Goal: Information Seeking & Learning: Learn about a topic

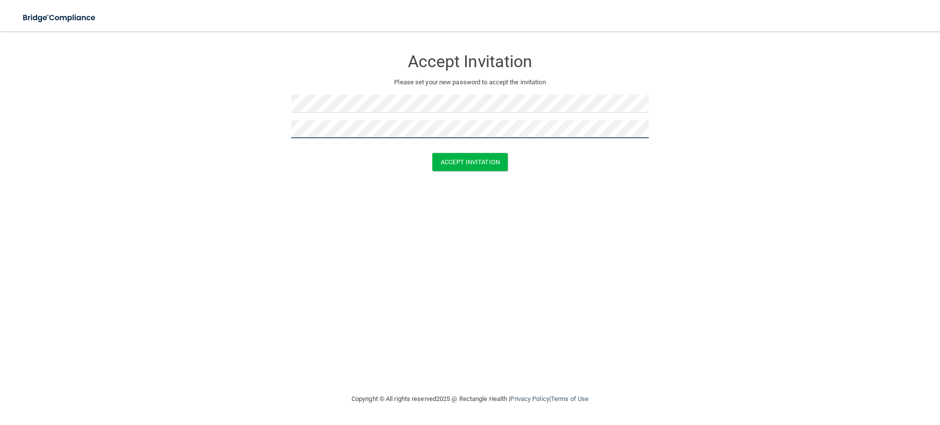
click at [432, 153] on button "Accept Invitation" at bounding box center [469, 162] width 75 height 18
click at [353, 92] on div "Accept Invitation Please set your new password to accept the invitation" at bounding box center [470, 97] width 358 height 112
click at [432, 153] on button "Accept Invitation" at bounding box center [469, 162] width 75 height 18
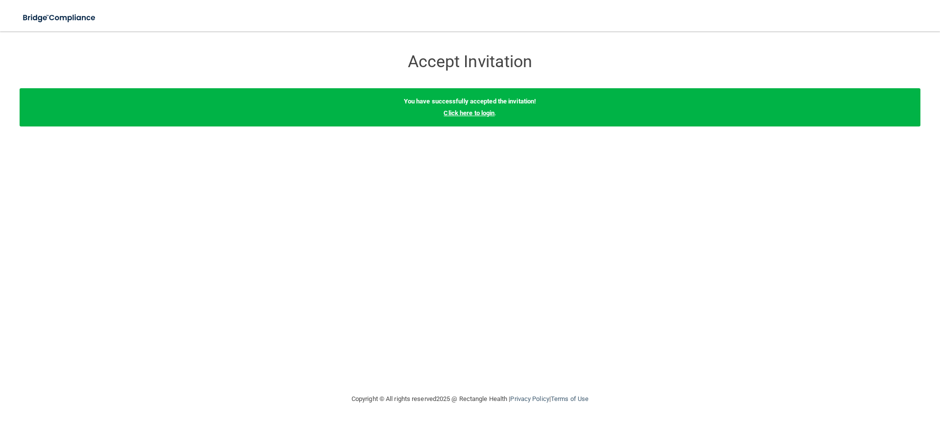
click at [478, 113] on link "Click here to login" at bounding box center [469, 112] width 51 height 7
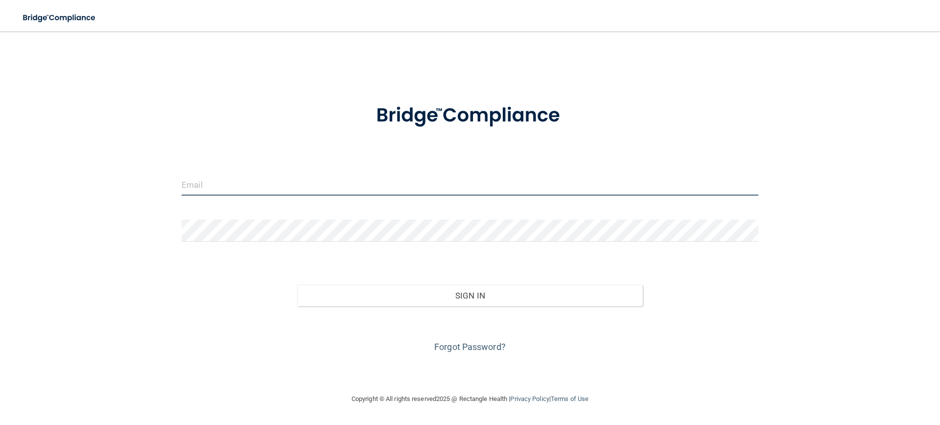
click at [267, 193] on input "email" at bounding box center [470, 184] width 577 height 22
type input "[EMAIL_ADDRESS][DOMAIN_NAME]"
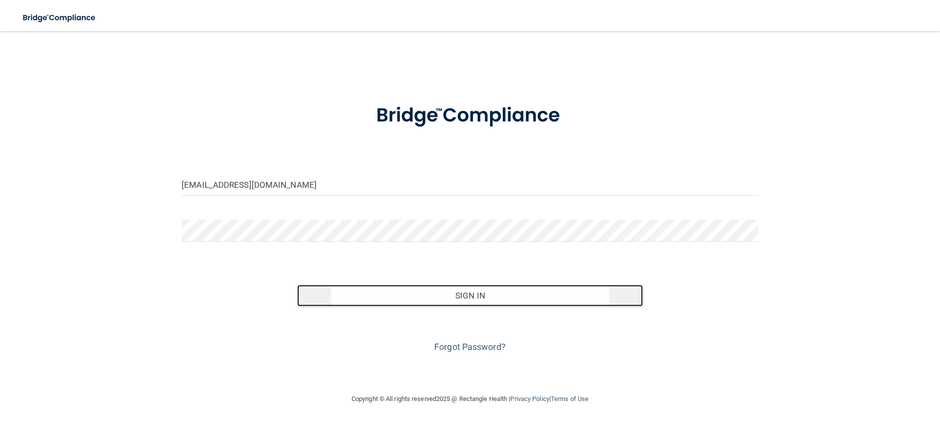
click at [567, 301] on button "Sign In" at bounding box center [470, 296] width 346 height 22
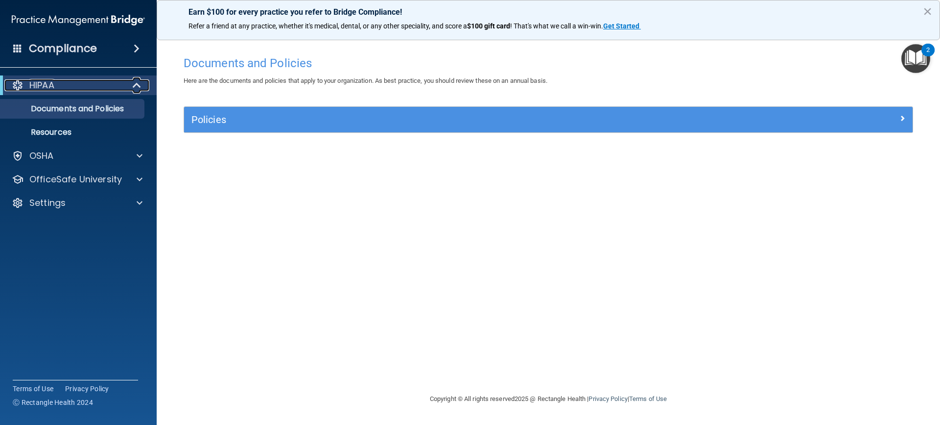
click at [134, 86] on span at bounding box center [138, 85] width 8 height 12
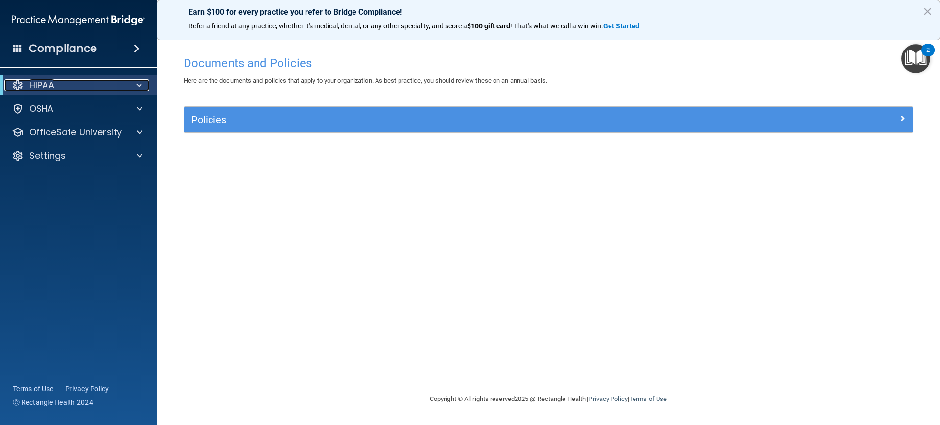
click at [143, 82] on div at bounding box center [137, 85] width 24 height 12
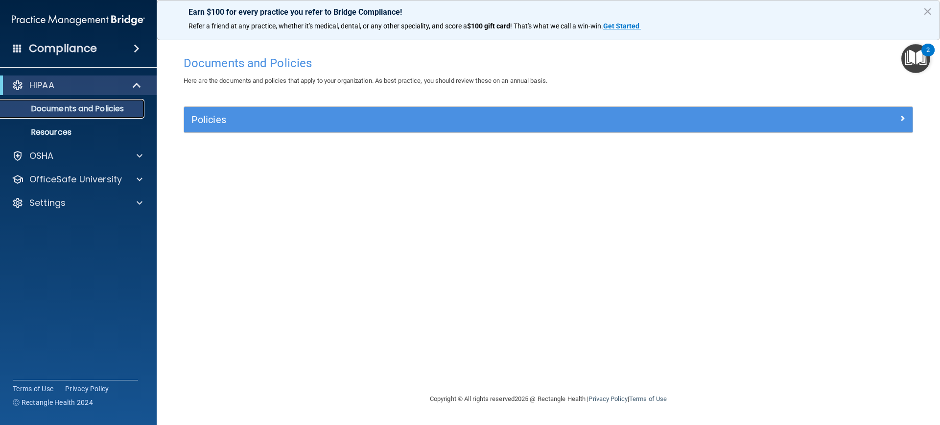
click at [109, 106] on p "Documents and Policies" at bounding box center [73, 109] width 134 height 10
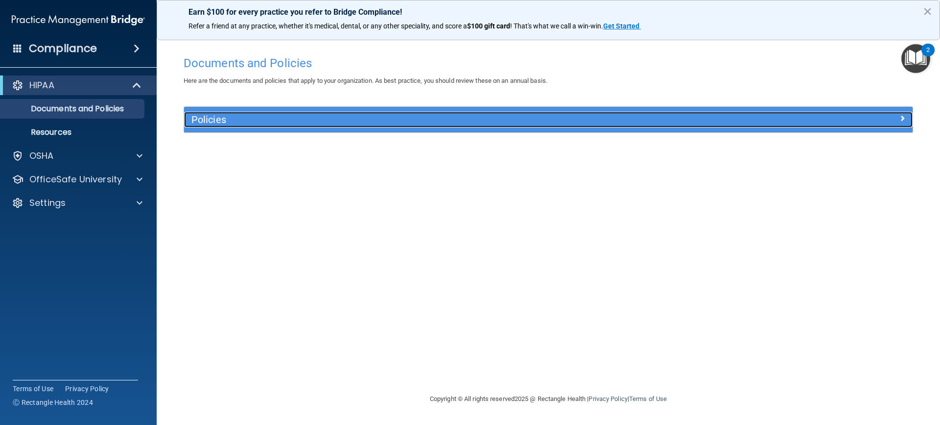
click at [892, 116] on div at bounding box center [822, 118] width 182 height 12
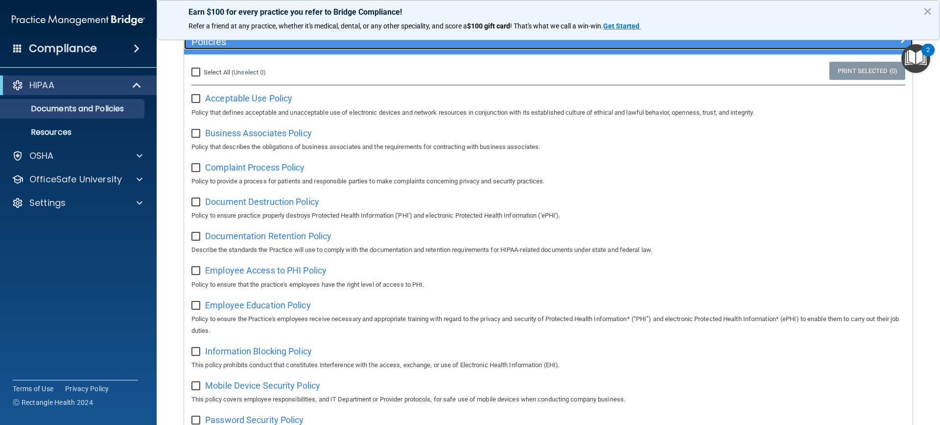
scroll to position [19, 0]
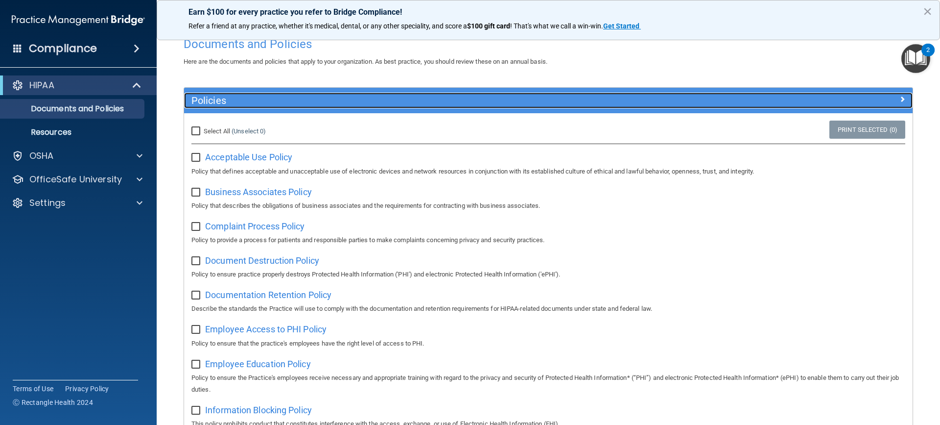
click at [222, 99] on h5 "Policies" at bounding box center [457, 100] width 532 height 11
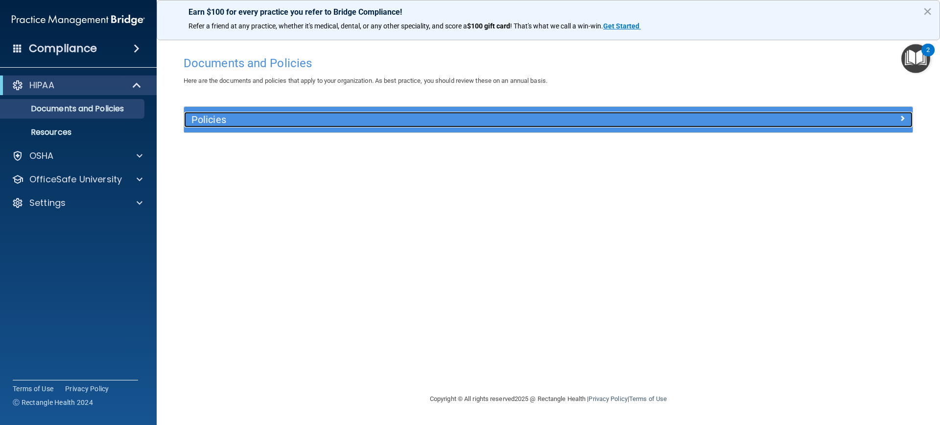
scroll to position [0, 0]
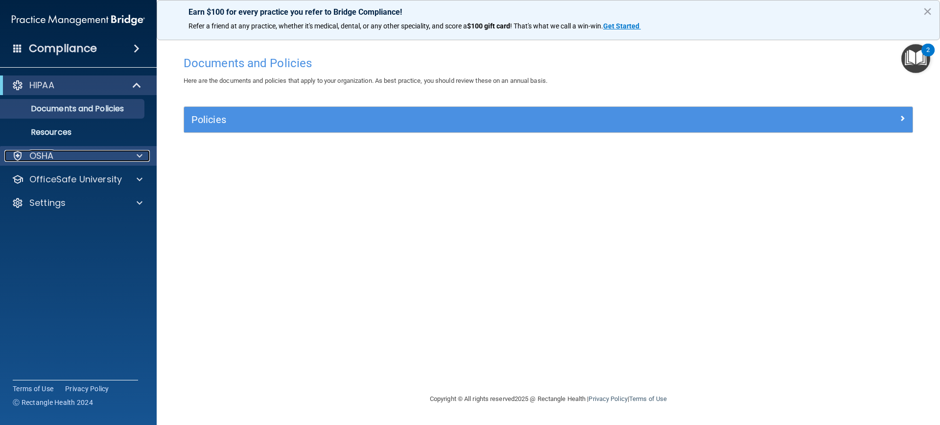
click at [131, 156] on div at bounding box center [138, 156] width 24 height 12
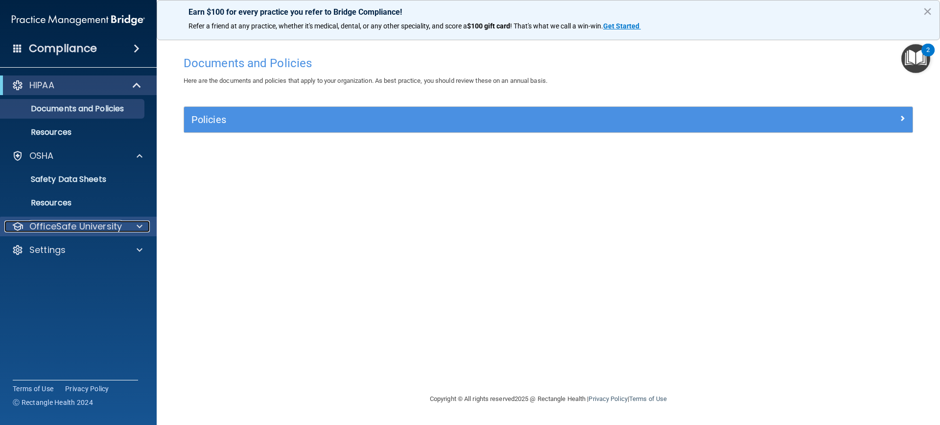
click at [99, 221] on p "OfficeSafe University" at bounding box center [75, 226] width 93 height 12
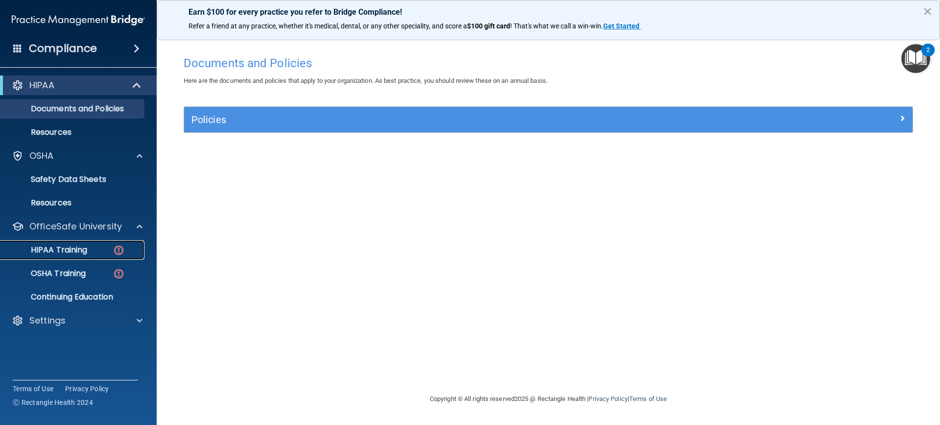
click at [71, 252] on p "HIPAA Training" at bounding box center [46, 250] width 81 height 10
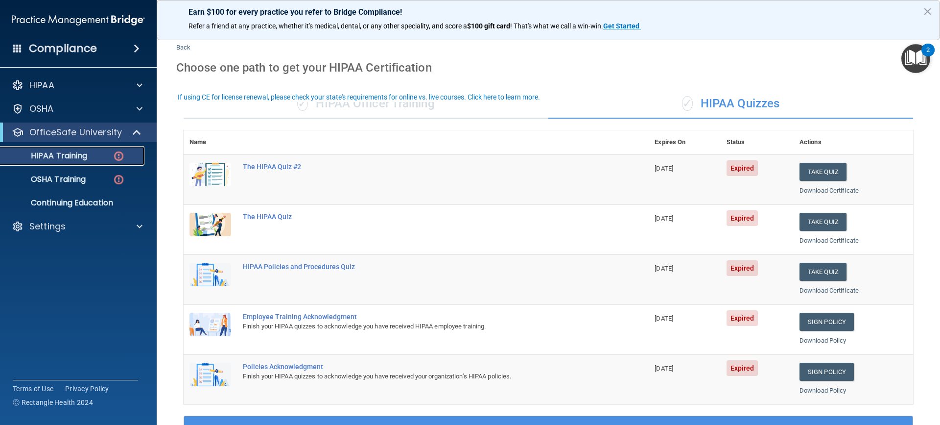
scroll to position [49, 0]
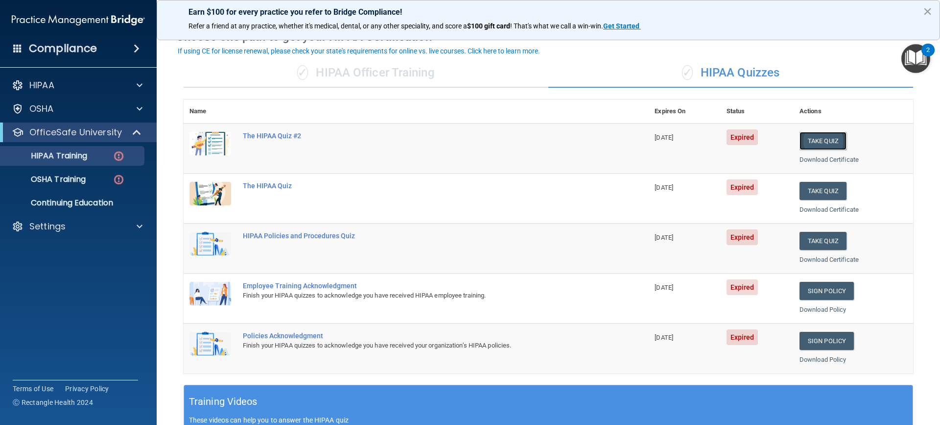
click at [814, 143] on button "Take Quiz" at bounding box center [823, 141] width 47 height 18
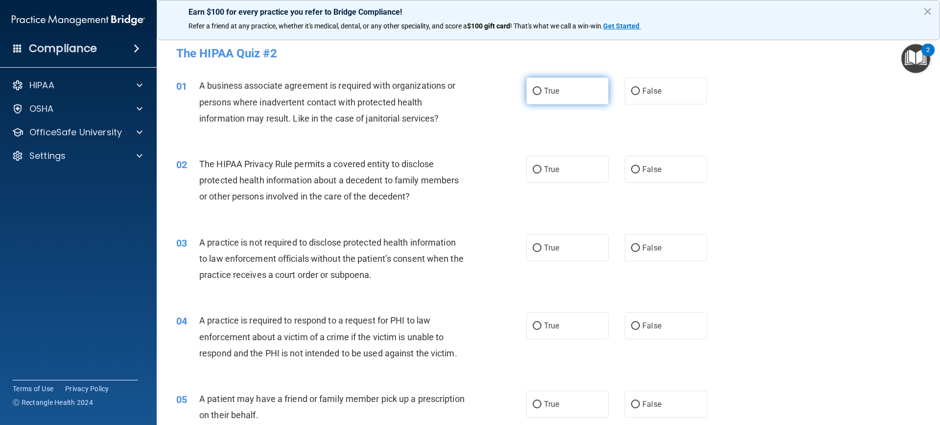
click at [577, 92] on label "True" at bounding box center [568, 90] width 82 height 27
click at [542, 92] on input "True" at bounding box center [537, 91] width 9 height 7
radio input "true"
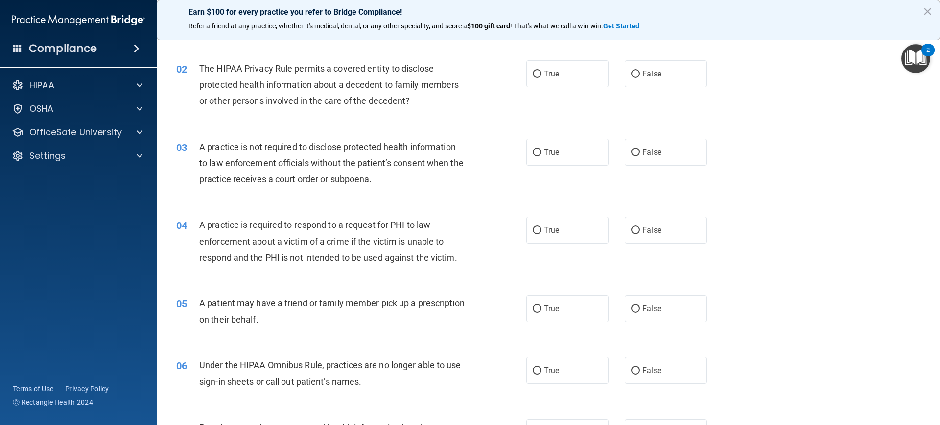
scroll to position [98, 0]
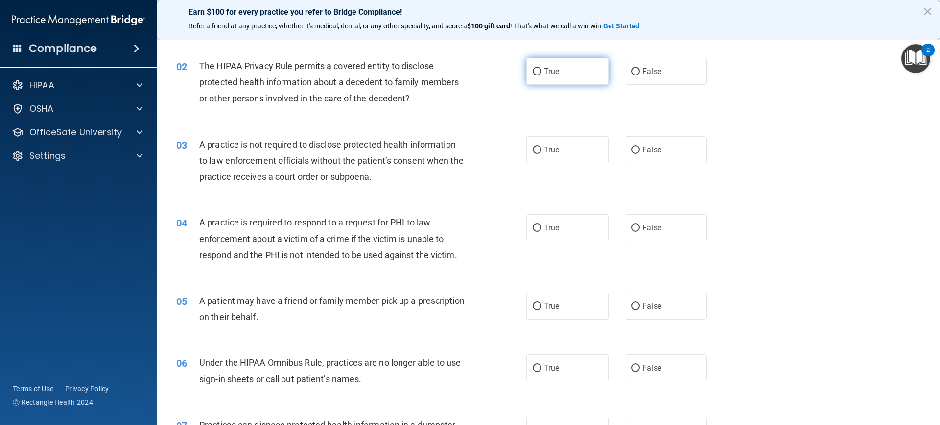
click at [558, 71] on label "True" at bounding box center [568, 71] width 82 height 27
click at [542, 71] on input "True" at bounding box center [537, 71] width 9 height 7
radio input "true"
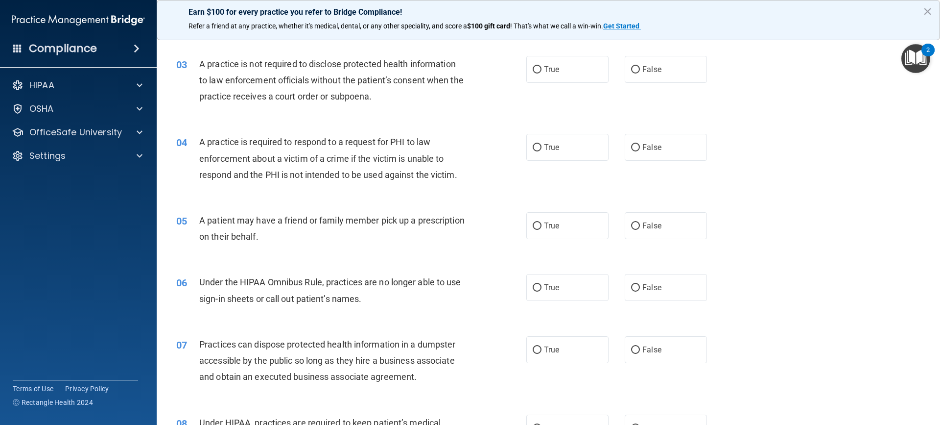
scroll to position [196, 0]
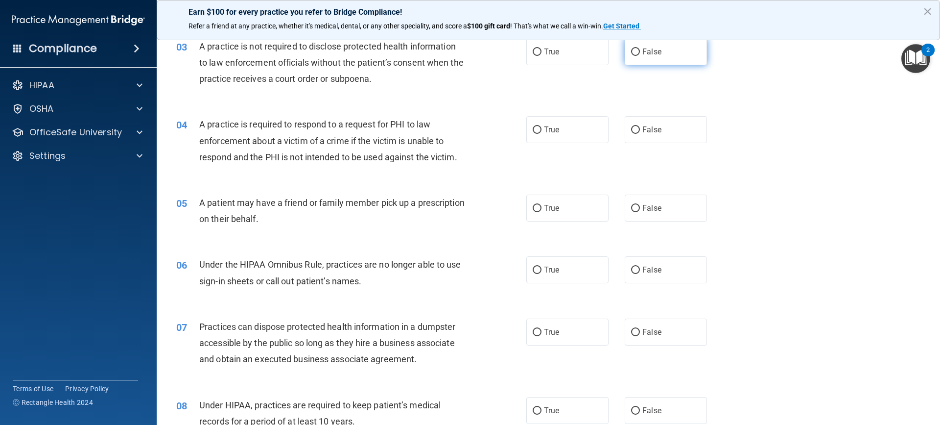
click at [660, 53] on label "False" at bounding box center [666, 51] width 82 height 27
click at [640, 53] on input "False" at bounding box center [635, 51] width 9 height 7
radio input "true"
click at [667, 131] on label "False" at bounding box center [666, 129] width 82 height 27
click at [640, 131] on input "False" at bounding box center [635, 129] width 9 height 7
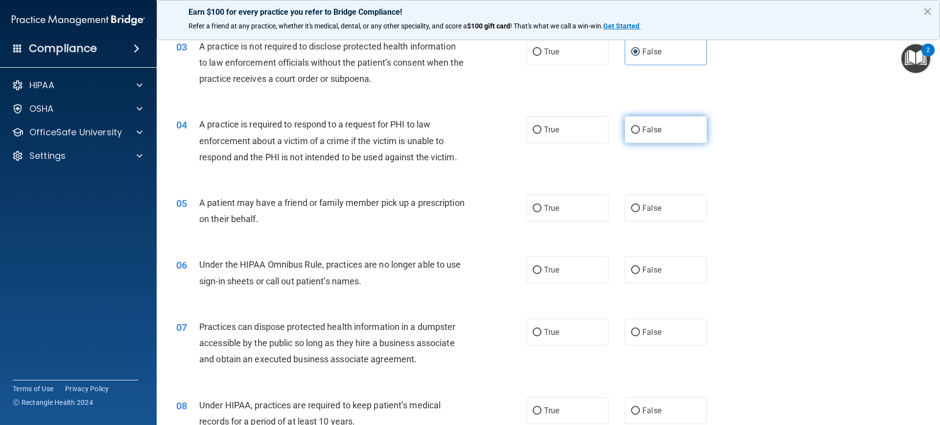
radio input "true"
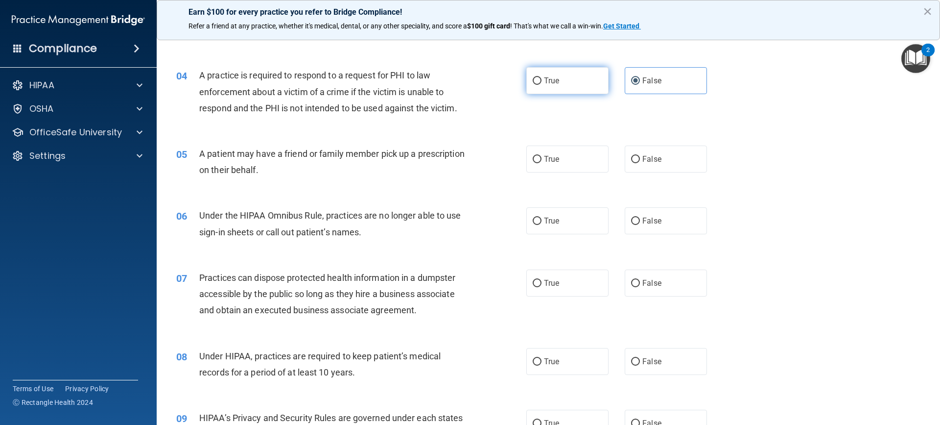
click at [541, 88] on label "True" at bounding box center [568, 80] width 82 height 27
click at [541, 85] on input "True" at bounding box center [537, 80] width 9 height 7
radio input "true"
radio input "false"
click at [544, 162] on span "True" at bounding box center [551, 158] width 15 height 9
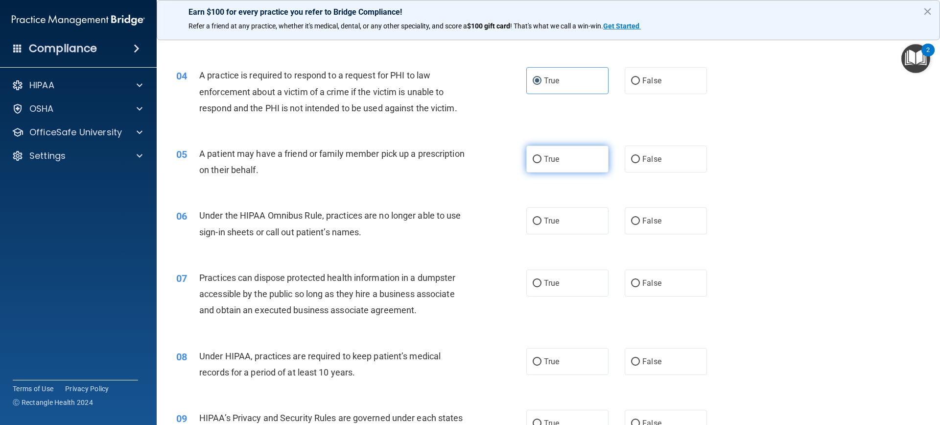
click at [541, 162] on input "True" at bounding box center [537, 159] width 9 height 7
radio input "true"
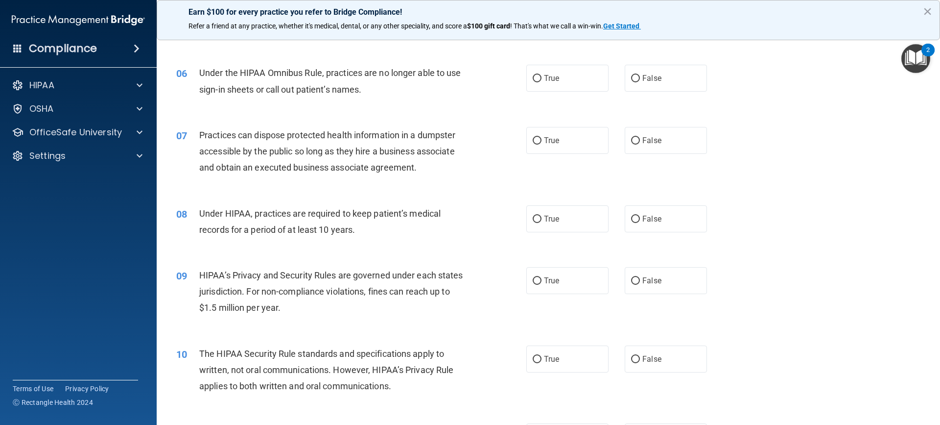
scroll to position [392, 0]
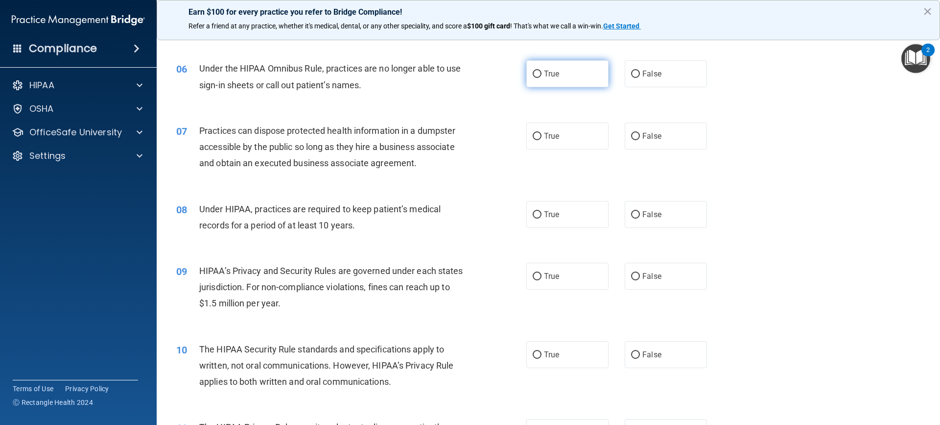
click at [535, 76] on input "True" at bounding box center [537, 74] width 9 height 7
radio input "true"
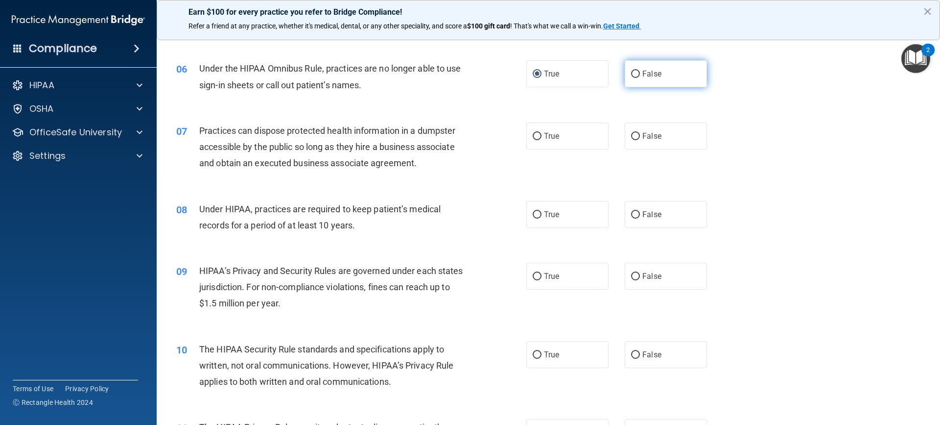
click at [649, 78] on label "False" at bounding box center [666, 73] width 82 height 27
click at [640, 78] on input "False" at bounding box center [635, 74] width 9 height 7
radio input "true"
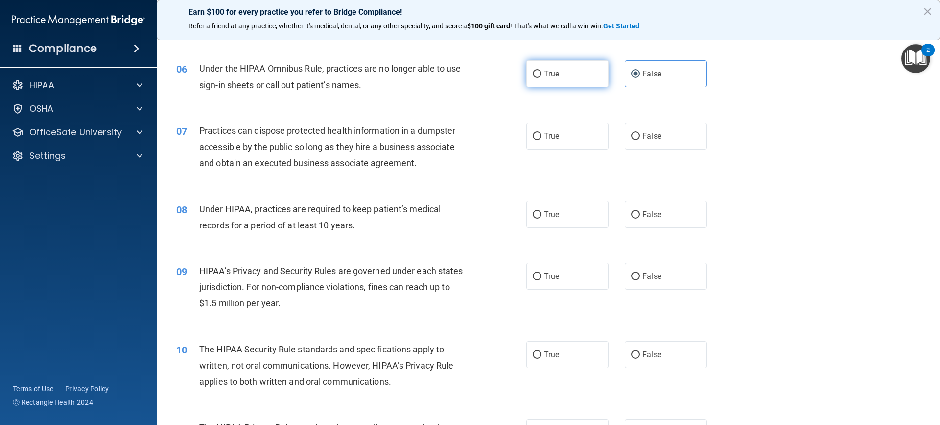
click at [570, 82] on label "True" at bounding box center [568, 73] width 82 height 27
click at [542, 78] on input "True" at bounding box center [537, 74] width 9 height 7
radio input "true"
click at [635, 77] on input "False" at bounding box center [635, 74] width 9 height 7
radio input "true"
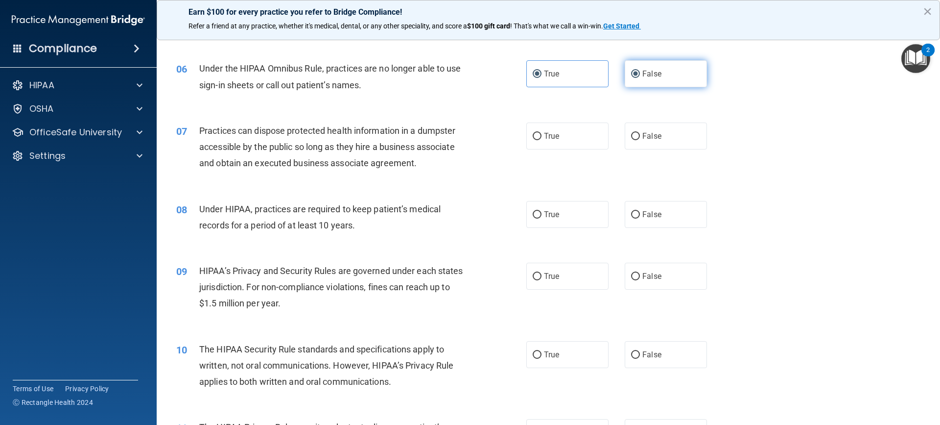
radio input "false"
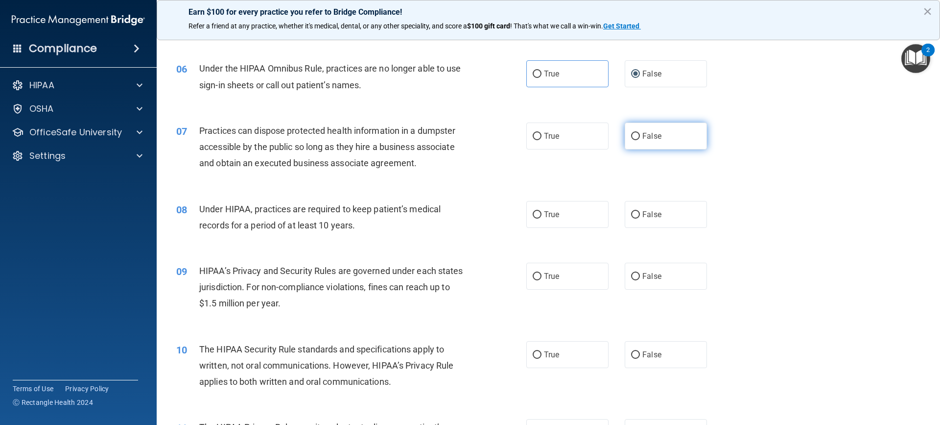
click at [668, 147] on label "False" at bounding box center [666, 135] width 82 height 27
click at [640, 140] on input "False" at bounding box center [635, 136] width 9 height 7
radio input "true"
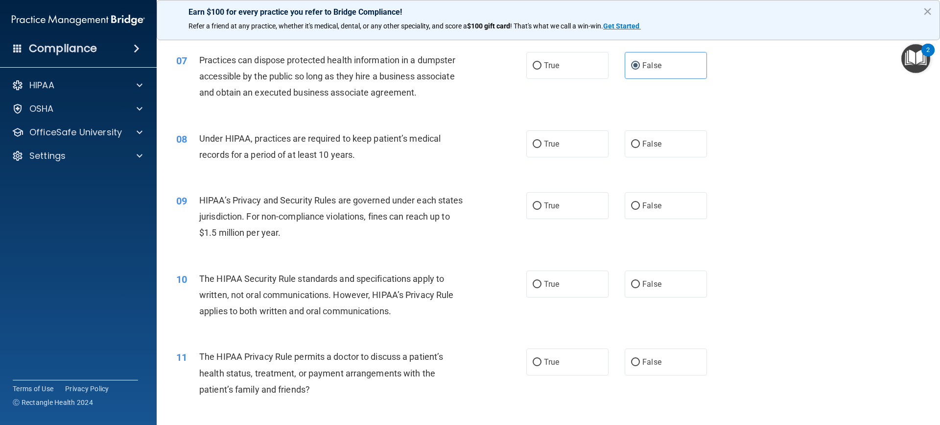
scroll to position [490, 0]
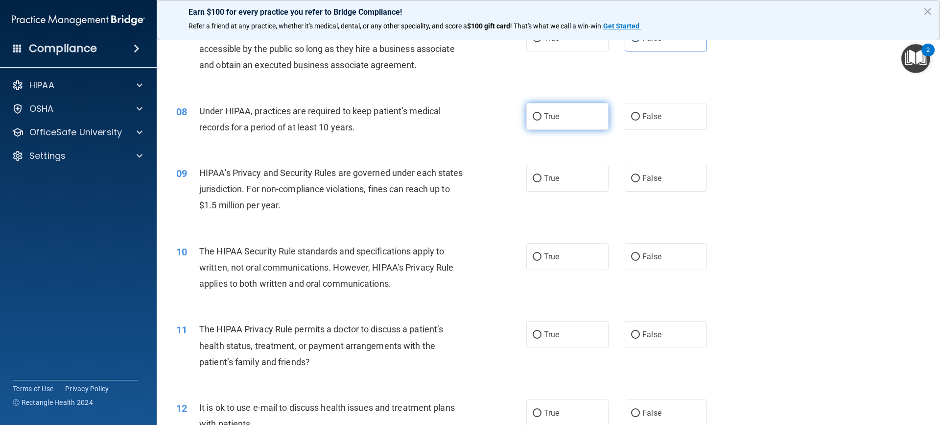
click at [573, 120] on label "True" at bounding box center [568, 116] width 82 height 27
click at [542, 120] on input "True" at bounding box center [537, 116] width 9 height 7
radio input "true"
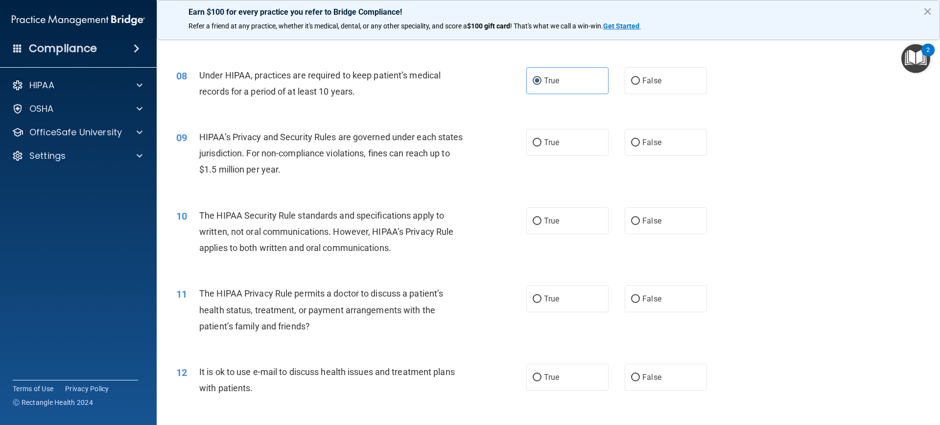
scroll to position [588, 0]
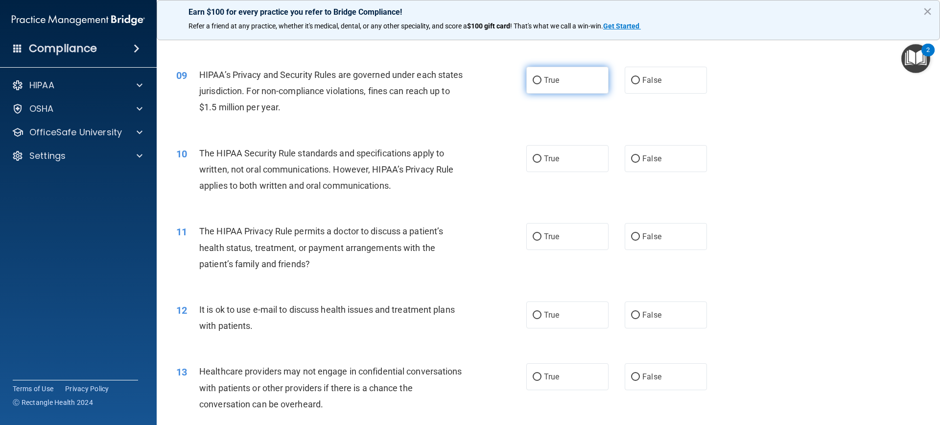
click at [581, 89] on label "True" at bounding box center [568, 80] width 82 height 27
click at [542, 84] on input "True" at bounding box center [537, 80] width 9 height 7
radio input "true"
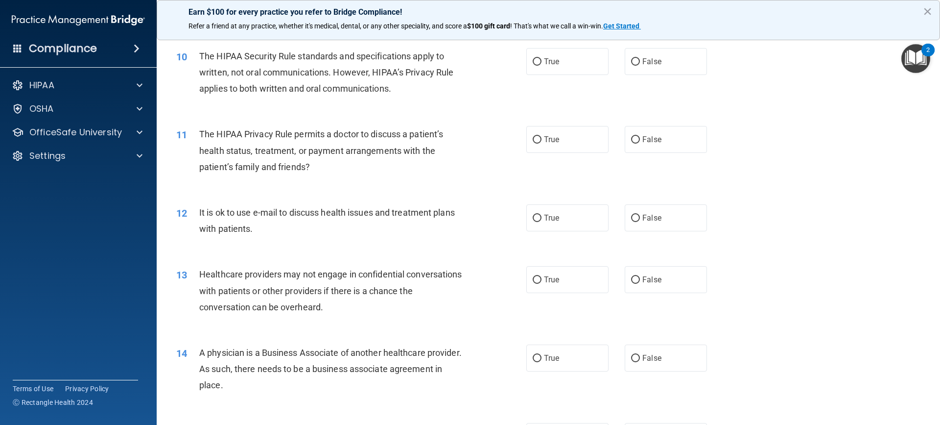
scroll to position [686, 0]
click at [671, 61] on label "False" at bounding box center [666, 60] width 82 height 27
click at [640, 61] on input "False" at bounding box center [635, 60] width 9 height 7
radio input "true"
click at [680, 137] on label "False" at bounding box center [666, 138] width 82 height 27
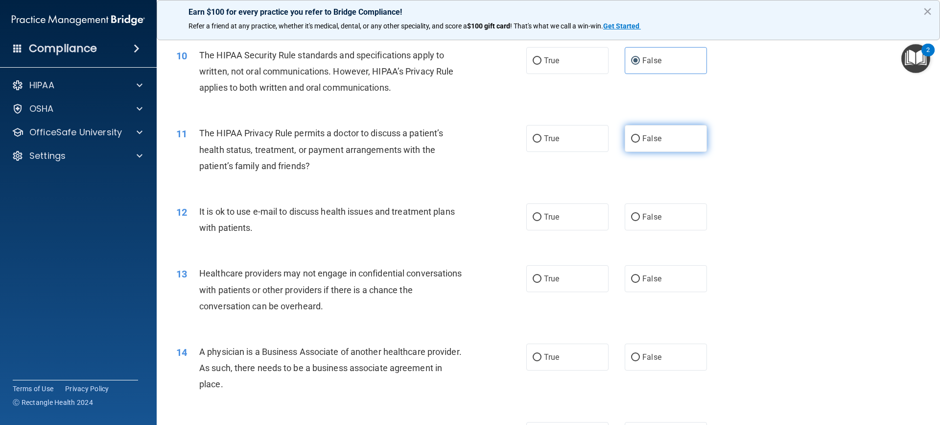
click at [640, 137] on input "False" at bounding box center [635, 138] width 9 height 7
radio input "true"
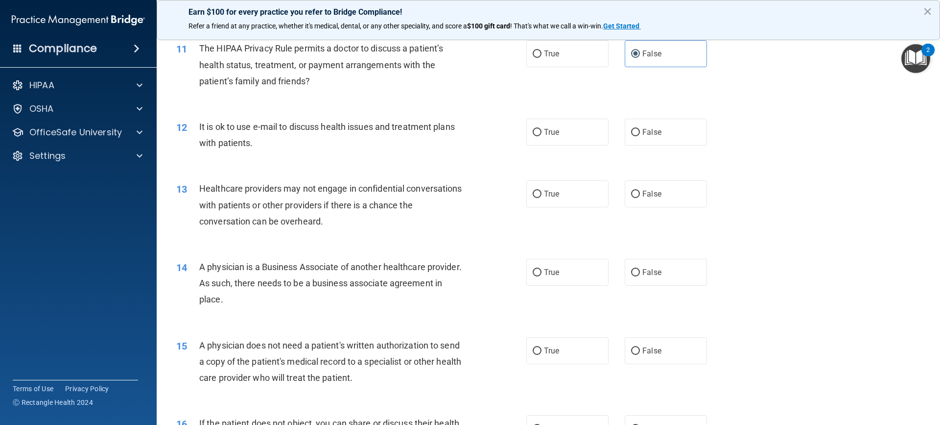
scroll to position [784, 0]
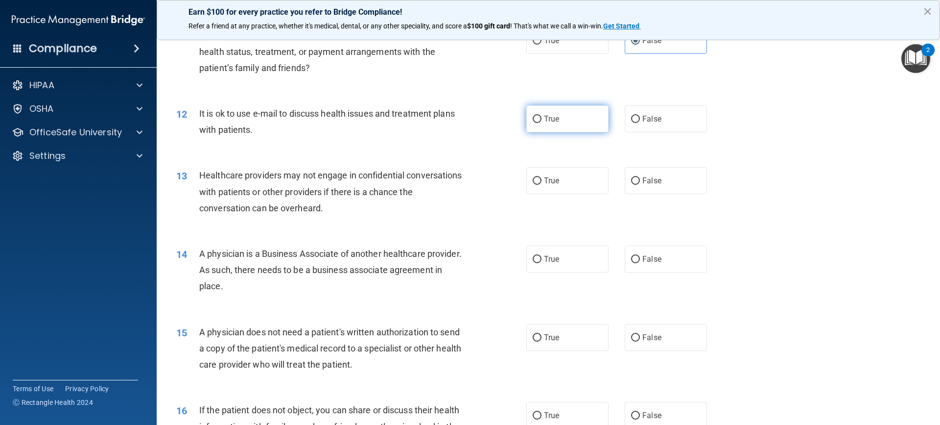
click at [600, 128] on label "True" at bounding box center [568, 118] width 82 height 27
click at [542, 123] on input "True" at bounding box center [537, 119] width 9 height 7
radio input "true"
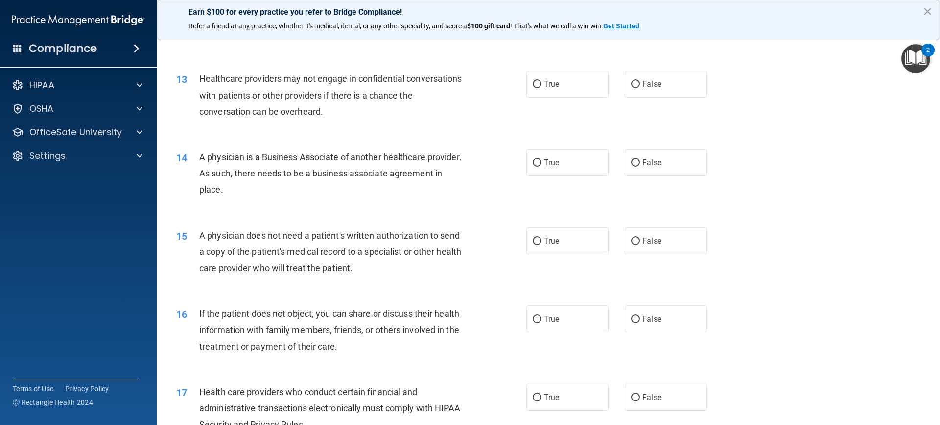
scroll to position [882, 0]
click at [590, 83] on label "True" at bounding box center [568, 82] width 82 height 27
click at [542, 83] on input "True" at bounding box center [537, 82] width 9 height 7
radio input "true"
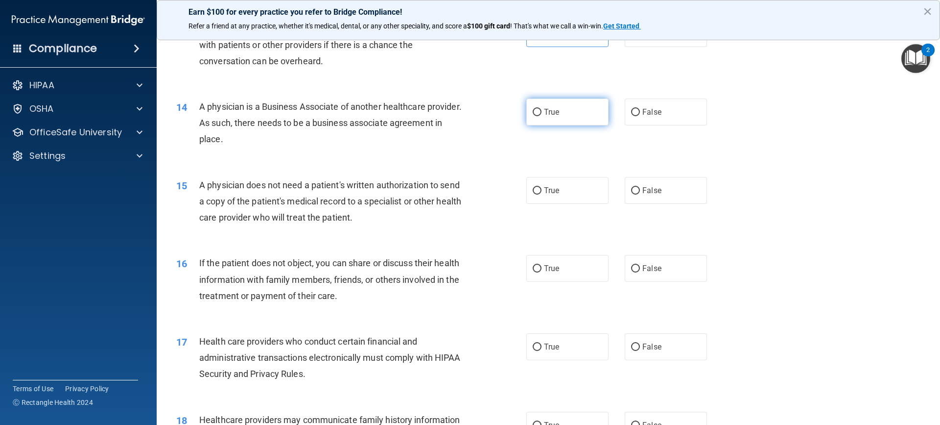
click at [539, 113] on label "True" at bounding box center [568, 111] width 82 height 27
click at [539, 113] on input "True" at bounding box center [537, 112] width 9 height 7
radio input "true"
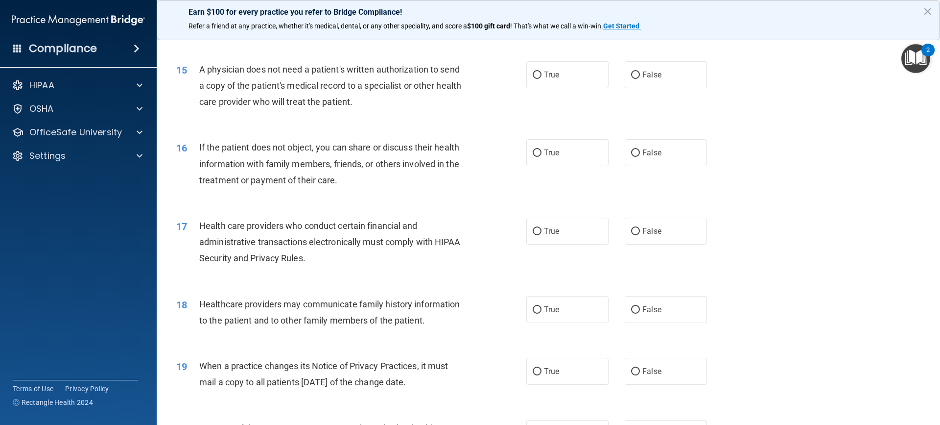
scroll to position [1029, 0]
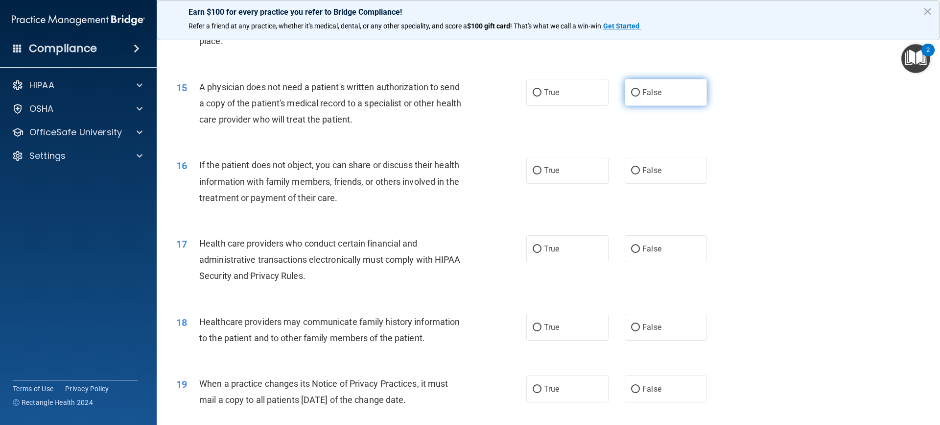
click at [651, 91] on span "False" at bounding box center [652, 92] width 19 height 9
click at [640, 91] on input "False" at bounding box center [635, 92] width 9 height 7
radio input "true"
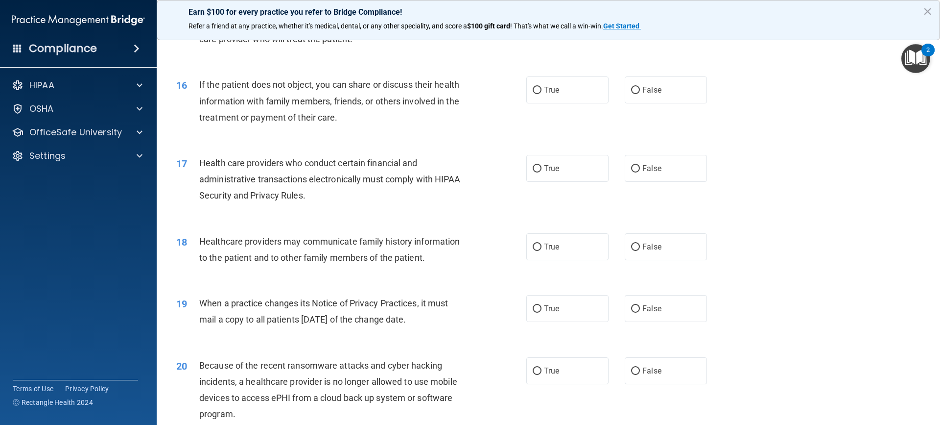
scroll to position [1126, 0]
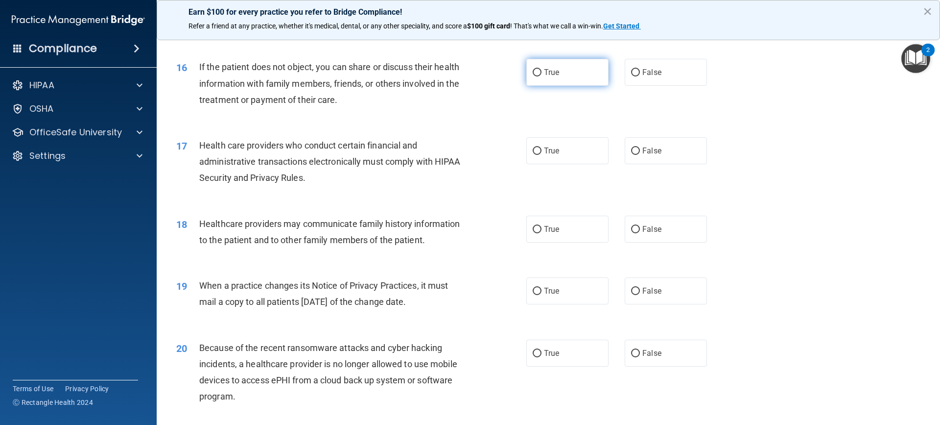
click at [569, 76] on label "True" at bounding box center [568, 72] width 82 height 27
click at [542, 76] on input "True" at bounding box center [537, 72] width 9 height 7
radio input "true"
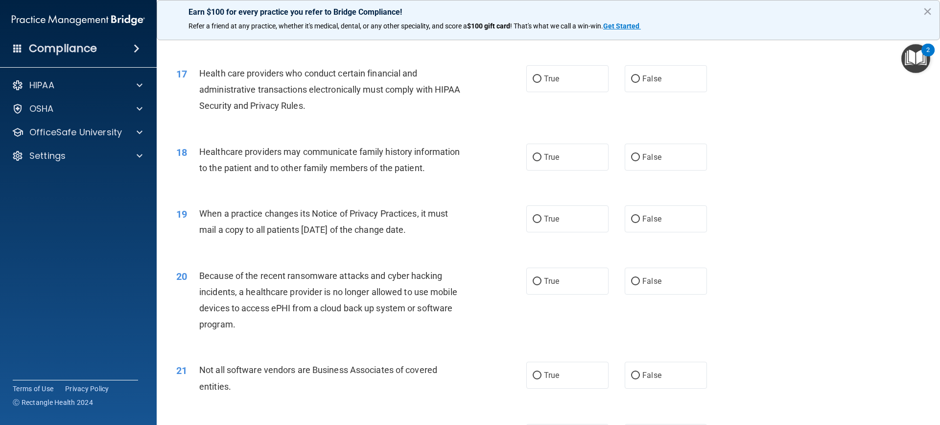
scroll to position [1224, 0]
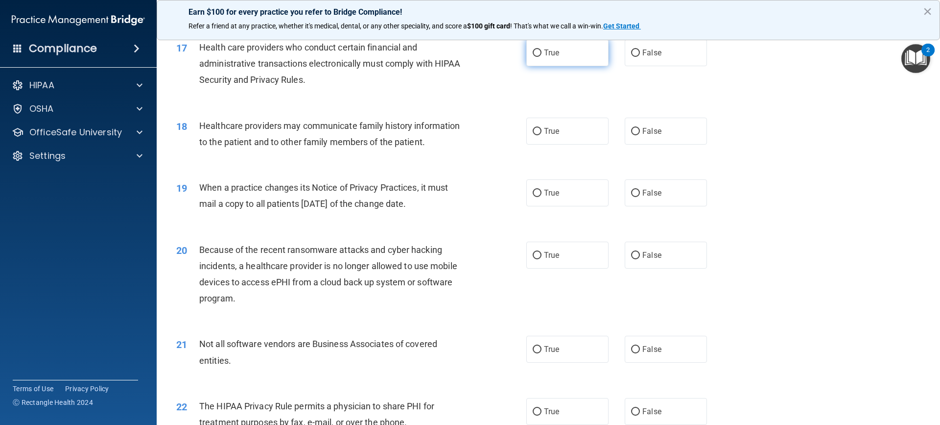
click at [588, 57] on label "True" at bounding box center [568, 52] width 82 height 27
click at [542, 57] on input "True" at bounding box center [537, 52] width 9 height 7
radio input "true"
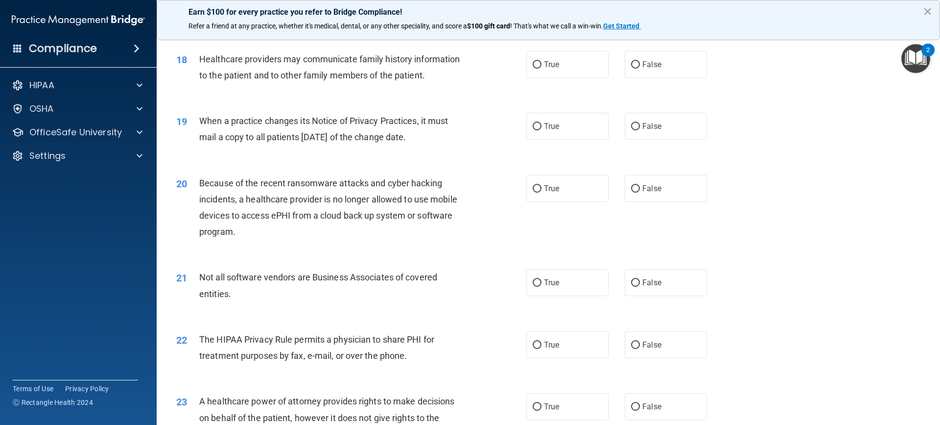
scroll to position [1273, 0]
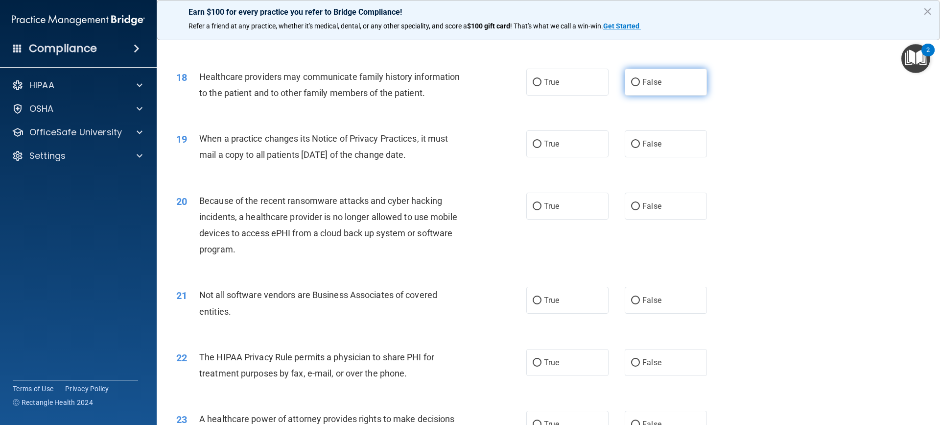
click at [665, 85] on label "False" at bounding box center [666, 82] width 82 height 27
click at [640, 85] on input "False" at bounding box center [635, 82] width 9 height 7
radio input "true"
click at [569, 142] on label "True" at bounding box center [568, 143] width 82 height 27
click at [542, 142] on input "True" at bounding box center [537, 144] width 9 height 7
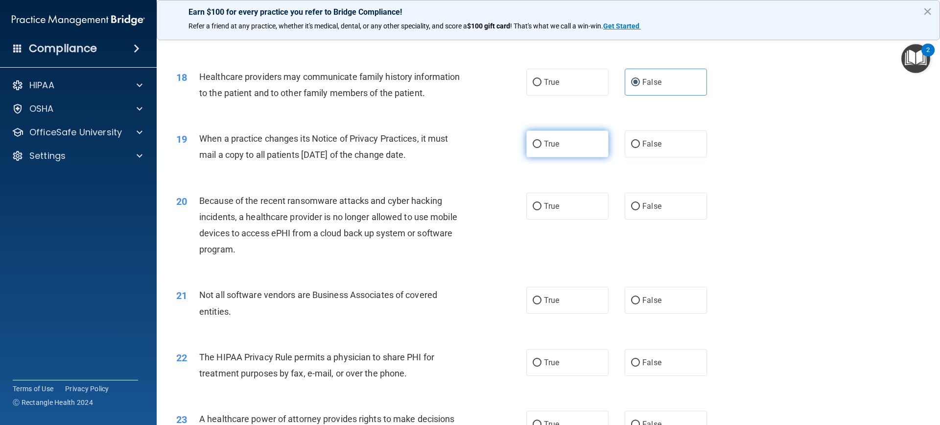
radio input "true"
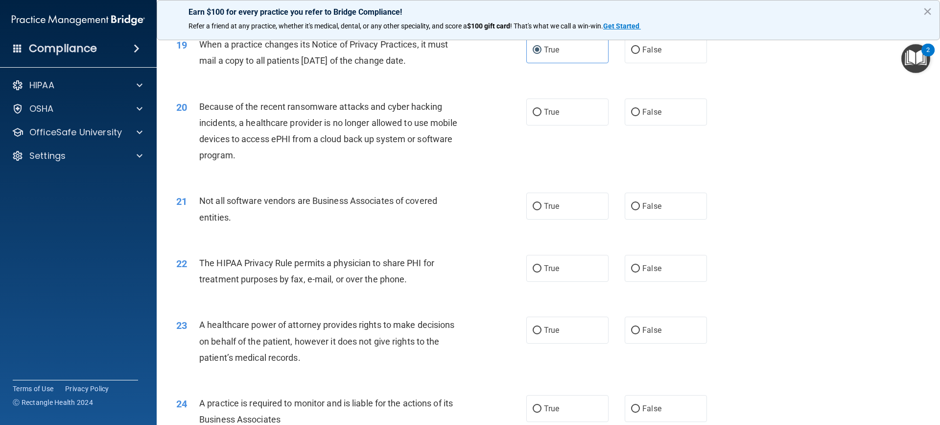
scroll to position [1371, 0]
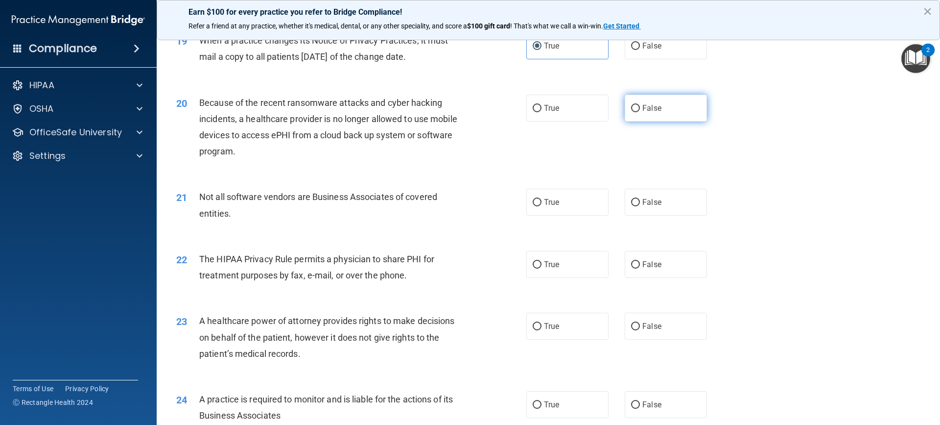
click at [661, 110] on label "False" at bounding box center [666, 108] width 82 height 27
click at [640, 110] on input "False" at bounding box center [635, 108] width 9 height 7
radio input "true"
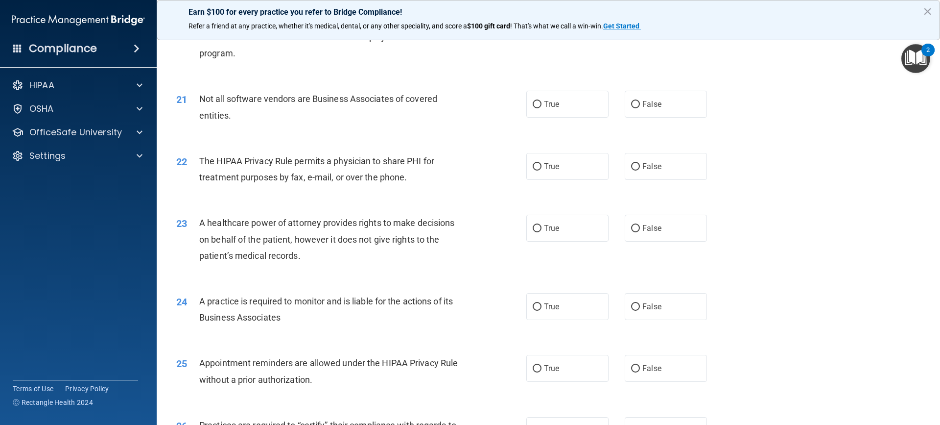
scroll to position [1518, 0]
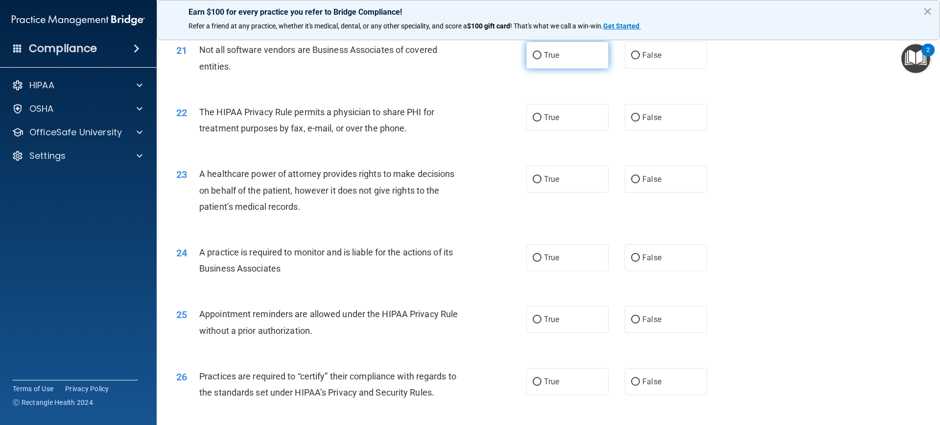
click at [544, 52] on span "True" at bounding box center [551, 54] width 15 height 9
click at [542, 52] on input "True" at bounding box center [537, 55] width 9 height 7
radio input "true"
click at [667, 119] on label "False" at bounding box center [666, 117] width 82 height 27
click at [640, 119] on input "False" at bounding box center [635, 117] width 9 height 7
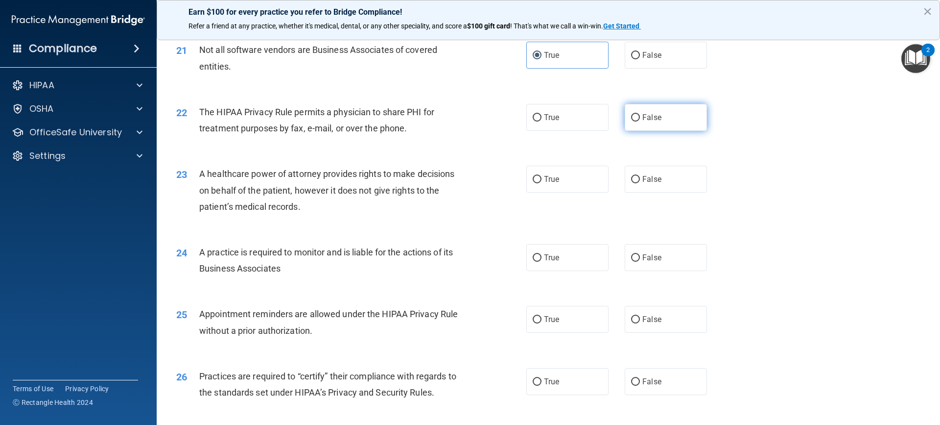
radio input "true"
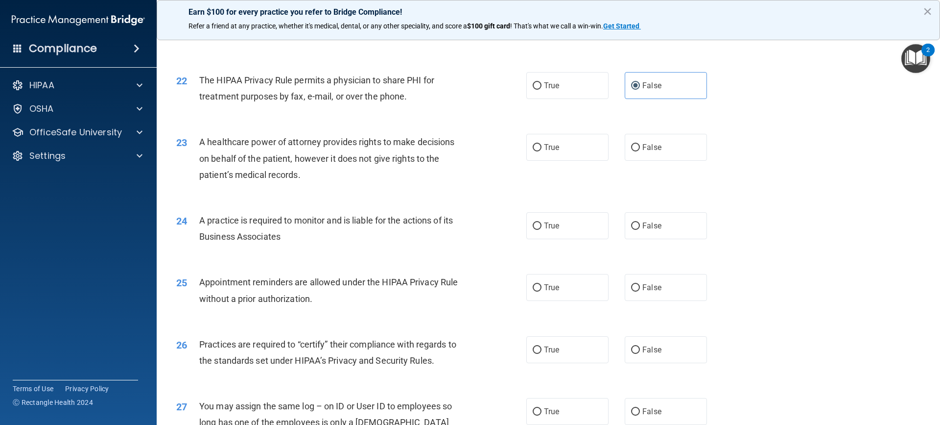
scroll to position [1567, 0]
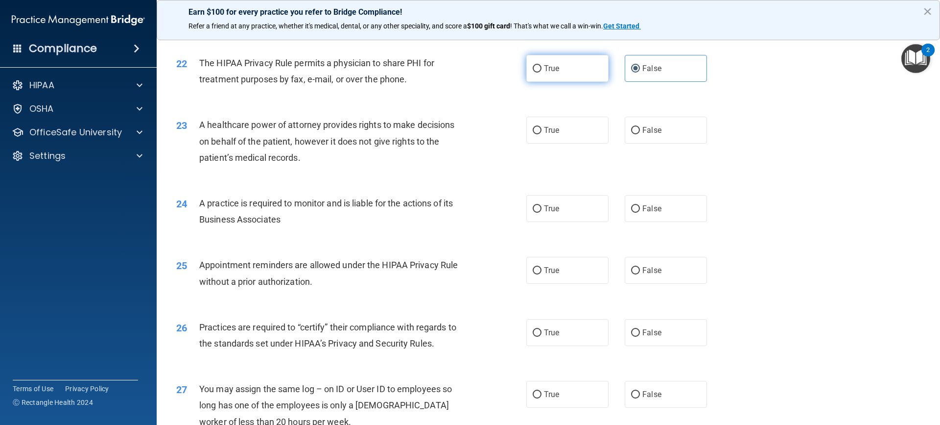
click at [546, 67] on span "True" at bounding box center [551, 68] width 15 height 9
click at [542, 67] on input "True" at bounding box center [537, 68] width 9 height 7
radio input "true"
radio input "false"
click at [643, 131] on span "False" at bounding box center [652, 129] width 19 height 9
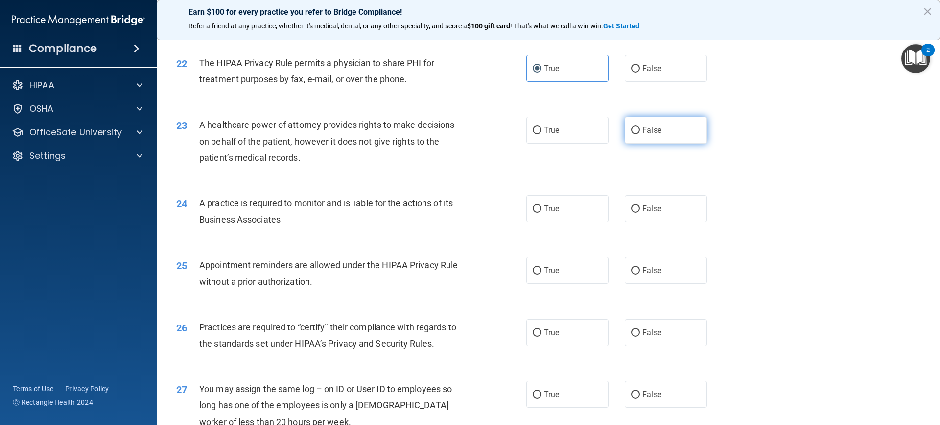
click at [640, 131] on input "False" at bounding box center [635, 130] width 9 height 7
radio input "true"
click at [563, 216] on label "True" at bounding box center [568, 208] width 82 height 27
click at [542, 213] on input "True" at bounding box center [537, 208] width 9 height 7
radio input "true"
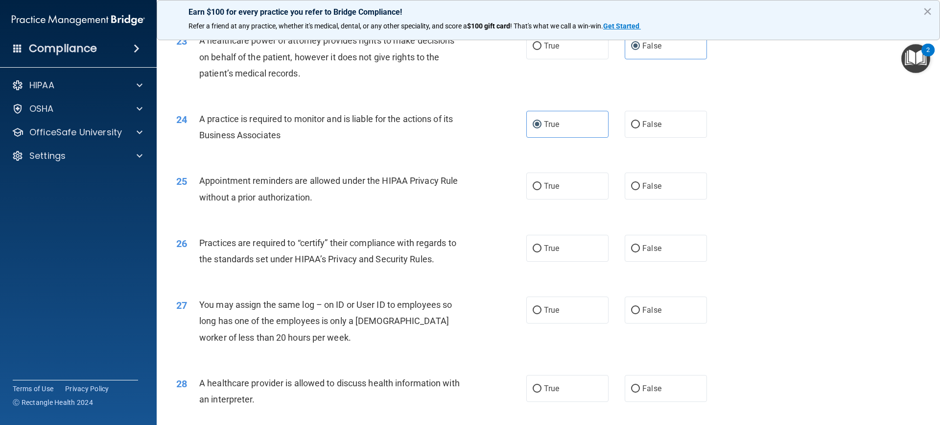
scroll to position [1665, 0]
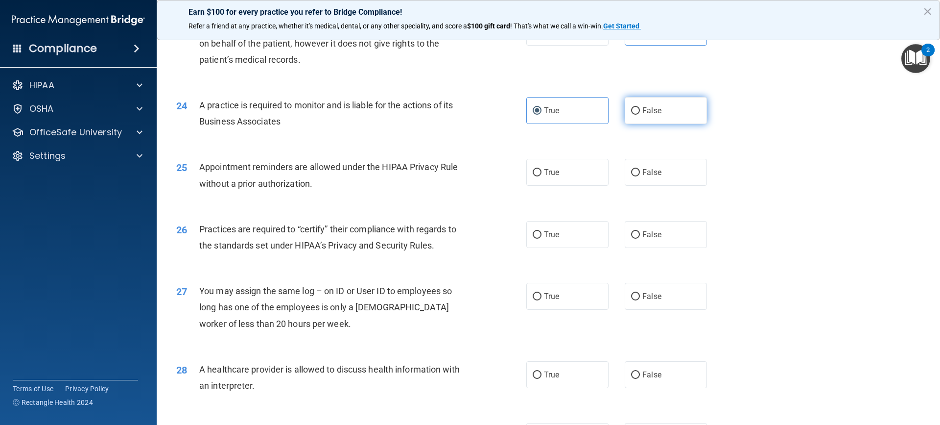
click at [653, 102] on label "False" at bounding box center [666, 110] width 82 height 27
click at [640, 107] on input "False" at bounding box center [635, 110] width 9 height 7
radio input "true"
click at [566, 114] on label "True" at bounding box center [568, 110] width 82 height 27
click at [542, 114] on input "True" at bounding box center [537, 110] width 9 height 7
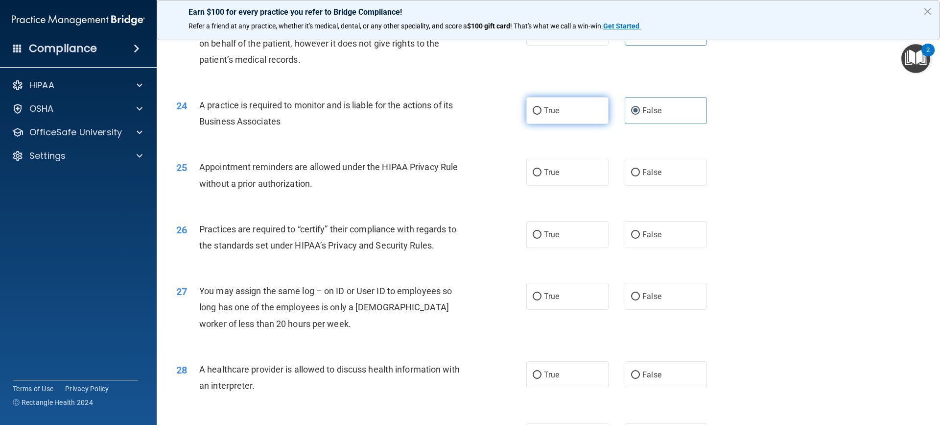
radio input "true"
click at [707, 104] on div "True False" at bounding box center [625, 110] width 197 height 27
click at [671, 110] on label "False" at bounding box center [666, 110] width 82 height 27
click at [640, 110] on input "False" at bounding box center [635, 110] width 9 height 7
radio input "true"
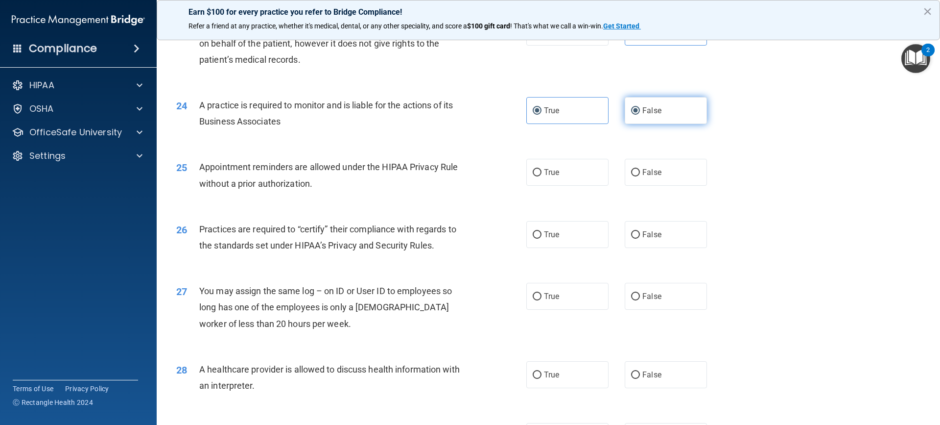
radio input "false"
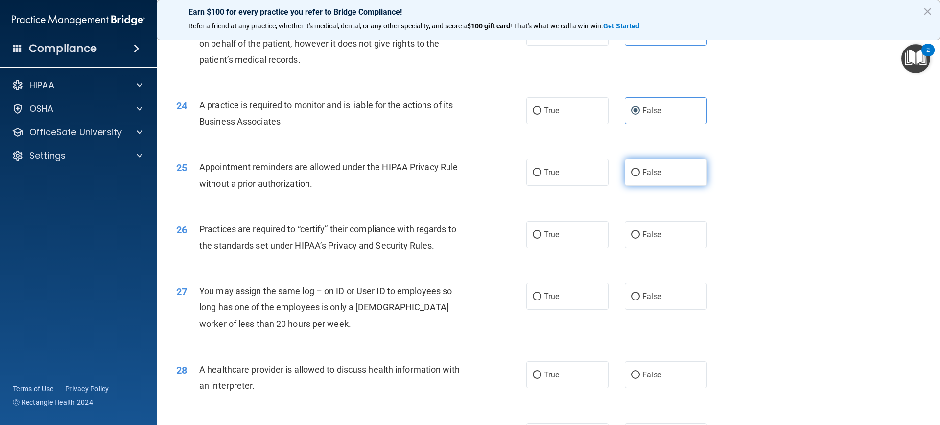
click at [631, 177] on label "False" at bounding box center [666, 172] width 82 height 27
click at [631, 176] on input "False" at bounding box center [635, 172] width 9 height 7
radio input "true"
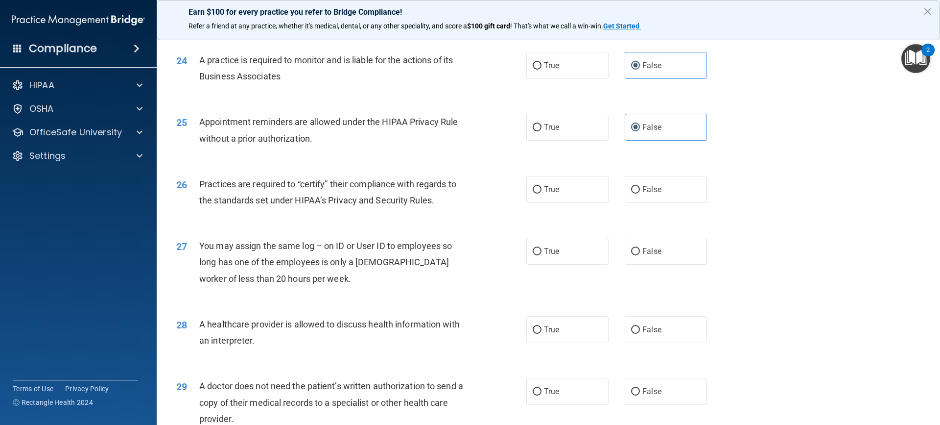
scroll to position [1763, 0]
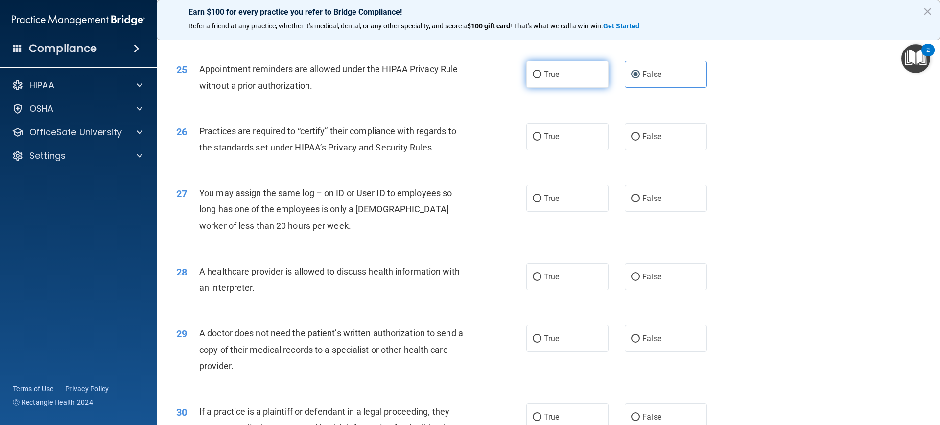
click at [555, 68] on label "True" at bounding box center [568, 74] width 82 height 27
click at [542, 71] on input "True" at bounding box center [537, 74] width 9 height 7
radio input "true"
radio input "false"
click at [544, 134] on span "True" at bounding box center [551, 136] width 15 height 9
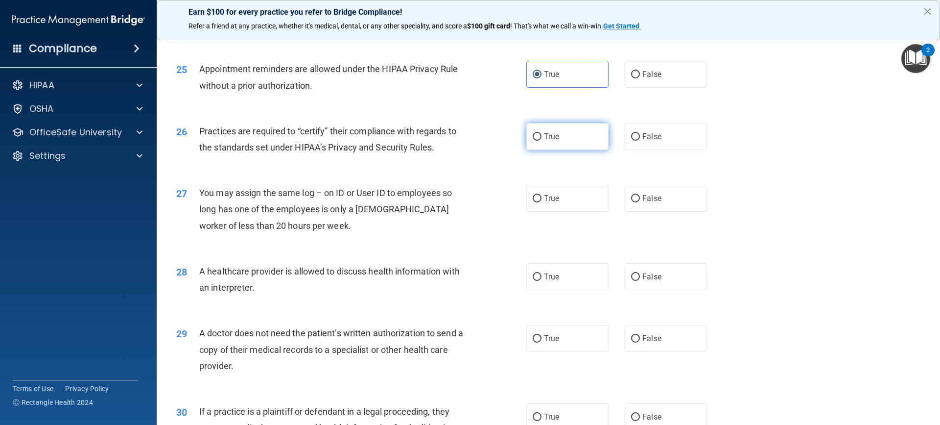
click at [542, 134] on input "True" at bounding box center [537, 136] width 9 height 7
radio input "true"
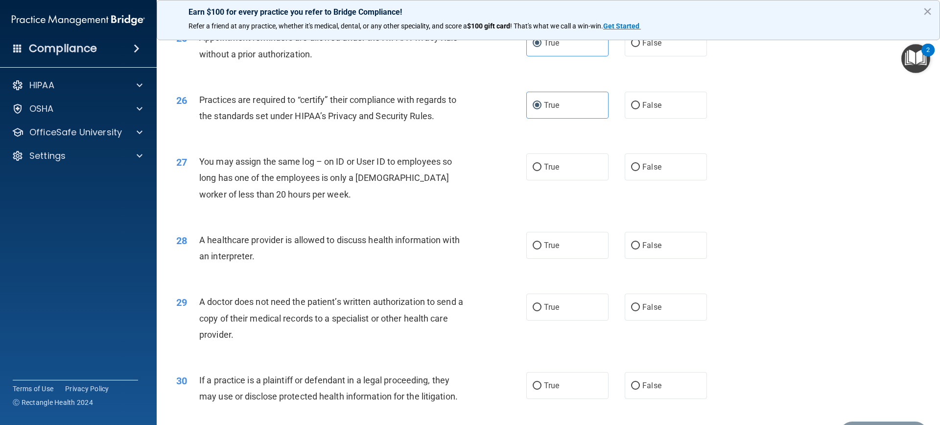
scroll to position [1855, 0]
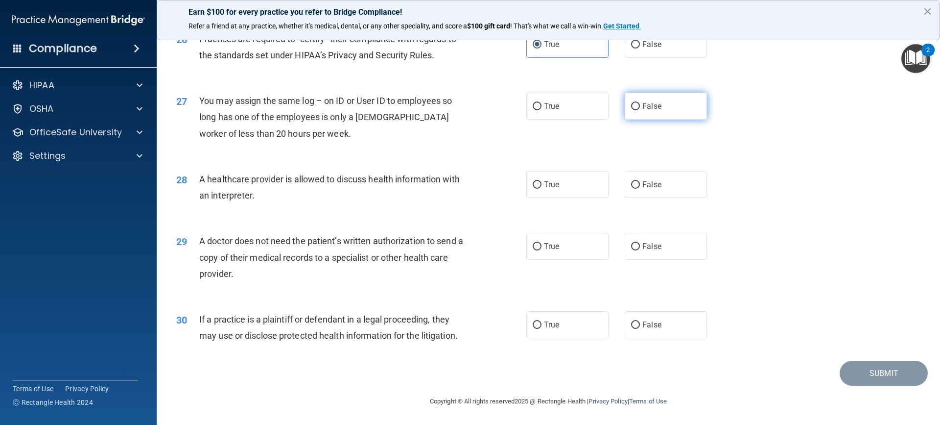
click at [673, 114] on label "False" at bounding box center [666, 106] width 82 height 27
click at [640, 110] on input "False" at bounding box center [635, 106] width 9 height 7
radio input "true"
click at [656, 188] on label "False" at bounding box center [666, 184] width 82 height 27
click at [640, 188] on input "False" at bounding box center [635, 184] width 9 height 7
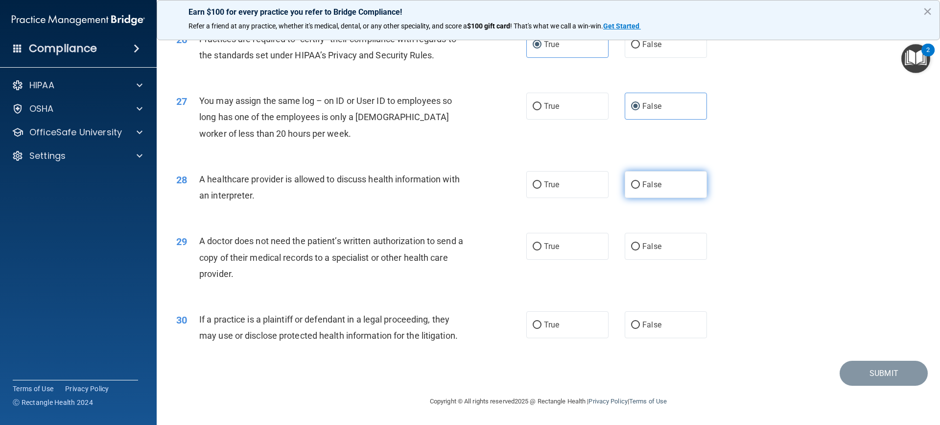
radio input "true"
click at [638, 249] on label "False" at bounding box center [666, 246] width 82 height 27
click at [638, 249] on input "False" at bounding box center [635, 246] width 9 height 7
radio input "true"
click at [567, 332] on label "True" at bounding box center [568, 324] width 82 height 27
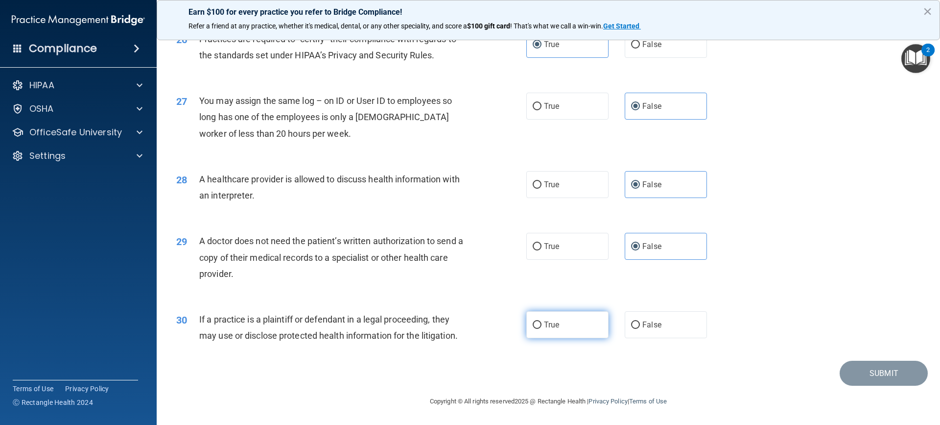
click at [542, 329] on input "True" at bounding box center [537, 324] width 9 height 7
radio input "true"
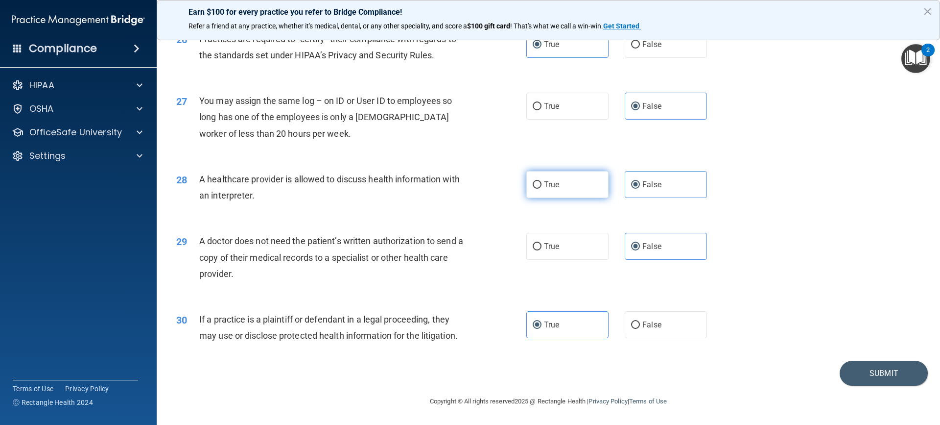
click at [551, 185] on span "True" at bounding box center [551, 184] width 15 height 9
click at [542, 185] on input "True" at bounding box center [537, 184] width 9 height 7
radio input "true"
radio input "false"
drag, startPoint x: 890, startPoint y: 374, endPoint x: 884, endPoint y: 370, distance: 7.5
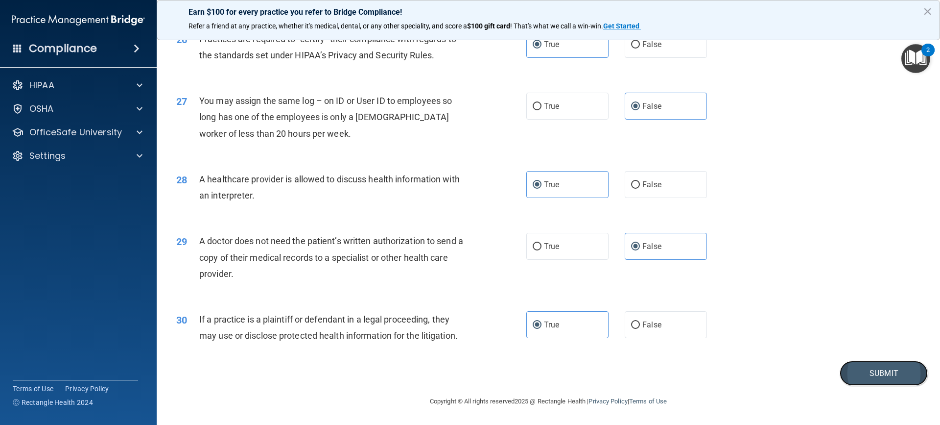
click at [888, 374] on button "Submit" at bounding box center [884, 372] width 88 height 25
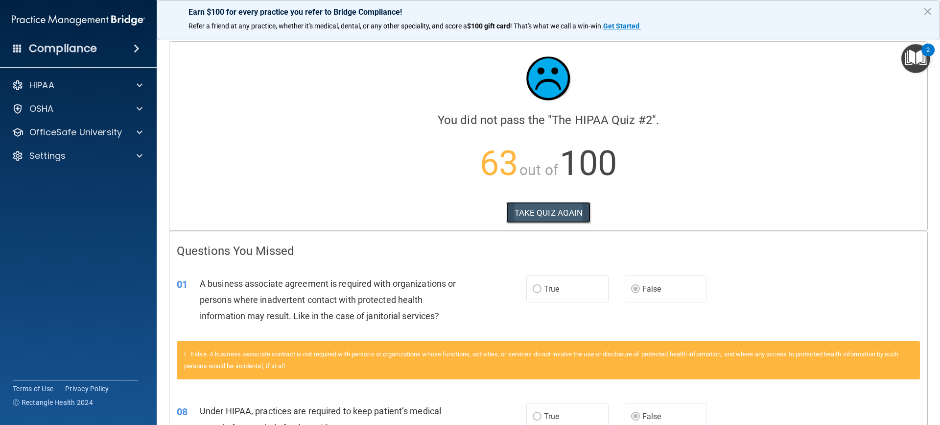
click at [576, 214] on button "TAKE QUIZ AGAIN" at bounding box center [548, 213] width 85 height 22
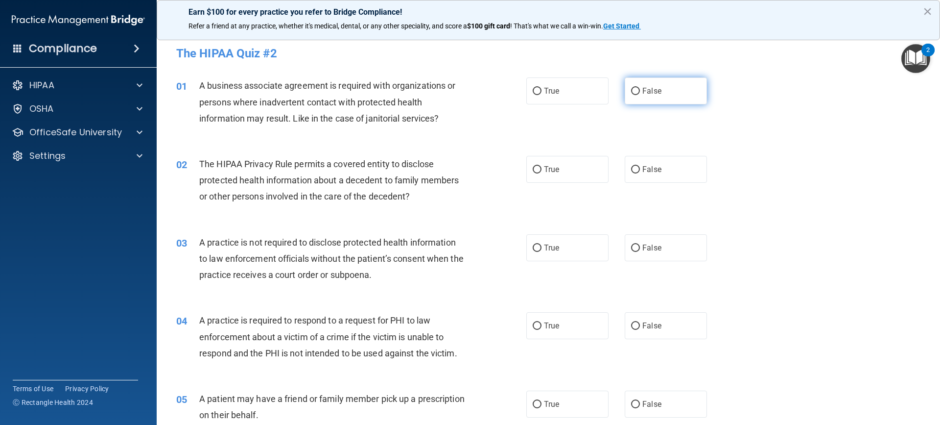
click at [658, 92] on label "False" at bounding box center [666, 90] width 82 height 27
click at [640, 92] on input "False" at bounding box center [635, 91] width 9 height 7
radio input "true"
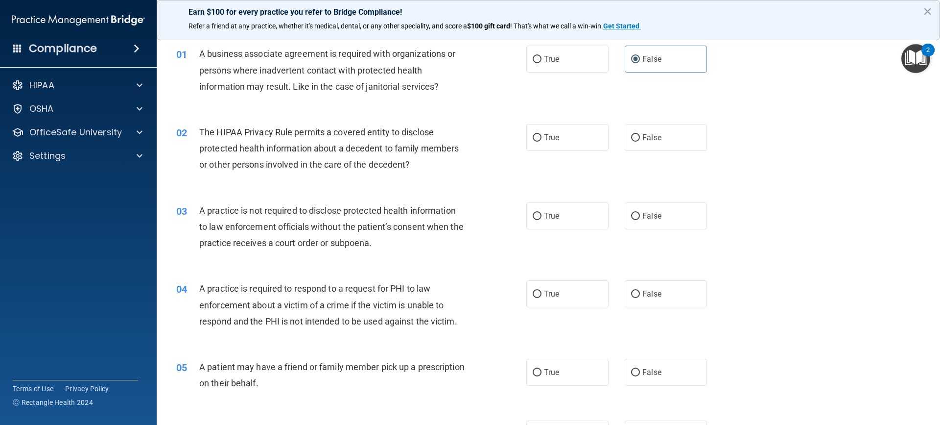
scroll to position [49, 0]
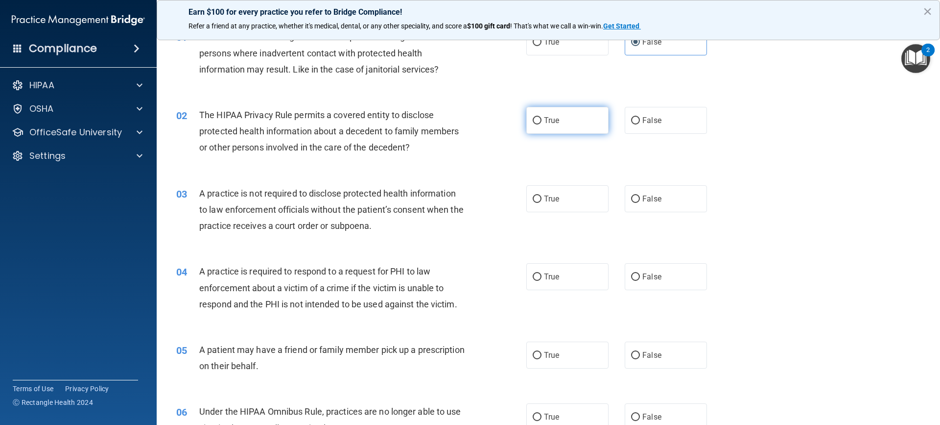
click at [532, 114] on label "True" at bounding box center [568, 120] width 82 height 27
click at [533, 117] on input "True" at bounding box center [537, 120] width 9 height 7
radio input "true"
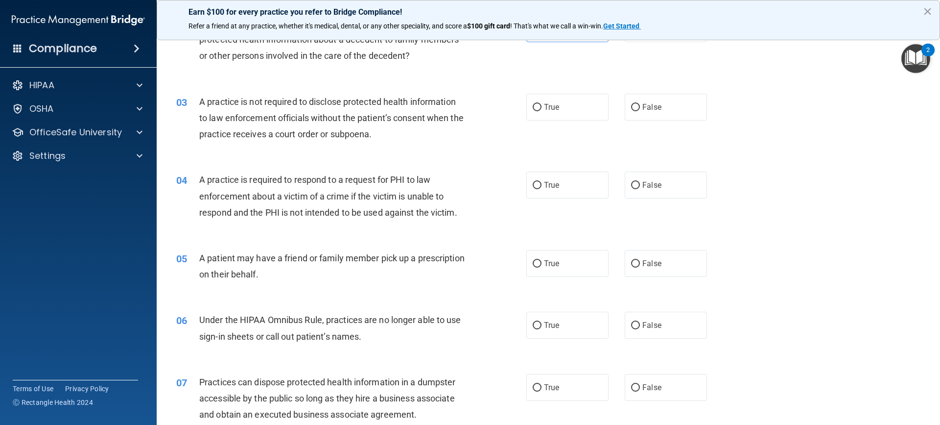
scroll to position [147, 0]
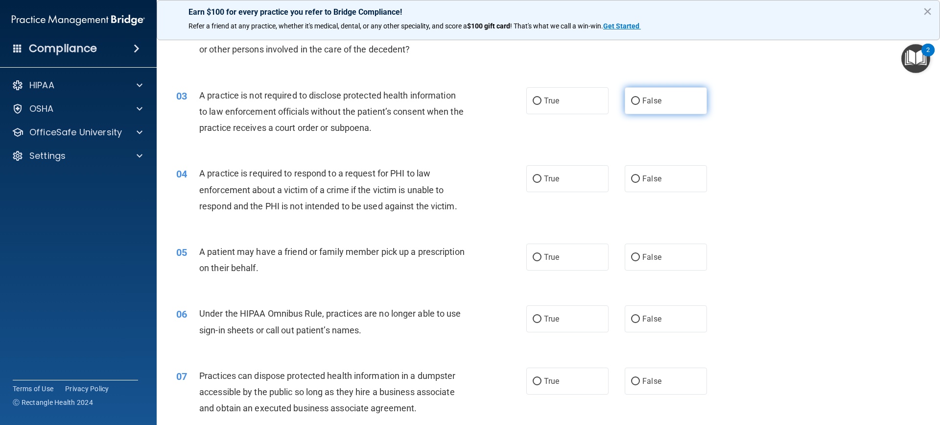
drag, startPoint x: 657, startPoint y: 103, endPoint x: 637, endPoint y: 101, distance: 19.6
click at [655, 103] on label "False" at bounding box center [666, 100] width 82 height 27
click at [640, 103] on input "False" at bounding box center [635, 100] width 9 height 7
radio input "true"
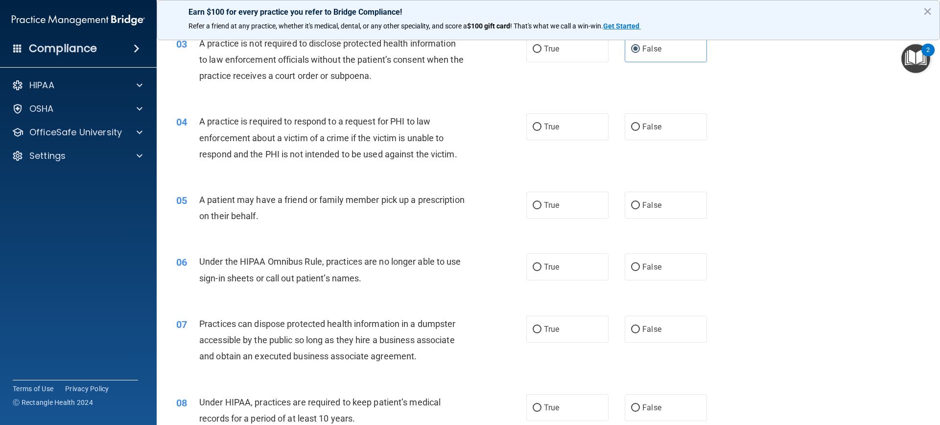
scroll to position [245, 0]
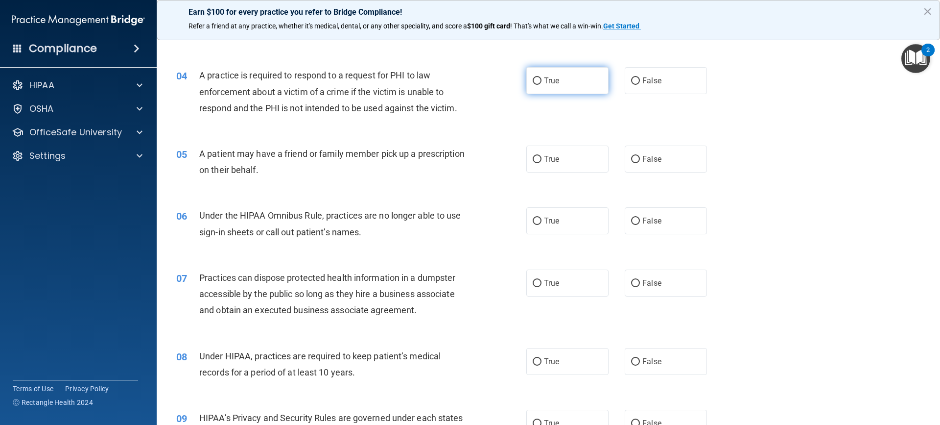
click at [563, 83] on label "True" at bounding box center [568, 80] width 82 height 27
click at [542, 83] on input "True" at bounding box center [537, 80] width 9 height 7
radio input "true"
click at [563, 163] on label "True" at bounding box center [568, 158] width 82 height 27
click at [542, 163] on input "True" at bounding box center [537, 159] width 9 height 7
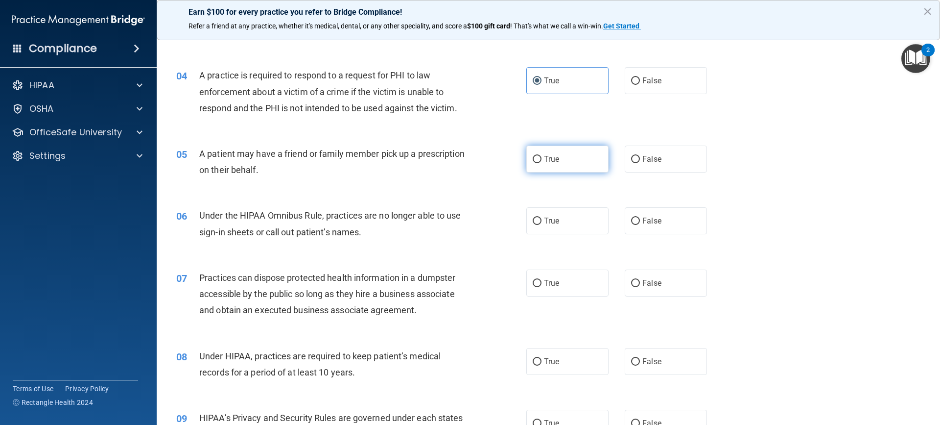
radio input "true"
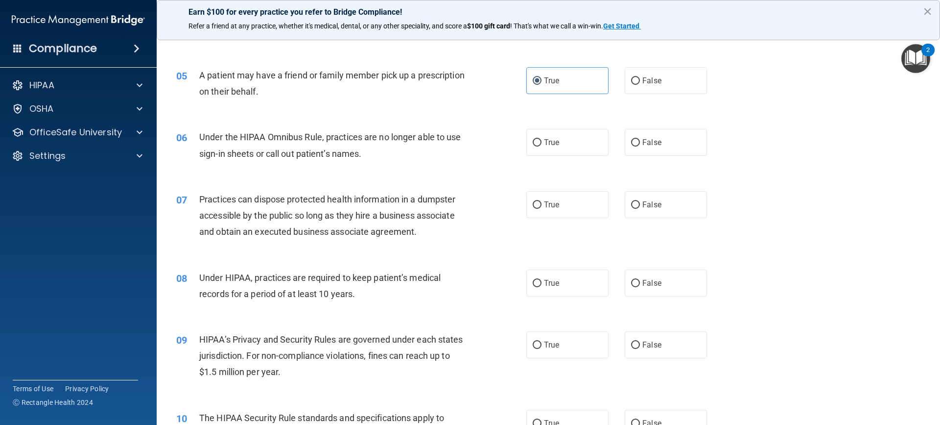
scroll to position [343, 0]
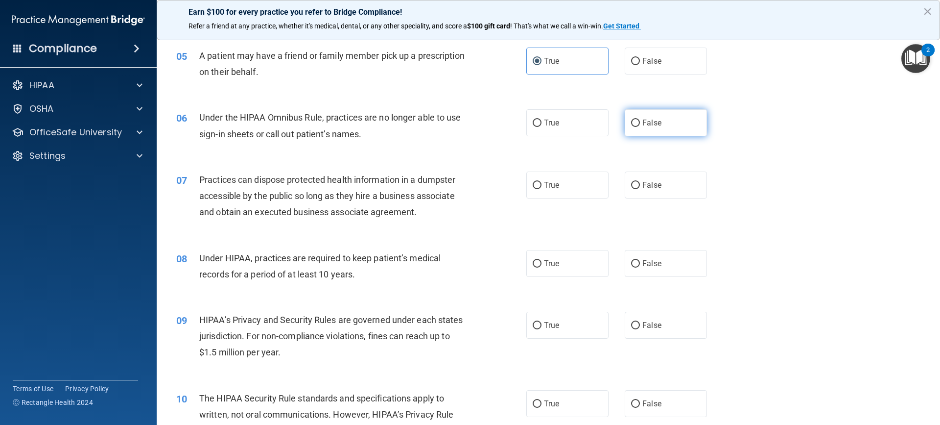
click at [661, 129] on label "False" at bounding box center [666, 122] width 82 height 27
click at [640, 127] on input "False" at bounding box center [635, 123] width 9 height 7
radio input "true"
click at [673, 188] on label "False" at bounding box center [666, 184] width 82 height 27
click at [640, 188] on input "False" at bounding box center [635, 185] width 9 height 7
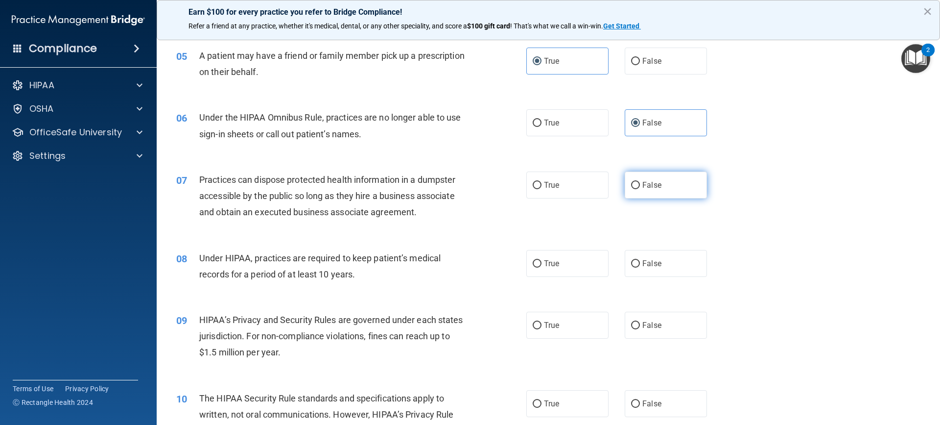
radio input "true"
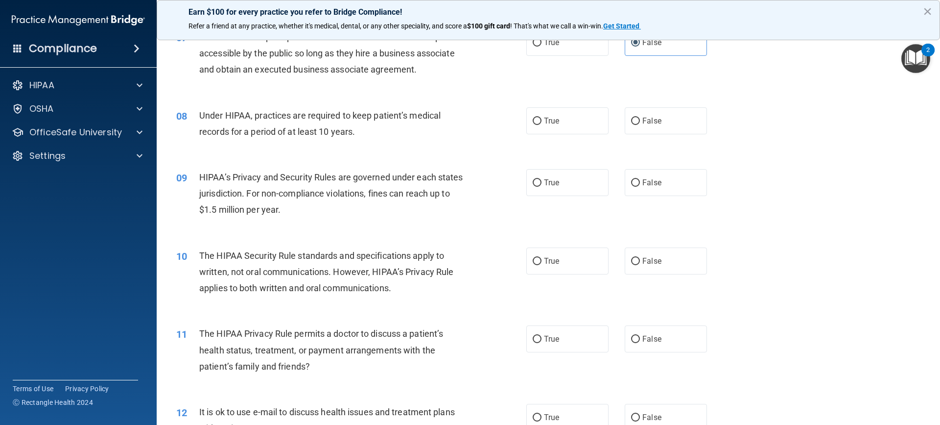
scroll to position [490, 0]
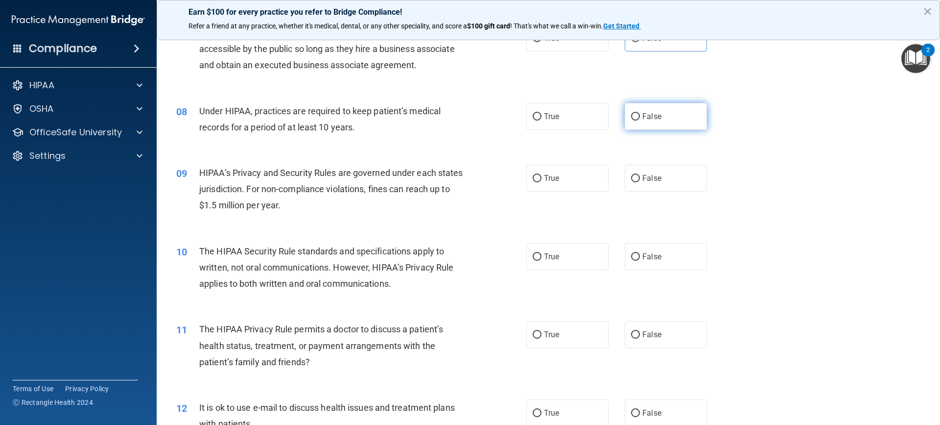
click at [649, 116] on span "False" at bounding box center [652, 116] width 19 height 9
click at [640, 116] on input "False" at bounding box center [635, 116] width 9 height 7
radio input "true"
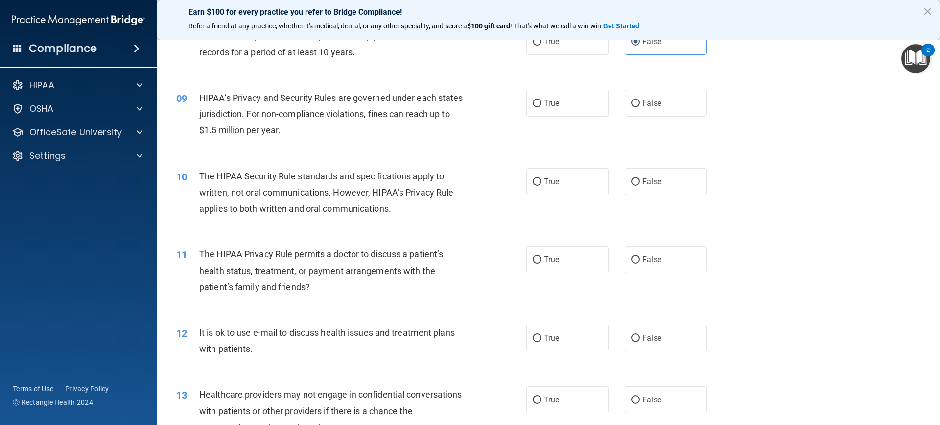
scroll to position [588, 0]
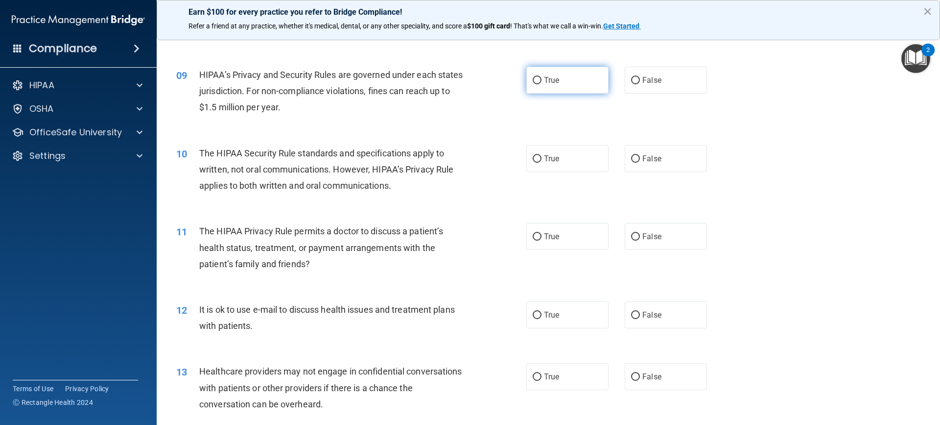
click at [551, 82] on span "True" at bounding box center [551, 79] width 15 height 9
click at [542, 82] on input "True" at bounding box center [537, 80] width 9 height 7
radio input "true"
click at [632, 87] on label "False" at bounding box center [666, 80] width 82 height 27
click at [632, 84] on input "False" at bounding box center [635, 80] width 9 height 7
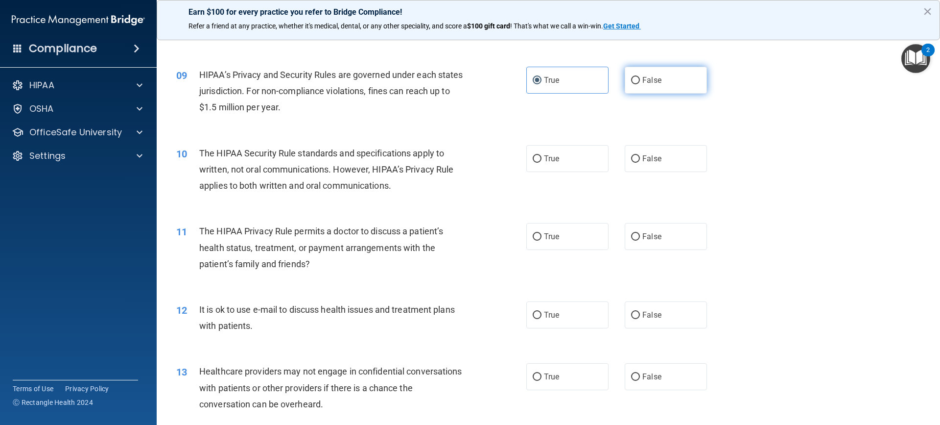
radio input "true"
radio input "false"
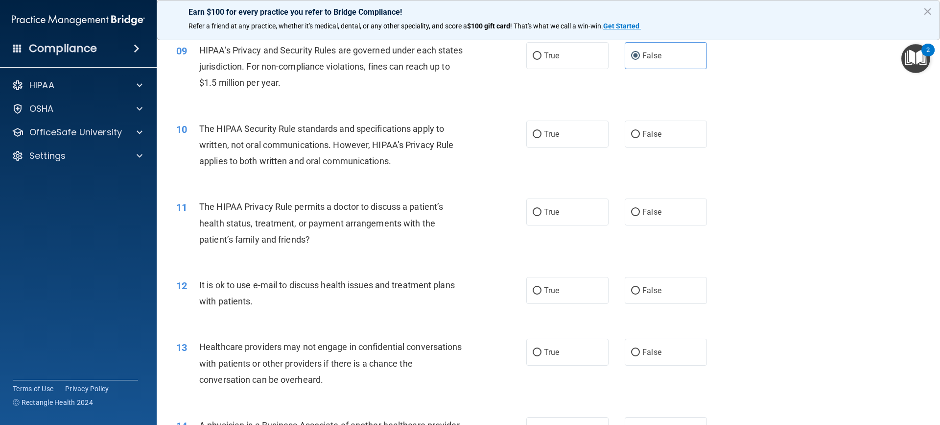
scroll to position [637, 0]
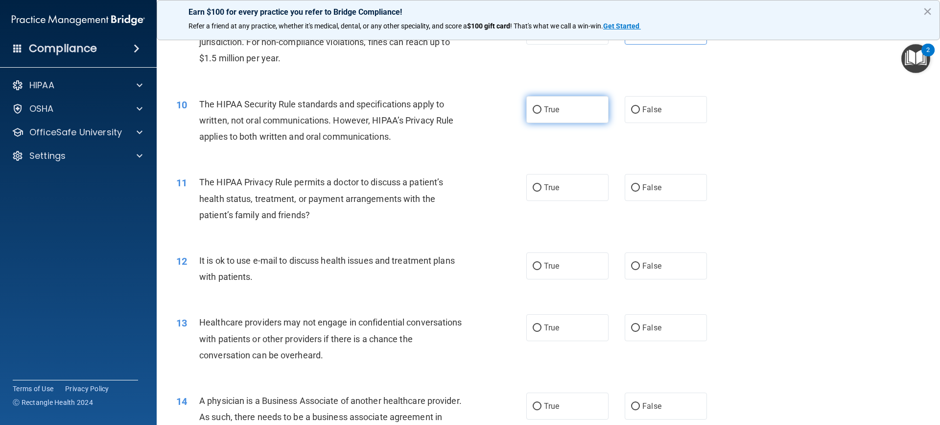
click at [556, 113] on span "True" at bounding box center [551, 109] width 15 height 9
click at [542, 113] on input "True" at bounding box center [537, 109] width 9 height 7
radio input "true"
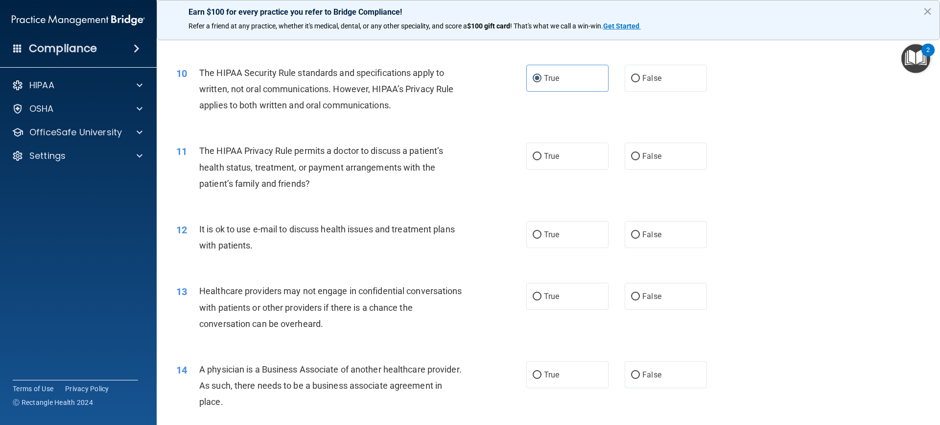
scroll to position [686, 0]
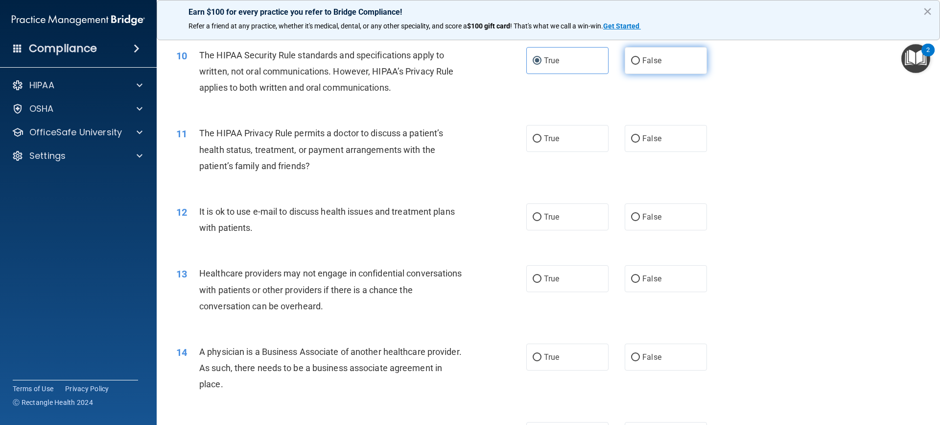
click at [637, 59] on label "False" at bounding box center [666, 60] width 82 height 27
click at [637, 59] on input "False" at bounding box center [635, 60] width 9 height 7
radio input "true"
radio input "false"
click at [625, 142] on label "False" at bounding box center [666, 138] width 82 height 27
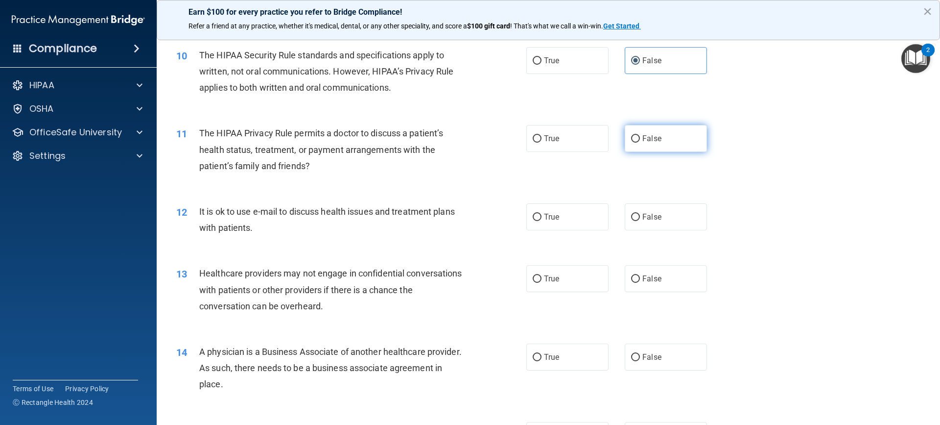
click at [631, 142] on input "False" at bounding box center [635, 138] width 9 height 7
radio input "true"
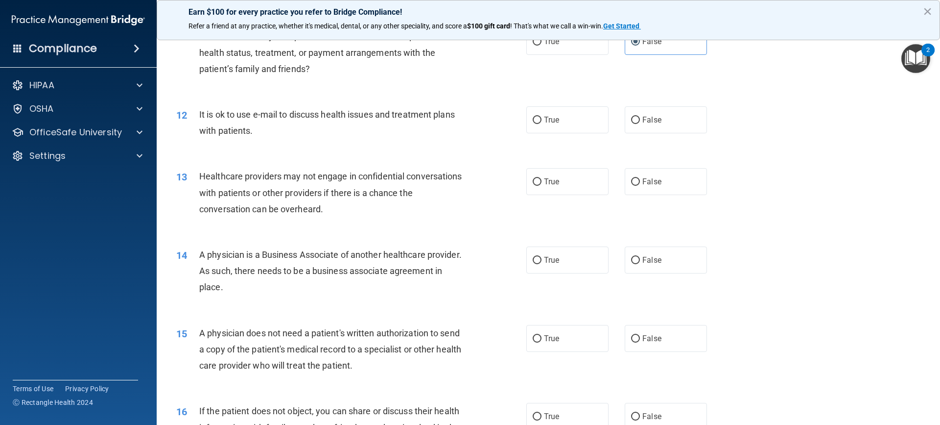
scroll to position [784, 0]
click at [580, 122] on label "True" at bounding box center [568, 118] width 82 height 27
click at [542, 122] on input "True" at bounding box center [537, 119] width 9 height 7
radio input "true"
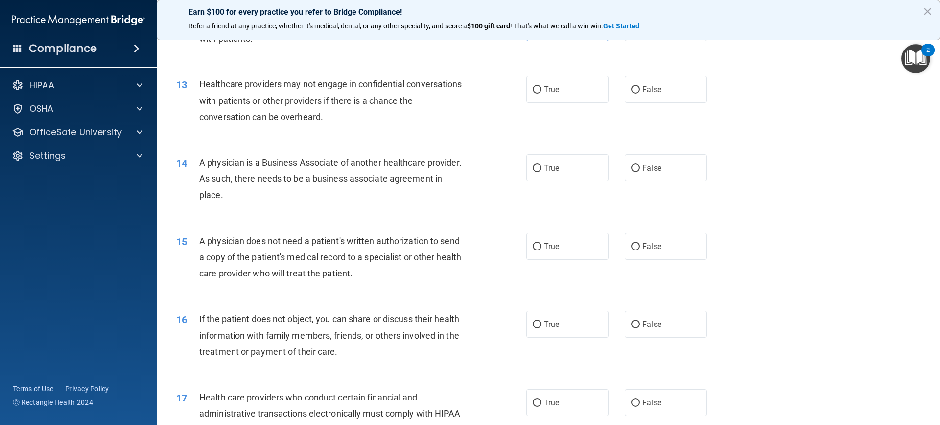
scroll to position [882, 0]
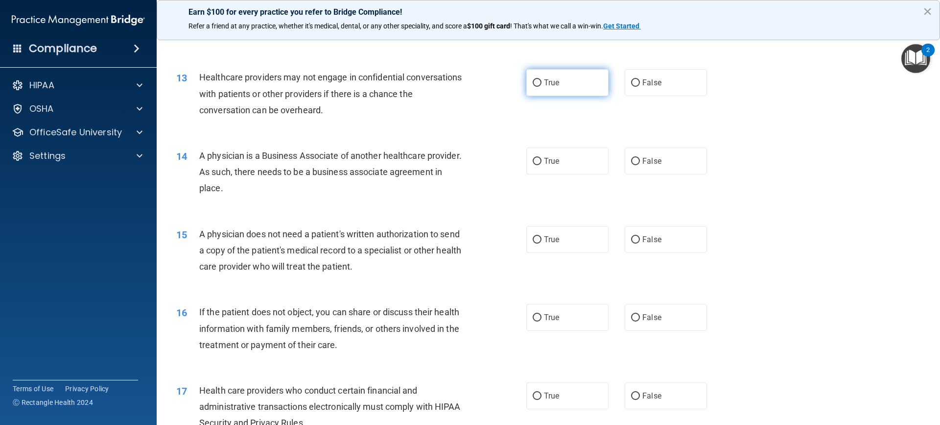
click at [559, 82] on label "True" at bounding box center [568, 82] width 82 height 27
click at [542, 82] on input "True" at bounding box center [537, 82] width 9 height 7
radio input "true"
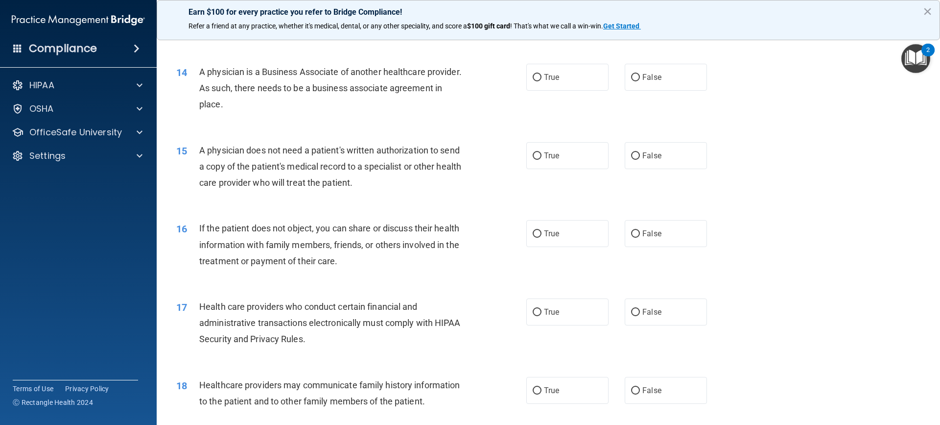
scroll to position [980, 0]
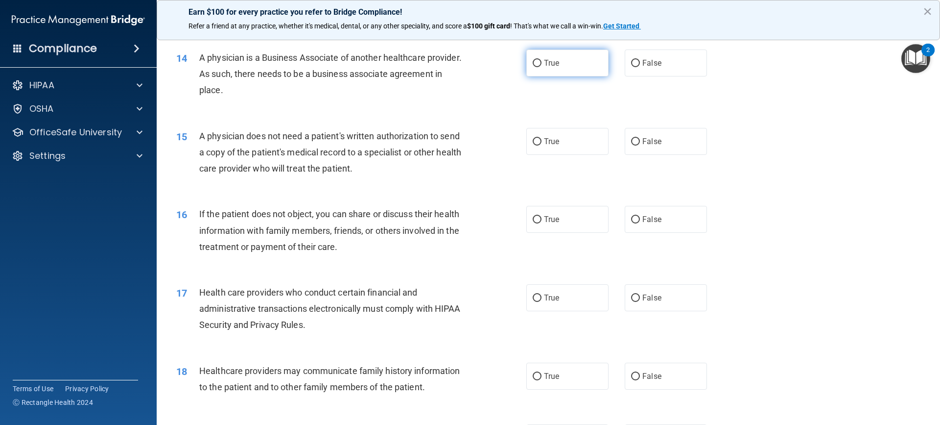
click at [557, 61] on label "True" at bounding box center [568, 62] width 82 height 27
click at [542, 61] on input "True" at bounding box center [537, 63] width 9 height 7
radio input "true"
click at [668, 148] on label "False" at bounding box center [666, 141] width 82 height 27
click at [640, 145] on input "False" at bounding box center [635, 141] width 9 height 7
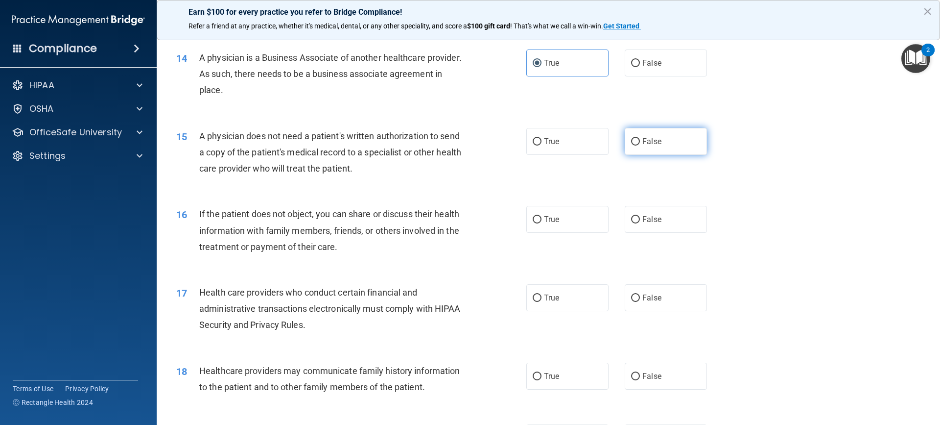
radio input "true"
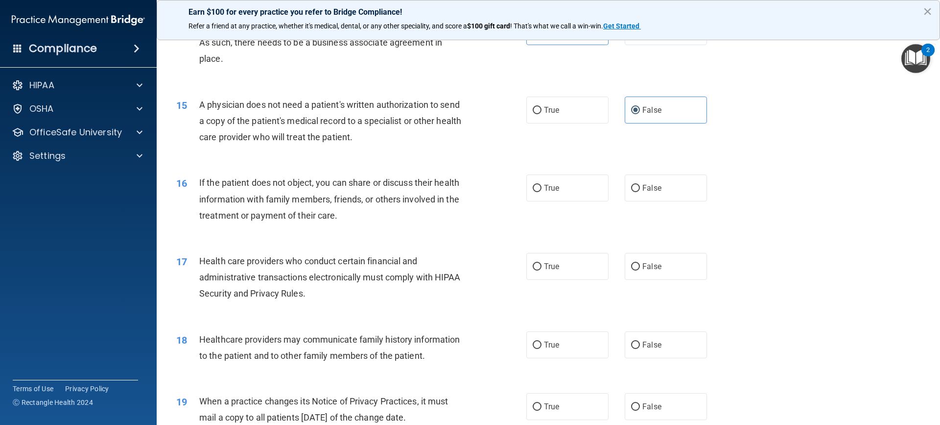
scroll to position [1029, 0]
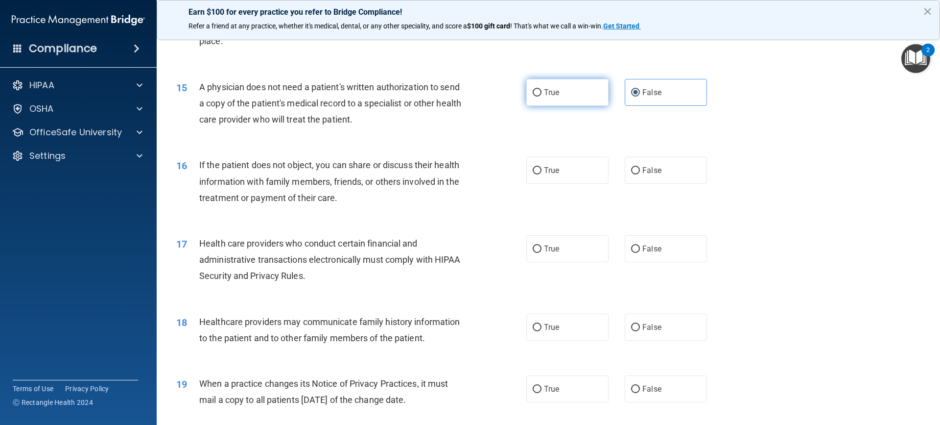
click at [547, 94] on span "True" at bounding box center [551, 92] width 15 height 9
click at [542, 94] on input "True" at bounding box center [537, 92] width 9 height 7
radio input "true"
radio input "false"
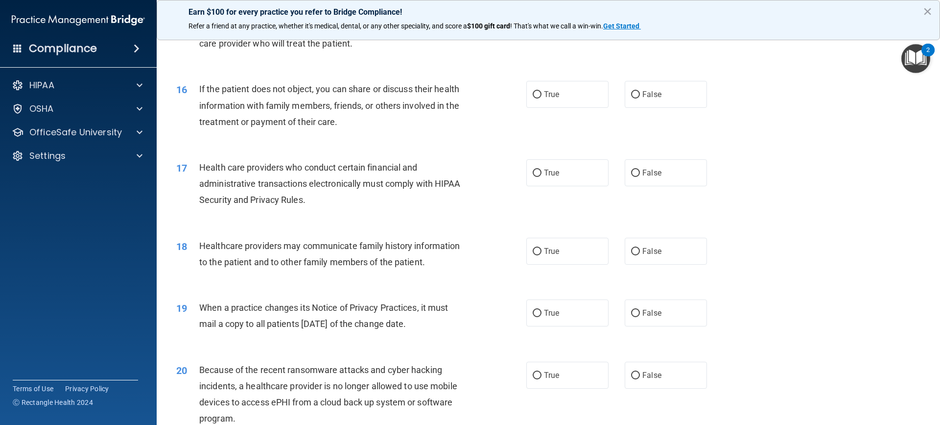
scroll to position [1126, 0]
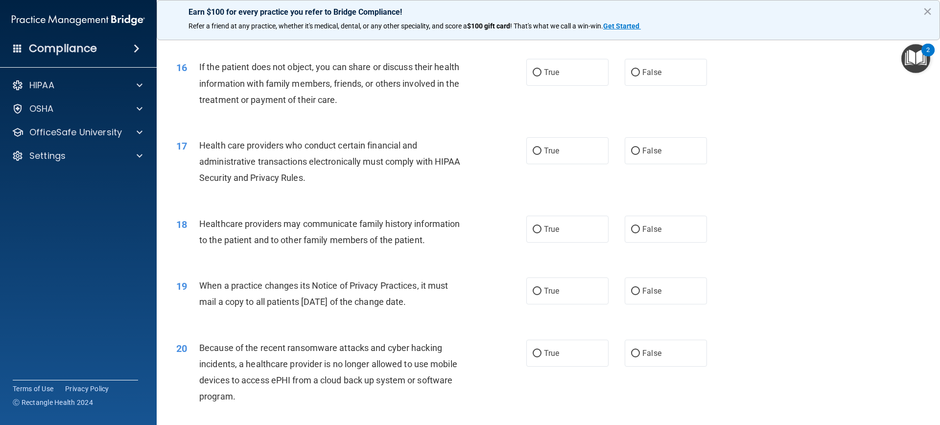
click at [506, 64] on div "16 If the patient does not object, you can share or discuss their health inform…" at bounding box center [352, 86] width 380 height 54
click at [548, 67] on label "True" at bounding box center [568, 72] width 82 height 27
click at [542, 69] on input "True" at bounding box center [537, 72] width 9 height 7
radio input "true"
click at [559, 145] on label "True" at bounding box center [568, 150] width 82 height 27
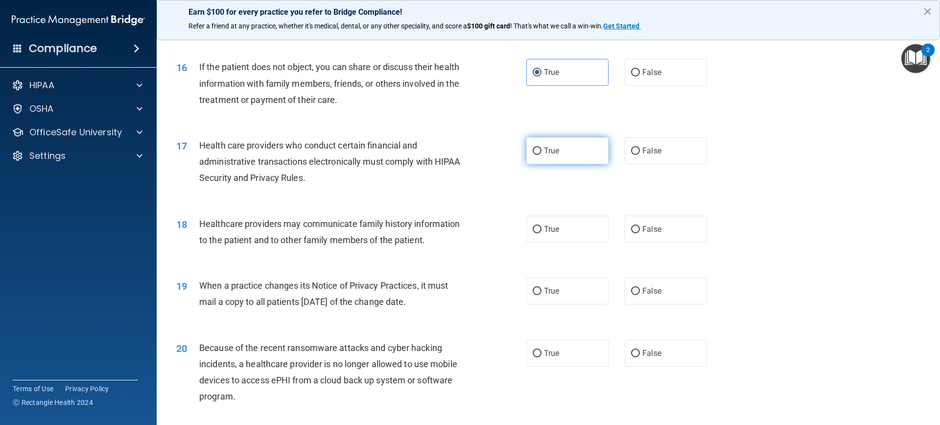
click at [542, 147] on input "True" at bounding box center [537, 150] width 9 height 7
radio input "true"
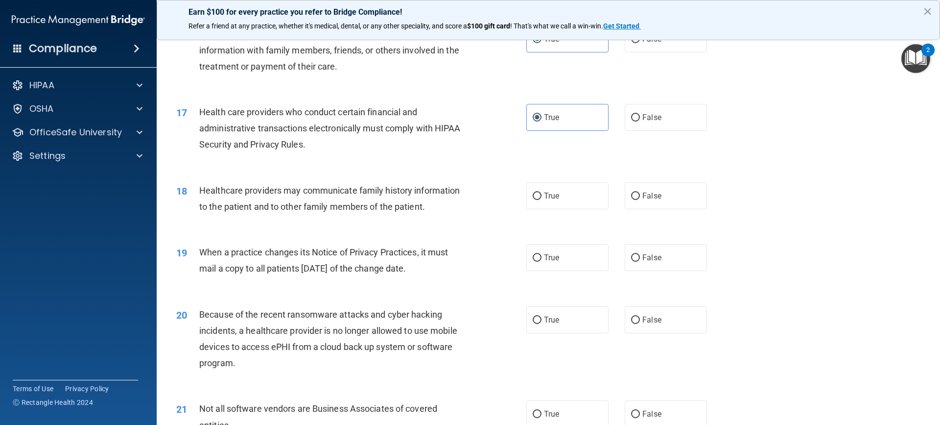
scroll to position [1273, 0]
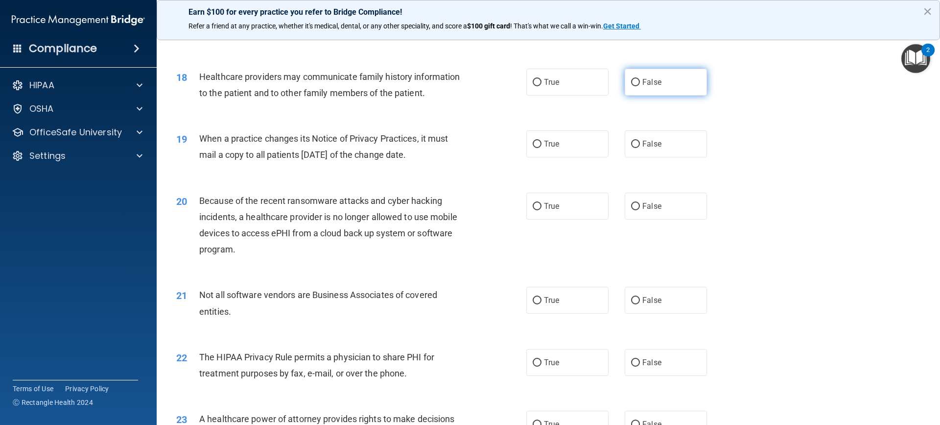
click at [641, 76] on label "False" at bounding box center [666, 82] width 82 height 27
click at [640, 79] on input "False" at bounding box center [635, 82] width 9 height 7
radio input "true"
click at [540, 150] on label "True" at bounding box center [568, 143] width 82 height 27
click at [540, 148] on input "True" at bounding box center [537, 144] width 9 height 7
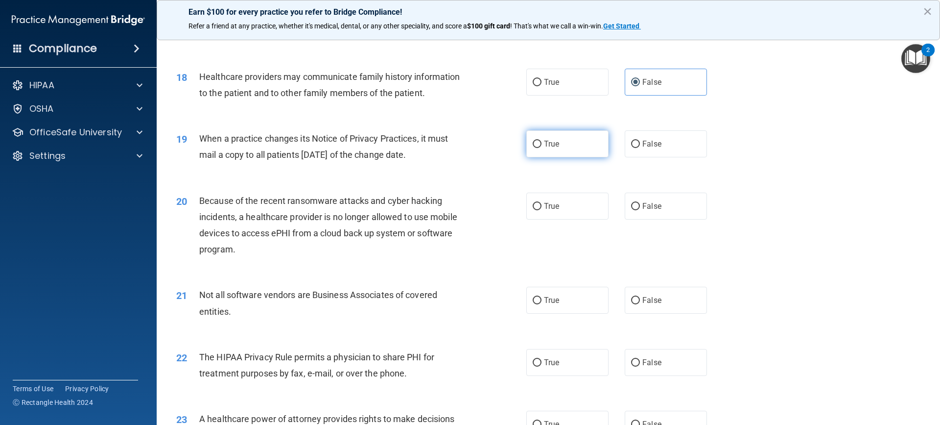
radio input "true"
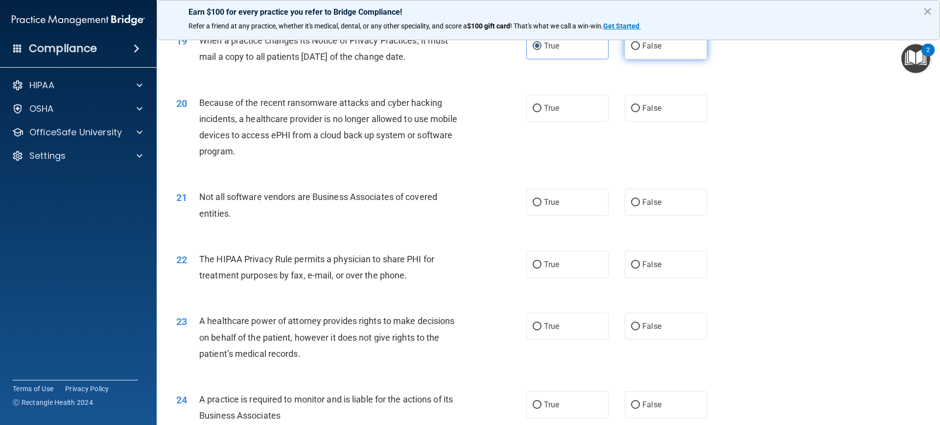
click at [634, 45] on input "False" at bounding box center [635, 46] width 9 height 7
radio input "true"
radio input "false"
click at [527, 119] on label "True" at bounding box center [568, 108] width 82 height 27
click at [533, 112] on input "True" at bounding box center [537, 108] width 9 height 7
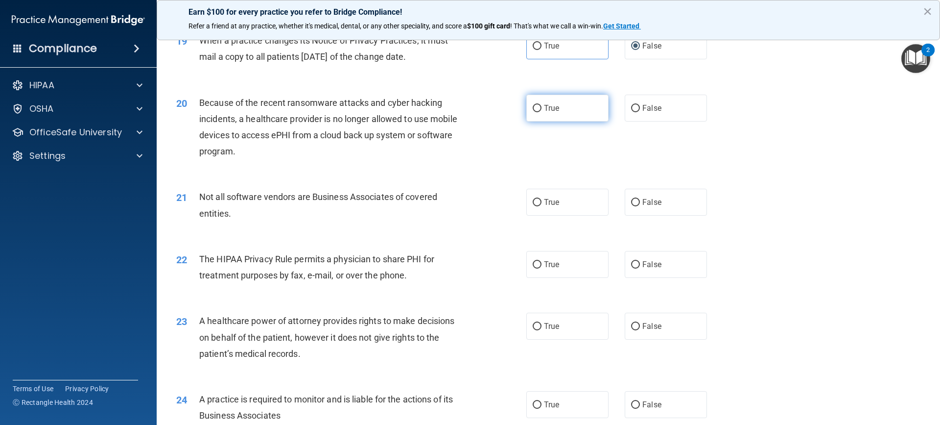
radio input "true"
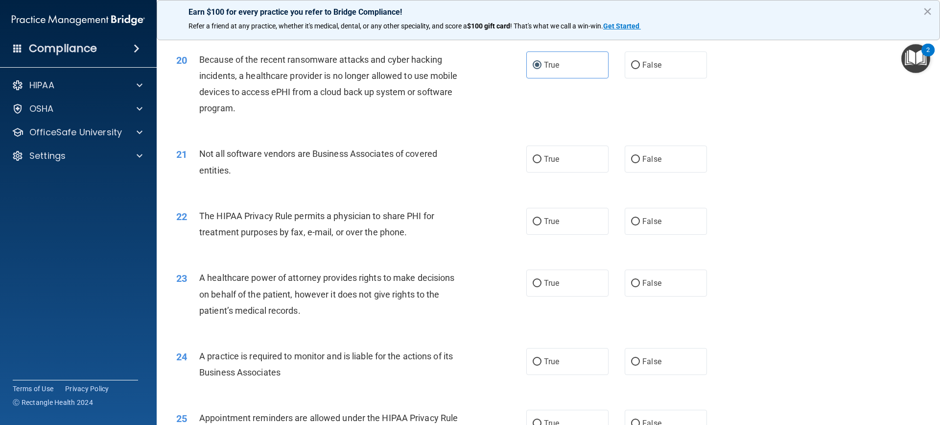
scroll to position [1469, 0]
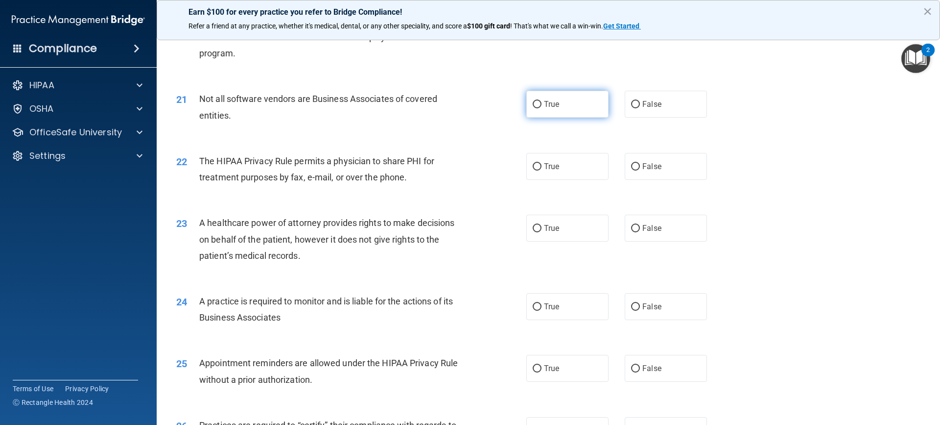
click at [569, 112] on label "True" at bounding box center [568, 104] width 82 height 27
click at [542, 108] on input "True" at bounding box center [537, 104] width 9 height 7
radio input "true"
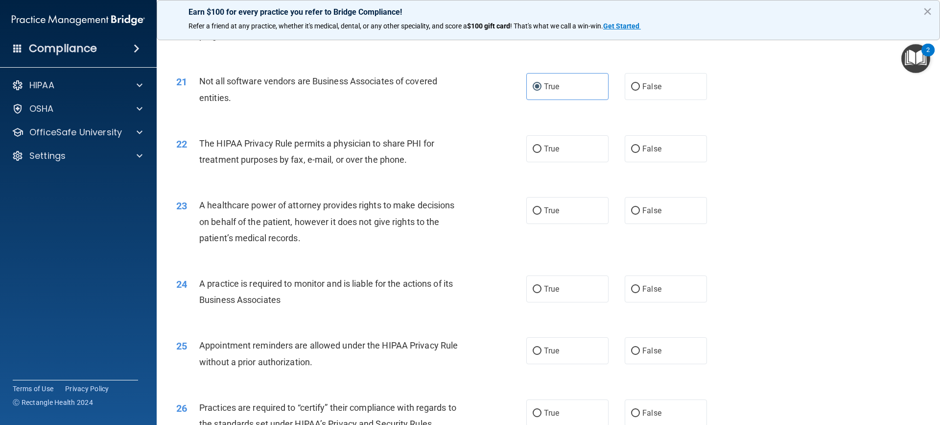
scroll to position [1518, 0]
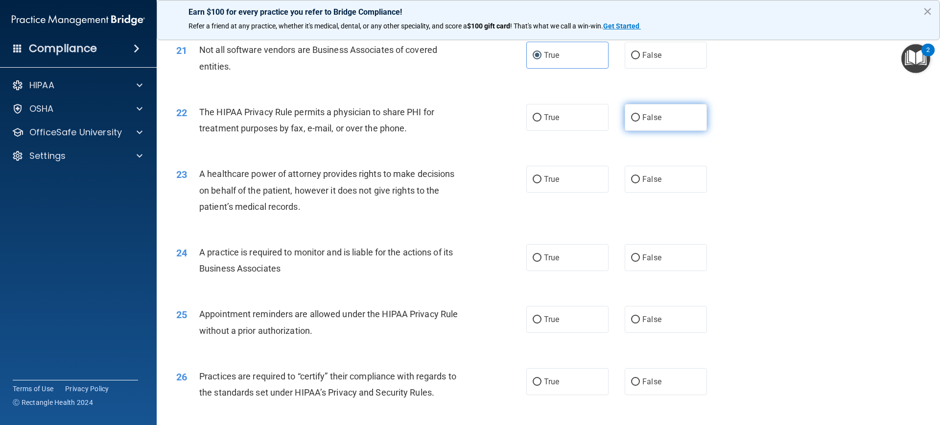
click at [654, 124] on label "False" at bounding box center [666, 117] width 82 height 27
click at [640, 121] on input "False" at bounding box center [635, 117] width 9 height 7
radio input "true"
click at [546, 122] on label "True" at bounding box center [568, 117] width 82 height 27
click at [542, 121] on input "True" at bounding box center [537, 117] width 9 height 7
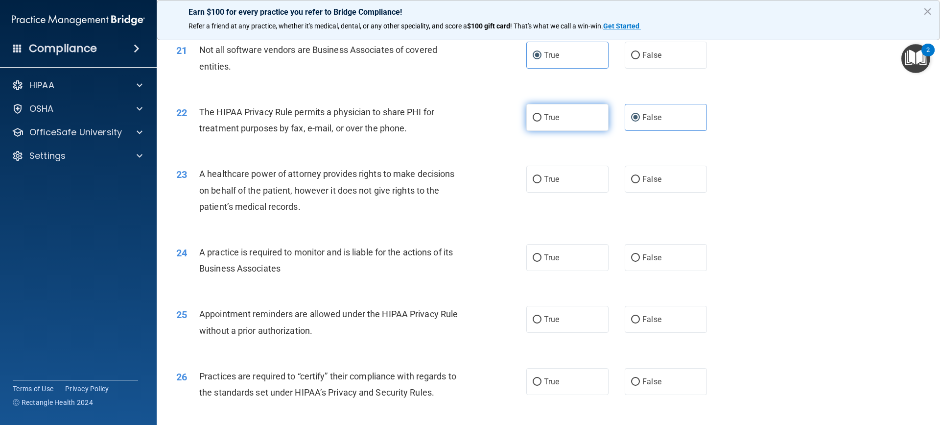
radio input "true"
radio input "false"
click at [572, 183] on label "True" at bounding box center [568, 179] width 82 height 27
click at [542, 183] on input "True" at bounding box center [537, 179] width 9 height 7
radio input "true"
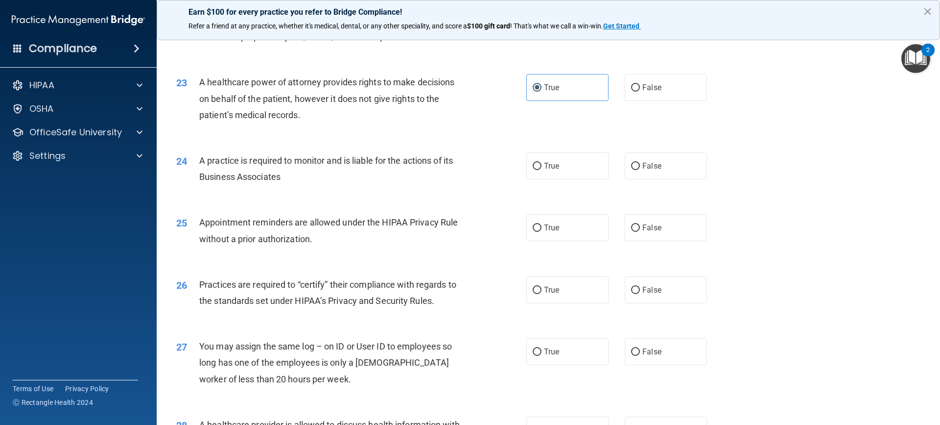
scroll to position [1616, 0]
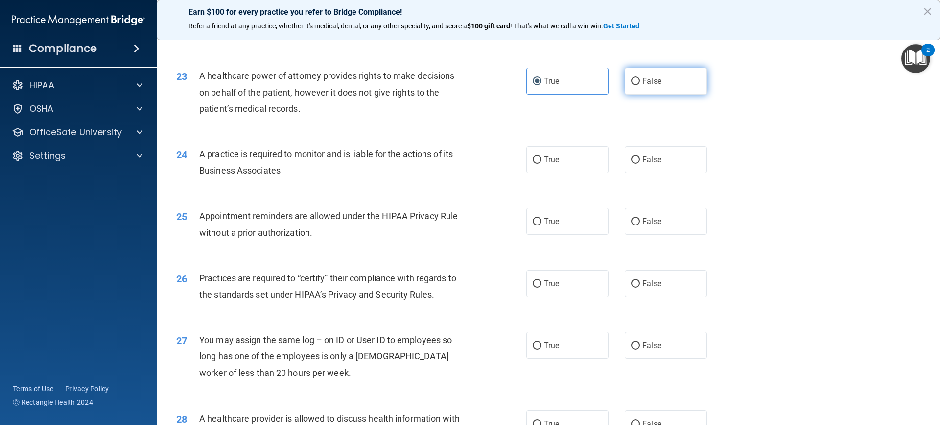
click at [660, 80] on label "False" at bounding box center [666, 81] width 82 height 27
click at [640, 80] on input "False" at bounding box center [635, 81] width 9 height 7
radio input "true"
radio input "false"
click at [563, 161] on label "True" at bounding box center [568, 159] width 82 height 27
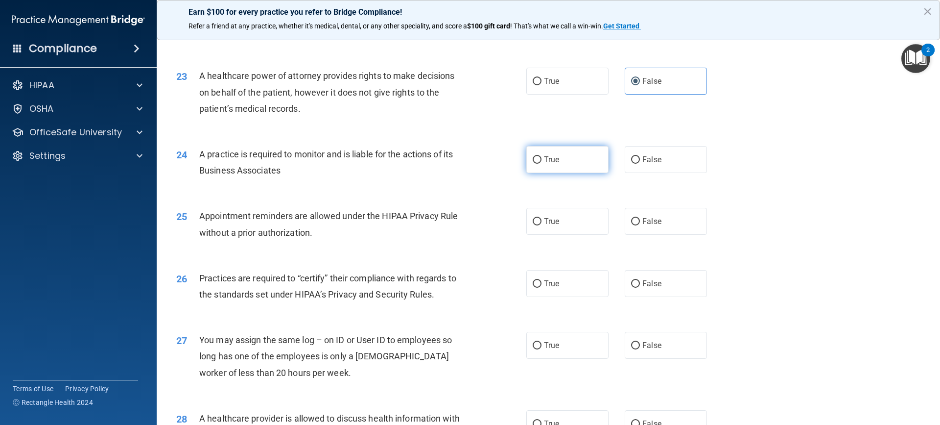
click at [542, 161] on input "True" at bounding box center [537, 159] width 9 height 7
radio input "true"
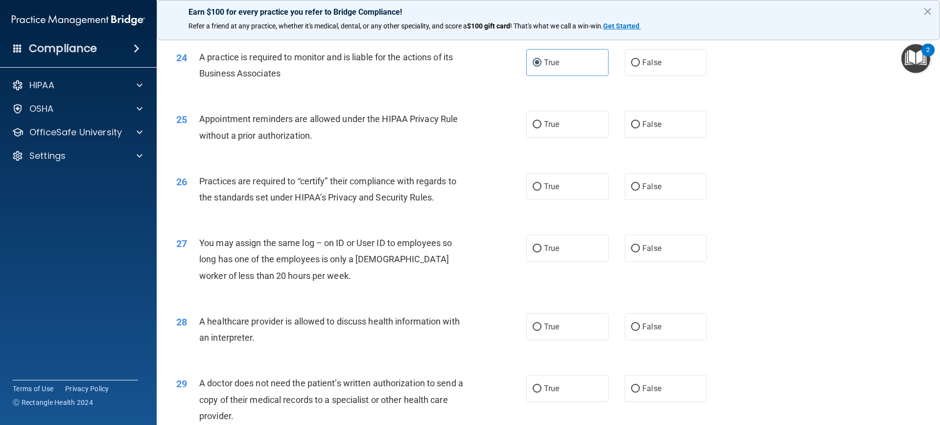
scroll to position [1714, 0]
click at [544, 127] on span "True" at bounding box center [551, 123] width 15 height 9
click at [542, 127] on input "True" at bounding box center [537, 123] width 9 height 7
radio input "true"
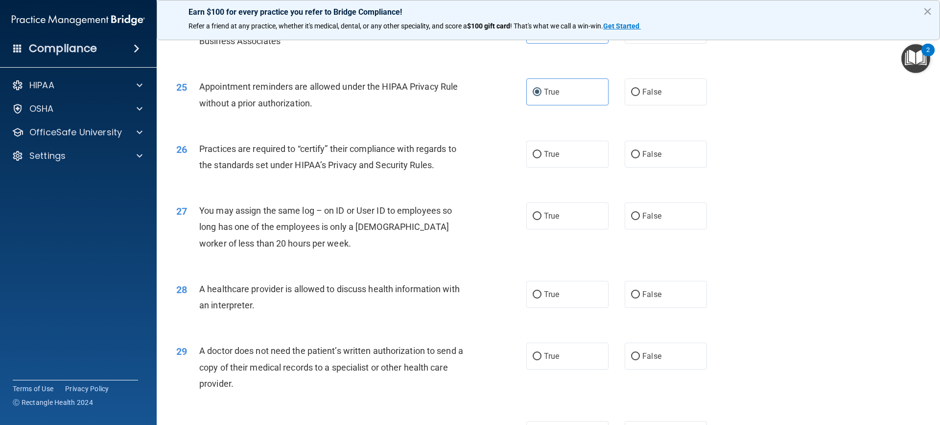
scroll to position [1763, 0]
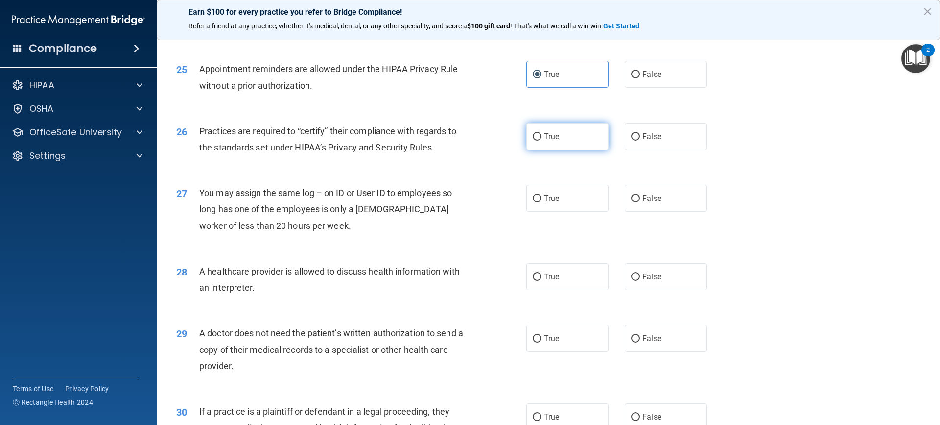
click at [542, 144] on label "True" at bounding box center [568, 136] width 82 height 27
click at [542, 141] on input "True" at bounding box center [537, 136] width 9 height 7
radio input "true"
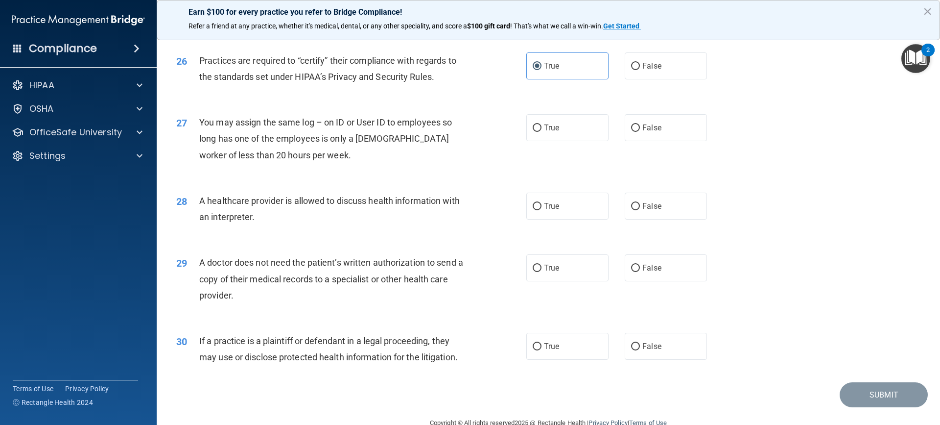
scroll to position [1855, 0]
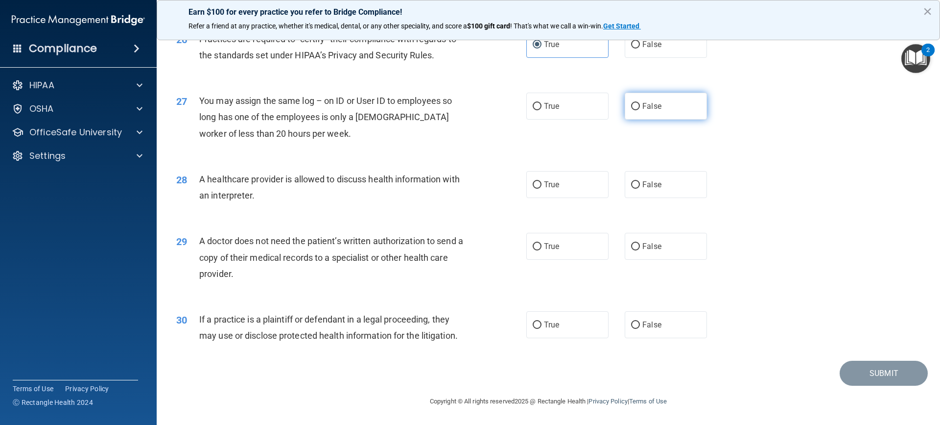
drag, startPoint x: 655, startPoint y: 109, endPoint x: 644, endPoint y: 107, distance: 11.4
click at [654, 108] on span "False" at bounding box center [652, 105] width 19 height 9
click at [553, 184] on span "True" at bounding box center [551, 184] width 15 height 9
click at [542, 184] on input "True" at bounding box center [537, 184] width 9 height 7
radio input "true"
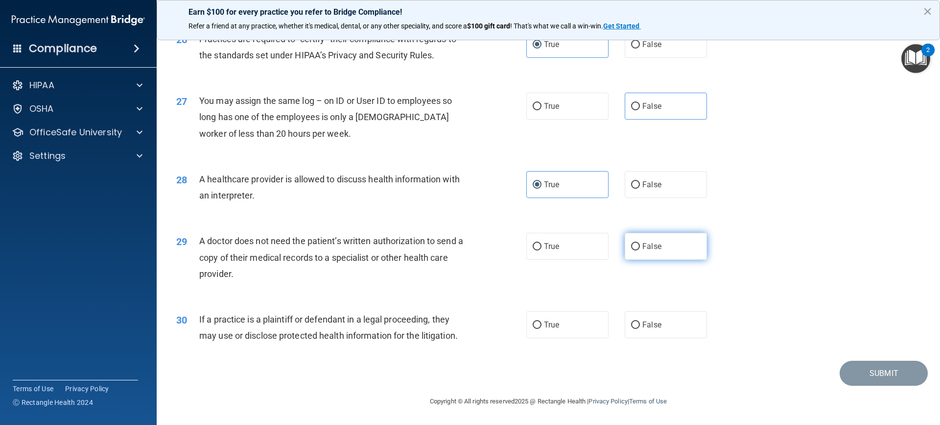
click at [646, 247] on span "False" at bounding box center [652, 245] width 19 height 9
click at [640, 247] on input "False" at bounding box center [635, 246] width 9 height 7
radio input "true"
click at [544, 330] on label "True" at bounding box center [568, 324] width 82 height 27
click at [542, 329] on input "True" at bounding box center [537, 324] width 9 height 7
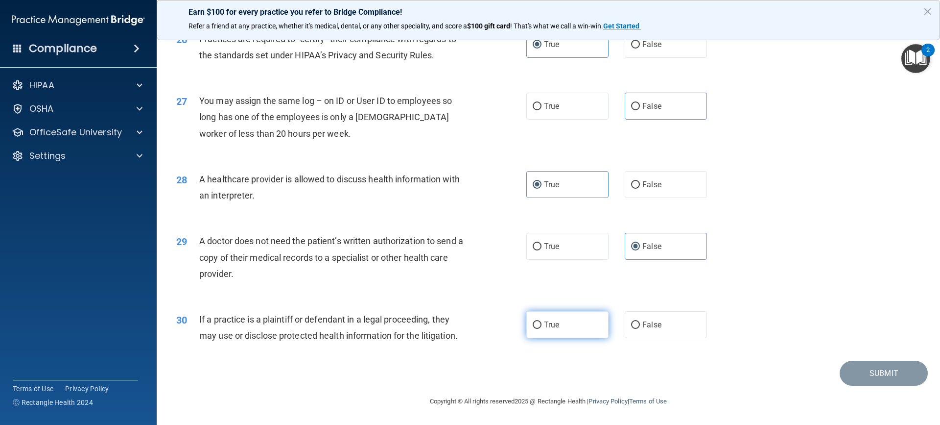
radio input "true"
click at [650, 314] on label "False" at bounding box center [666, 324] width 82 height 27
click at [640, 321] on input "False" at bounding box center [635, 324] width 9 height 7
radio input "true"
drag, startPoint x: 579, startPoint y: 313, endPoint x: 573, endPoint y: 321, distance: 9.7
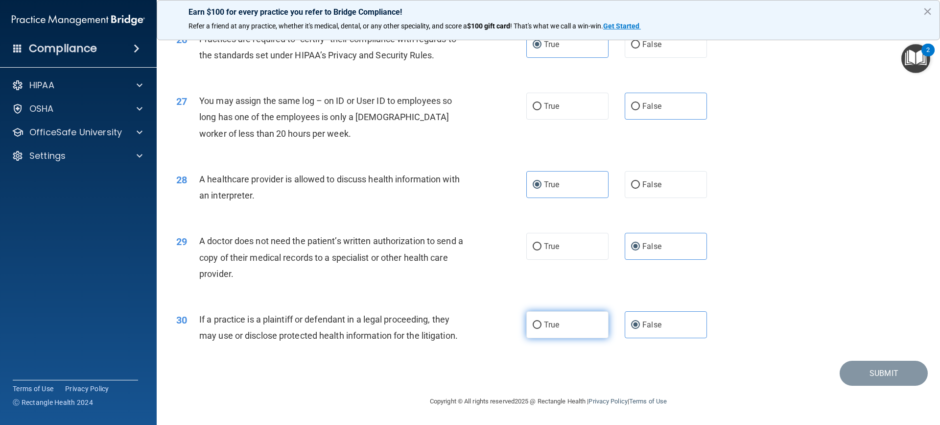
click at [576, 317] on label "True" at bounding box center [568, 324] width 82 height 27
click at [542, 321] on input "True" at bounding box center [537, 324] width 9 height 7
radio input "true"
radio input "false"
click at [928, 7] on button "×" at bounding box center [927, 11] width 9 height 16
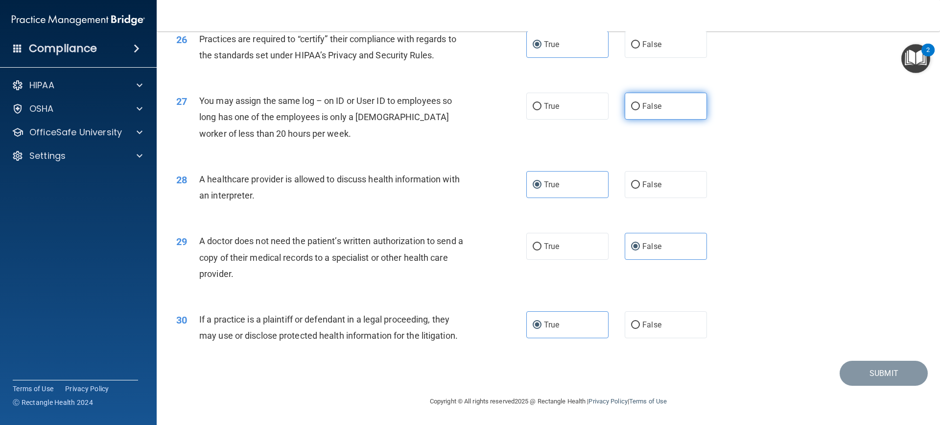
click at [669, 105] on label "False" at bounding box center [666, 106] width 82 height 27
click at [640, 105] on input "False" at bounding box center [635, 106] width 9 height 7
radio input "true"
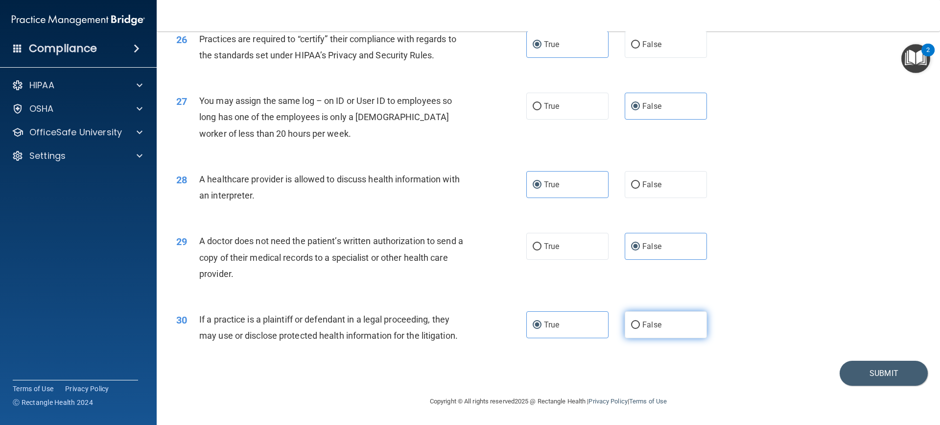
click at [668, 327] on label "False" at bounding box center [666, 324] width 82 height 27
click at [640, 327] on input "False" at bounding box center [635, 324] width 9 height 7
radio input "true"
radio input "false"
click at [889, 371] on button "Submit" at bounding box center [884, 372] width 88 height 25
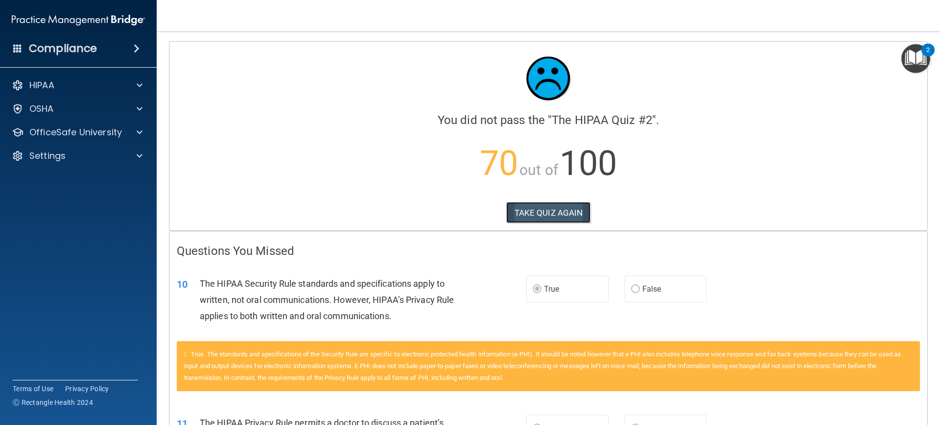
click at [543, 215] on button "TAKE QUIZ AGAIN" at bounding box center [548, 213] width 85 height 22
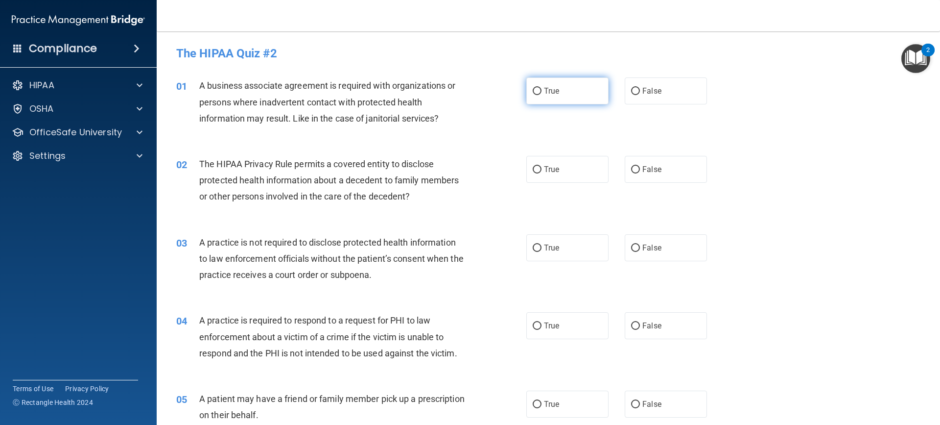
click at [562, 92] on label "True" at bounding box center [568, 90] width 82 height 27
click at [542, 92] on input "True" at bounding box center [537, 91] width 9 height 7
radio input "true"
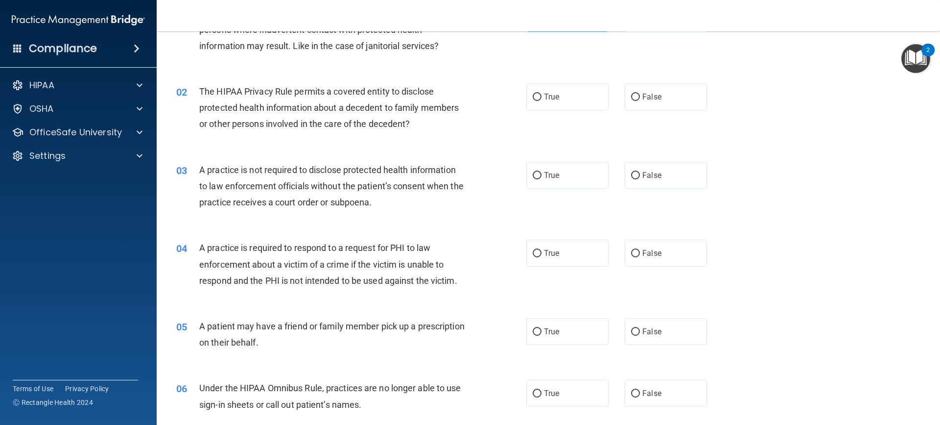
scroll to position [98, 0]
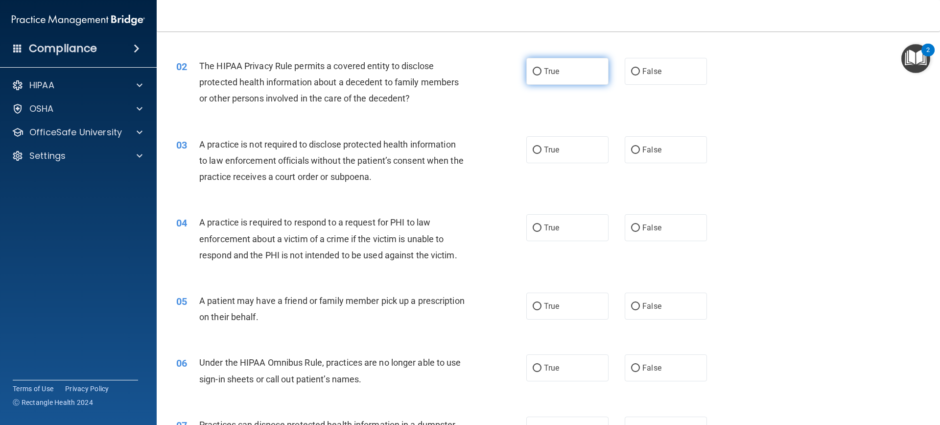
click at [588, 70] on label "True" at bounding box center [568, 71] width 82 height 27
click at [542, 70] on input "True" at bounding box center [537, 71] width 9 height 7
radio input "true"
click at [553, 147] on span "True" at bounding box center [551, 149] width 15 height 9
click at [542, 147] on input "True" at bounding box center [537, 149] width 9 height 7
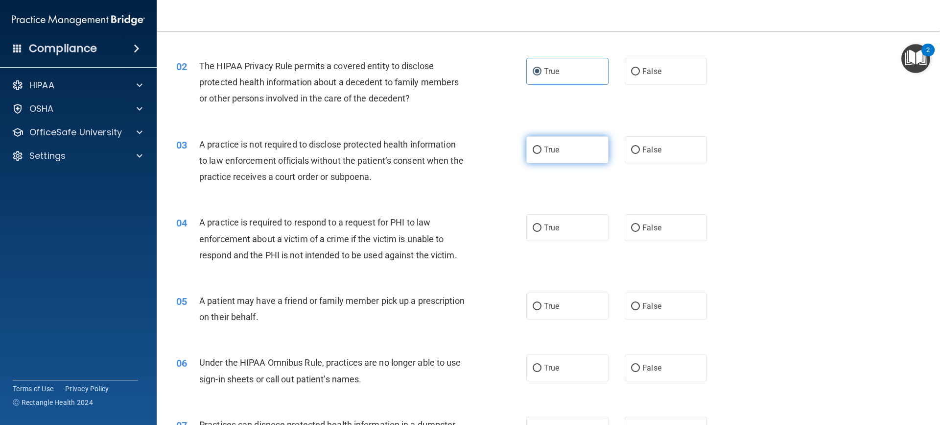
radio input "true"
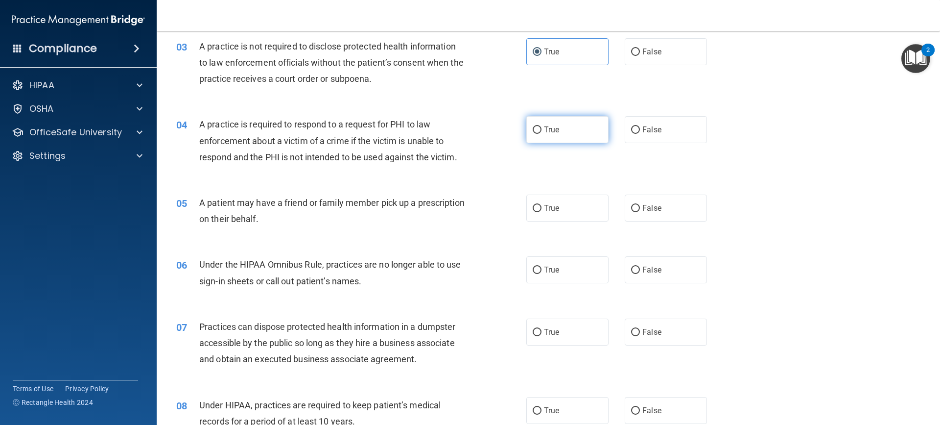
click at [594, 122] on label "True" at bounding box center [568, 129] width 82 height 27
click at [542, 126] on input "True" at bounding box center [537, 129] width 9 height 7
radio input "true"
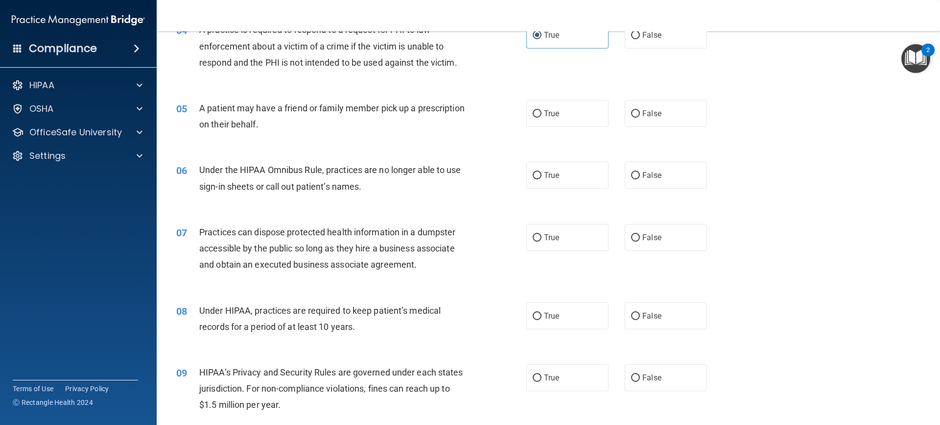
scroll to position [294, 0]
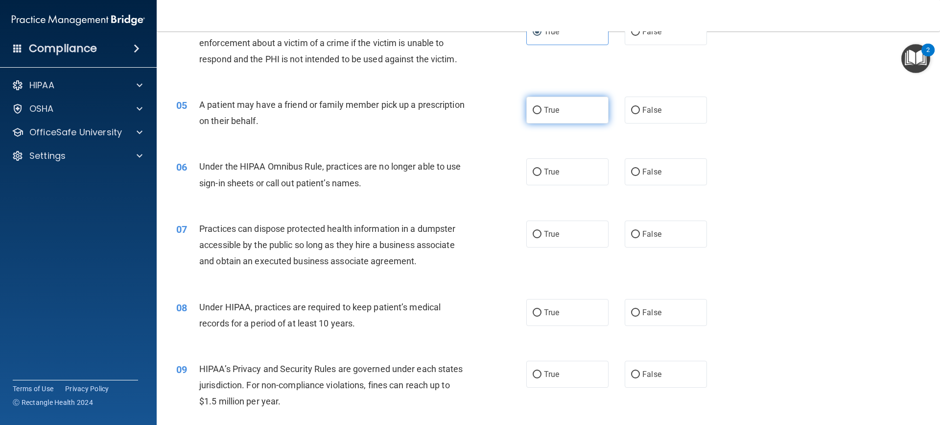
click at [574, 107] on label "True" at bounding box center [568, 109] width 82 height 27
click at [542, 107] on input "True" at bounding box center [537, 110] width 9 height 7
radio input "true"
click at [665, 176] on label "False" at bounding box center [666, 171] width 82 height 27
click at [640, 176] on input "False" at bounding box center [635, 171] width 9 height 7
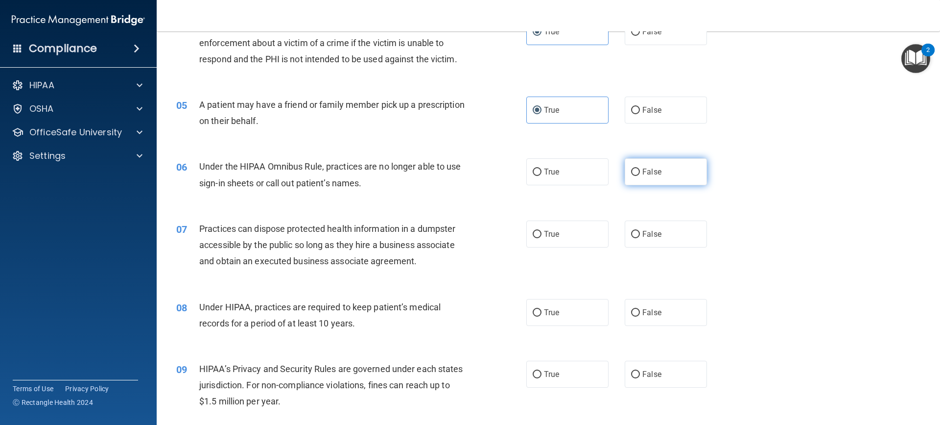
radio input "true"
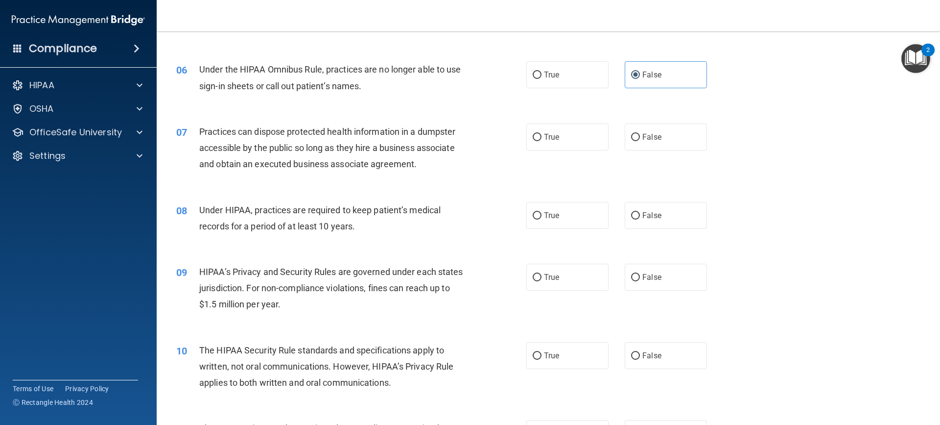
scroll to position [392, 0]
click at [664, 136] on label "False" at bounding box center [666, 135] width 82 height 27
click at [640, 136] on input "False" at bounding box center [635, 136] width 9 height 7
radio input "true"
click at [669, 214] on label "False" at bounding box center [666, 214] width 82 height 27
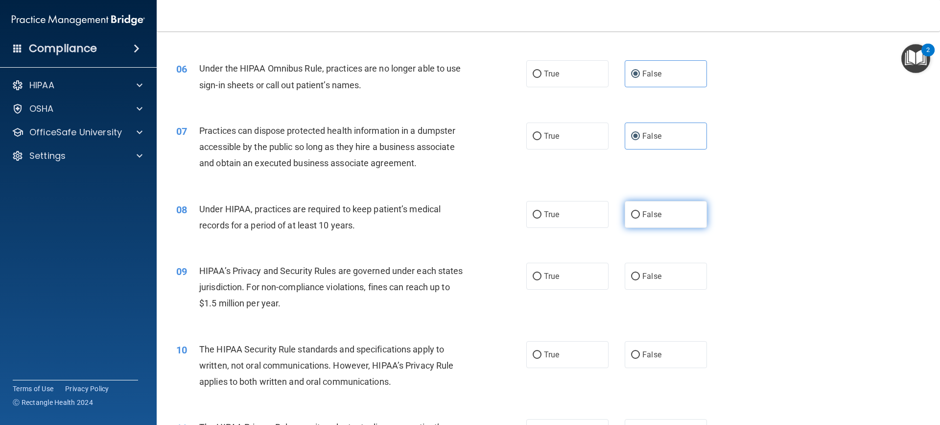
click at [640, 214] on input "False" at bounding box center [635, 214] width 9 height 7
radio input "true"
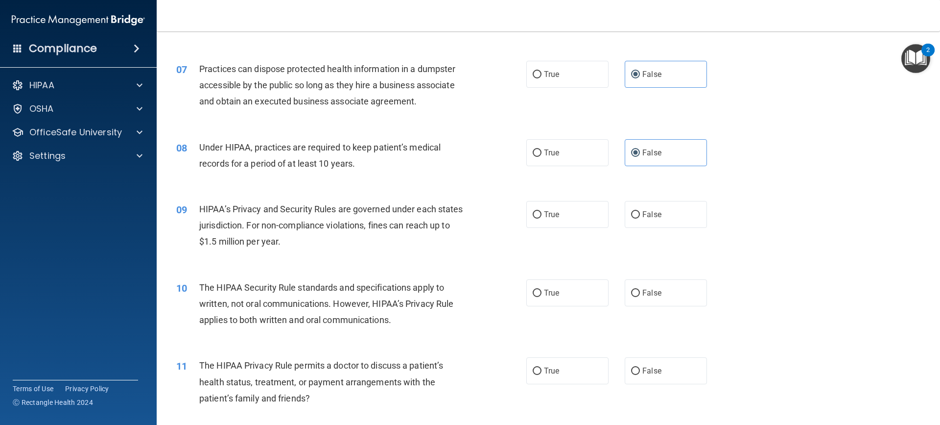
scroll to position [490, 0]
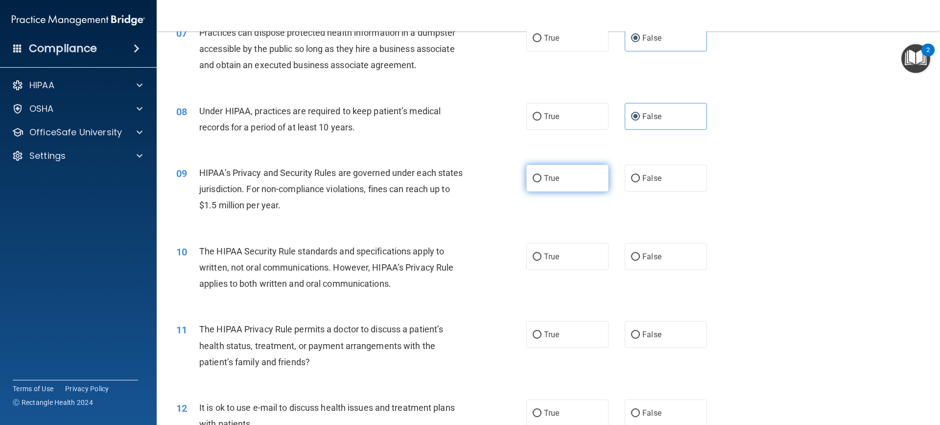
click at [545, 178] on span "True" at bounding box center [551, 177] width 15 height 9
click at [542, 178] on input "True" at bounding box center [537, 178] width 9 height 7
radio input "true"
click at [455, 208] on div "HIPAA’s Privacy and Security Rules are governed under each states jurisdiction.…" at bounding box center [336, 189] width 274 height 49
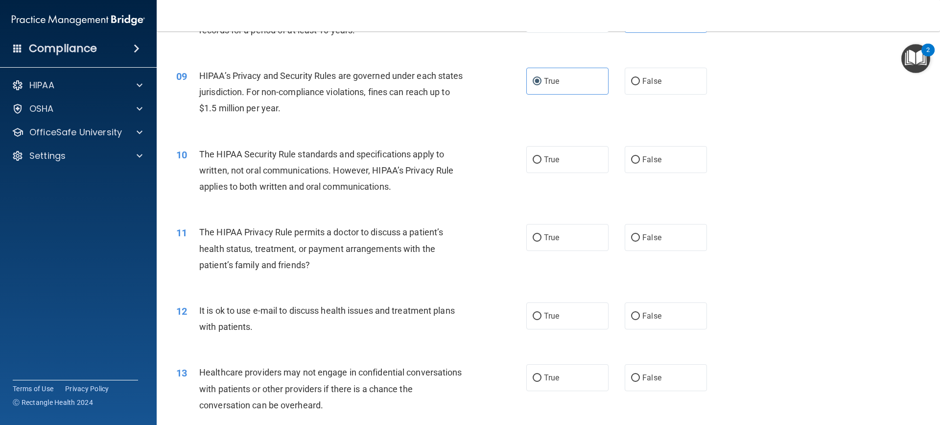
scroll to position [588, 0]
click at [649, 83] on span "False" at bounding box center [652, 79] width 19 height 9
click at [640, 83] on input "False" at bounding box center [635, 80] width 9 height 7
radio input "true"
radio input "false"
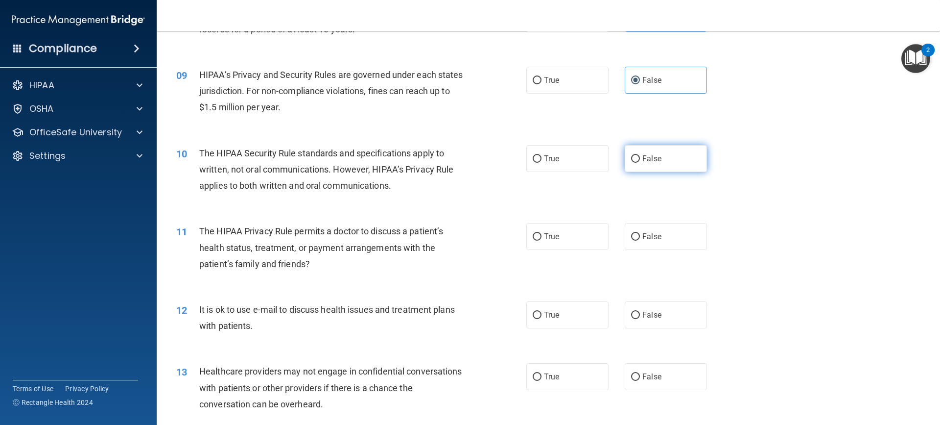
drag, startPoint x: 625, startPoint y: 170, endPoint x: 635, endPoint y: 164, distance: 12.0
click at [635, 164] on label "False" at bounding box center [666, 158] width 82 height 27
click at [635, 163] on input "False" at bounding box center [635, 158] width 9 height 7
radio input "true"
click at [575, 149] on label "True" at bounding box center [568, 158] width 82 height 27
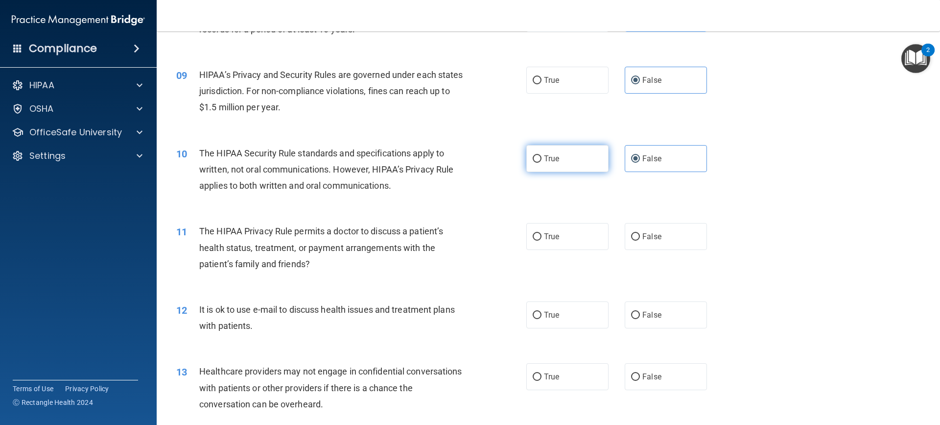
click at [542, 155] on input "True" at bounding box center [537, 158] width 9 height 7
radio input "true"
radio input "false"
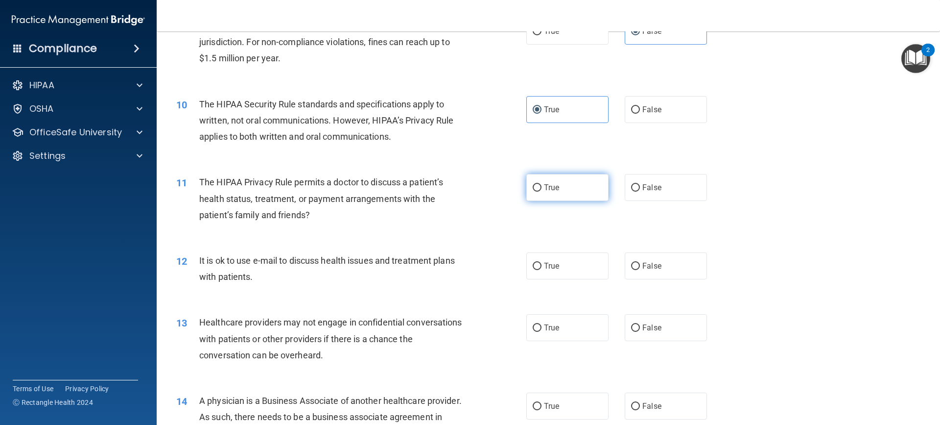
click at [548, 192] on label "True" at bounding box center [568, 187] width 82 height 27
click at [542, 191] on input "True" at bounding box center [537, 187] width 9 height 7
radio input "true"
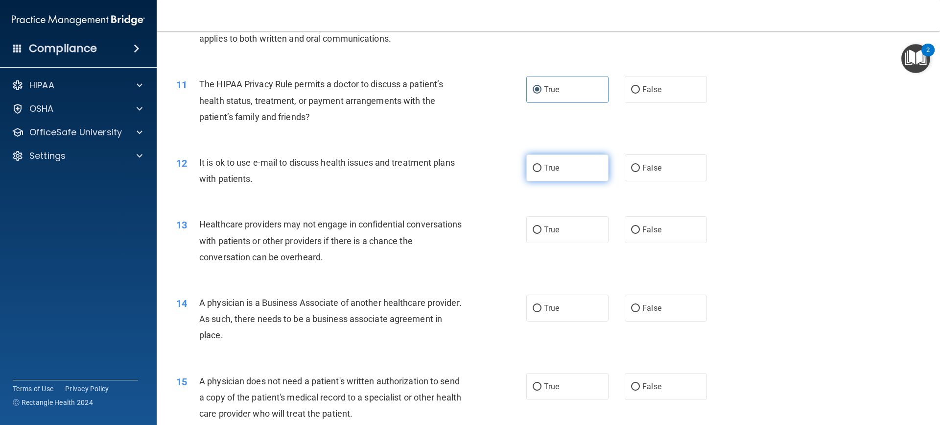
click at [576, 177] on label "True" at bounding box center [568, 167] width 82 height 27
click at [542, 172] on input "True" at bounding box center [537, 168] width 9 height 7
radio input "true"
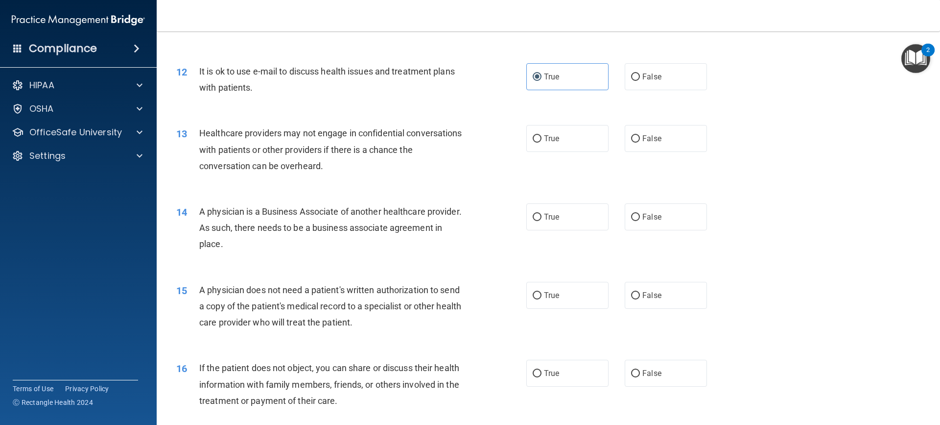
scroll to position [833, 0]
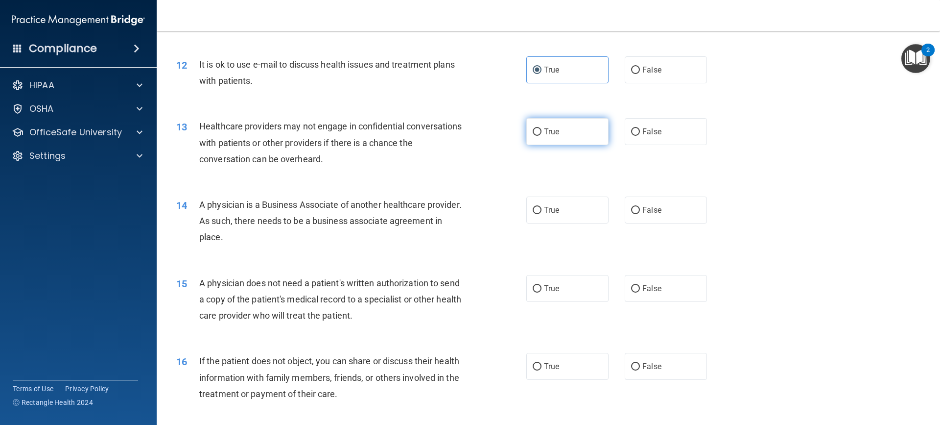
click at [583, 138] on label "True" at bounding box center [568, 131] width 82 height 27
click at [542, 136] on input "True" at bounding box center [537, 131] width 9 height 7
radio input "true"
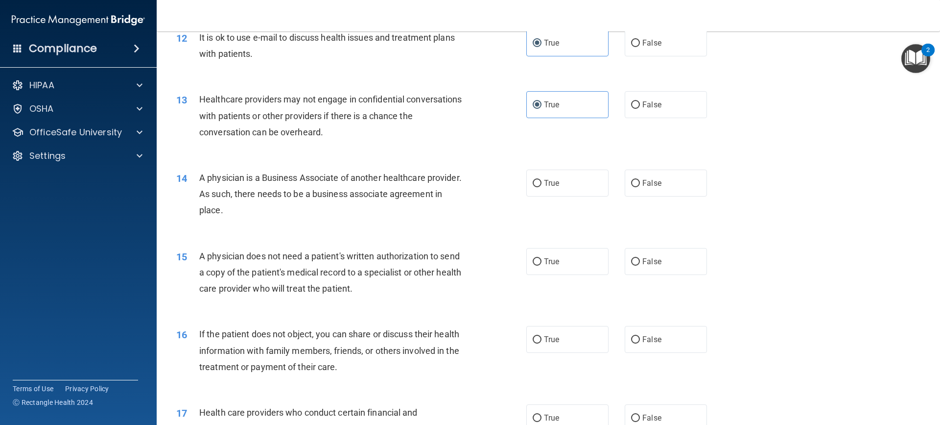
scroll to position [882, 0]
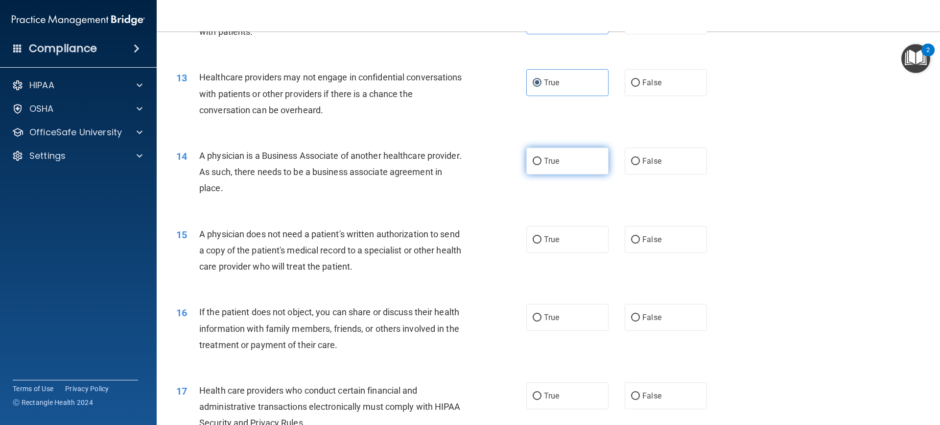
click at [538, 157] on label "True" at bounding box center [568, 160] width 82 height 27
click at [538, 158] on input "True" at bounding box center [537, 161] width 9 height 7
radio input "true"
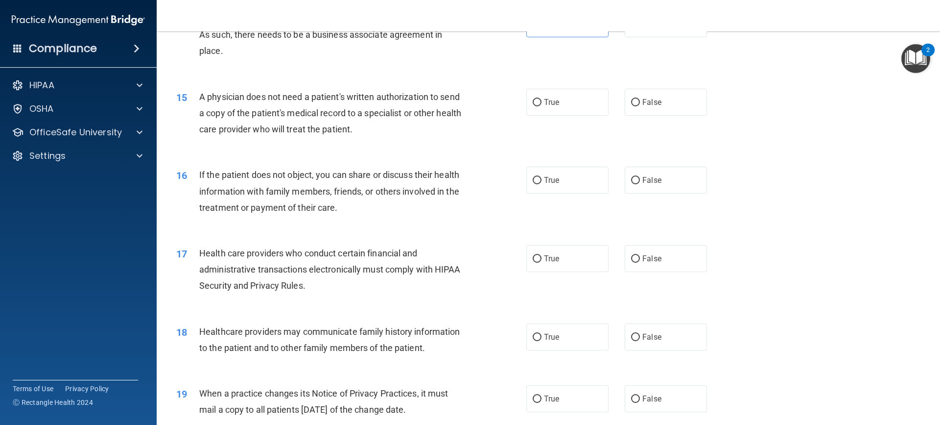
scroll to position [1029, 0]
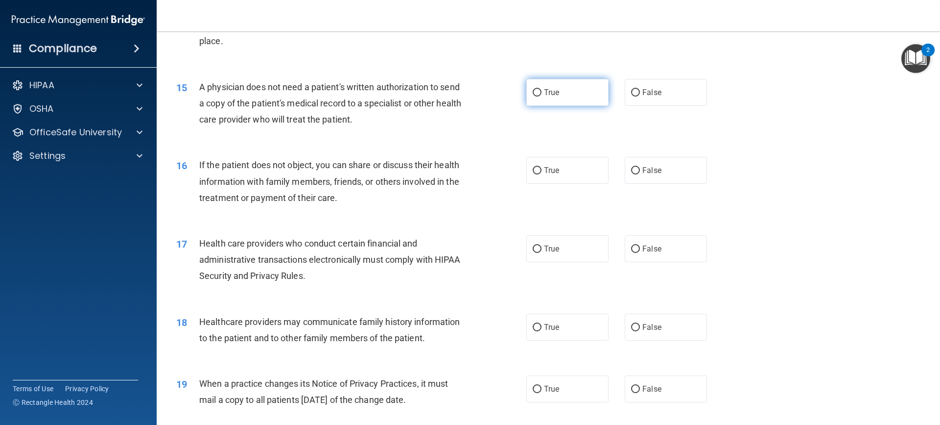
click at [544, 88] on span "True" at bounding box center [551, 92] width 15 height 9
click at [541, 89] on input "True" at bounding box center [537, 92] width 9 height 7
radio input "true"
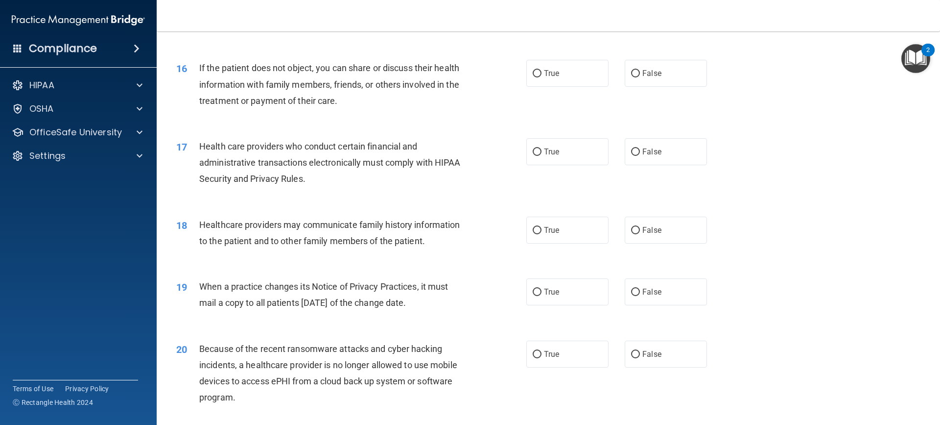
scroll to position [1126, 0]
click at [566, 70] on label "True" at bounding box center [568, 72] width 82 height 27
click at [542, 70] on input "True" at bounding box center [537, 72] width 9 height 7
radio input "true"
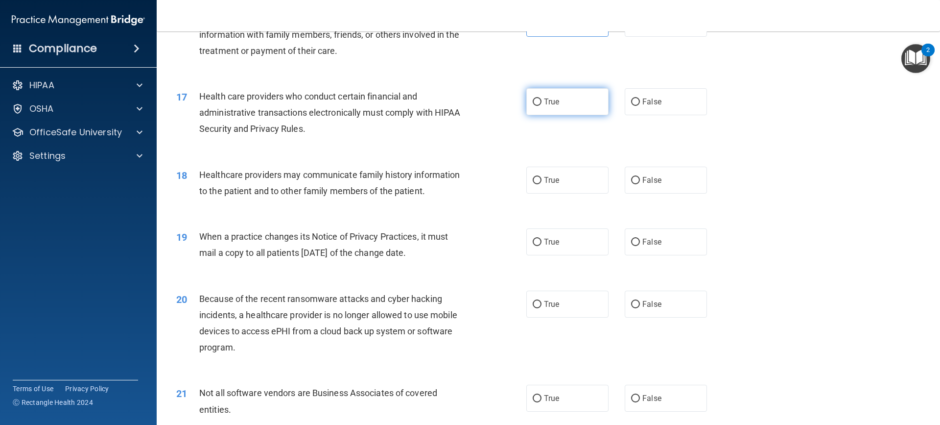
click at [546, 109] on label "True" at bounding box center [568, 101] width 82 height 27
click at [542, 106] on input "True" at bounding box center [537, 101] width 9 height 7
radio input "true"
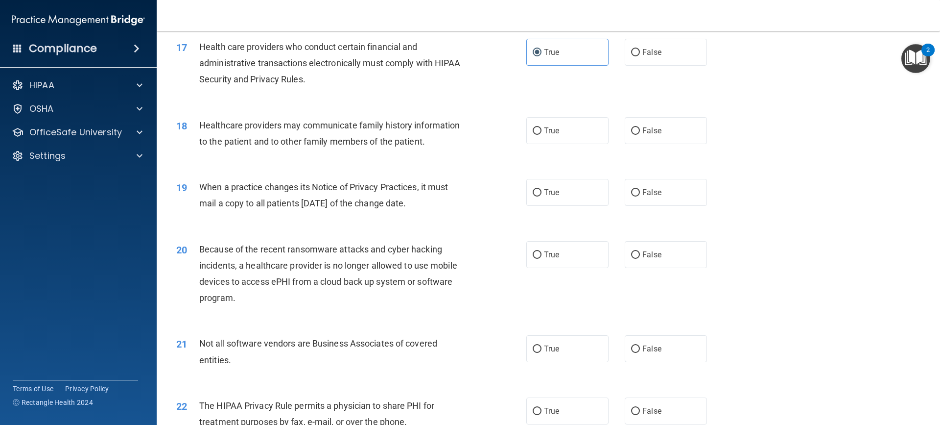
scroll to position [1273, 0]
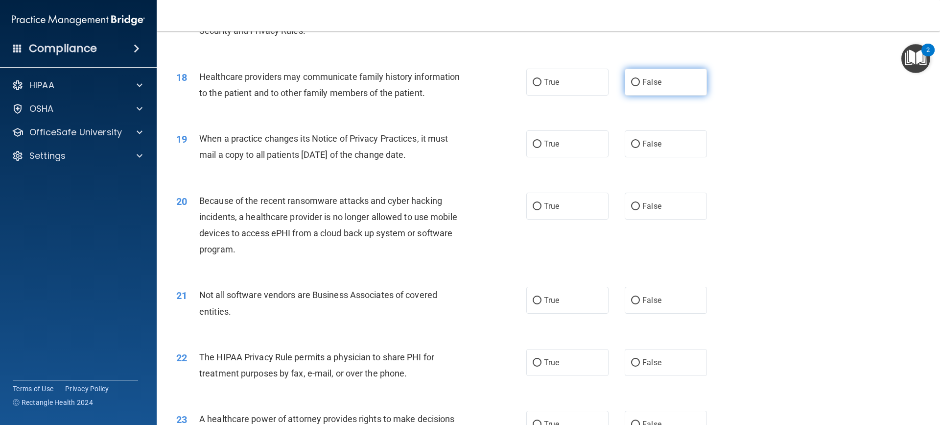
click at [643, 81] on span "False" at bounding box center [652, 81] width 19 height 9
click at [639, 81] on input "False" at bounding box center [635, 82] width 9 height 7
radio input "true"
click at [572, 147] on label "True" at bounding box center [568, 143] width 82 height 27
click at [542, 147] on input "True" at bounding box center [537, 144] width 9 height 7
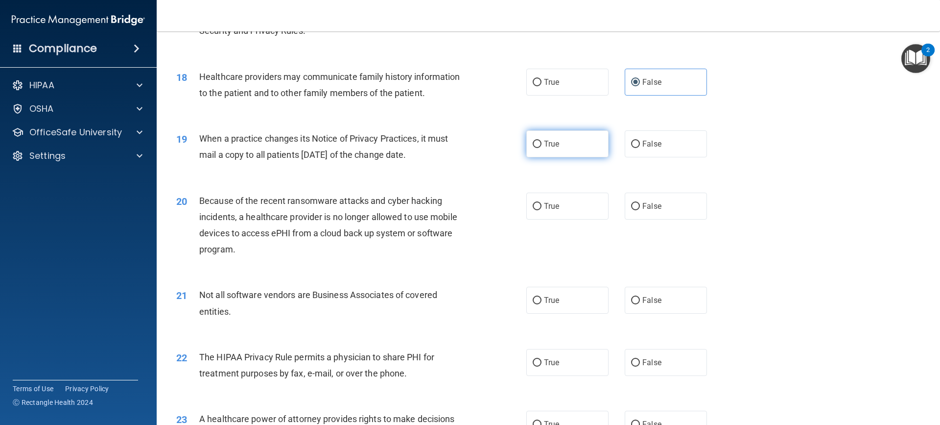
radio input "true"
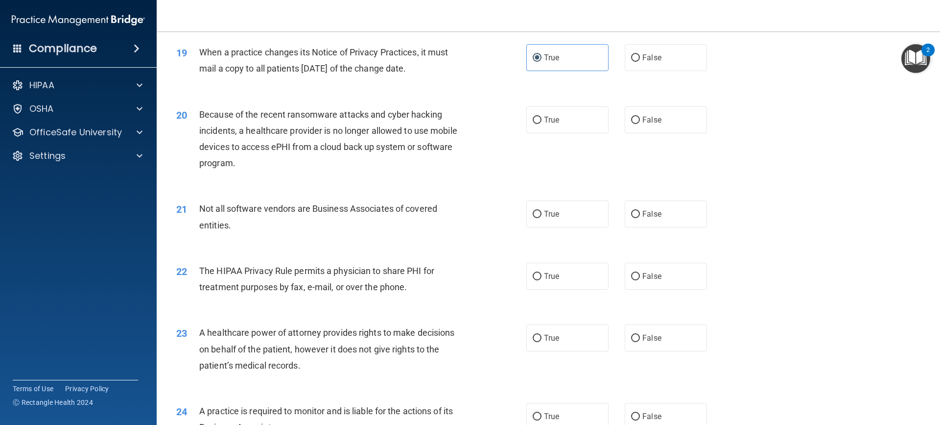
scroll to position [1371, 0]
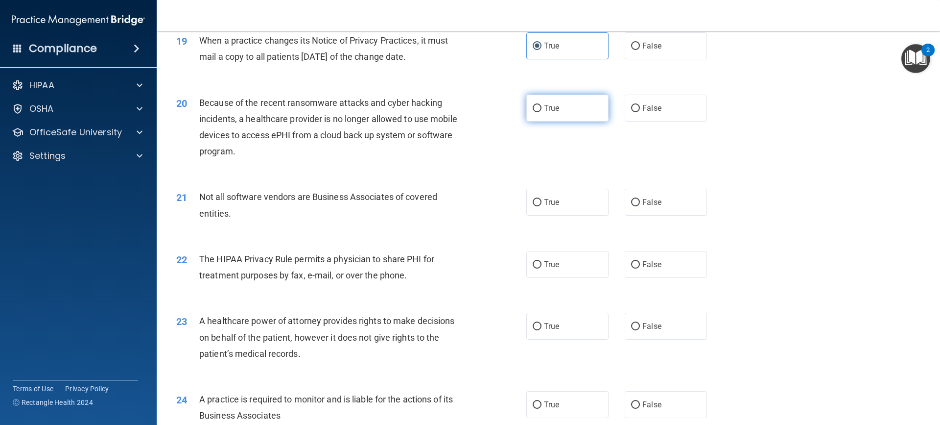
click at [536, 105] on input "True" at bounding box center [537, 108] width 9 height 7
radio input "true"
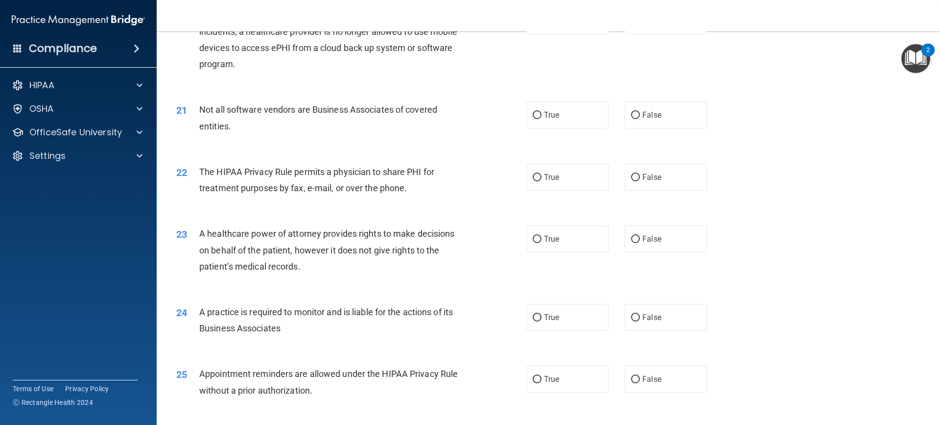
scroll to position [1469, 0]
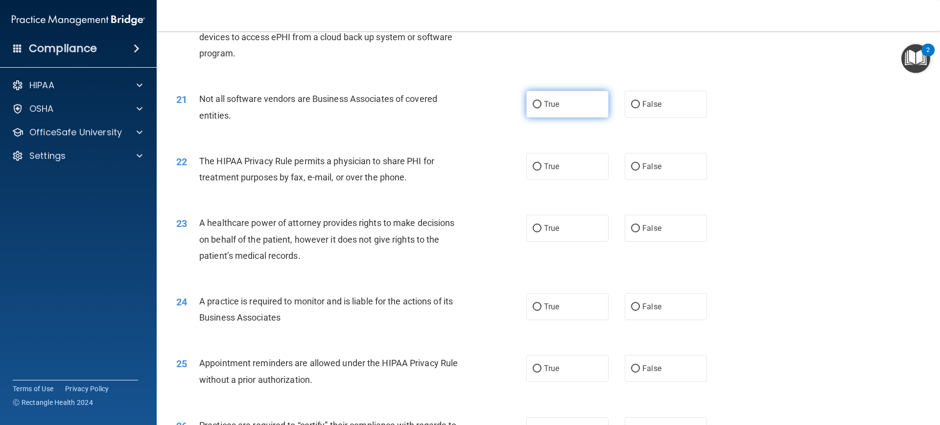
drag, startPoint x: 664, startPoint y: 109, endPoint x: 581, endPoint y: 101, distance: 82.7
click at [664, 110] on label "False" at bounding box center [666, 104] width 82 height 27
click at [640, 108] on input "False" at bounding box center [635, 104] width 9 height 7
radio input "true"
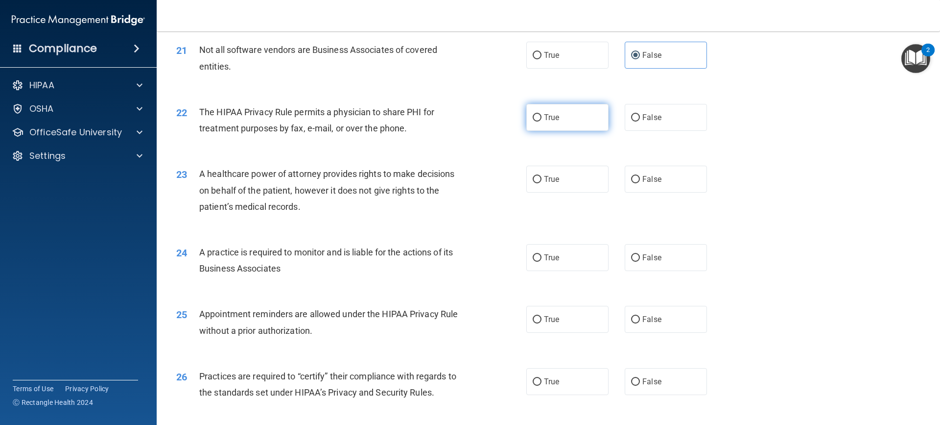
click at [577, 115] on label "True" at bounding box center [568, 117] width 82 height 27
click at [542, 115] on input "True" at bounding box center [537, 117] width 9 height 7
radio input "true"
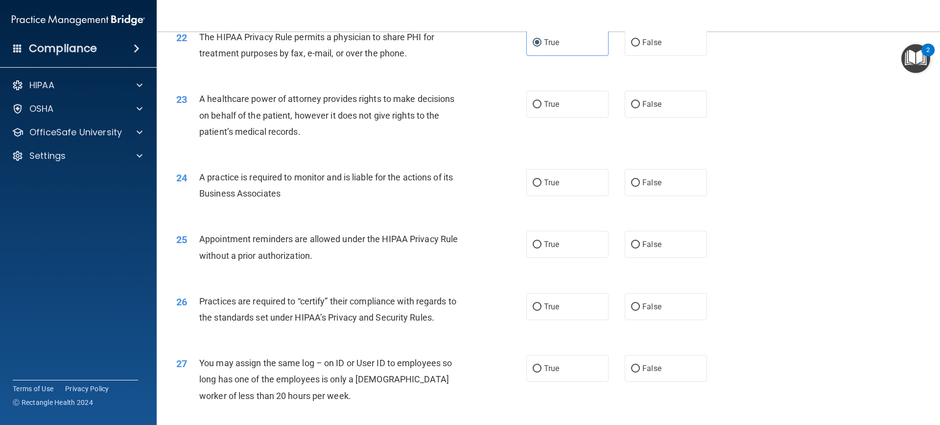
scroll to position [1616, 0]
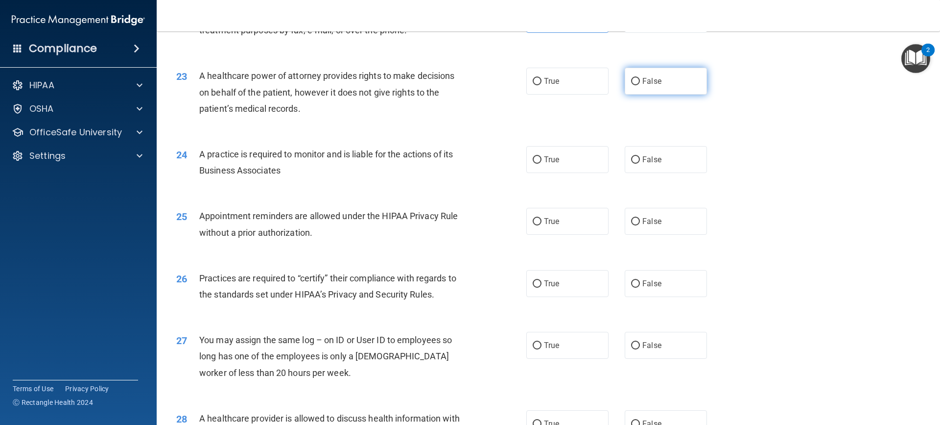
click at [649, 80] on span "False" at bounding box center [652, 80] width 19 height 9
click at [640, 80] on input "False" at bounding box center [635, 81] width 9 height 7
radio input "true"
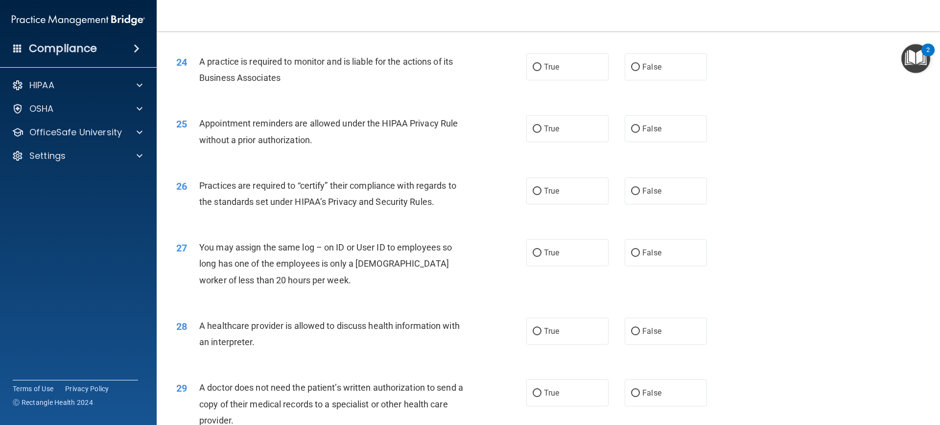
scroll to position [1714, 0]
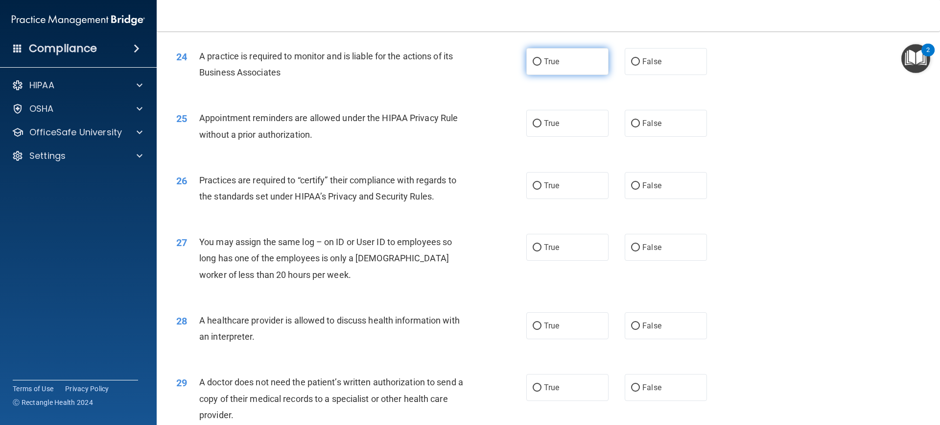
click at [536, 65] on input "True" at bounding box center [537, 61] width 9 height 7
radio input "true"
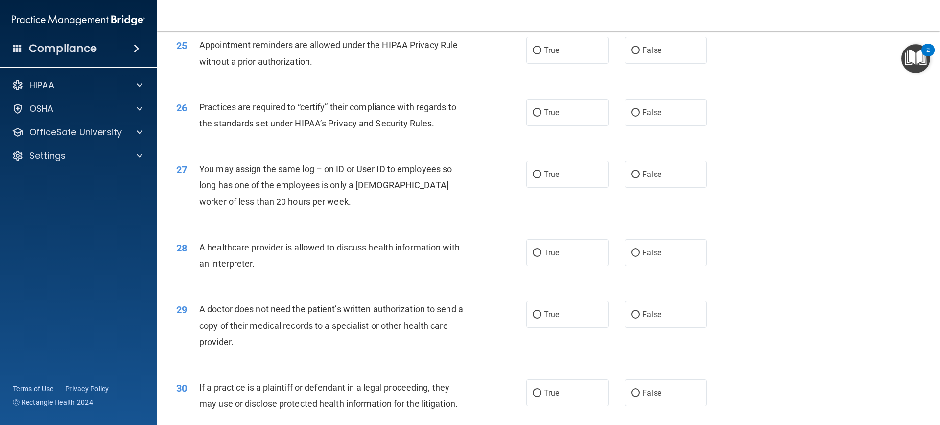
scroll to position [1763, 0]
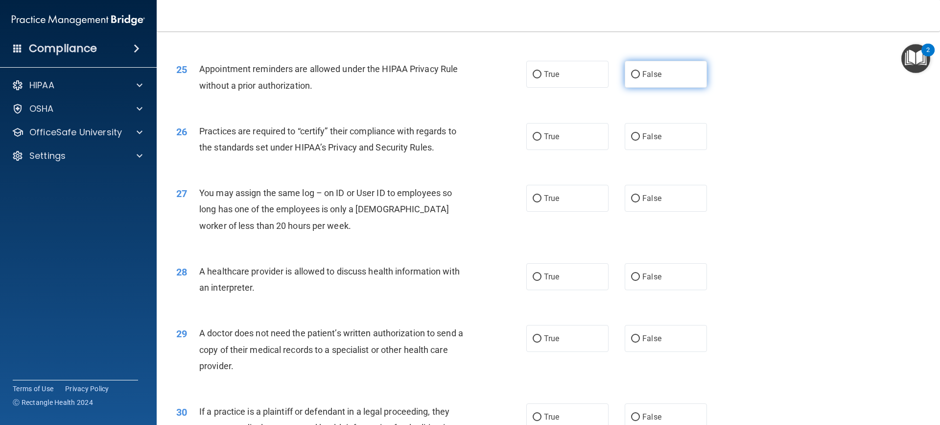
click at [653, 81] on label "False" at bounding box center [666, 74] width 82 height 27
click at [640, 78] on input "False" at bounding box center [635, 74] width 9 height 7
radio input "true"
click at [578, 78] on label "True" at bounding box center [568, 74] width 82 height 27
click at [542, 78] on input "True" at bounding box center [537, 74] width 9 height 7
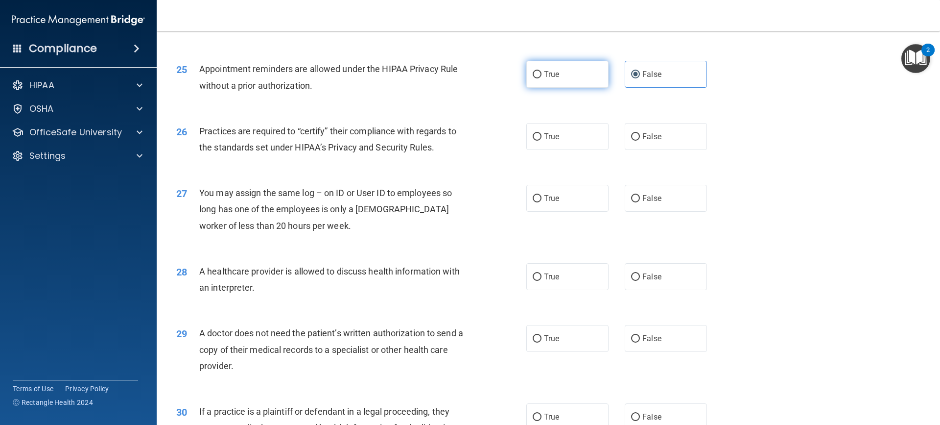
radio input "true"
radio input "false"
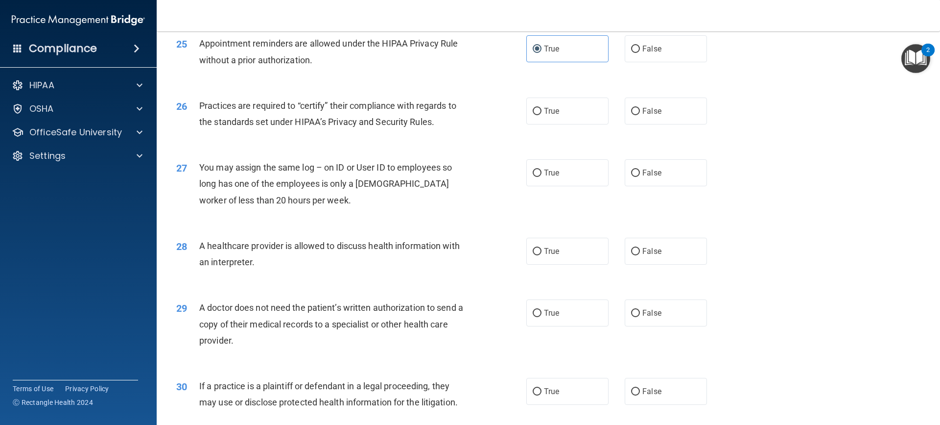
scroll to position [1812, 0]
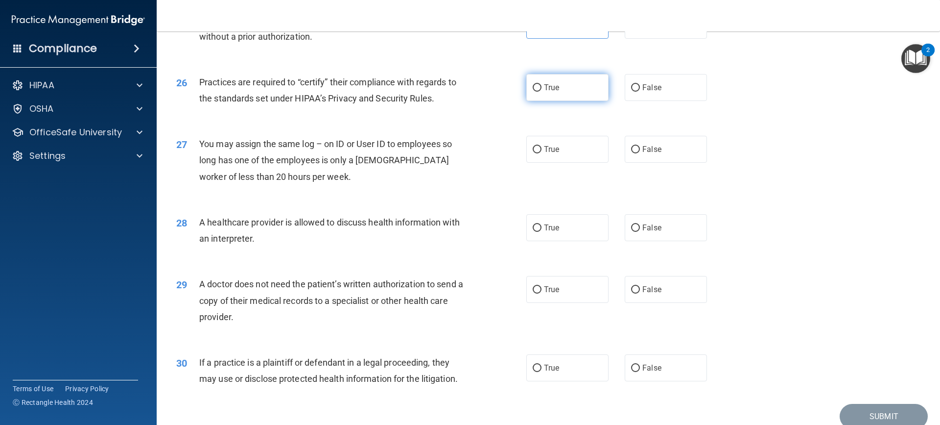
click at [555, 92] on label "True" at bounding box center [568, 87] width 82 height 27
click at [542, 92] on input "True" at bounding box center [537, 87] width 9 height 7
radio input "true"
click at [665, 151] on label "False" at bounding box center [666, 149] width 82 height 27
click at [640, 151] on input "False" at bounding box center [635, 149] width 9 height 7
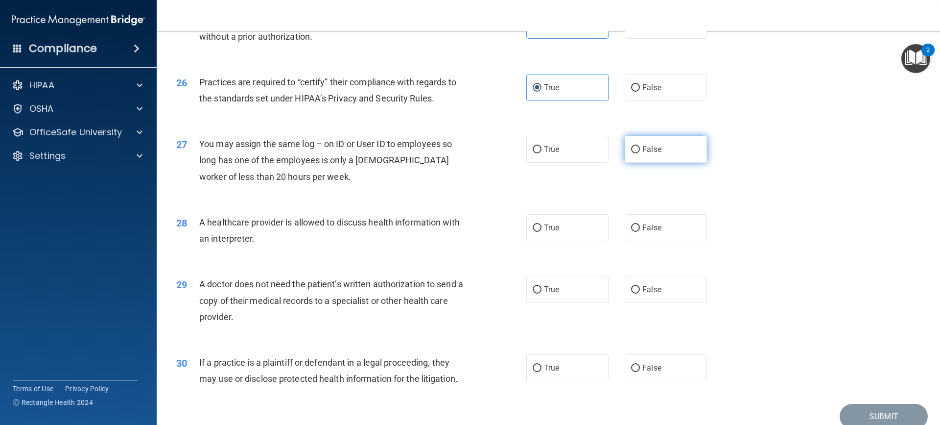
radio input "true"
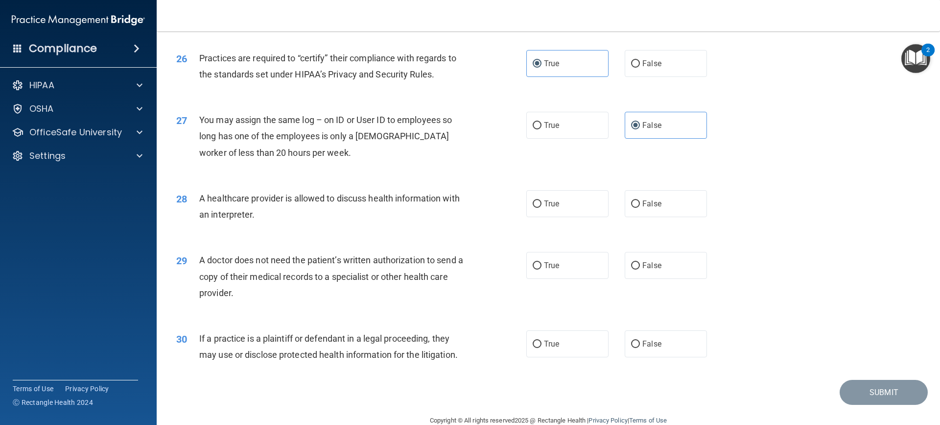
scroll to position [1855, 0]
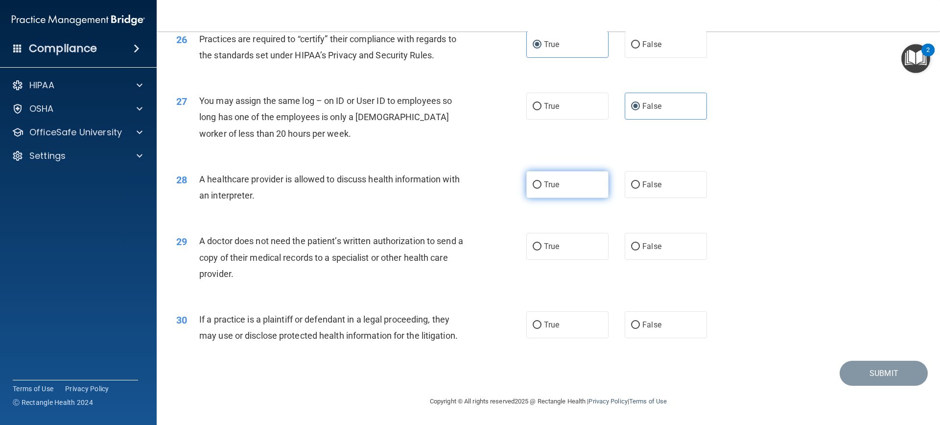
click at [552, 181] on span "True" at bounding box center [551, 184] width 15 height 9
click at [542, 181] on input "True" at bounding box center [537, 184] width 9 height 7
radio input "true"
click at [662, 186] on label "False" at bounding box center [666, 184] width 82 height 27
click at [640, 186] on input "False" at bounding box center [635, 184] width 9 height 7
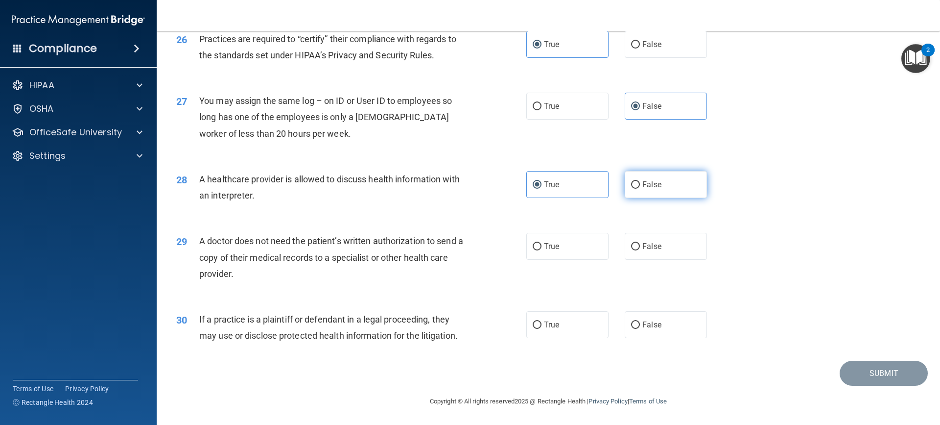
radio input "true"
click at [554, 189] on span "True" at bounding box center [551, 184] width 15 height 9
click at [542, 189] on input "True" at bounding box center [537, 184] width 9 height 7
radio input "true"
radio input "false"
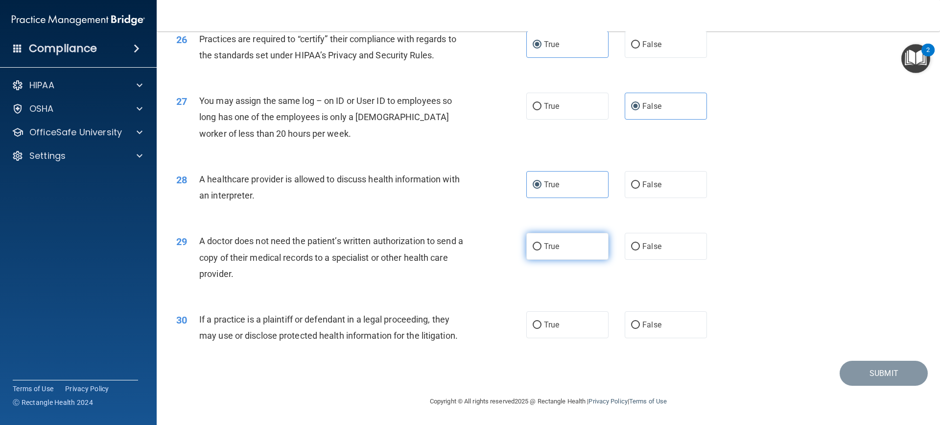
click at [571, 246] on label "True" at bounding box center [568, 246] width 82 height 27
click at [542, 246] on input "True" at bounding box center [537, 246] width 9 height 7
radio input "true"
click at [541, 325] on label "True" at bounding box center [568, 324] width 82 height 27
click at [541, 325] on input "True" at bounding box center [537, 324] width 9 height 7
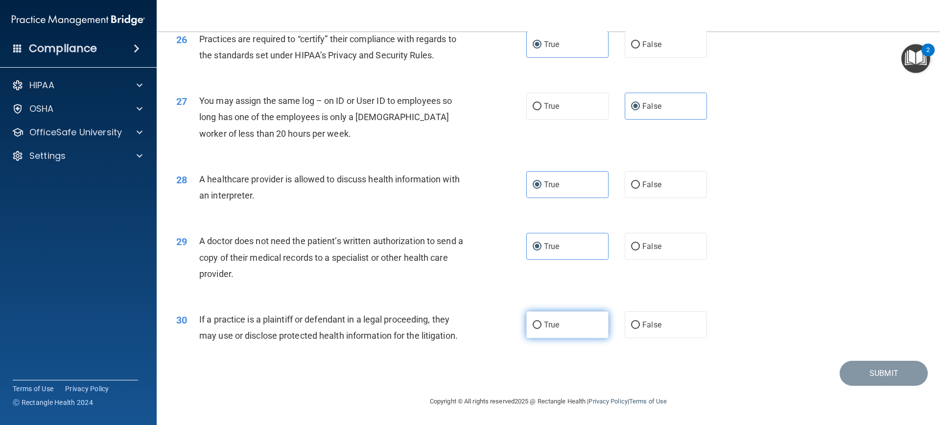
radio input "true"
click at [886, 370] on button "Submit" at bounding box center [884, 372] width 88 height 25
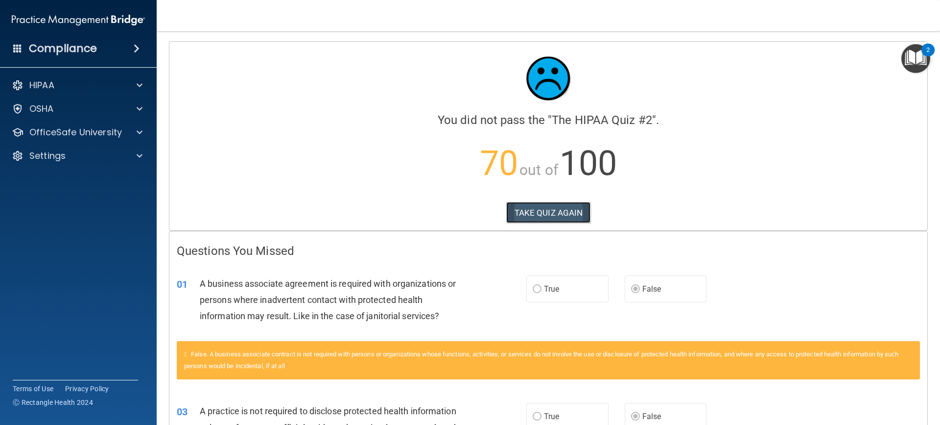
click at [557, 210] on button "TAKE QUIZ AGAIN" at bounding box center [548, 213] width 85 height 22
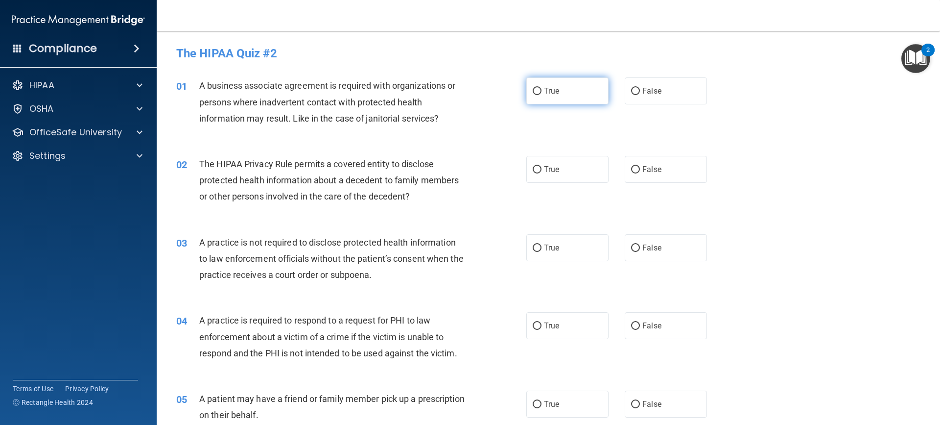
click at [551, 80] on label "True" at bounding box center [568, 90] width 82 height 27
click at [542, 88] on input "True" at bounding box center [537, 91] width 9 height 7
radio input "true"
click at [645, 79] on label "False" at bounding box center [666, 90] width 82 height 27
click at [640, 88] on input "False" at bounding box center [635, 91] width 9 height 7
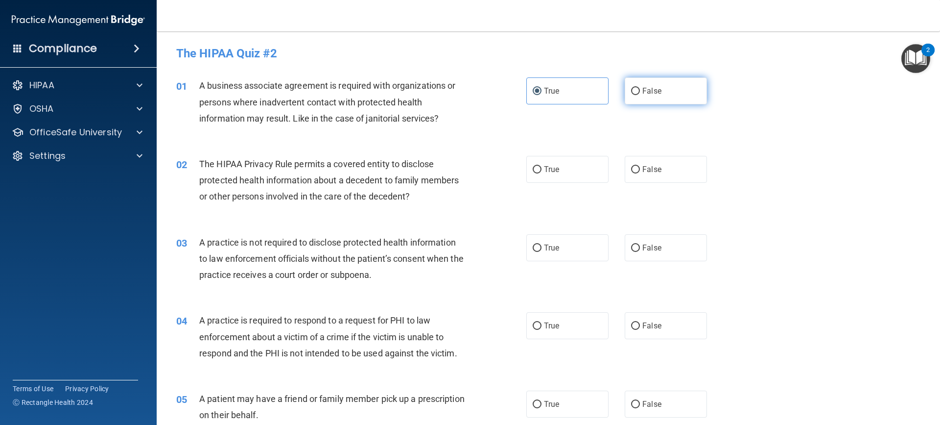
radio input "true"
radio input "false"
click at [567, 155] on div "02 The HIPAA Privacy Rule permits a covered entity to disclose protected health…" at bounding box center [548, 183] width 759 height 78
click at [563, 170] on label "True" at bounding box center [568, 169] width 82 height 27
click at [542, 170] on input "True" at bounding box center [537, 169] width 9 height 7
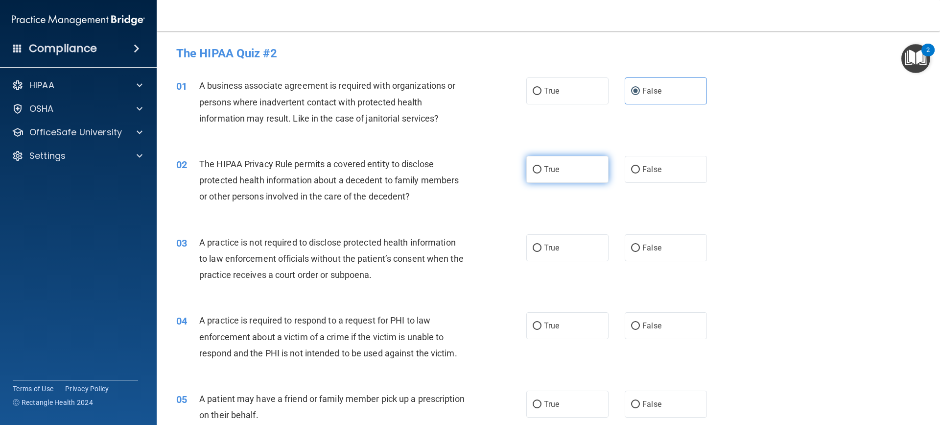
radio input "true"
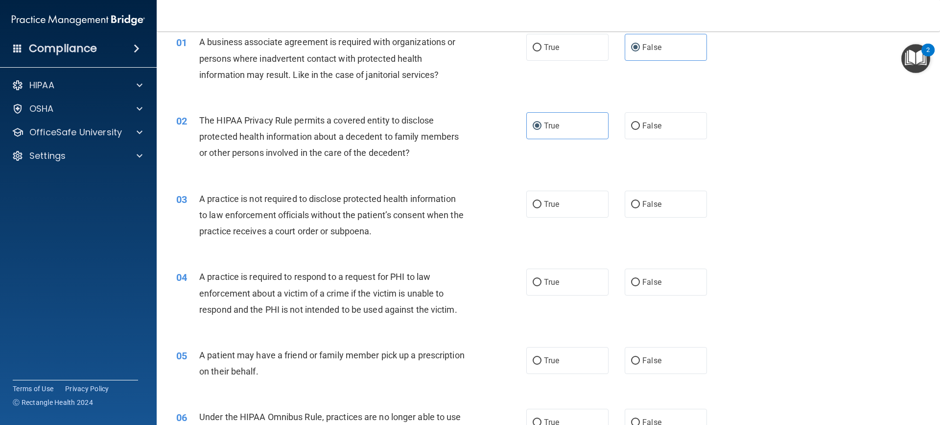
scroll to position [98, 0]
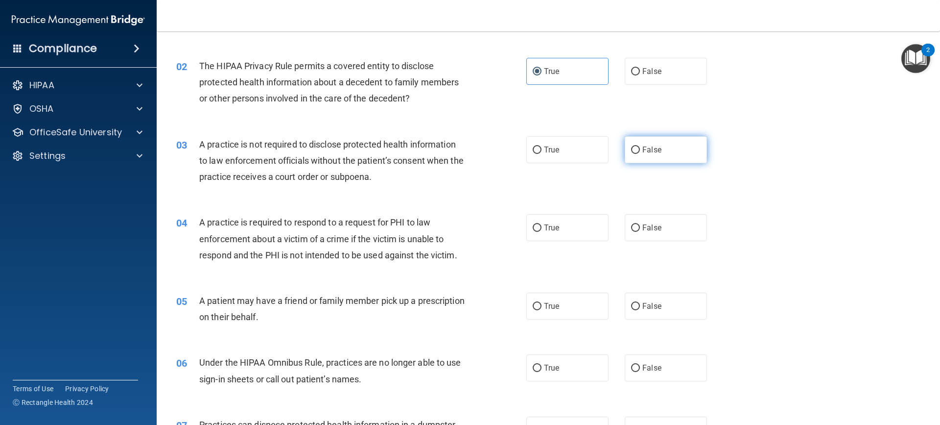
click at [658, 148] on label "False" at bounding box center [666, 149] width 82 height 27
click at [640, 148] on input "False" at bounding box center [635, 149] width 9 height 7
radio input "true"
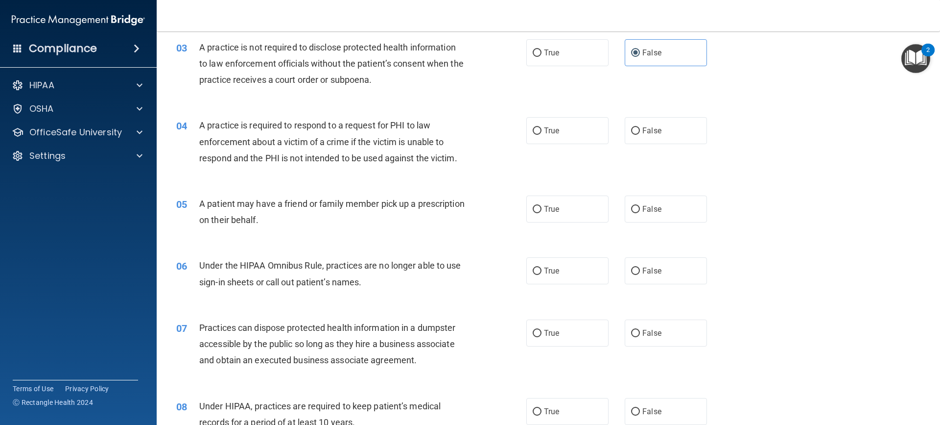
scroll to position [196, 0]
click at [547, 134] on span "True" at bounding box center [551, 129] width 15 height 9
click at [542, 134] on input "True" at bounding box center [537, 129] width 9 height 7
radio input "true"
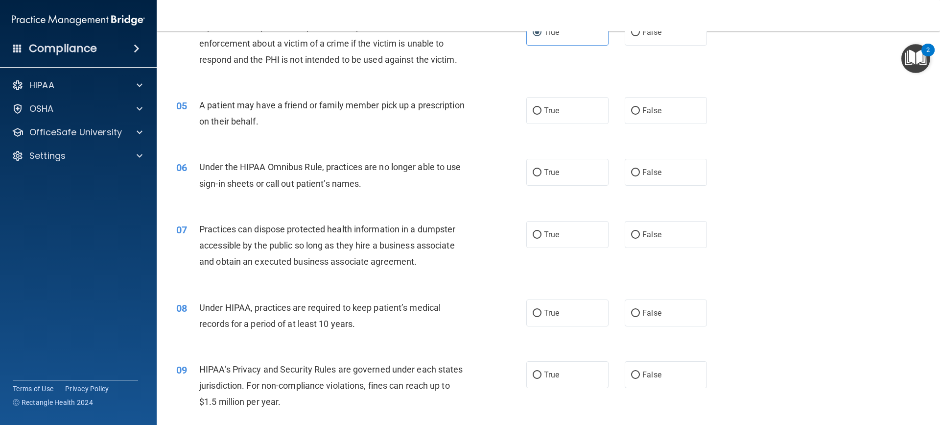
scroll to position [294, 0]
click at [559, 106] on label "True" at bounding box center [568, 109] width 82 height 27
click at [542, 107] on input "True" at bounding box center [537, 110] width 9 height 7
radio input "true"
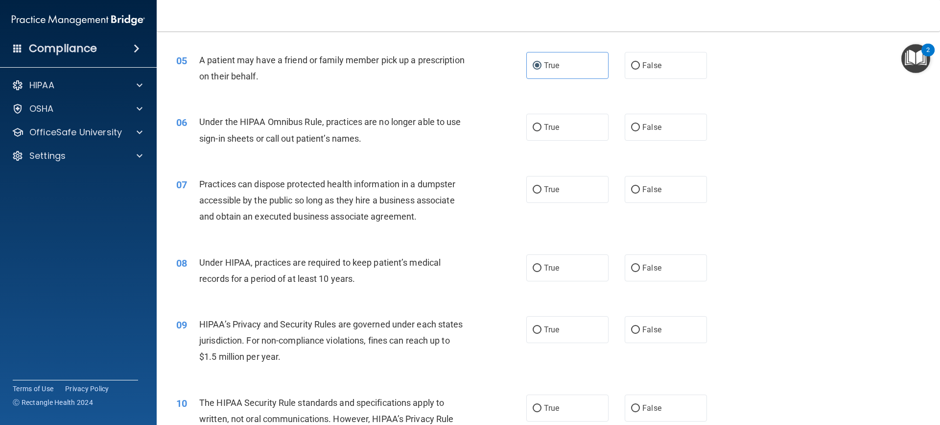
scroll to position [392, 0]
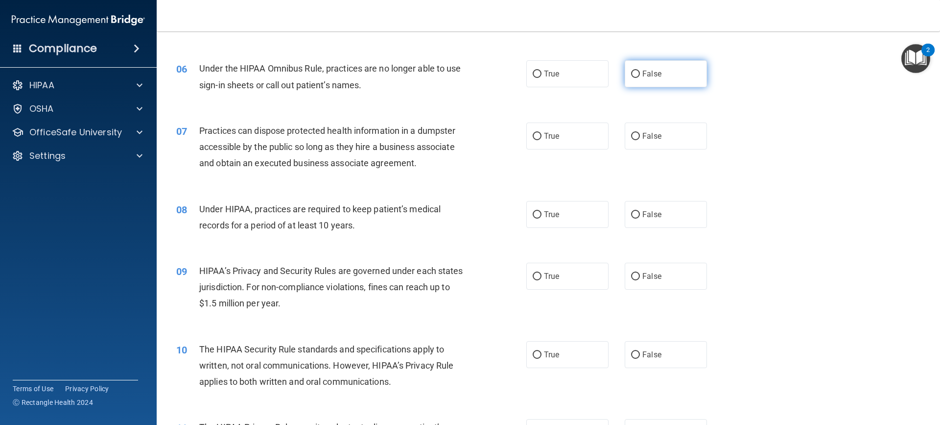
click at [676, 77] on label "False" at bounding box center [666, 73] width 82 height 27
click at [640, 77] on input "False" at bounding box center [635, 74] width 9 height 7
radio input "true"
click at [656, 136] on span "False" at bounding box center [652, 135] width 19 height 9
click at [640, 136] on input "False" at bounding box center [635, 136] width 9 height 7
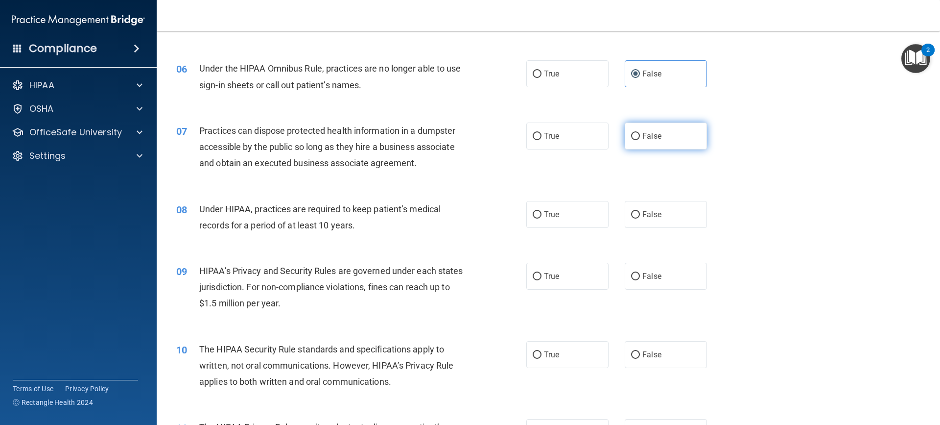
radio input "true"
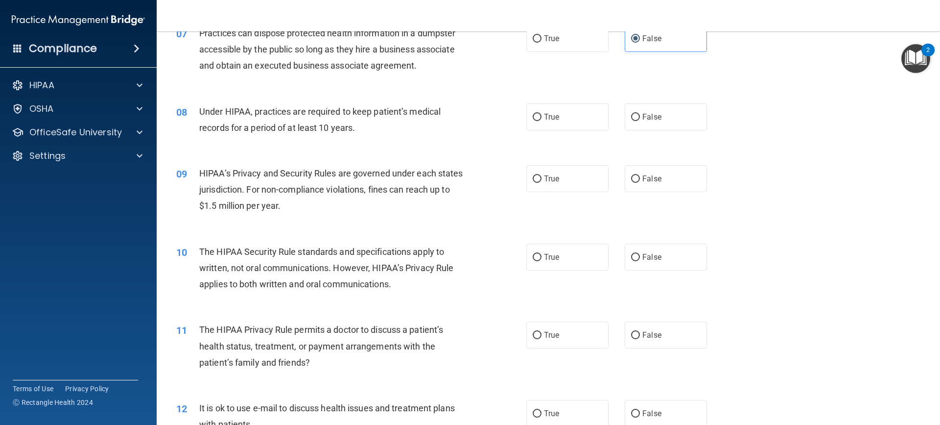
scroll to position [490, 0]
click at [650, 120] on span "False" at bounding box center [652, 116] width 19 height 9
click at [640, 120] on input "False" at bounding box center [635, 116] width 9 height 7
radio input "true"
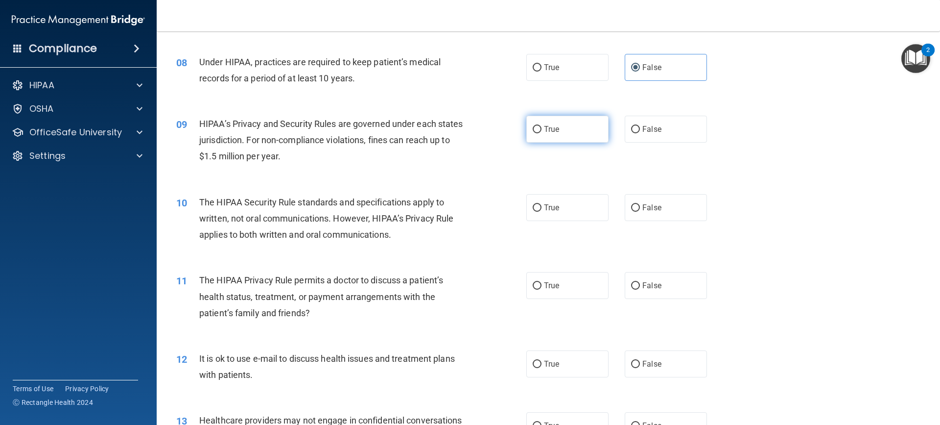
click at [582, 133] on label "True" at bounding box center [568, 129] width 82 height 27
click at [542, 133] on input "True" at bounding box center [537, 129] width 9 height 7
radio input "true"
click at [630, 136] on label "False" at bounding box center [666, 129] width 82 height 27
click at [631, 133] on input "False" at bounding box center [635, 129] width 9 height 7
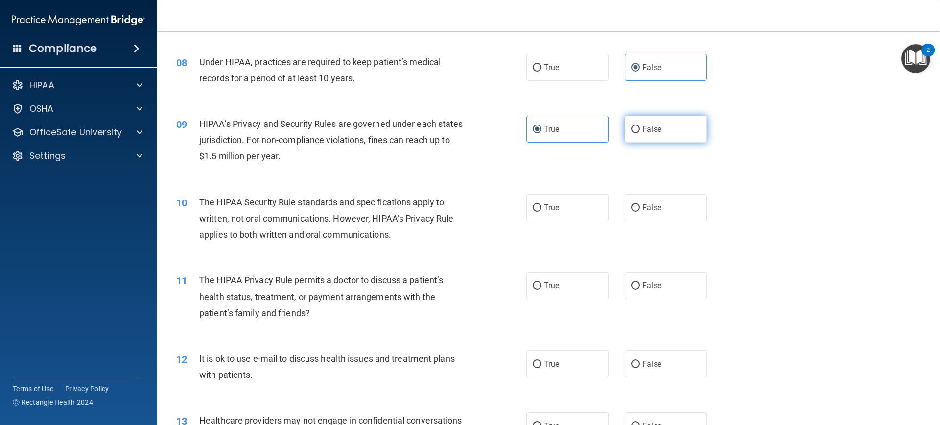
radio input "true"
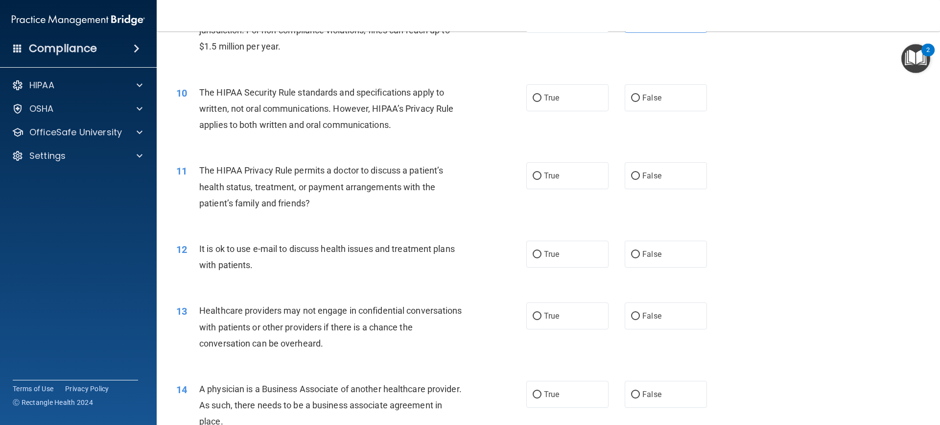
scroll to position [588, 0]
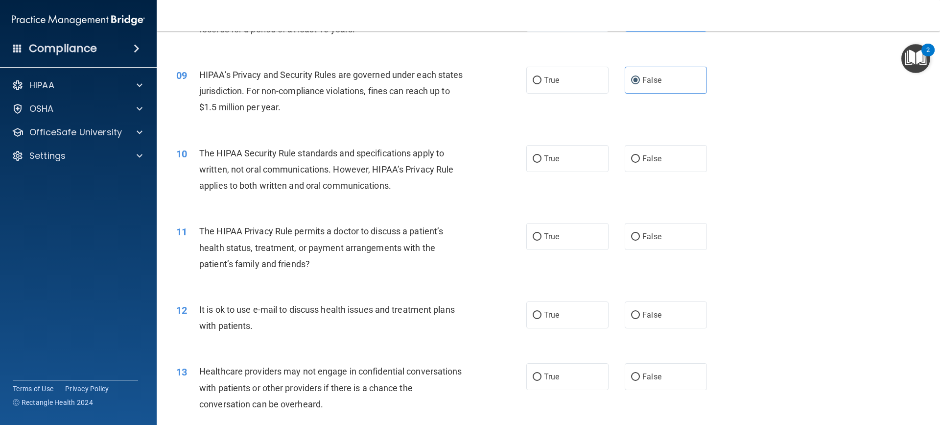
click at [488, 71] on div "09 HIPAA’s Privacy and Security Rules are governed under each states jurisdicti…" at bounding box center [352, 94] width 380 height 54
click at [550, 90] on label "True" at bounding box center [568, 80] width 82 height 27
click at [542, 84] on input "True" at bounding box center [537, 80] width 9 height 7
radio input "true"
radio input "false"
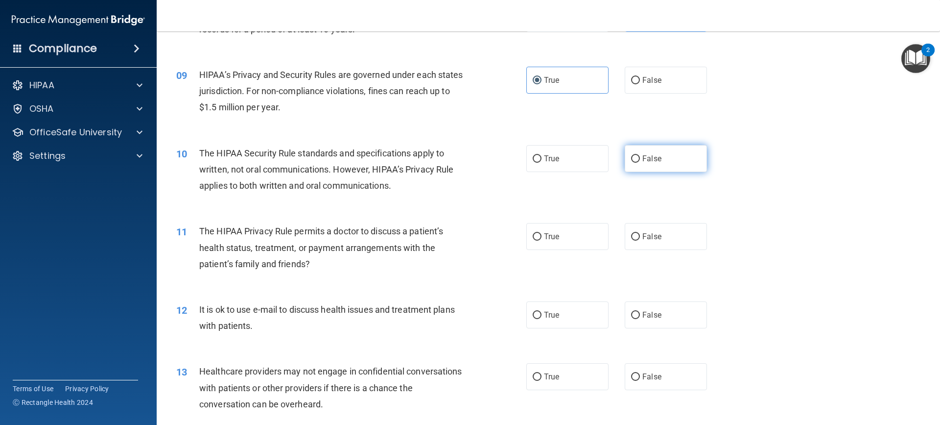
click at [664, 166] on label "False" at bounding box center [666, 158] width 82 height 27
click at [640, 163] on input "False" at bounding box center [635, 158] width 9 height 7
radio input "true"
click at [569, 167] on label "True" at bounding box center [568, 158] width 82 height 27
click at [542, 163] on input "True" at bounding box center [537, 158] width 9 height 7
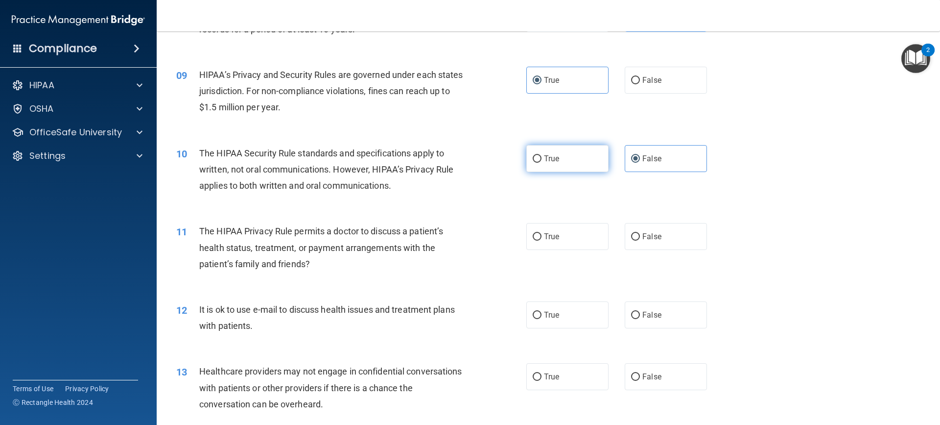
radio input "true"
radio input "false"
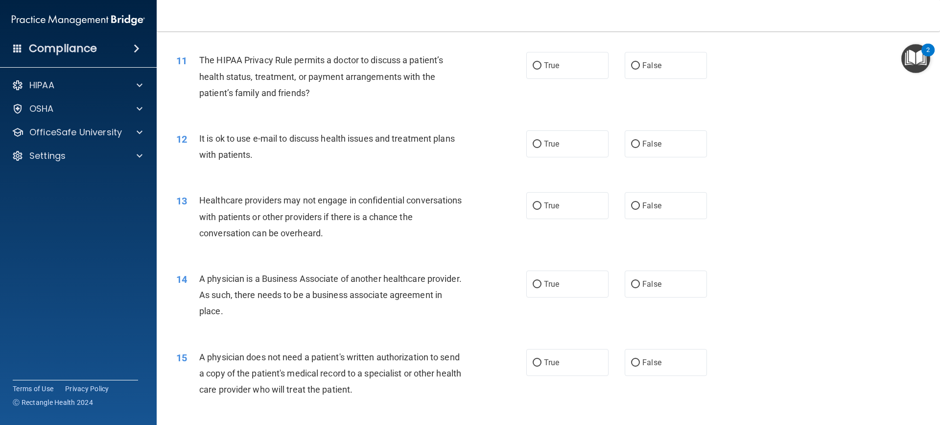
scroll to position [735, 0]
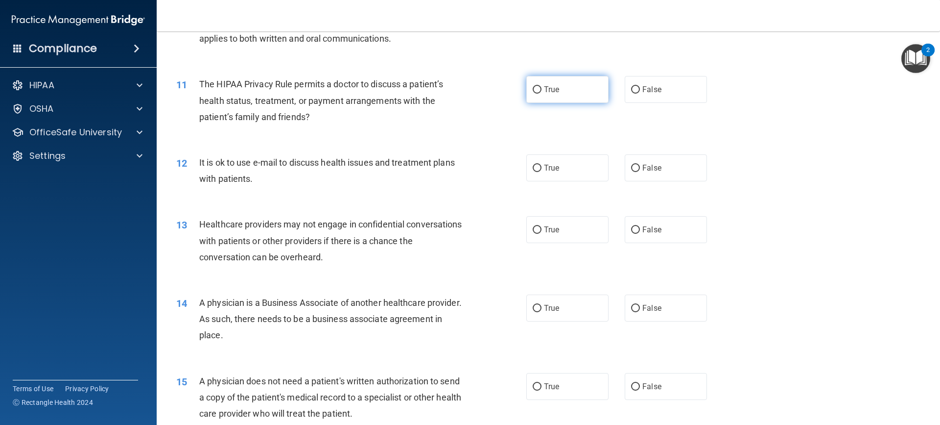
click at [550, 90] on span "True" at bounding box center [551, 89] width 15 height 9
click at [542, 90] on input "True" at bounding box center [537, 89] width 9 height 7
radio input "true"
click at [643, 85] on span "False" at bounding box center [652, 89] width 19 height 9
click at [640, 86] on input "False" at bounding box center [635, 89] width 9 height 7
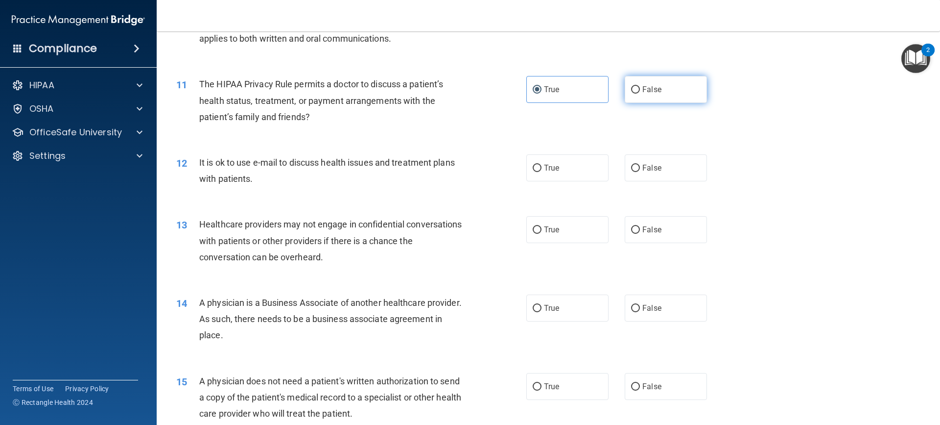
radio input "true"
radio input "false"
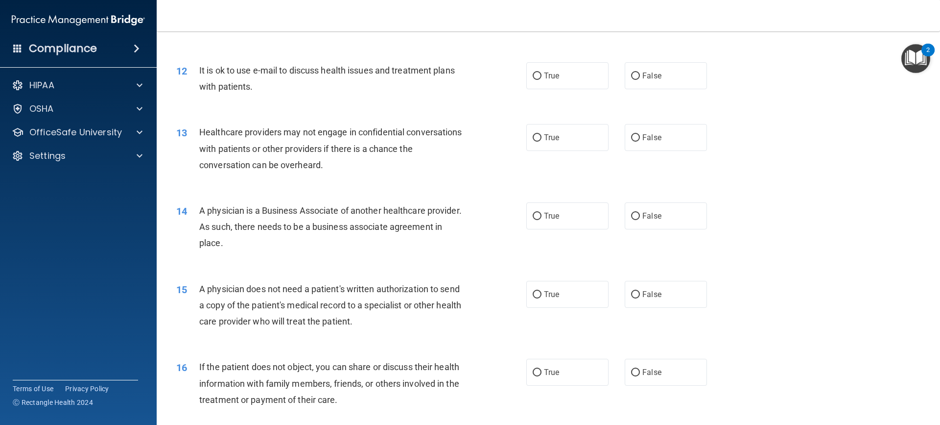
scroll to position [833, 0]
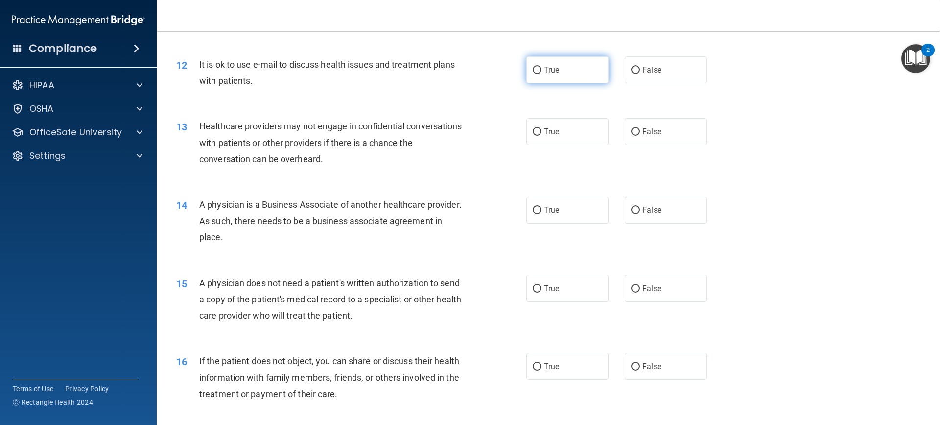
click at [555, 73] on span "True" at bounding box center [551, 69] width 15 height 9
click at [542, 73] on input "True" at bounding box center [537, 70] width 9 height 7
radio input "true"
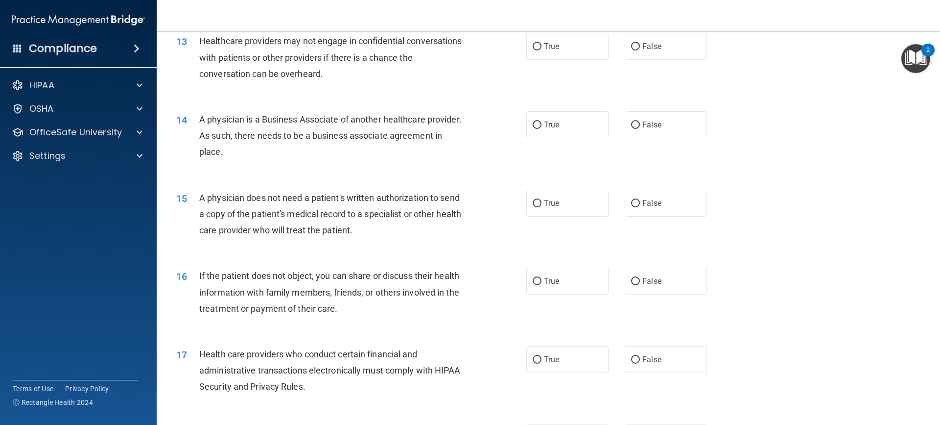
scroll to position [882, 0]
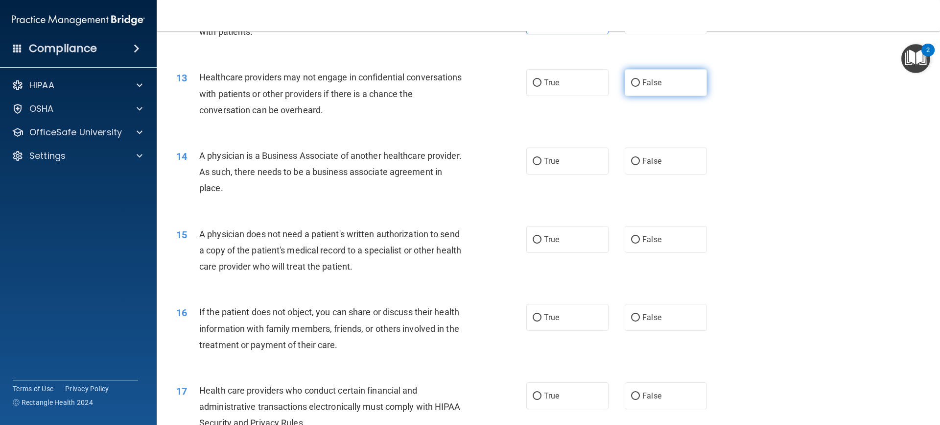
click at [659, 86] on label "False" at bounding box center [666, 82] width 82 height 27
click at [640, 86] on input "False" at bounding box center [635, 82] width 9 height 7
radio input "true"
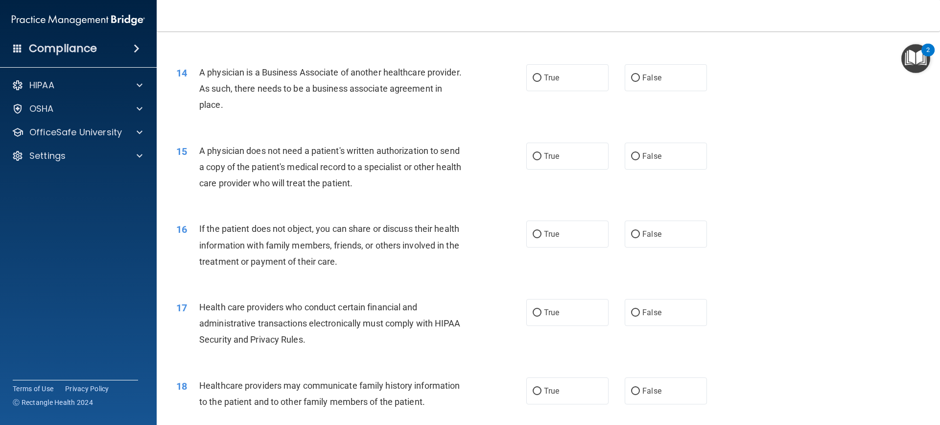
scroll to position [980, 0]
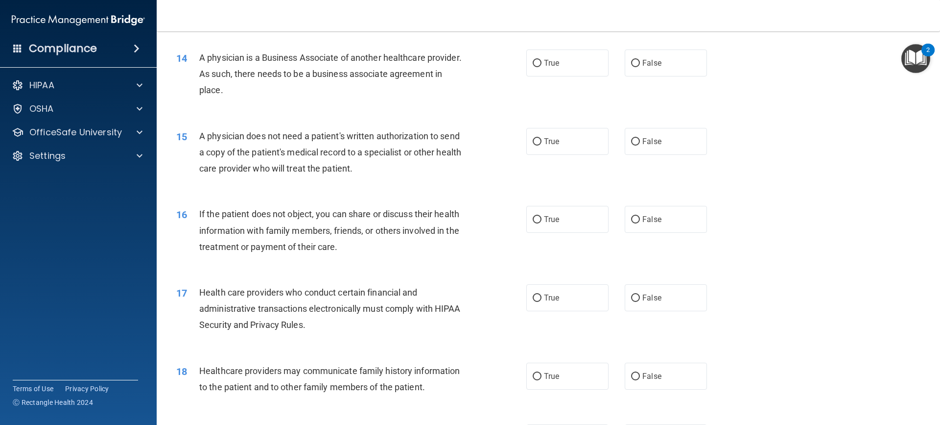
click at [604, 58] on div "True False" at bounding box center [625, 62] width 197 height 27
click at [593, 62] on label "True" at bounding box center [568, 62] width 82 height 27
click at [542, 62] on input "True" at bounding box center [537, 63] width 9 height 7
radio input "true"
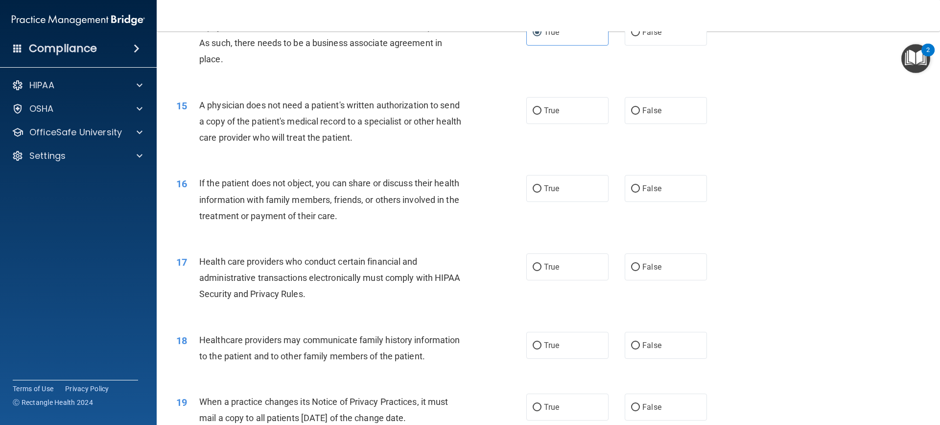
scroll to position [1077, 0]
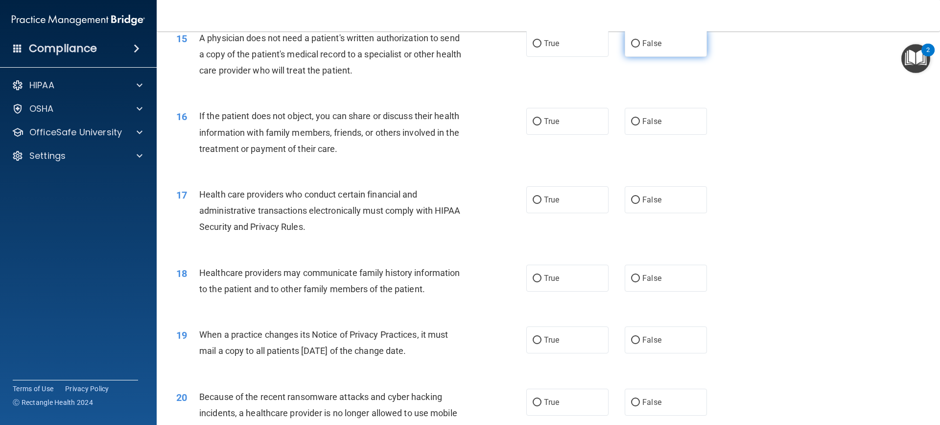
click at [683, 50] on label "False" at bounding box center [666, 43] width 82 height 27
click at [640, 48] on input "False" at bounding box center [635, 43] width 9 height 7
radio input "true"
click at [576, 45] on label "True" at bounding box center [568, 43] width 82 height 27
click at [542, 45] on input "True" at bounding box center [537, 43] width 9 height 7
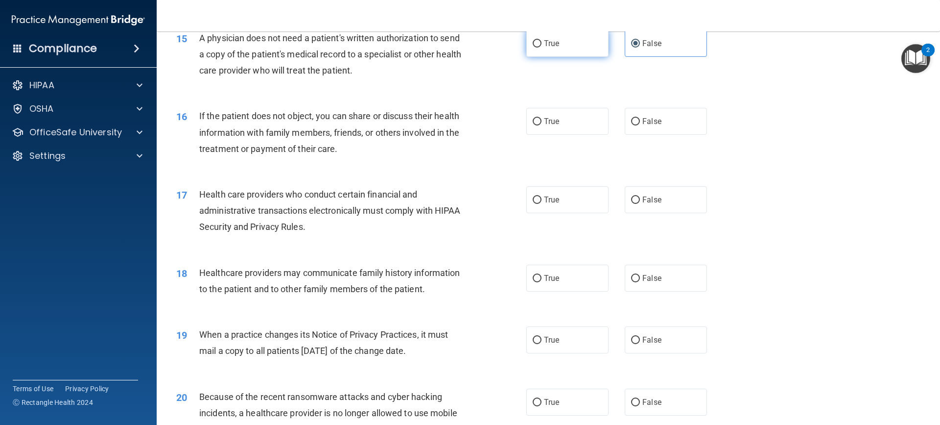
radio input "true"
radio input "false"
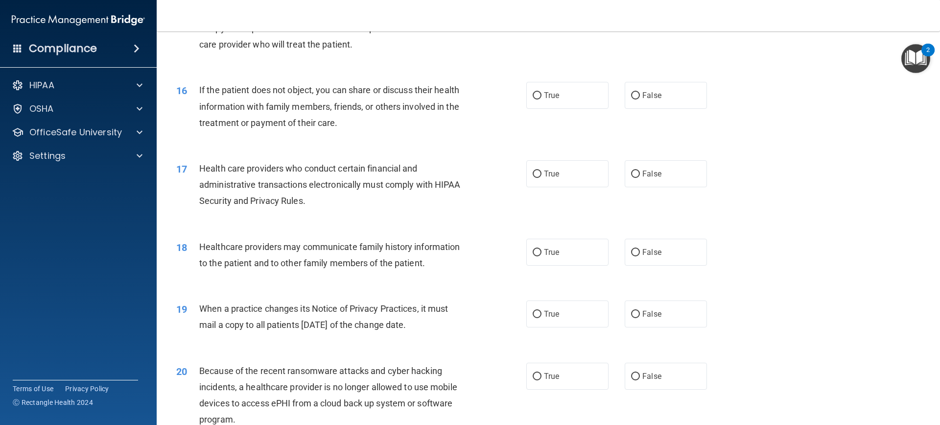
scroll to position [1126, 0]
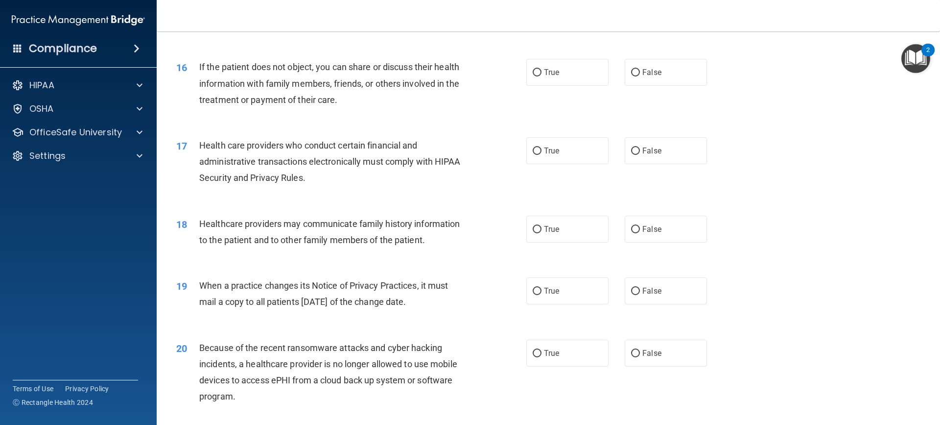
drag, startPoint x: 554, startPoint y: 77, endPoint x: 417, endPoint y: 108, distance: 140.5
click at [553, 77] on label "True" at bounding box center [568, 72] width 82 height 27
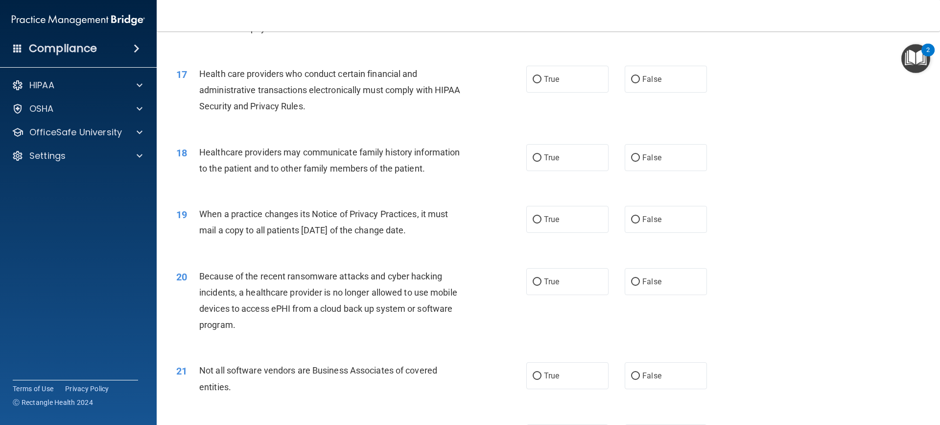
scroll to position [1175, 0]
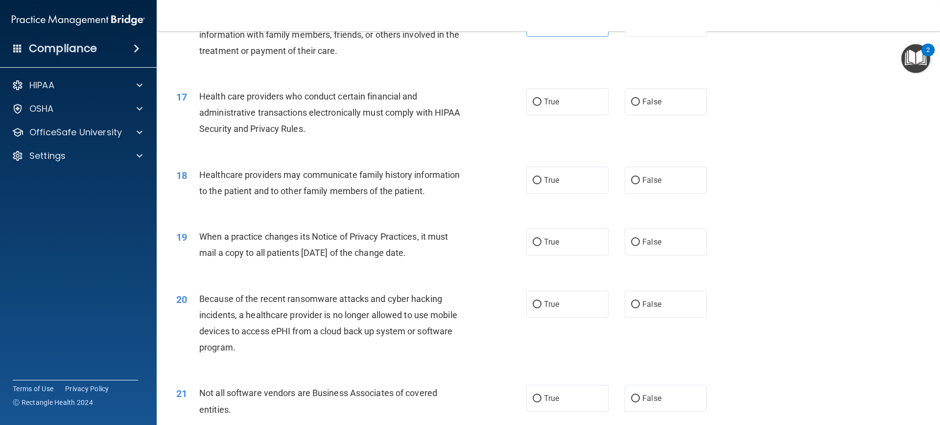
click at [547, 24] on nav "Toggle navigation Kaylee Arnold kayleeann1430@yahoo.com Manage My Enterprise Ha…" at bounding box center [549, 15] width 784 height 31
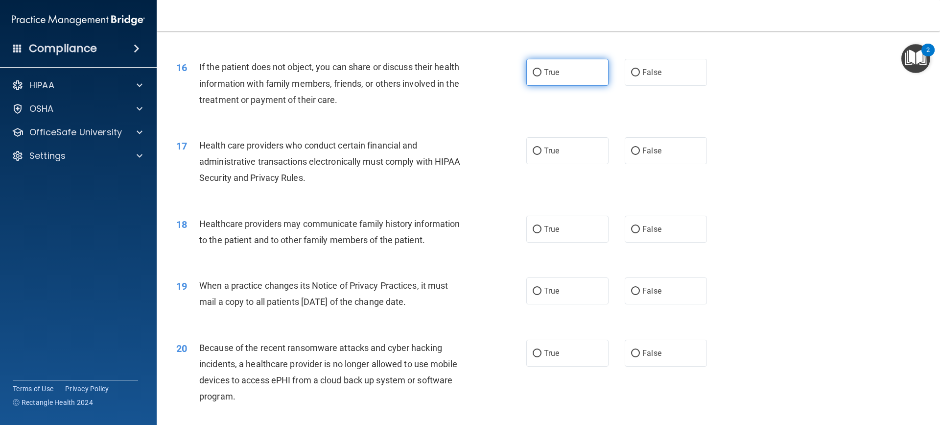
scroll to position [1077, 0]
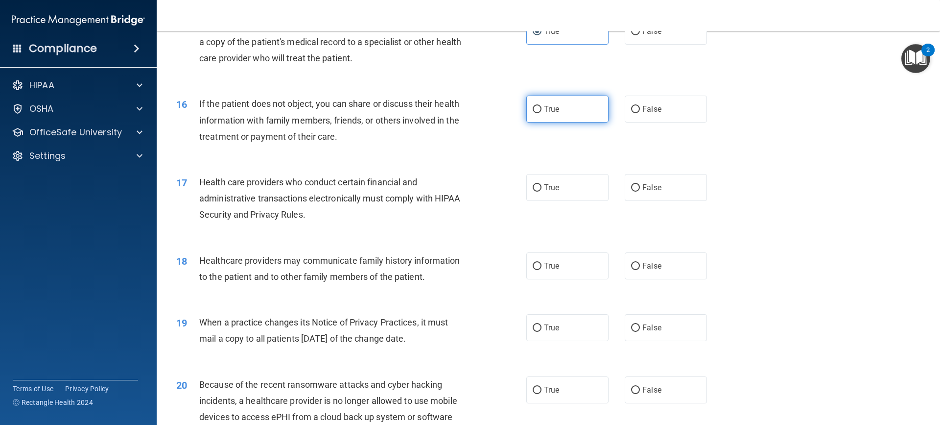
click at [545, 65] on div "01 A business associate agreement is required with organizations or persons whe…" at bounding box center [548, 50] width 759 height 2151
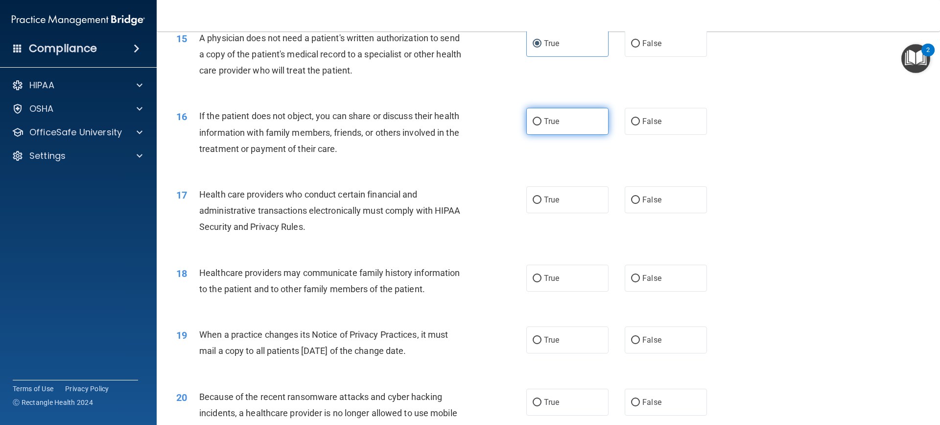
click at [574, 123] on label "True" at bounding box center [568, 121] width 82 height 27
click at [542, 123] on input "True" at bounding box center [537, 121] width 9 height 7
radio input "true"
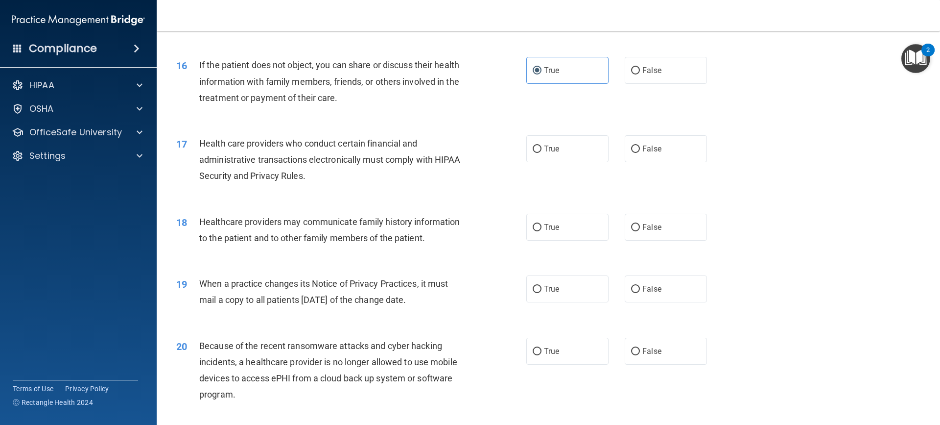
scroll to position [1175, 0]
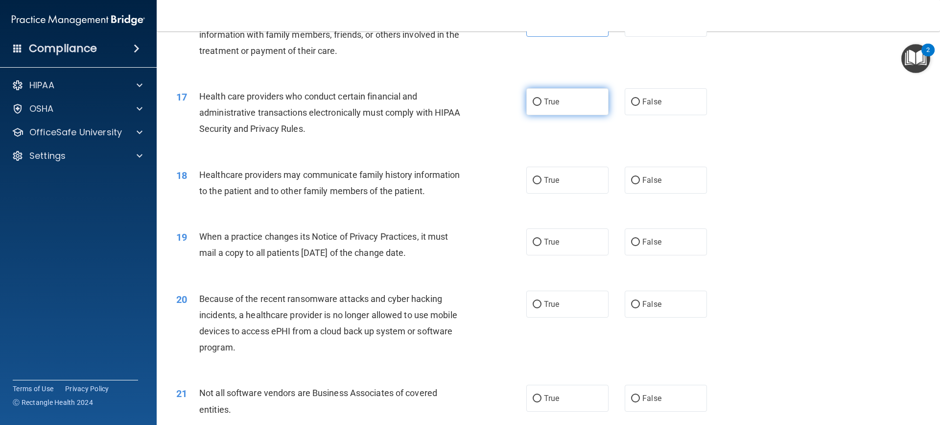
click at [560, 107] on label "True" at bounding box center [568, 101] width 82 height 27
click at [542, 106] on input "True" at bounding box center [537, 101] width 9 height 7
radio input "true"
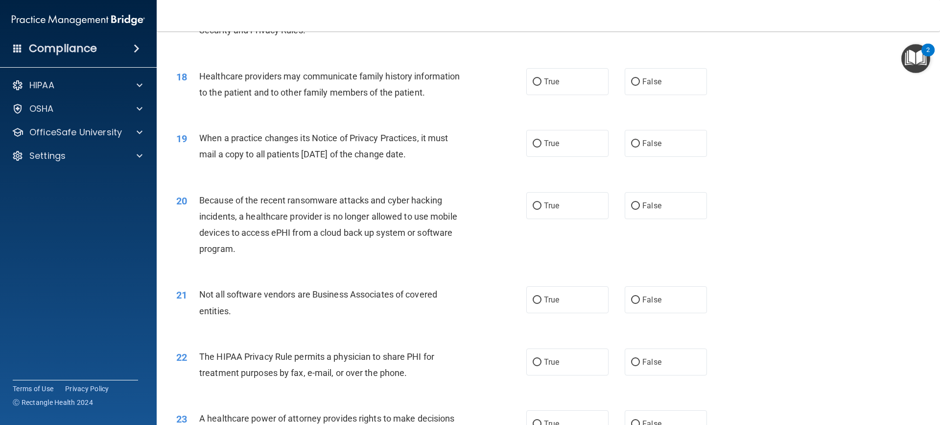
scroll to position [1273, 0]
click at [652, 89] on label "False" at bounding box center [666, 82] width 82 height 27
click at [640, 86] on input "False" at bounding box center [635, 82] width 9 height 7
radio input "true"
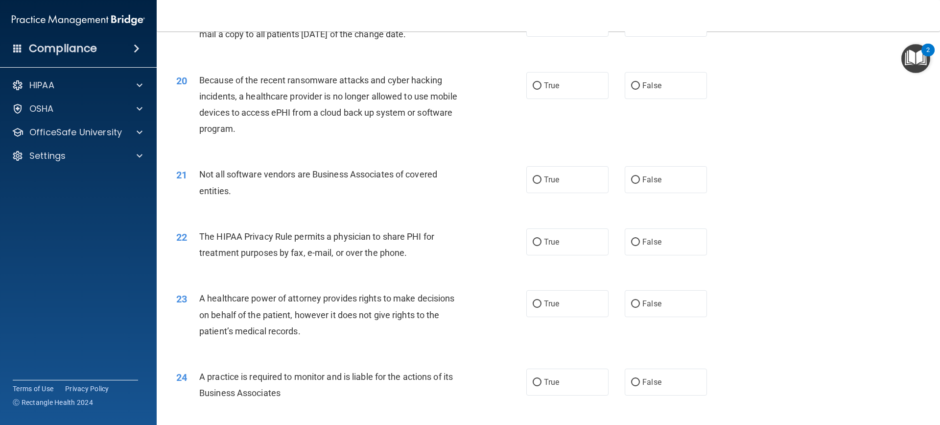
scroll to position [1371, 0]
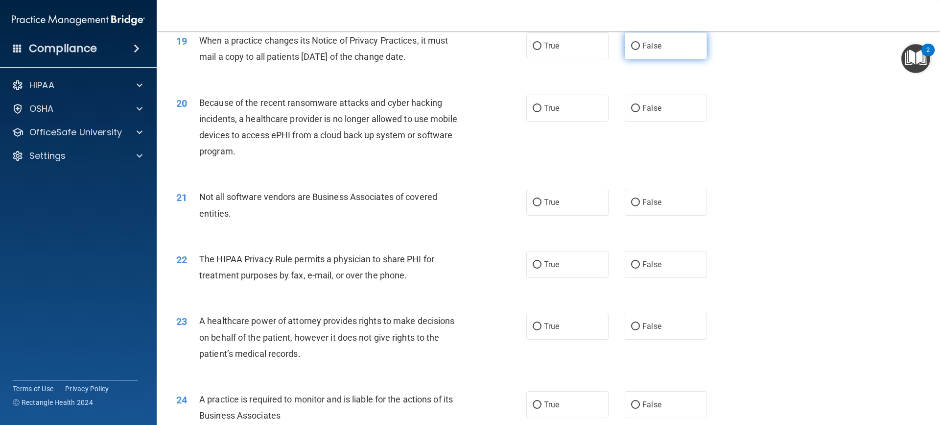
click at [662, 45] on label "False" at bounding box center [666, 45] width 82 height 27
click at [640, 45] on input "False" at bounding box center [635, 46] width 9 height 7
radio input "true"
click at [556, 102] on label "True" at bounding box center [568, 108] width 82 height 27
click at [542, 105] on input "True" at bounding box center [537, 108] width 9 height 7
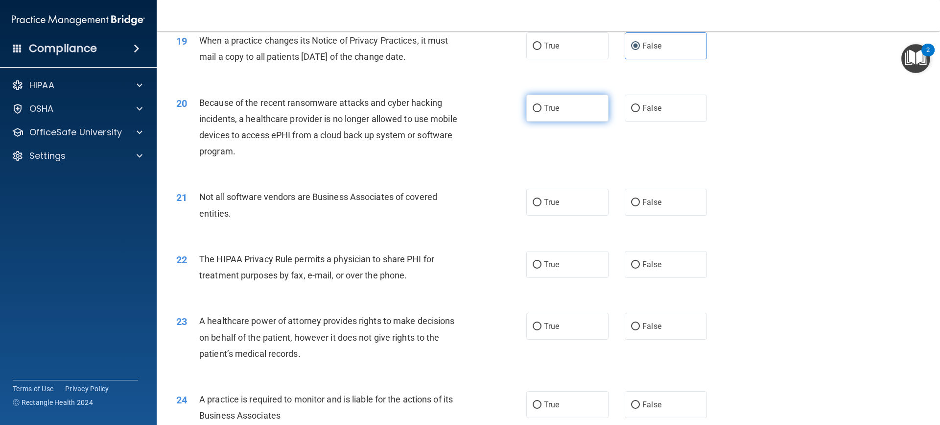
radio input "true"
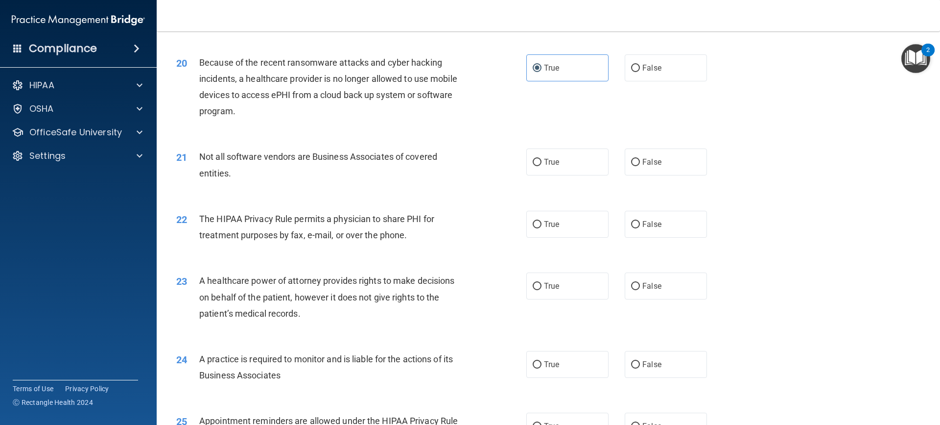
scroll to position [1469, 0]
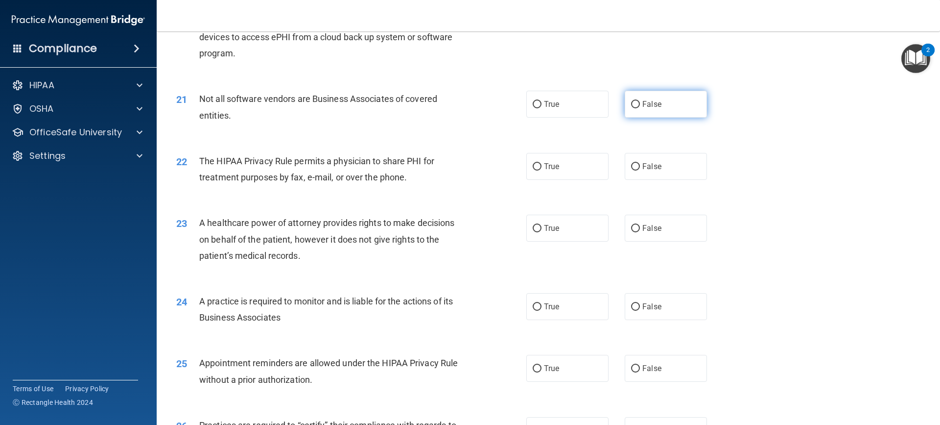
click at [651, 108] on span "False" at bounding box center [652, 103] width 19 height 9
click at [640, 108] on input "False" at bounding box center [635, 104] width 9 height 7
radio input "true"
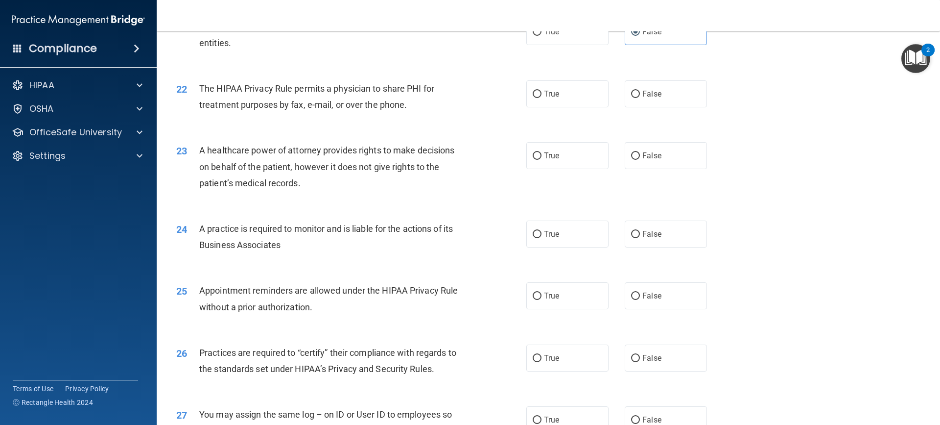
scroll to position [1518, 0]
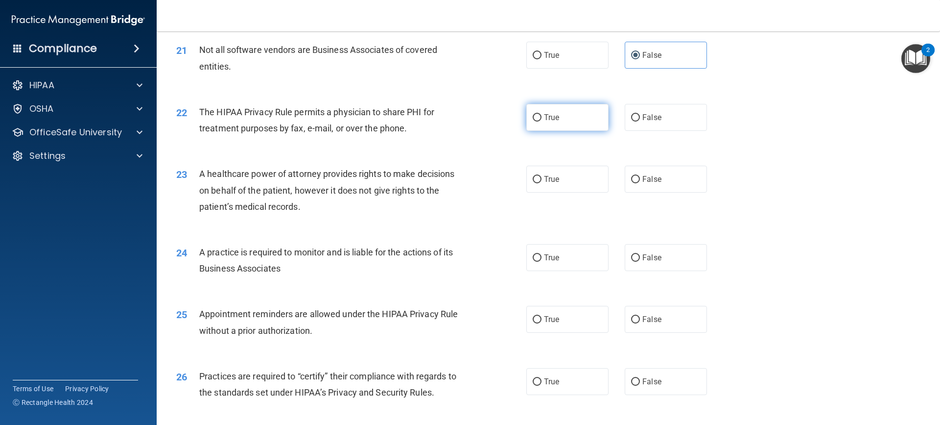
click at [558, 115] on label "True" at bounding box center [568, 117] width 82 height 27
click at [542, 115] on input "True" at bounding box center [537, 117] width 9 height 7
radio input "true"
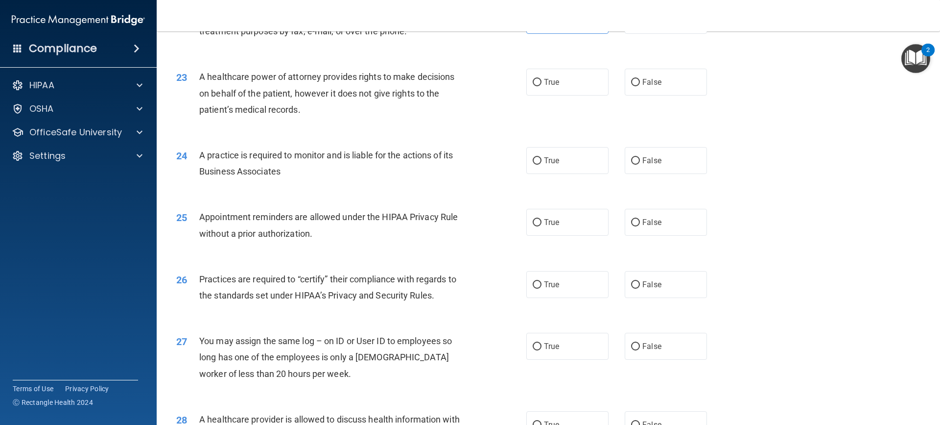
scroll to position [1616, 0]
click at [625, 84] on label "False" at bounding box center [666, 81] width 82 height 27
click at [631, 84] on input "False" at bounding box center [635, 81] width 9 height 7
radio input "true"
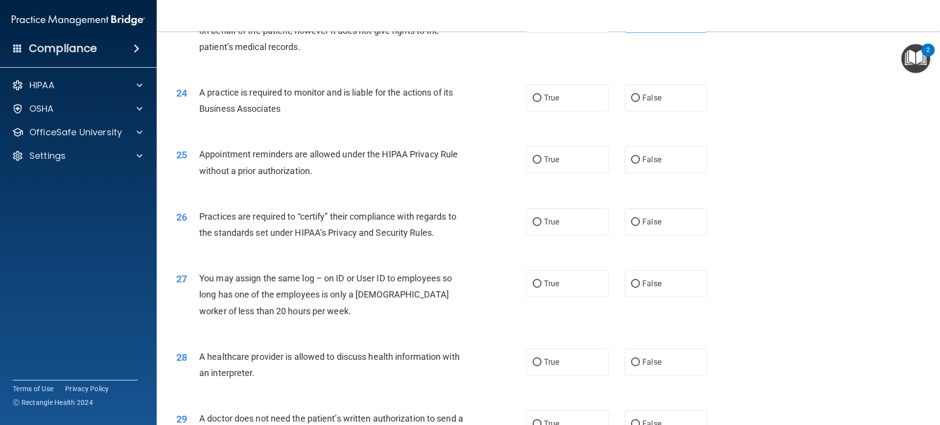
scroll to position [1714, 0]
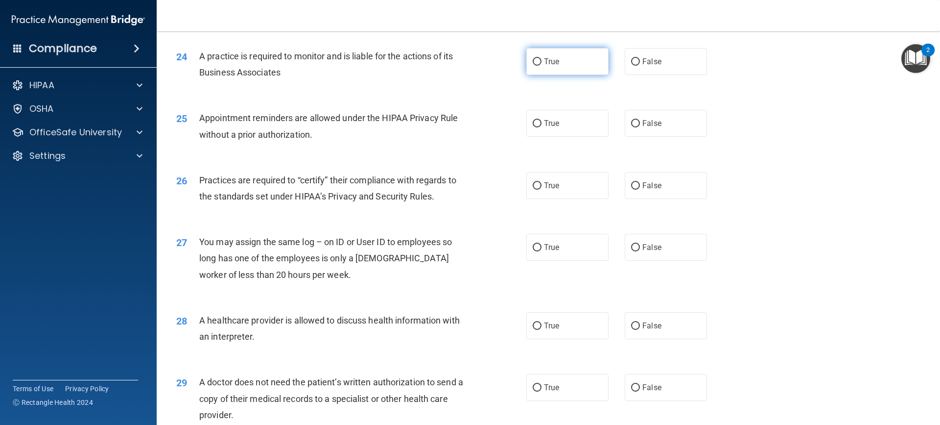
click at [550, 64] on span "True" at bounding box center [551, 61] width 15 height 9
click at [542, 64] on input "True" at bounding box center [537, 61] width 9 height 7
radio input "true"
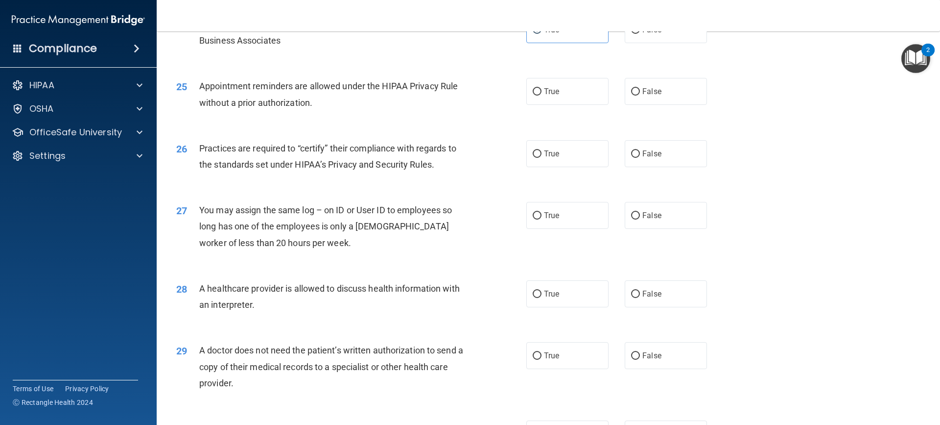
scroll to position [1763, 0]
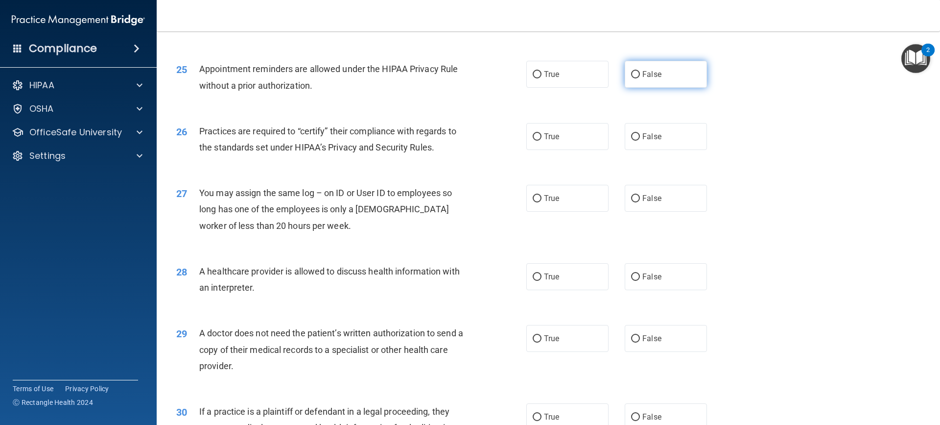
click at [656, 82] on label "False" at bounding box center [666, 74] width 82 height 27
click at [640, 78] on input "False" at bounding box center [635, 74] width 9 height 7
radio input "true"
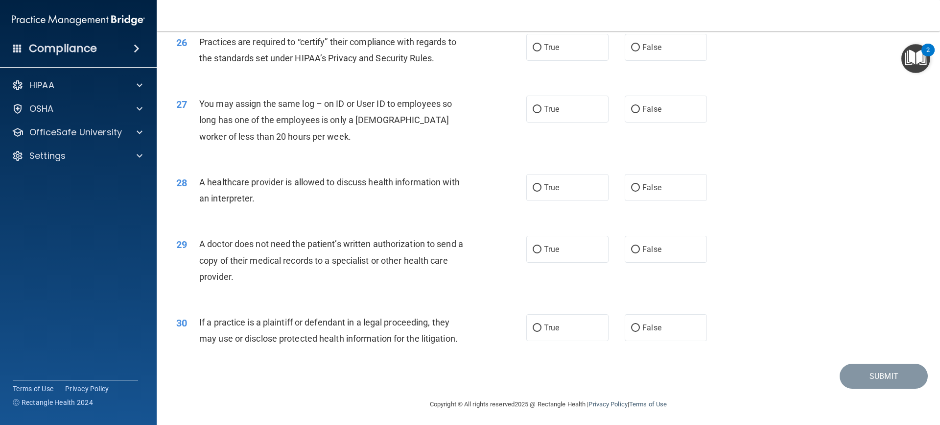
scroll to position [1855, 0]
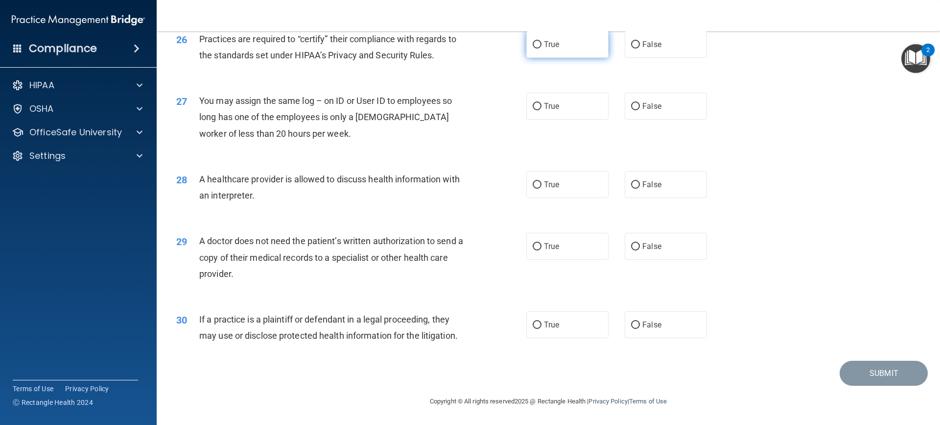
click at [588, 51] on label "True" at bounding box center [568, 44] width 82 height 27
click at [542, 48] on input "True" at bounding box center [537, 44] width 9 height 7
radio input "true"
click at [673, 107] on label "False" at bounding box center [666, 106] width 82 height 27
click at [640, 107] on input "False" at bounding box center [635, 106] width 9 height 7
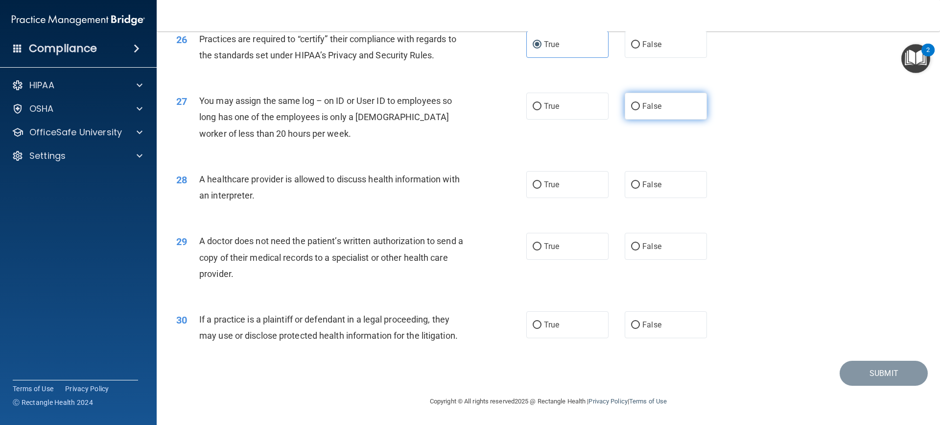
radio input "true"
click at [597, 190] on label "True" at bounding box center [568, 184] width 82 height 27
click at [542, 189] on input "True" at bounding box center [537, 184] width 9 height 7
radio input "true"
click at [636, 191] on label "False" at bounding box center [666, 184] width 82 height 27
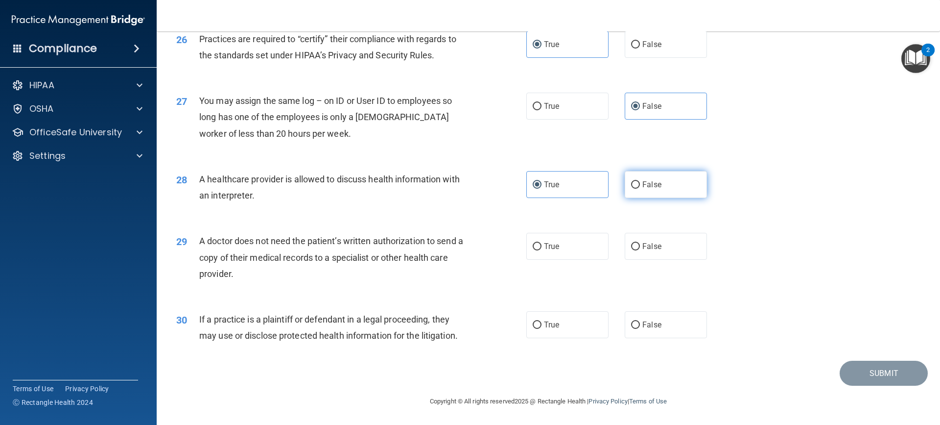
click at [636, 189] on input "False" at bounding box center [635, 184] width 9 height 7
radio input "true"
radio input "false"
click at [574, 252] on label "True" at bounding box center [568, 246] width 82 height 27
click at [542, 250] on input "True" at bounding box center [537, 246] width 9 height 7
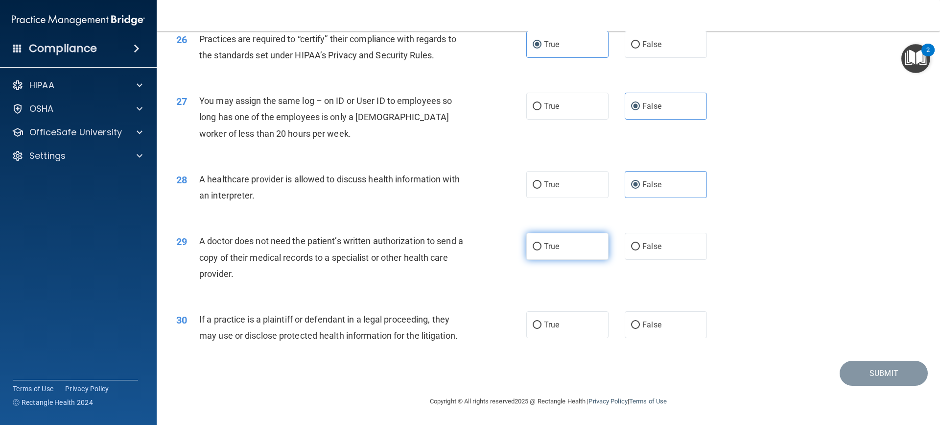
radio input "true"
click at [546, 326] on span "True" at bounding box center [551, 324] width 15 height 9
click at [542, 326] on input "True" at bounding box center [537, 324] width 9 height 7
radio input "true"
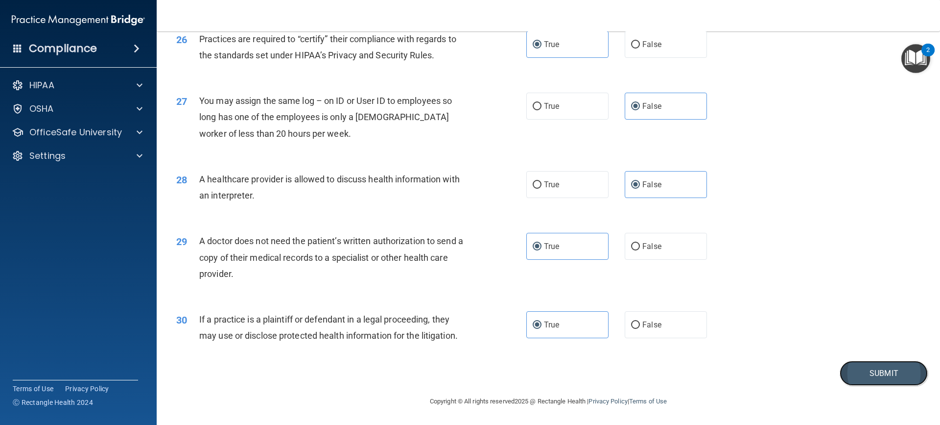
click at [885, 371] on button "Submit" at bounding box center [884, 372] width 88 height 25
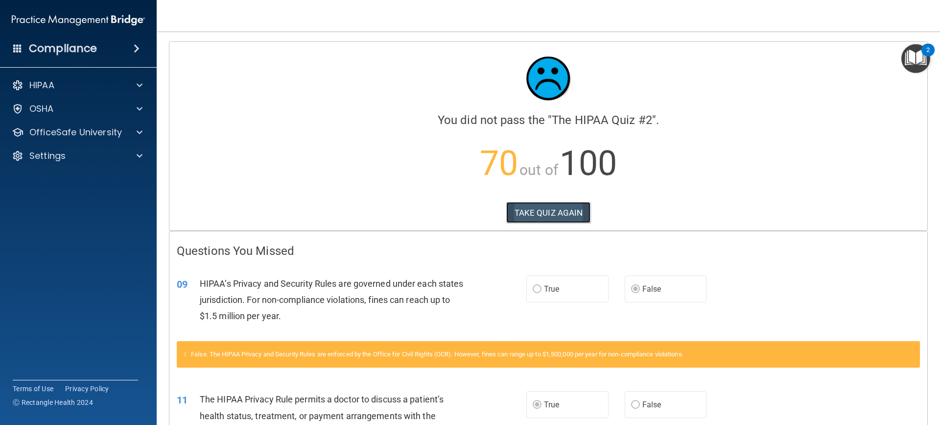
click at [557, 207] on button "TAKE QUIZ AGAIN" at bounding box center [548, 213] width 85 height 22
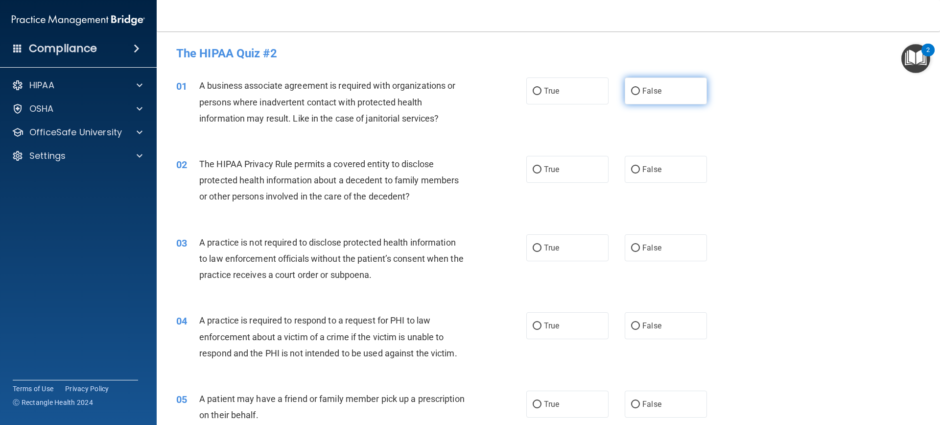
click at [653, 81] on label "False" at bounding box center [666, 90] width 82 height 27
click at [640, 88] on input "False" at bounding box center [635, 91] width 9 height 7
radio input "true"
click at [569, 171] on label "True" at bounding box center [568, 169] width 82 height 27
click at [542, 171] on input "True" at bounding box center [537, 169] width 9 height 7
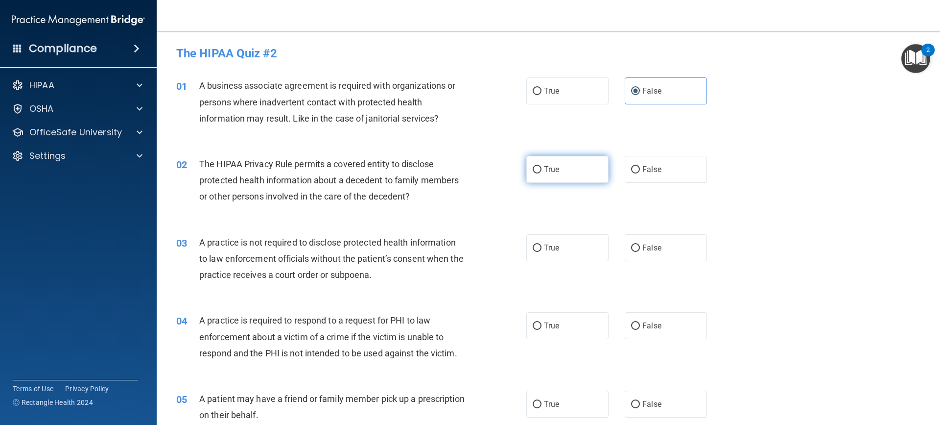
radio input "true"
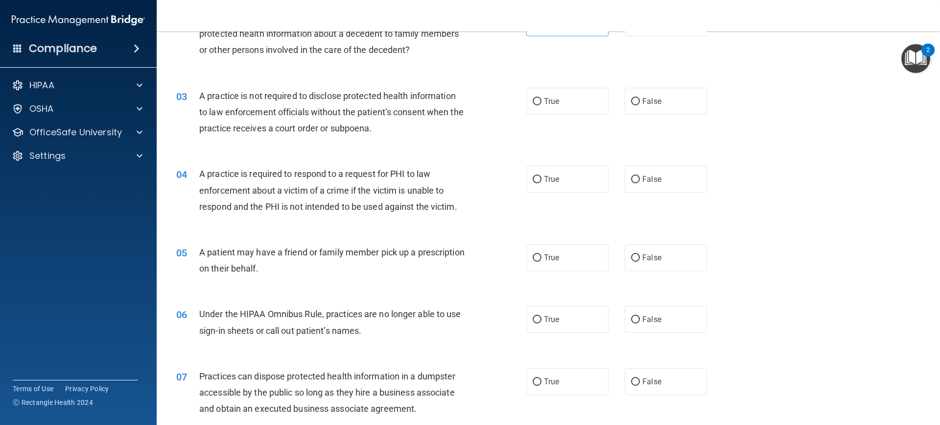
scroll to position [147, 0]
click at [647, 103] on span "False" at bounding box center [652, 100] width 19 height 9
click at [640, 103] on input "False" at bounding box center [635, 100] width 9 height 7
radio input "true"
click at [547, 180] on span "True" at bounding box center [551, 178] width 15 height 9
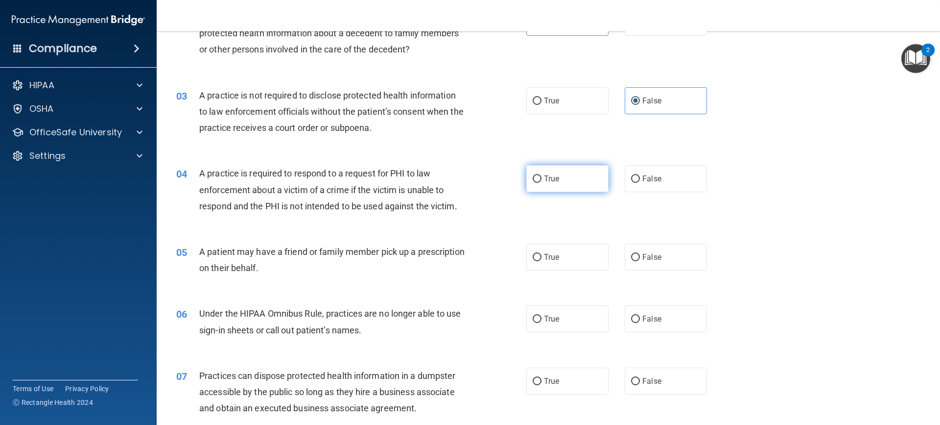
click at [542, 180] on input "True" at bounding box center [537, 178] width 9 height 7
radio input "true"
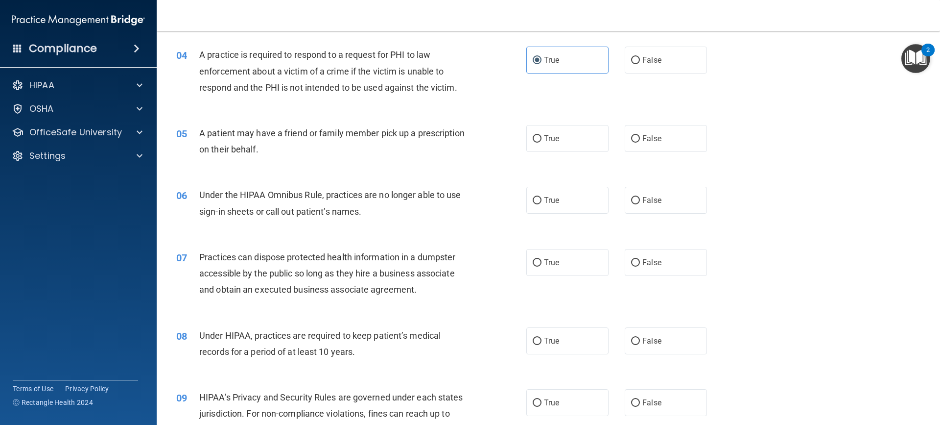
scroll to position [294, 0]
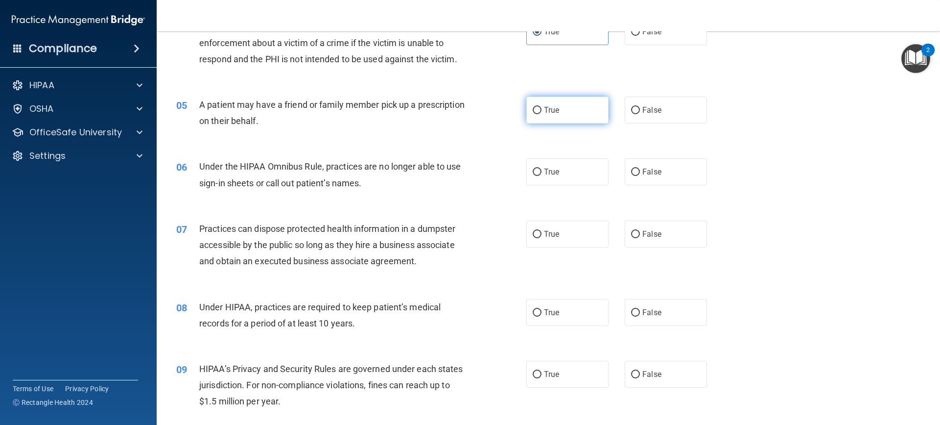
click at [544, 109] on span "True" at bounding box center [551, 109] width 15 height 9
click at [541, 109] on input "True" at bounding box center [537, 110] width 9 height 7
radio input "true"
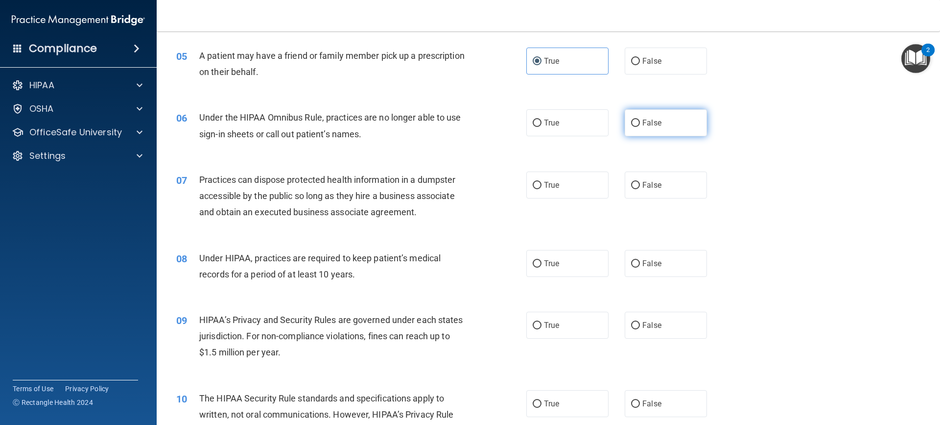
click at [664, 133] on label "False" at bounding box center [666, 122] width 82 height 27
click at [640, 127] on input "False" at bounding box center [635, 123] width 9 height 7
radio input "true"
click at [653, 189] on span "False" at bounding box center [652, 184] width 19 height 9
click at [640, 189] on input "False" at bounding box center [635, 185] width 9 height 7
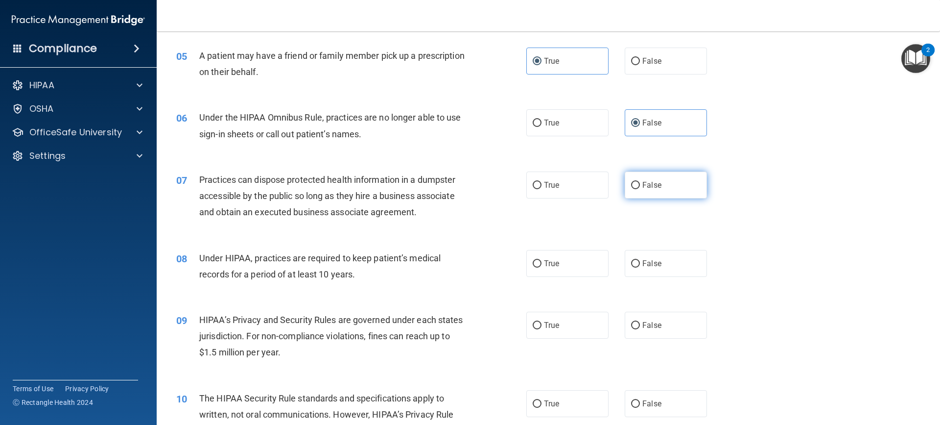
radio input "true"
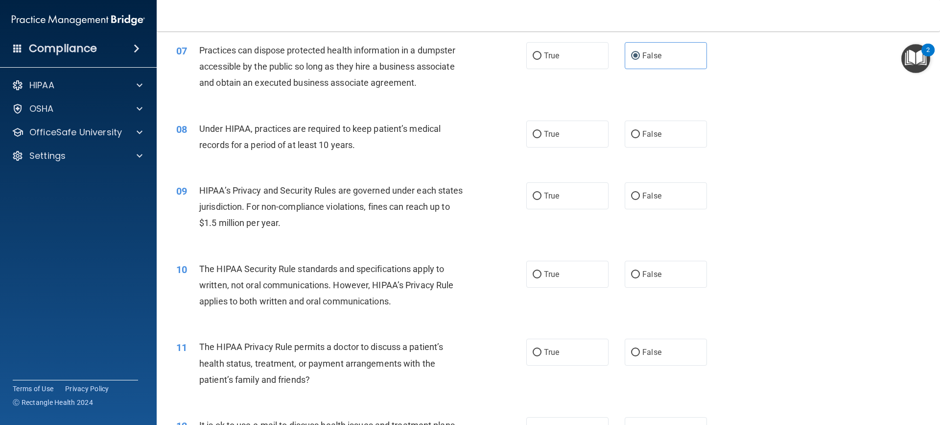
scroll to position [490, 0]
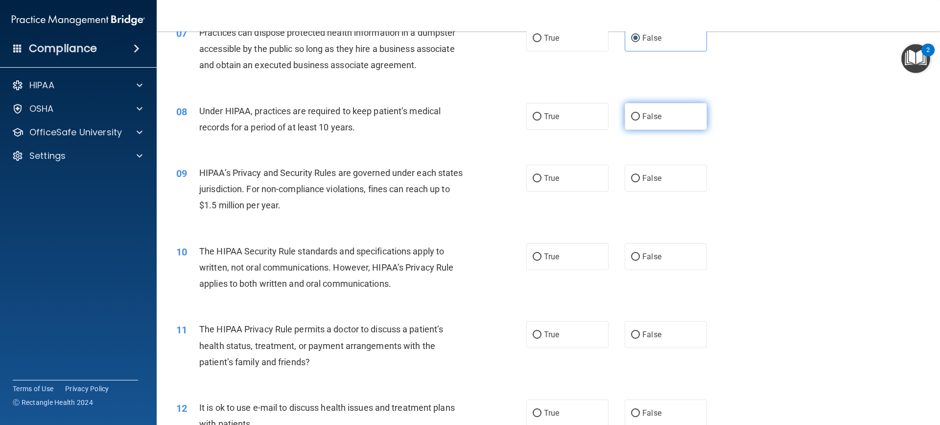
click at [631, 118] on input "False" at bounding box center [635, 116] width 9 height 7
radio input "true"
click at [676, 178] on label "False" at bounding box center [666, 178] width 82 height 27
click at [640, 178] on input "False" at bounding box center [635, 178] width 9 height 7
radio input "true"
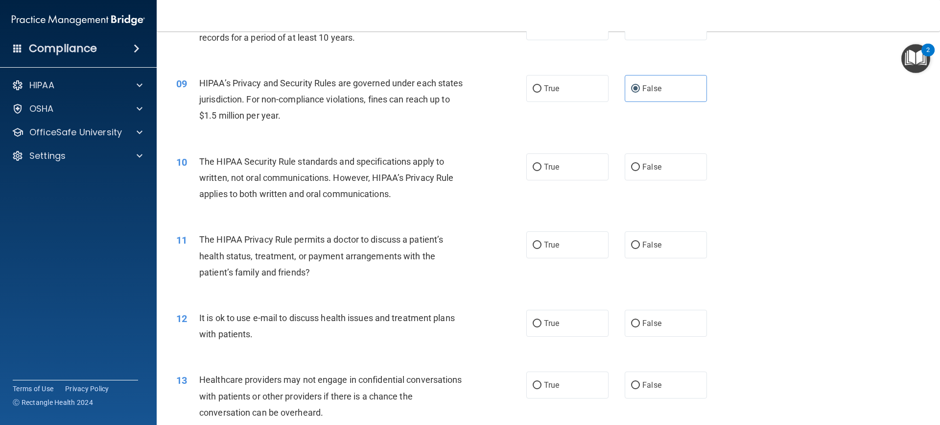
scroll to position [588, 0]
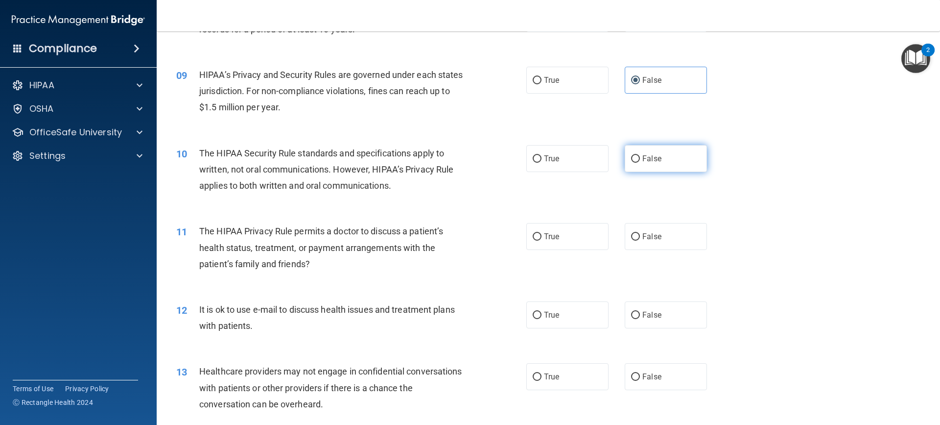
click at [643, 160] on span "False" at bounding box center [652, 158] width 19 height 9
click at [640, 160] on input "False" at bounding box center [635, 158] width 9 height 7
radio input "true"
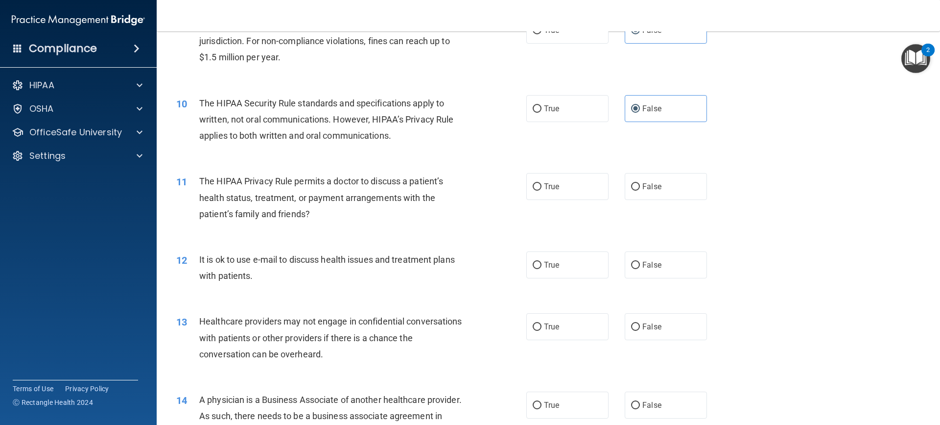
scroll to position [686, 0]
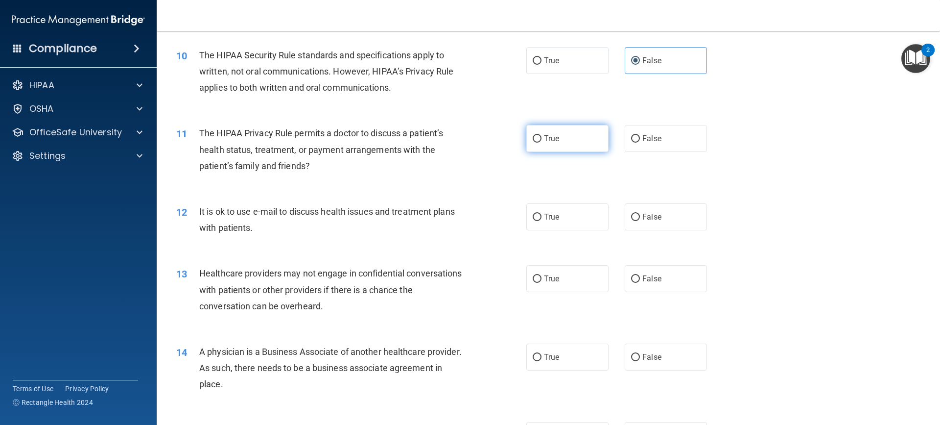
click at [552, 131] on label "True" at bounding box center [568, 138] width 82 height 27
click at [542, 135] on input "True" at bounding box center [537, 138] width 9 height 7
radio input "true"
click at [533, 214] on input "True" at bounding box center [537, 217] width 9 height 7
radio input "true"
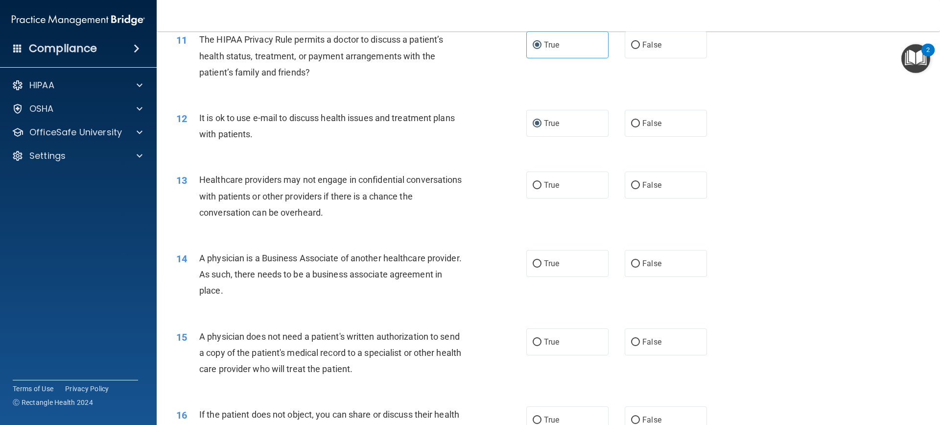
scroll to position [784, 0]
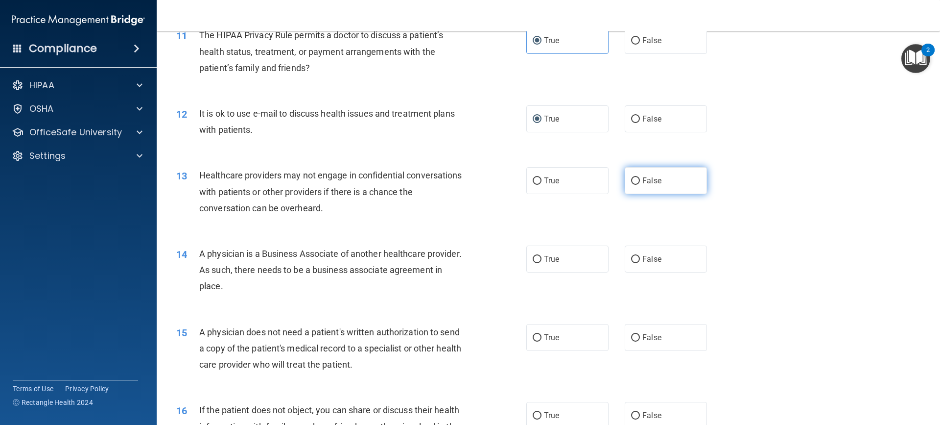
click at [643, 183] on span "False" at bounding box center [652, 180] width 19 height 9
click at [639, 183] on input "False" at bounding box center [635, 180] width 9 height 7
radio input "true"
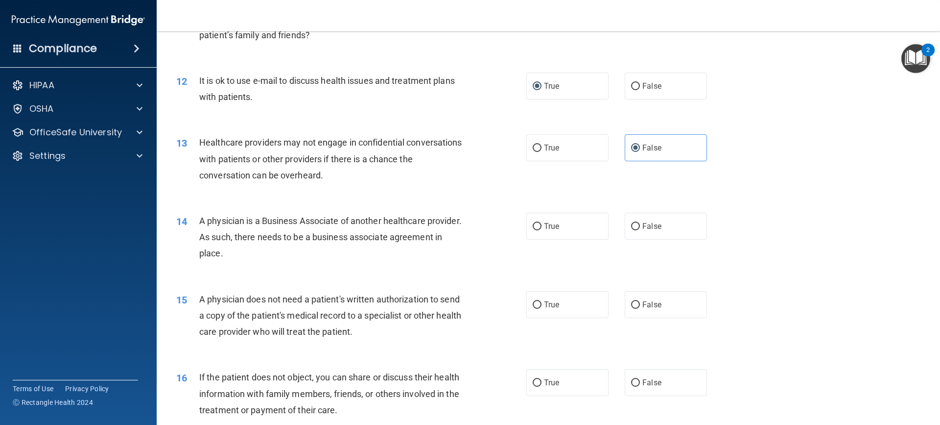
scroll to position [882, 0]
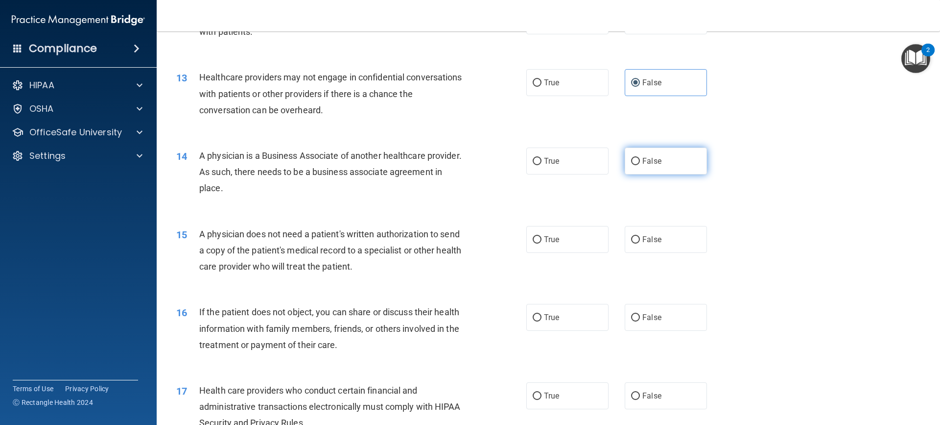
click at [653, 163] on span "False" at bounding box center [652, 160] width 19 height 9
click at [640, 163] on input "False" at bounding box center [635, 161] width 9 height 7
radio input "true"
click at [555, 247] on label "True" at bounding box center [568, 239] width 82 height 27
click at [542, 243] on input "True" at bounding box center [537, 239] width 9 height 7
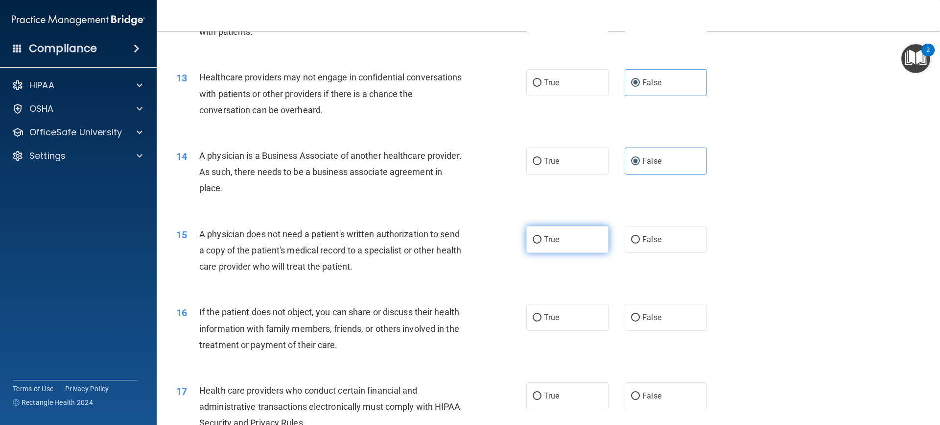
radio input "true"
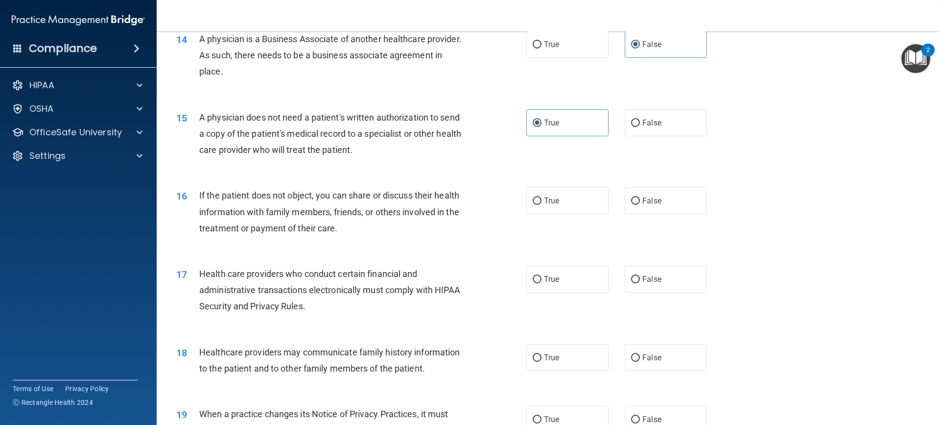
scroll to position [1029, 0]
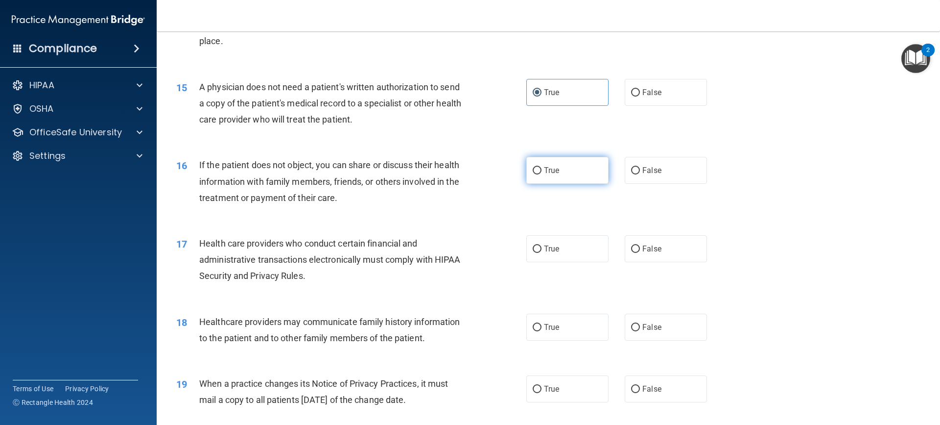
click at [537, 171] on input "True" at bounding box center [537, 170] width 9 height 7
radio input "true"
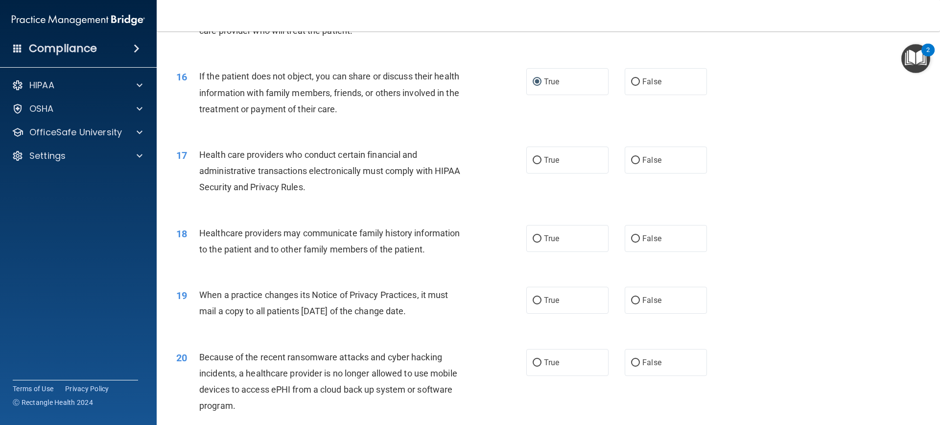
scroll to position [1126, 0]
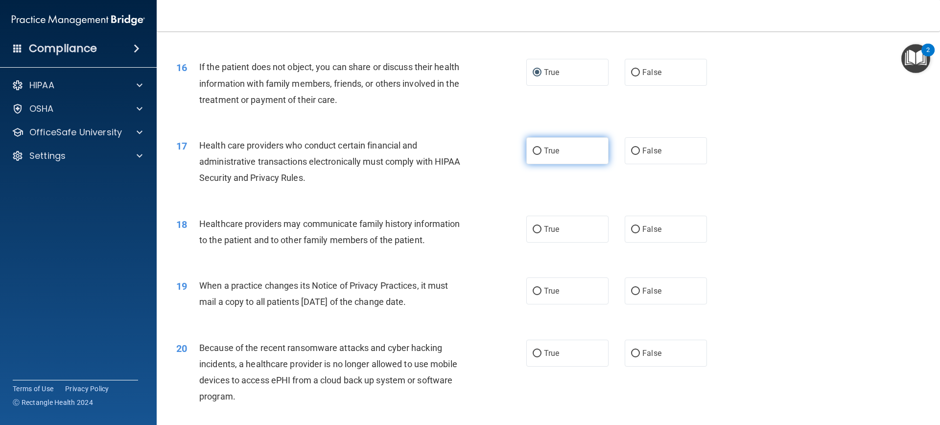
click at [575, 148] on label "True" at bounding box center [568, 150] width 82 height 27
click at [542, 148] on input "True" at bounding box center [537, 150] width 9 height 7
radio input "true"
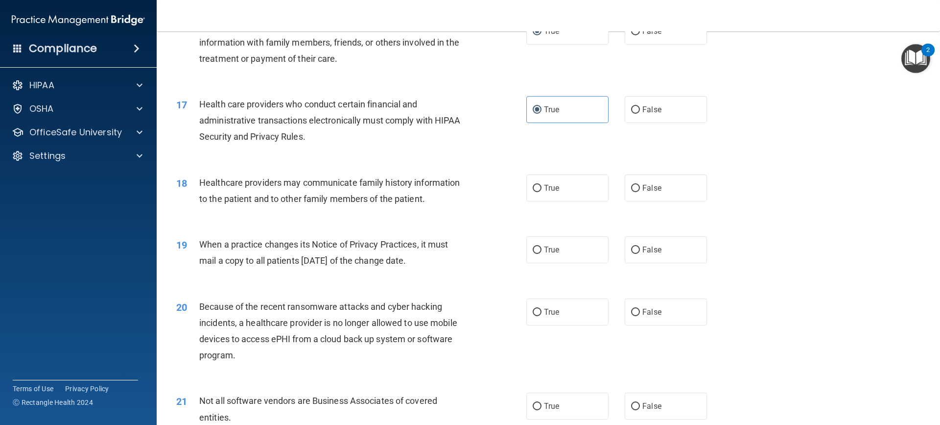
scroll to position [1224, 0]
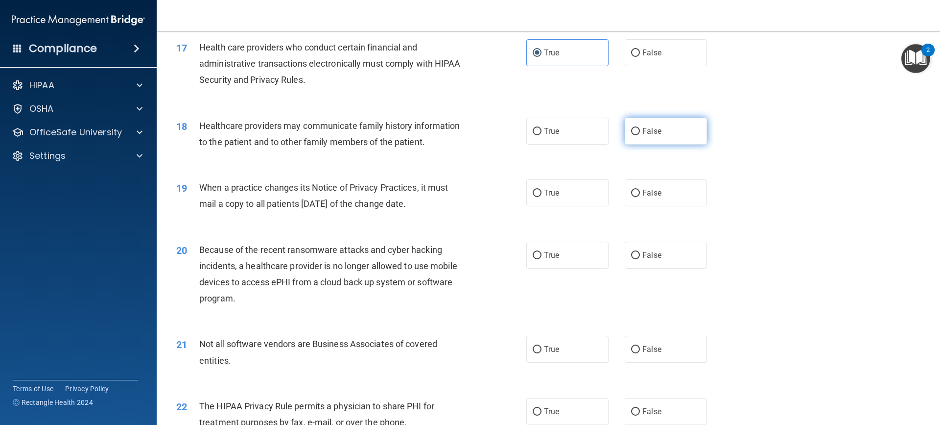
click at [631, 133] on input "False" at bounding box center [635, 131] width 9 height 7
radio input "true"
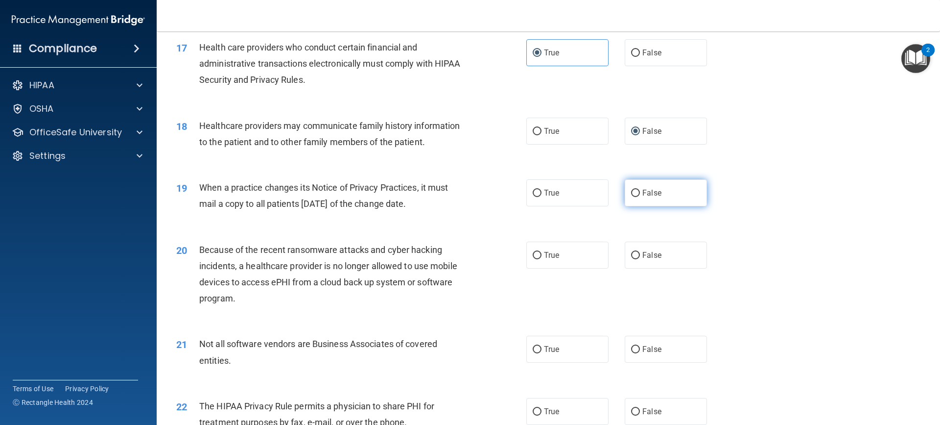
click at [669, 196] on label "False" at bounding box center [666, 192] width 82 height 27
click at [640, 196] on input "False" at bounding box center [635, 193] width 9 height 7
radio input "true"
click at [625, 252] on label "False" at bounding box center [666, 254] width 82 height 27
click at [631, 252] on input "False" at bounding box center [635, 255] width 9 height 7
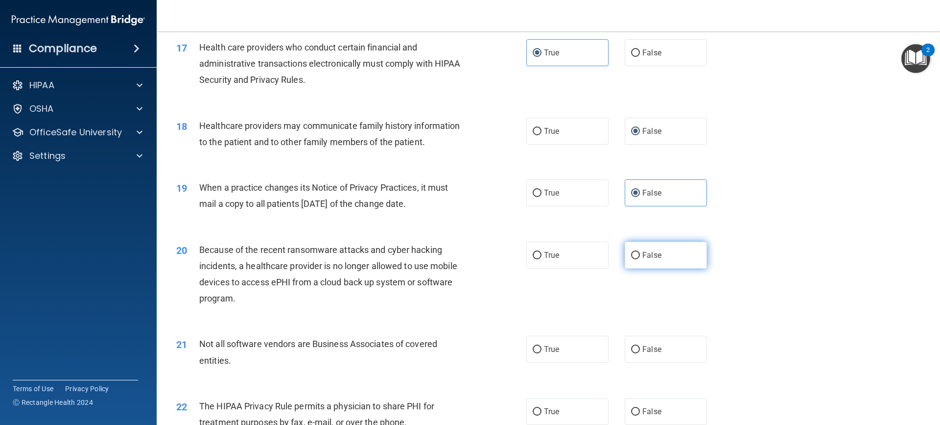
radio input "true"
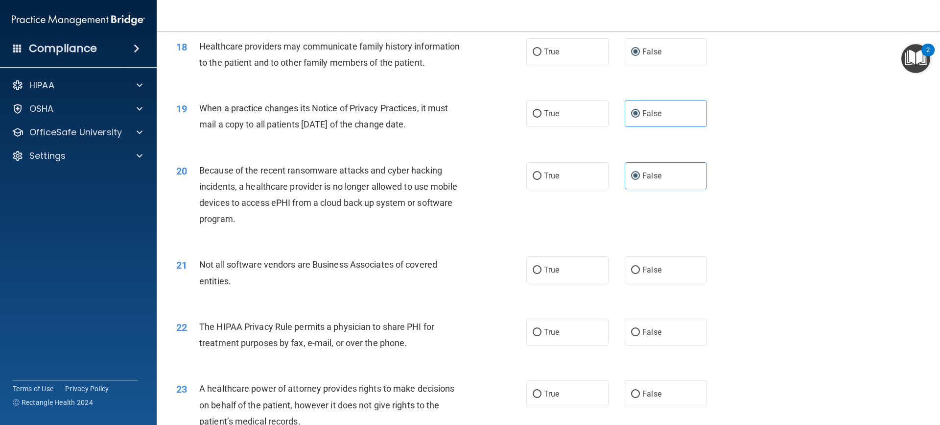
scroll to position [1322, 0]
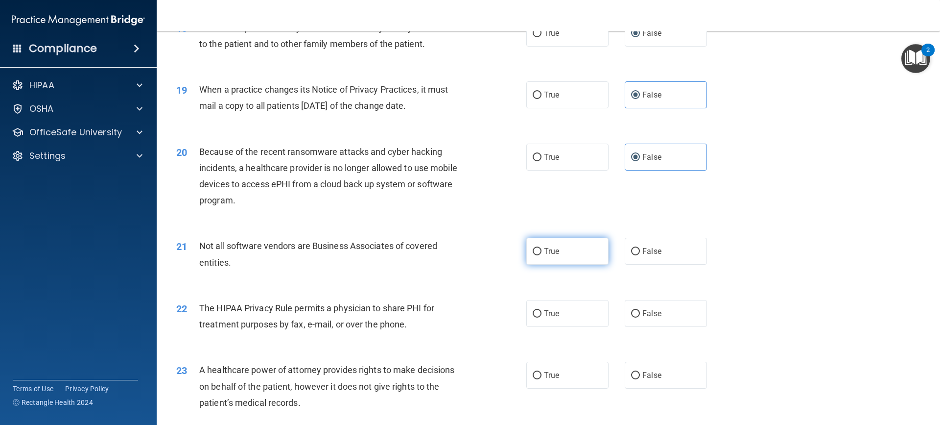
click at [538, 257] on label "True" at bounding box center [568, 251] width 82 height 27
click at [538, 255] on input "True" at bounding box center [537, 251] width 9 height 7
radio input "true"
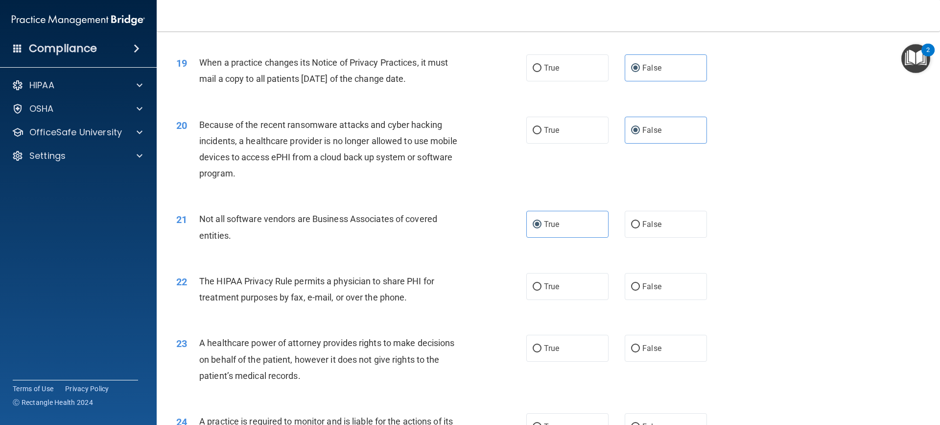
scroll to position [1420, 0]
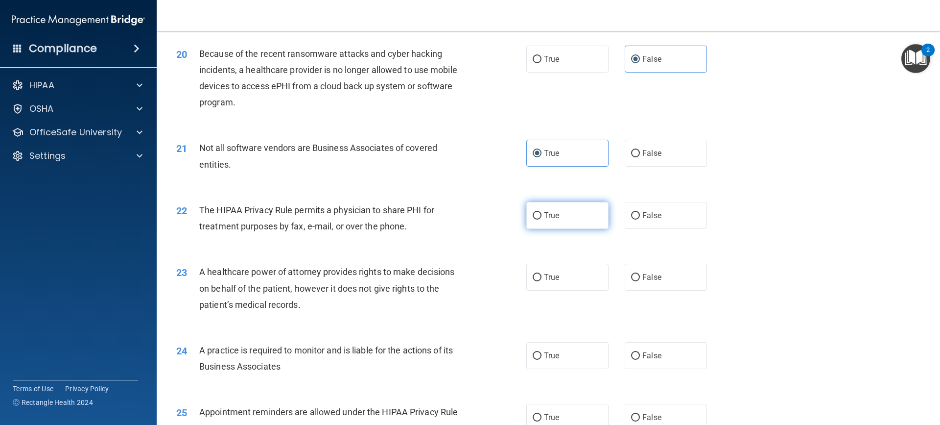
click at [554, 217] on span "True" at bounding box center [551, 215] width 15 height 9
click at [542, 217] on input "True" at bounding box center [537, 215] width 9 height 7
radio input "true"
click at [577, 289] on label "True" at bounding box center [568, 276] width 82 height 27
click at [542, 281] on input "True" at bounding box center [537, 277] width 9 height 7
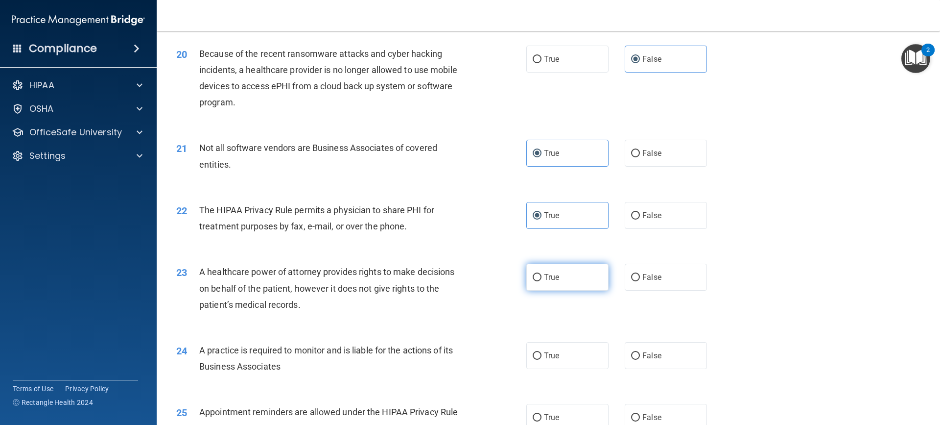
radio input "true"
click at [645, 282] on label "False" at bounding box center [666, 276] width 82 height 27
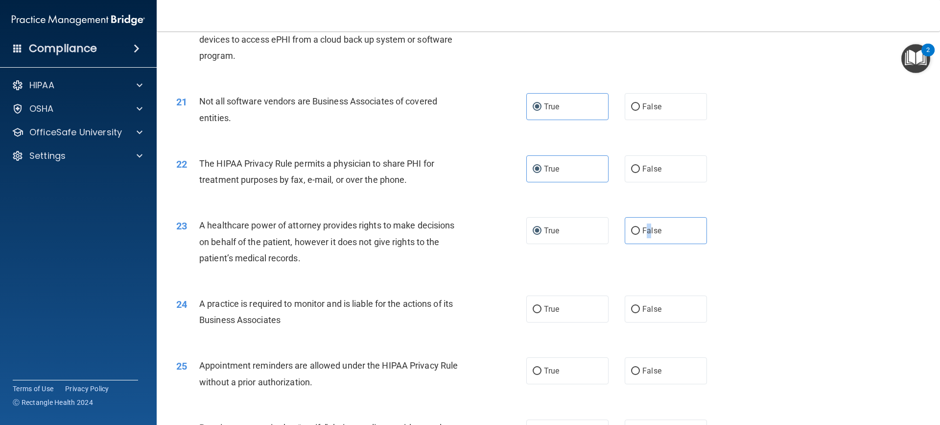
scroll to position [1518, 0]
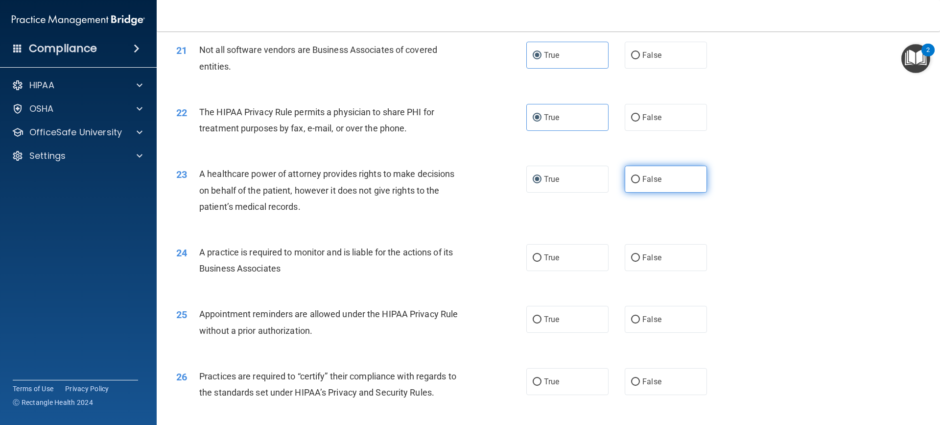
click at [653, 174] on span "False" at bounding box center [652, 178] width 19 height 9
click at [640, 176] on input "False" at bounding box center [635, 179] width 9 height 7
radio input "true"
click at [671, 261] on label "False" at bounding box center [666, 257] width 82 height 27
click at [640, 261] on input "False" at bounding box center [635, 257] width 9 height 7
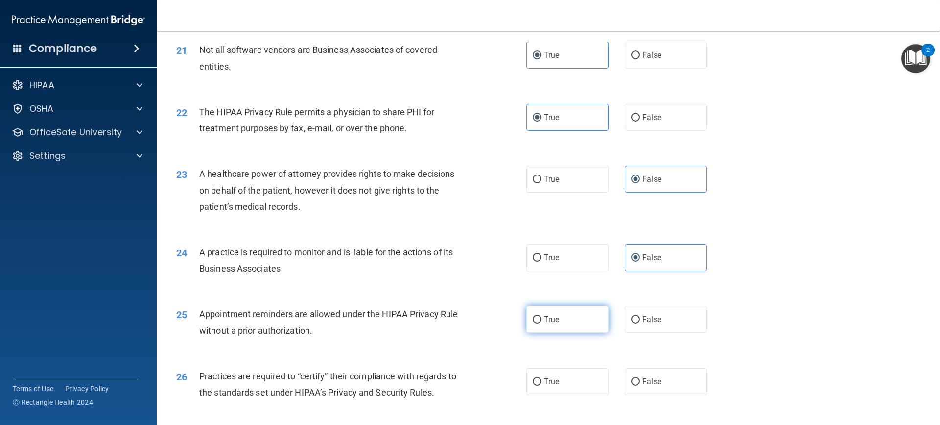
click at [557, 328] on label "True" at bounding box center [568, 319] width 82 height 27
click at [542, 323] on input "True" at bounding box center [537, 319] width 9 height 7
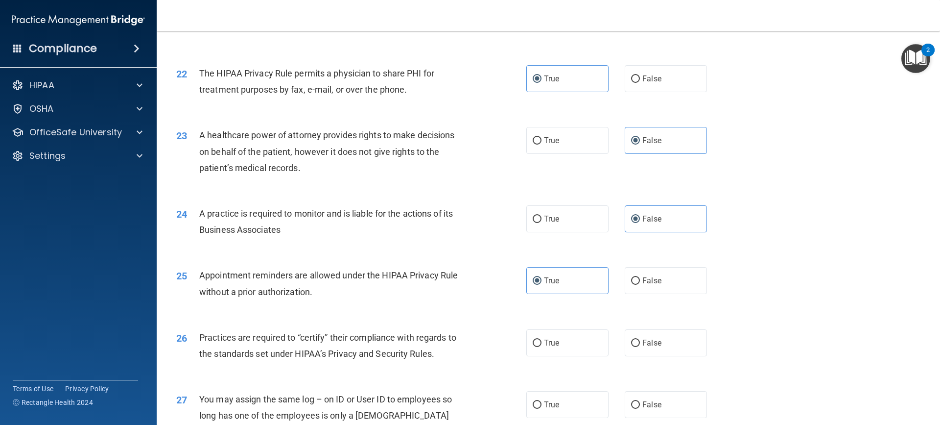
scroll to position [1616, 0]
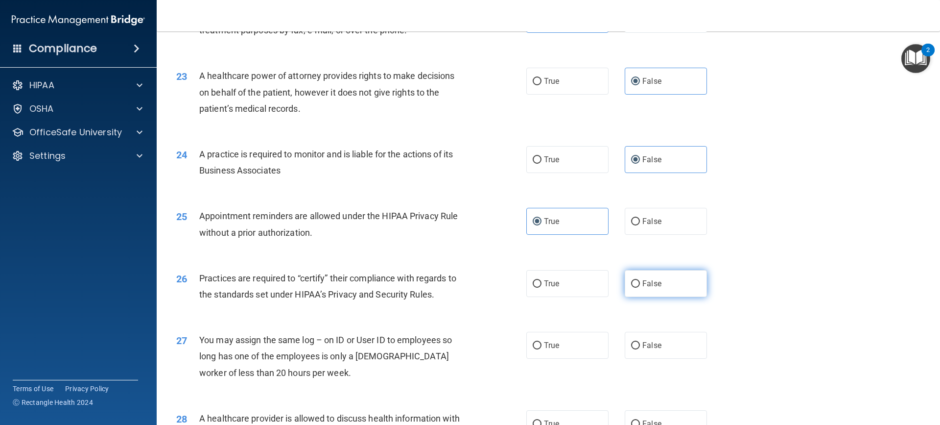
click at [636, 288] on label "False" at bounding box center [666, 283] width 82 height 27
click at [636, 287] on input "False" at bounding box center [635, 283] width 9 height 7
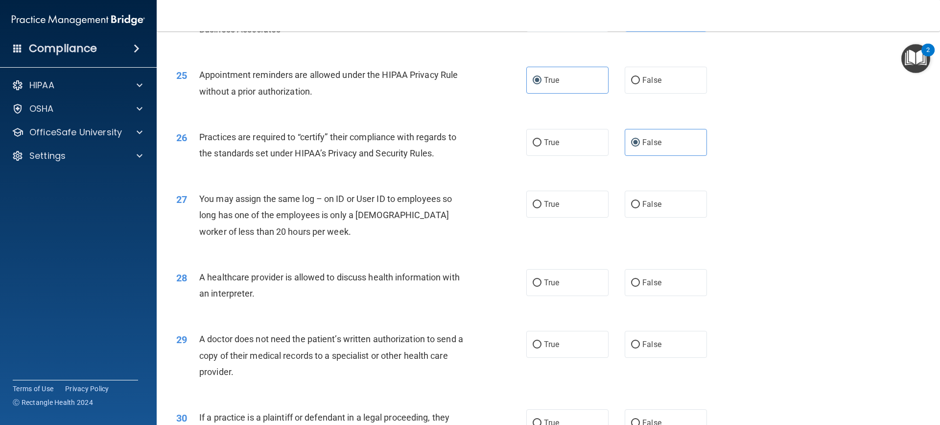
scroll to position [1763, 0]
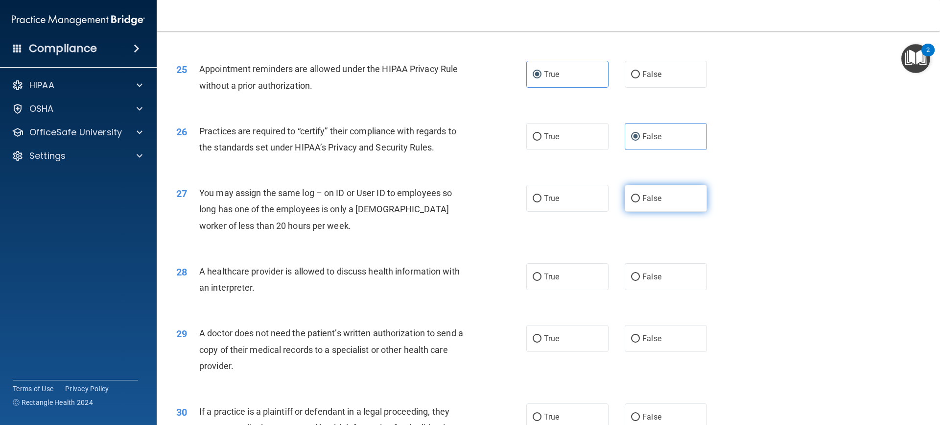
click at [661, 192] on label "False" at bounding box center [666, 198] width 82 height 27
click at [640, 195] on input "False" at bounding box center [635, 198] width 9 height 7
click at [535, 283] on label "True" at bounding box center [568, 276] width 82 height 27
click at [535, 281] on input "True" at bounding box center [537, 276] width 9 height 7
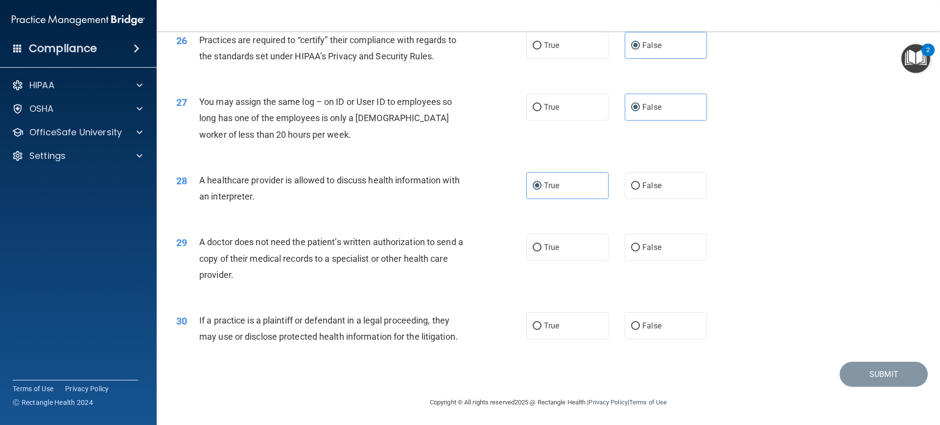
scroll to position [1855, 0]
click at [548, 246] on span "True" at bounding box center [551, 245] width 15 height 9
click at [542, 246] on input "True" at bounding box center [537, 246] width 9 height 7
click at [562, 333] on label "True" at bounding box center [568, 324] width 82 height 27
click at [542, 329] on input "True" at bounding box center [537, 324] width 9 height 7
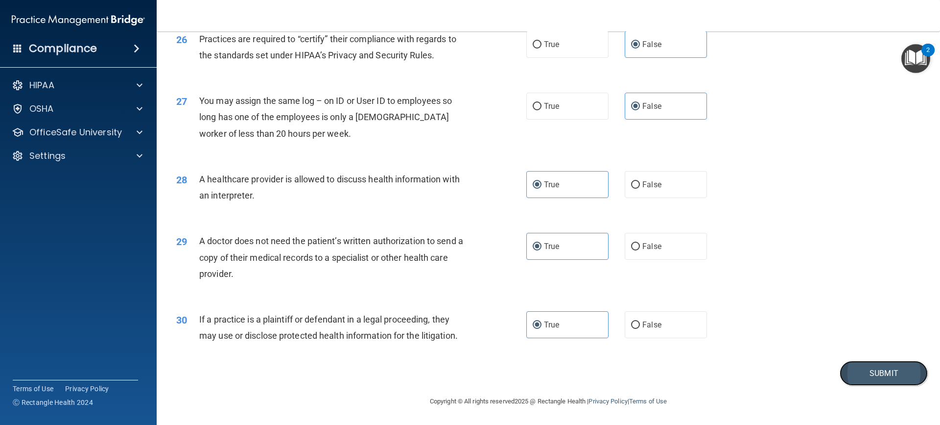
click at [861, 373] on button "Submit" at bounding box center [884, 372] width 88 height 25
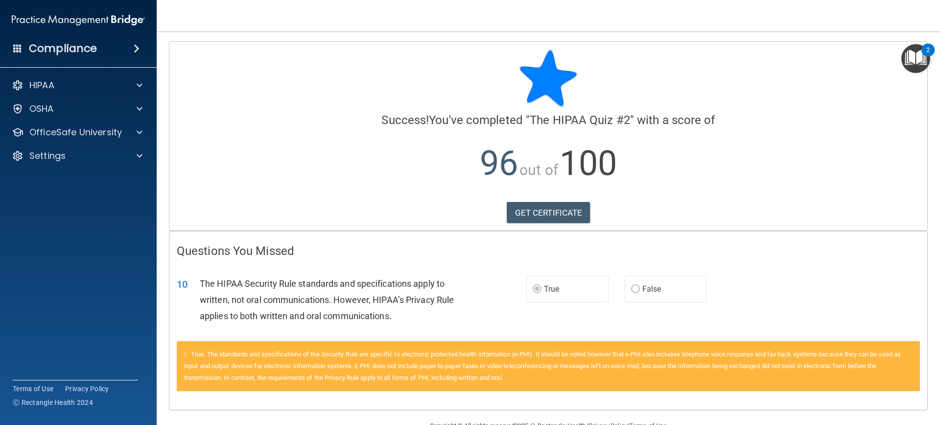
scroll to position [24, 0]
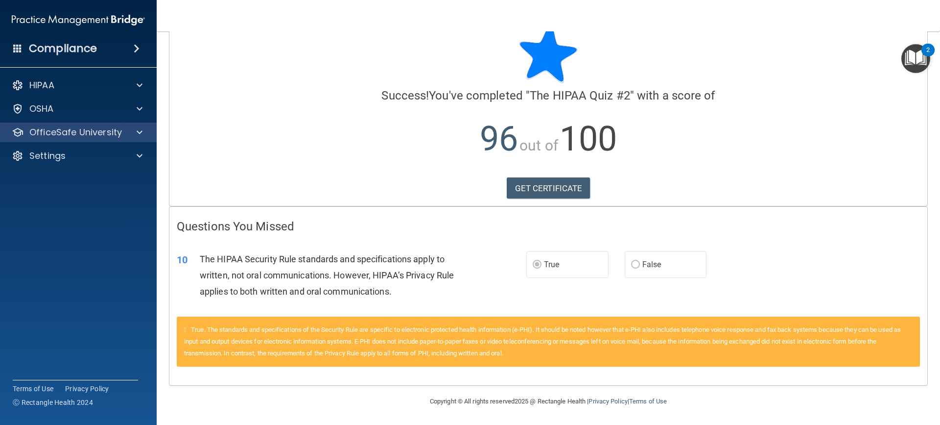
click at [94, 139] on div "OfficeSafe University" at bounding box center [78, 132] width 157 height 20
click at [68, 128] on p "OfficeSafe University" at bounding box center [75, 132] width 93 height 12
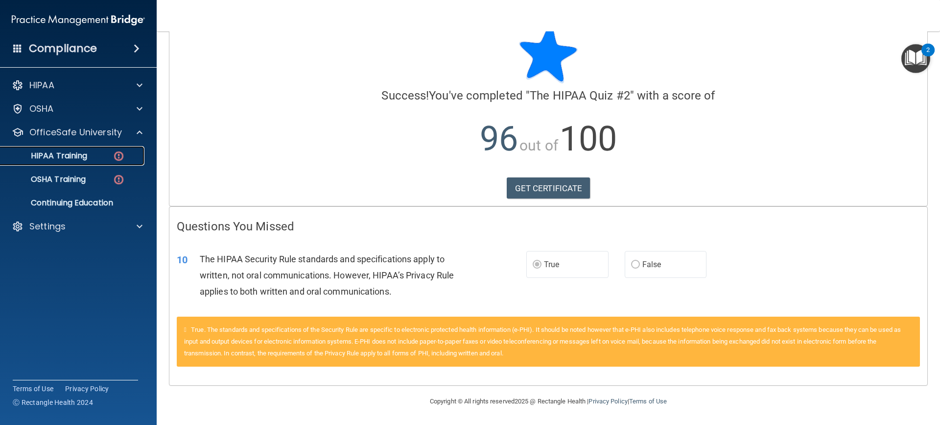
click at [102, 160] on div "HIPAA Training" at bounding box center [73, 156] width 134 height 10
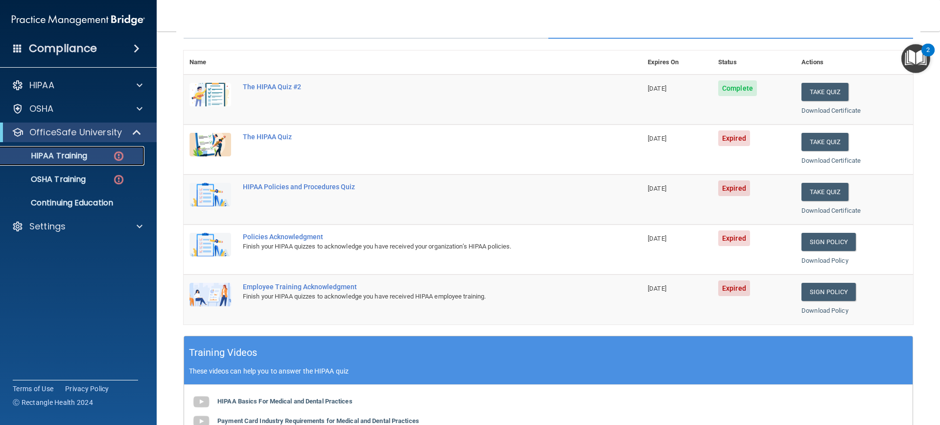
scroll to position [147, 0]
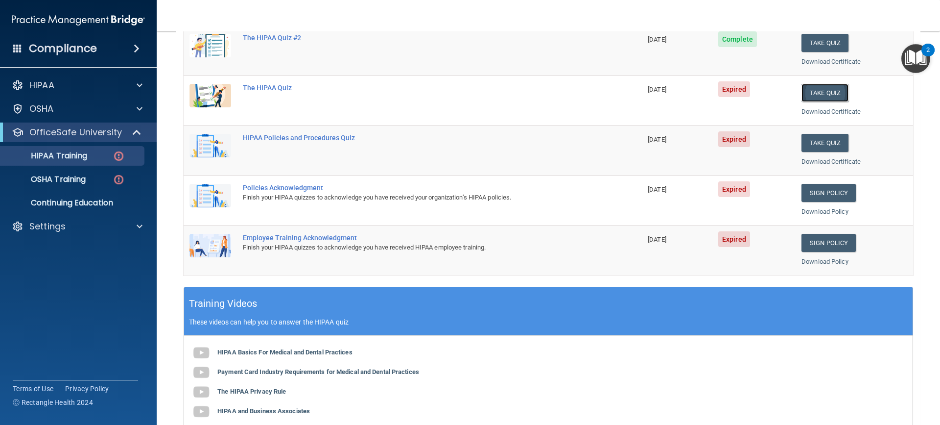
click at [824, 92] on button "Take Quiz" at bounding box center [825, 93] width 47 height 18
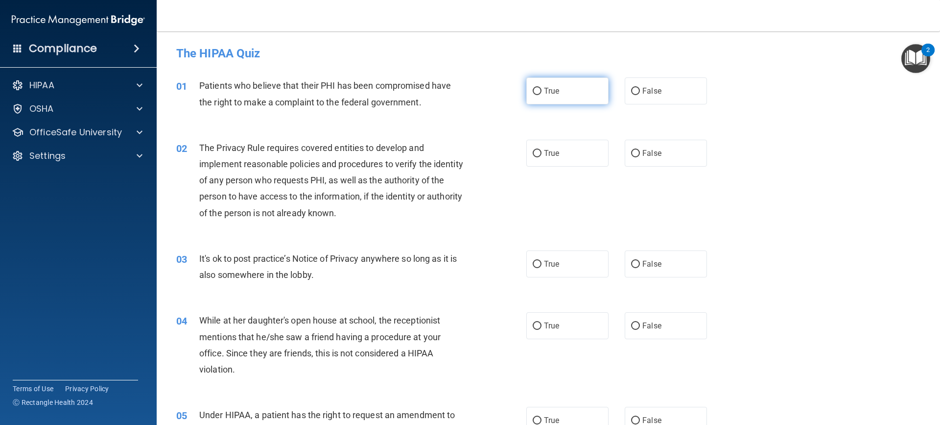
click at [543, 80] on label "True" at bounding box center [568, 90] width 82 height 27
click at [542, 88] on input "True" at bounding box center [537, 91] width 9 height 7
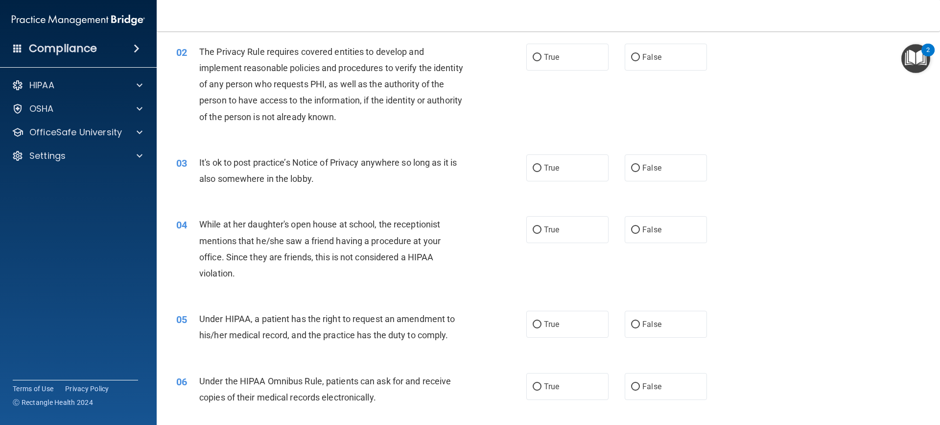
scroll to position [98, 0]
click at [577, 54] on label "True" at bounding box center [568, 55] width 82 height 27
click at [542, 54] on input "True" at bounding box center [537, 55] width 9 height 7
drag, startPoint x: 583, startPoint y: 173, endPoint x: 568, endPoint y: 169, distance: 15.1
click at [583, 172] on label "True" at bounding box center [568, 165] width 82 height 27
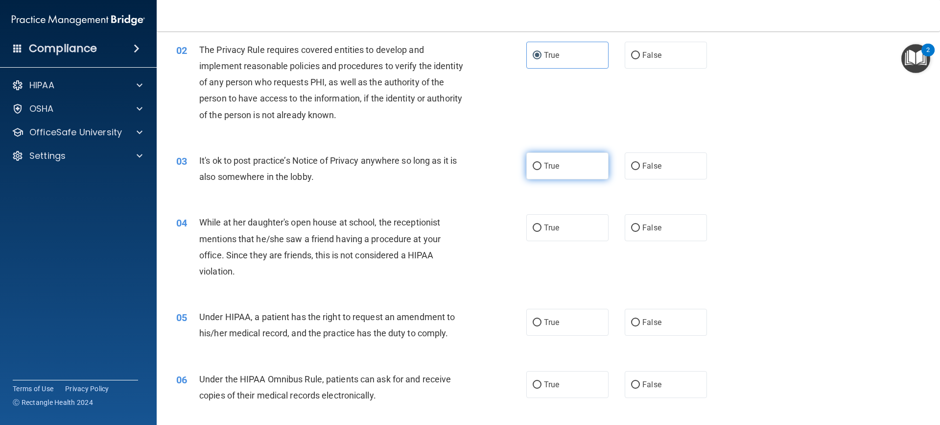
click at [542, 170] on input "True" at bounding box center [537, 166] width 9 height 7
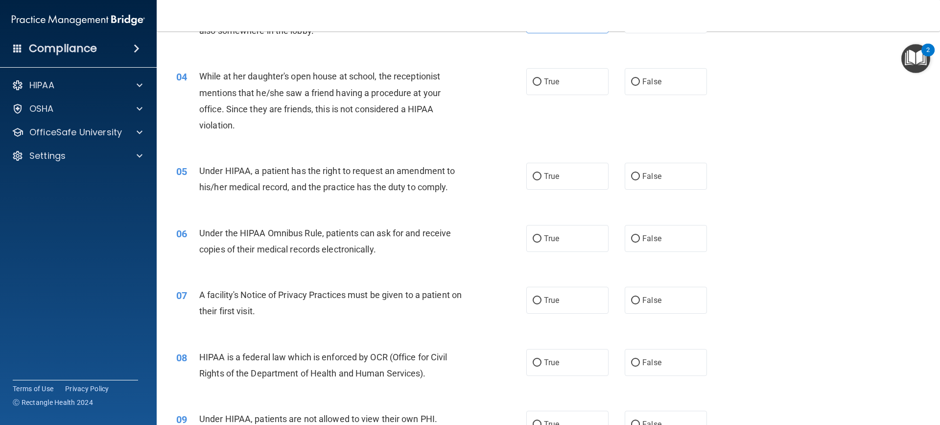
scroll to position [245, 0]
click at [648, 84] on span "False" at bounding box center [652, 80] width 19 height 9
click at [640, 84] on input "False" at bounding box center [635, 80] width 9 height 7
click at [529, 182] on label "True" at bounding box center [568, 175] width 82 height 27
click at [533, 179] on input "True" at bounding box center [537, 175] width 9 height 7
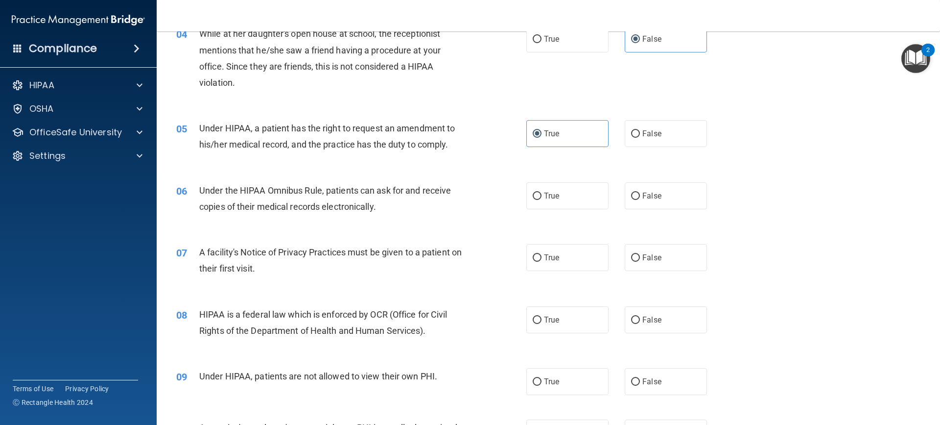
scroll to position [392, 0]
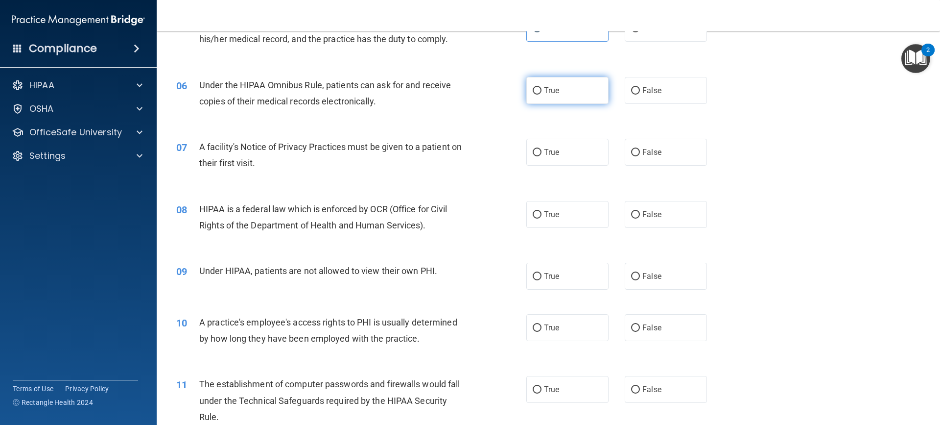
click at [537, 93] on input "True" at bounding box center [537, 90] width 9 height 7
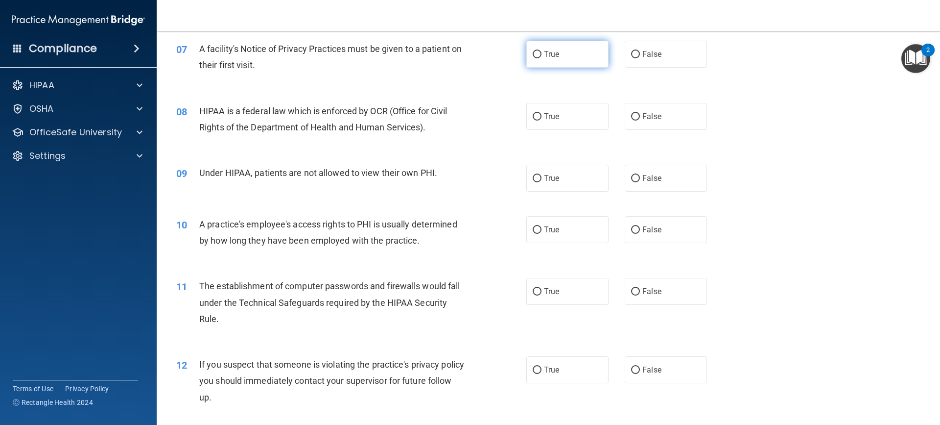
click at [547, 52] on span "True" at bounding box center [551, 53] width 15 height 9
click at [542, 52] on input "True" at bounding box center [537, 54] width 9 height 7
click at [584, 115] on label "True" at bounding box center [568, 116] width 82 height 27
click at [542, 115] on input "True" at bounding box center [537, 116] width 9 height 7
click at [672, 183] on label "False" at bounding box center [666, 178] width 82 height 27
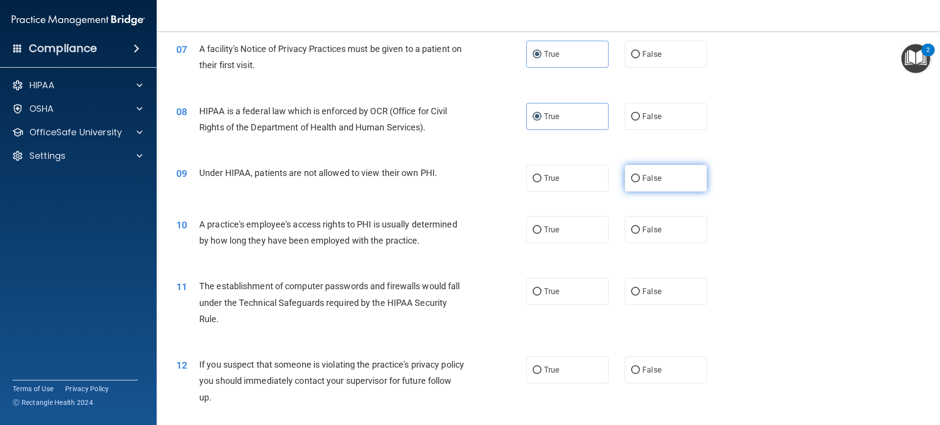
click at [640, 182] on input "False" at bounding box center [635, 178] width 9 height 7
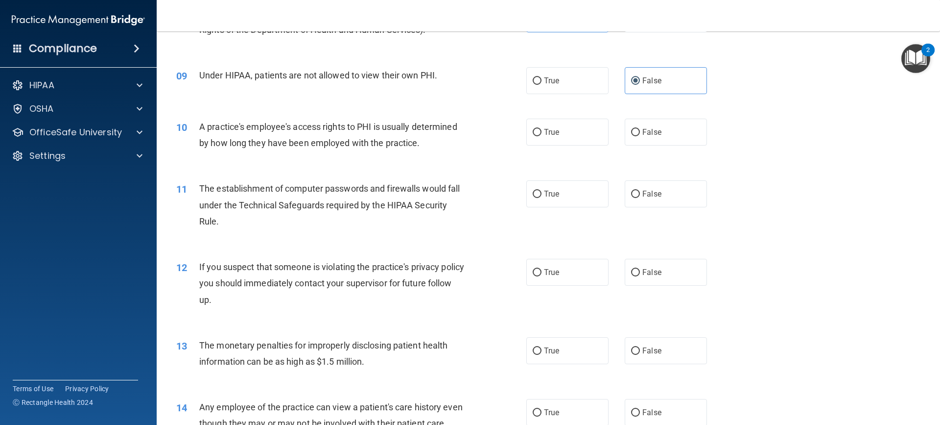
scroll to position [588, 0]
click at [670, 135] on label "False" at bounding box center [666, 131] width 82 height 27
click at [640, 135] on input "False" at bounding box center [635, 131] width 9 height 7
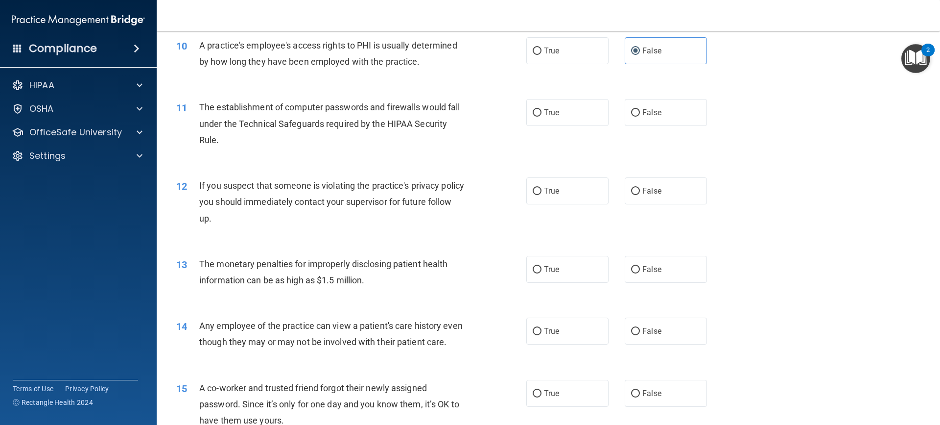
scroll to position [686, 0]
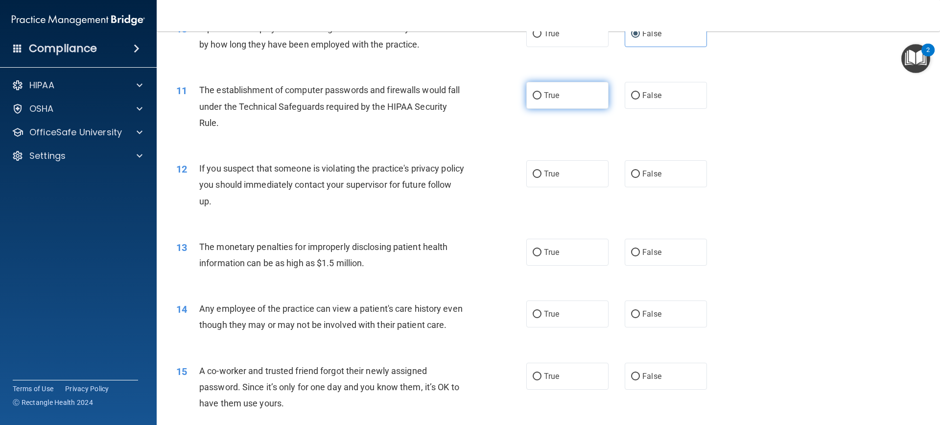
click at [560, 106] on label "True" at bounding box center [568, 95] width 82 height 27
click at [542, 99] on input "True" at bounding box center [537, 95] width 9 height 7
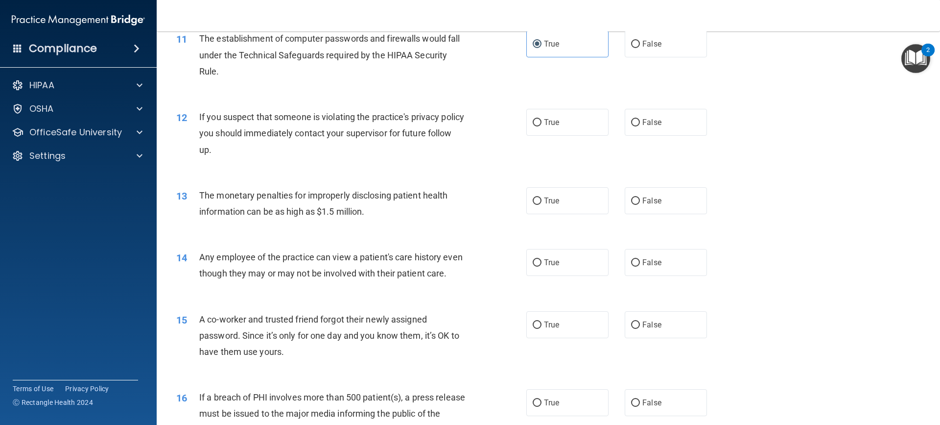
scroll to position [784, 0]
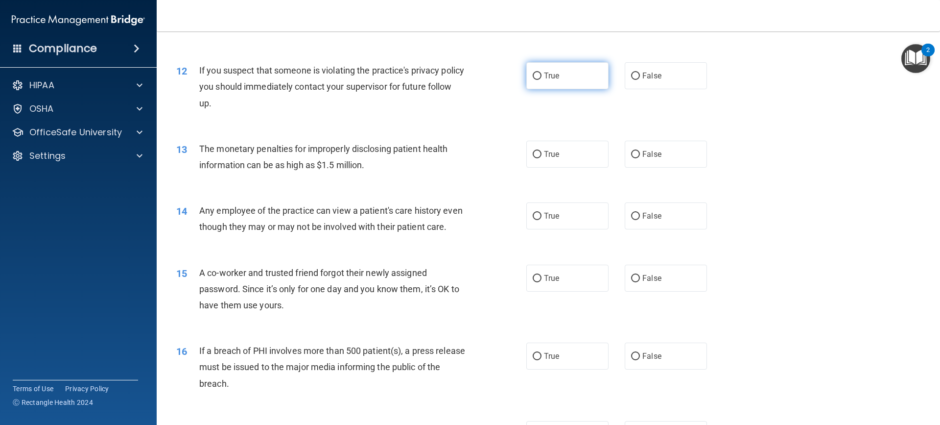
click at [559, 75] on label "True" at bounding box center [568, 75] width 82 height 27
click at [542, 75] on input "True" at bounding box center [537, 75] width 9 height 7
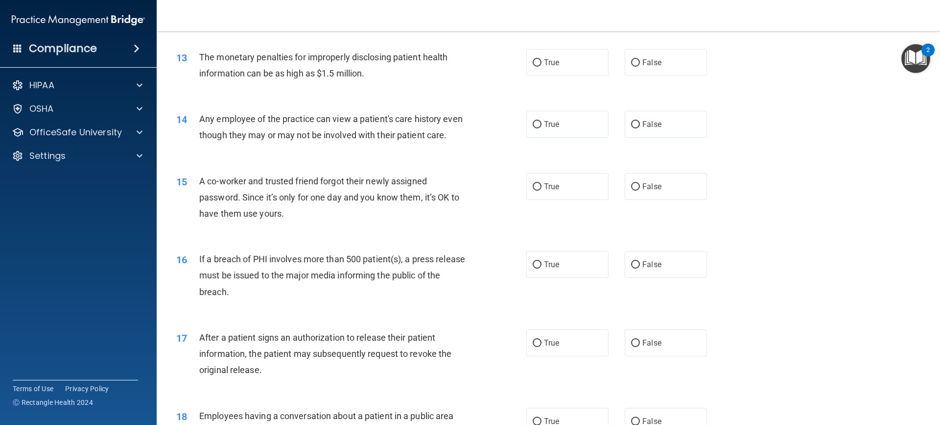
scroll to position [882, 0]
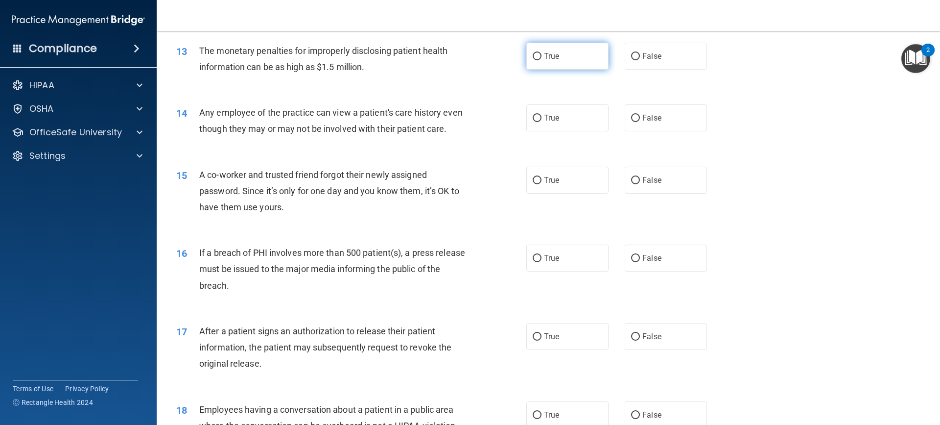
click at [546, 60] on span "True" at bounding box center [551, 55] width 15 height 9
click at [542, 60] on input "True" at bounding box center [537, 56] width 9 height 7
click at [541, 128] on label "True" at bounding box center [568, 117] width 82 height 27
click at [541, 122] on input "True" at bounding box center [537, 118] width 9 height 7
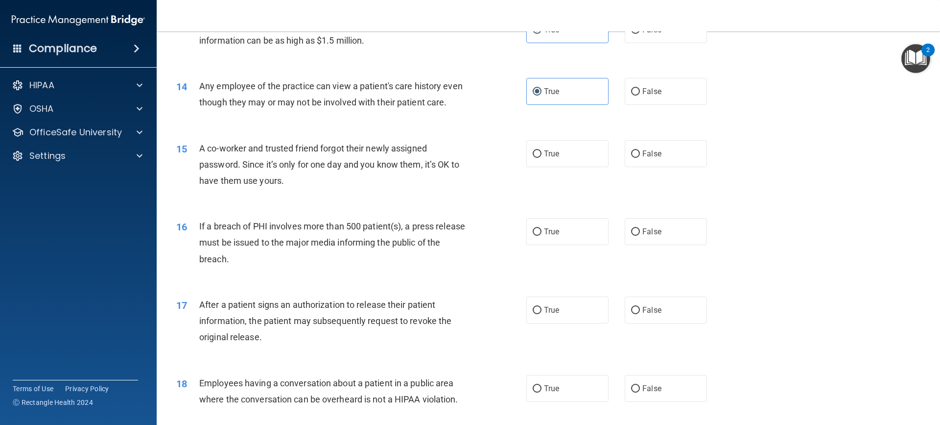
scroll to position [980, 0]
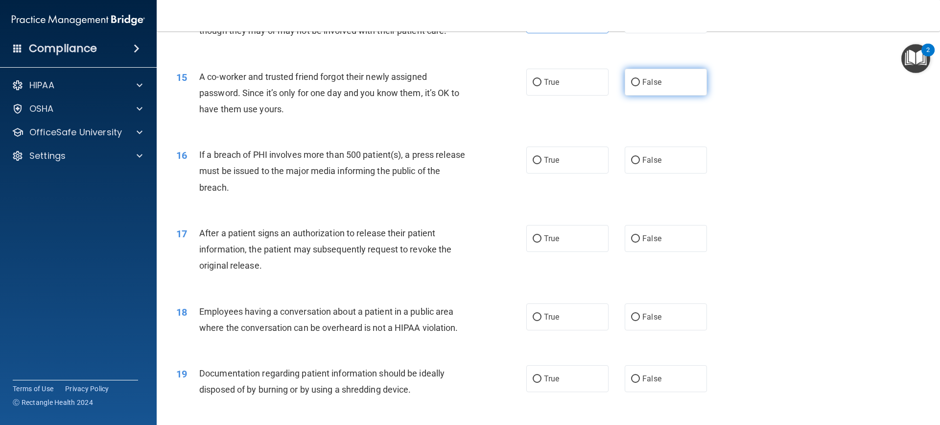
click at [657, 95] on label "False" at bounding box center [666, 82] width 82 height 27
click at [640, 86] on input "False" at bounding box center [635, 82] width 9 height 7
click at [577, 173] on label "True" at bounding box center [568, 159] width 82 height 27
click at [542, 164] on input "True" at bounding box center [537, 160] width 9 height 7
click at [671, 173] on label "False" at bounding box center [666, 159] width 82 height 27
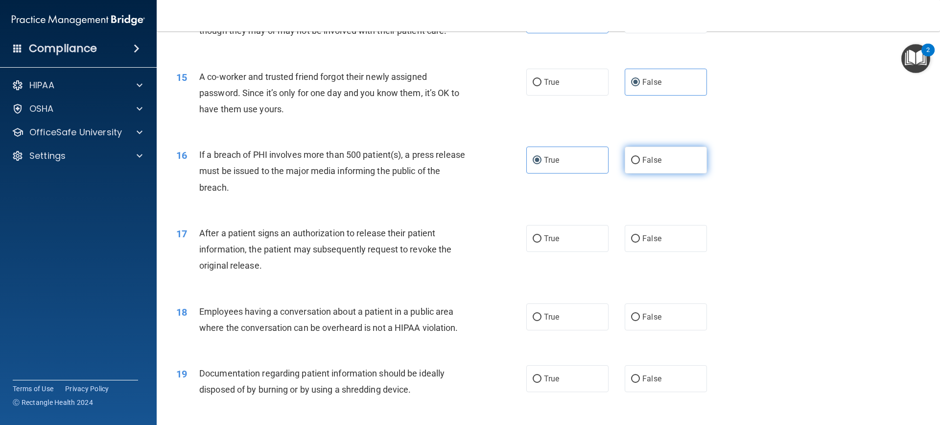
click at [640, 164] on input "False" at bounding box center [635, 160] width 9 height 7
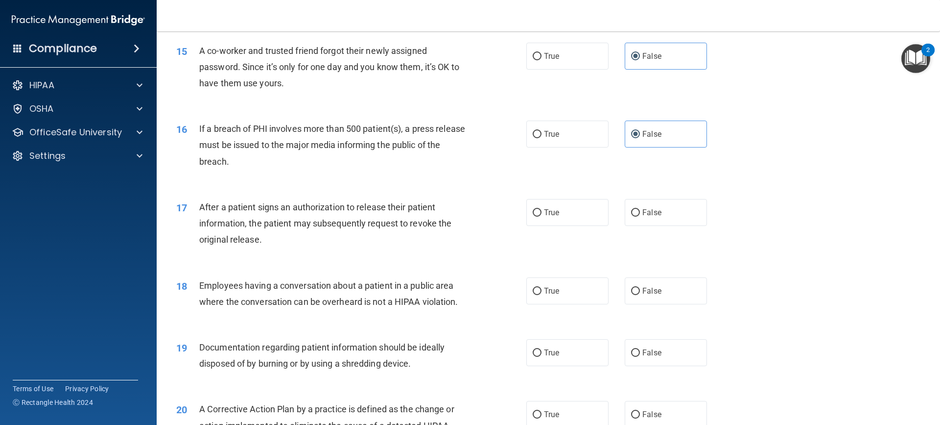
scroll to position [1029, 0]
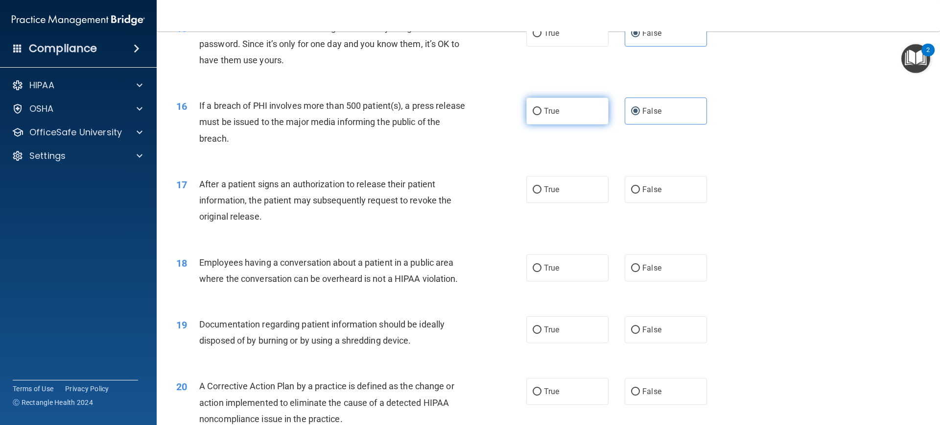
click at [539, 124] on label "True" at bounding box center [568, 110] width 82 height 27
click at [539, 115] on input "True" at bounding box center [537, 111] width 9 height 7
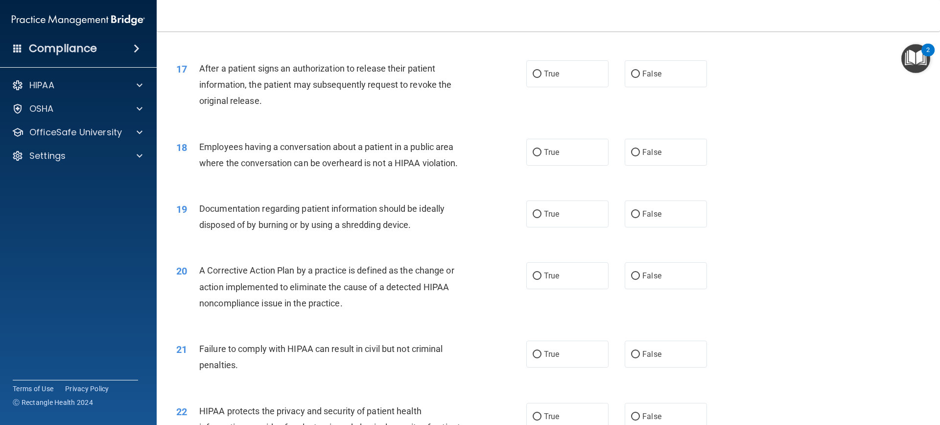
scroll to position [1126, 0]
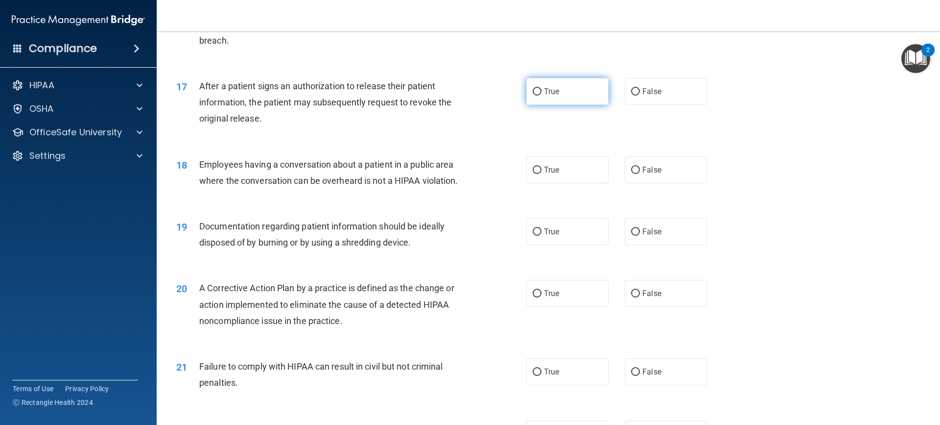
click at [548, 96] on span "True" at bounding box center [551, 91] width 15 height 9
click at [542, 96] on input "True" at bounding box center [537, 91] width 9 height 7
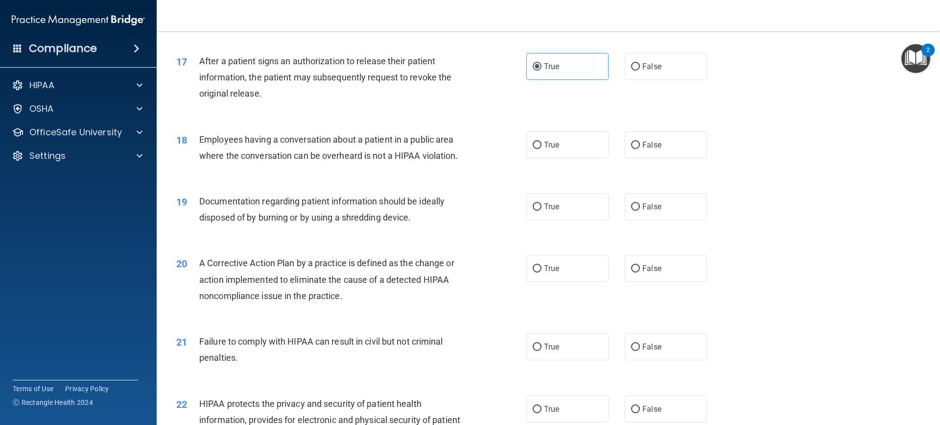
scroll to position [1224, 0]
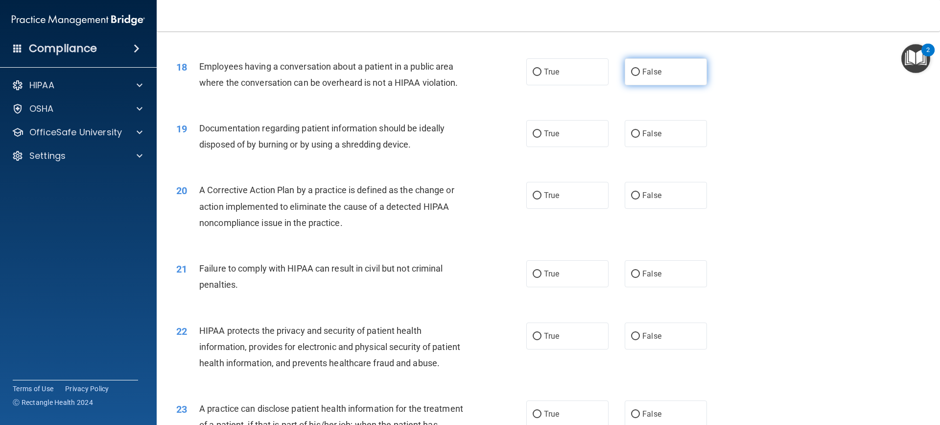
click at [650, 85] on label "False" at bounding box center [666, 71] width 82 height 27
click at [640, 76] on input "False" at bounding box center [635, 72] width 9 height 7
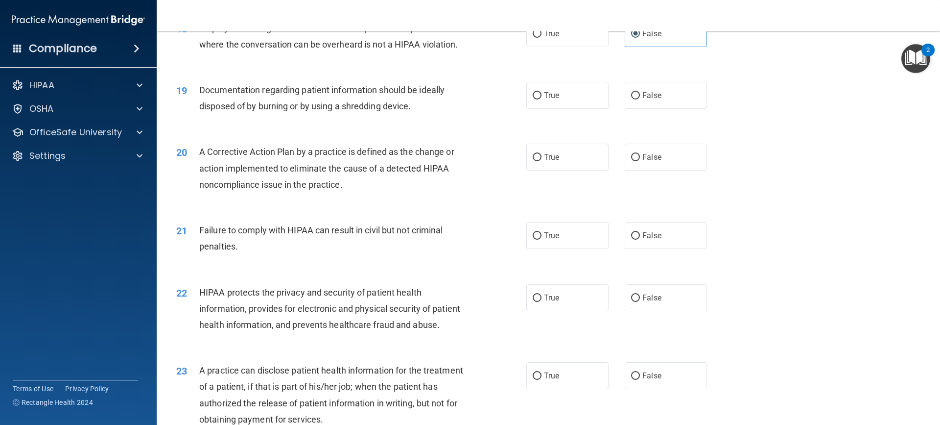
scroll to position [1322, 0]
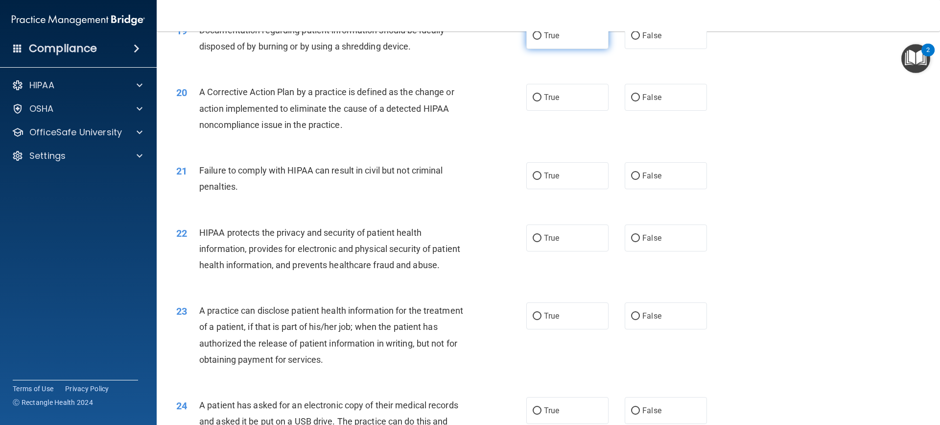
click at [560, 49] on label "True" at bounding box center [568, 35] width 82 height 27
click at [542, 40] on input "True" at bounding box center [537, 35] width 9 height 7
click at [562, 110] on label "True" at bounding box center [568, 97] width 82 height 27
click at [542, 101] on input "True" at bounding box center [537, 97] width 9 height 7
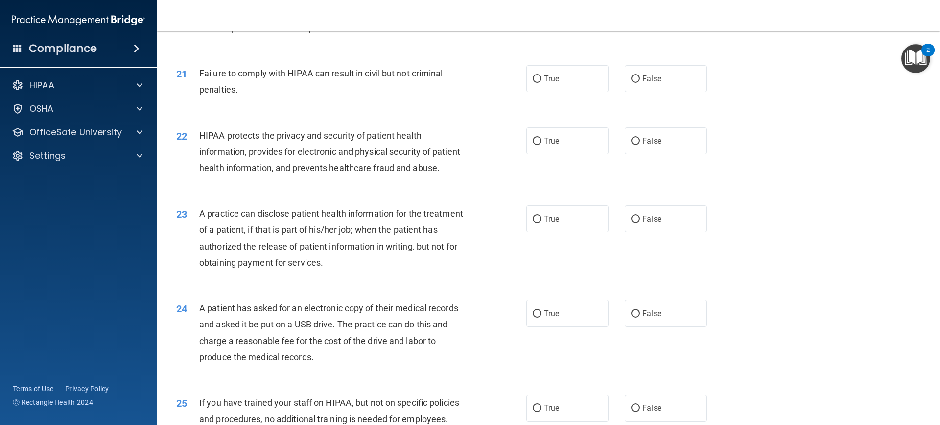
scroll to position [1420, 0]
click at [686, 91] on label "False" at bounding box center [666, 77] width 82 height 27
click at [640, 82] on input "False" at bounding box center [635, 77] width 9 height 7
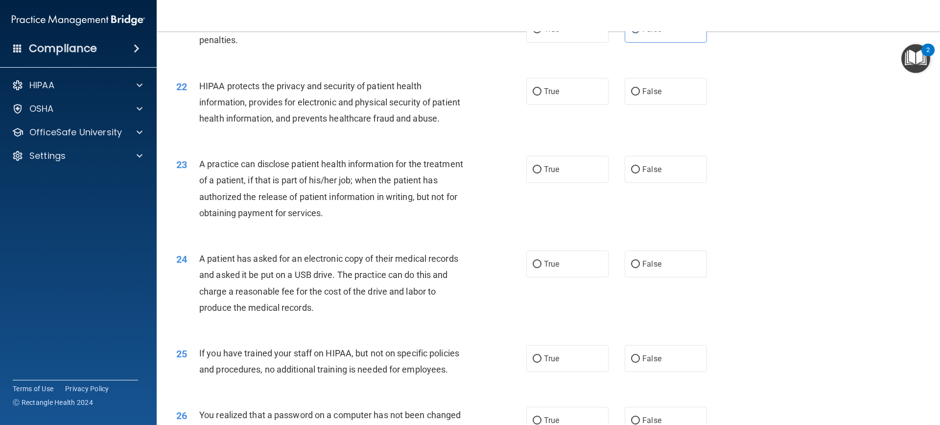
scroll to position [1469, 0]
click at [566, 104] on label "True" at bounding box center [568, 90] width 82 height 27
click at [542, 95] on input "True" at bounding box center [537, 91] width 9 height 7
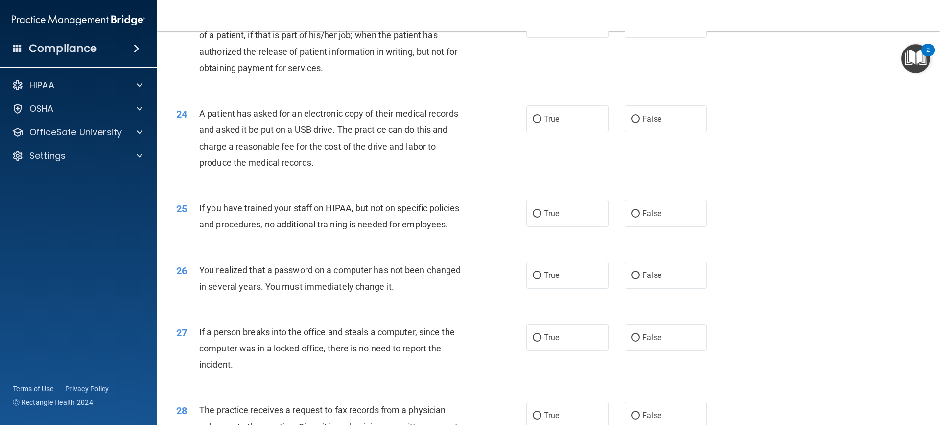
scroll to position [1616, 0]
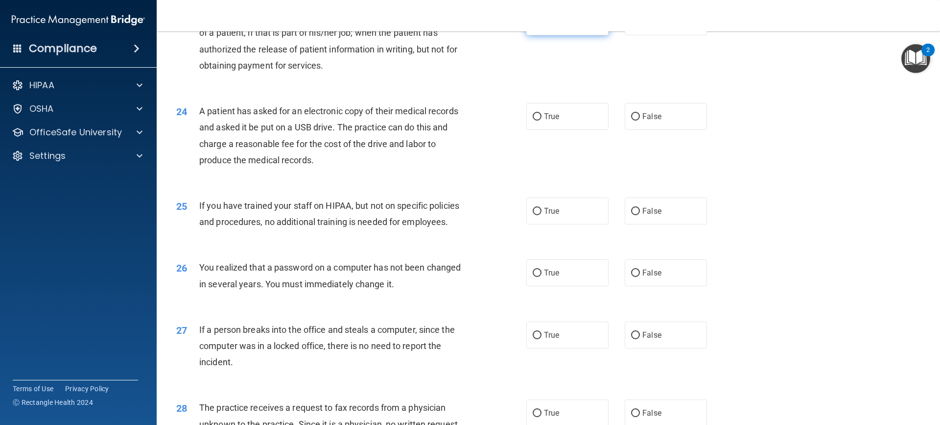
click at [545, 35] on label "True" at bounding box center [568, 21] width 82 height 27
click at [542, 26] on input "True" at bounding box center [537, 22] width 9 height 7
click at [541, 130] on label "True" at bounding box center [568, 116] width 82 height 27
click at [541, 120] on input "True" at bounding box center [537, 116] width 9 height 7
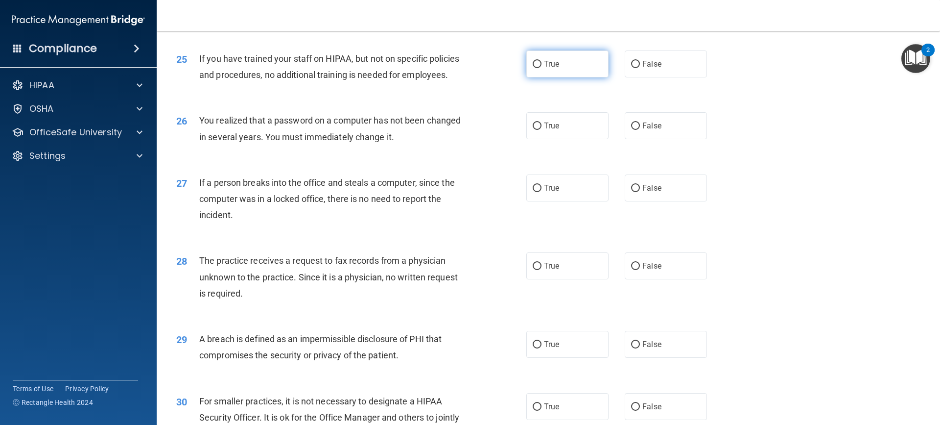
scroll to position [1714, 0]
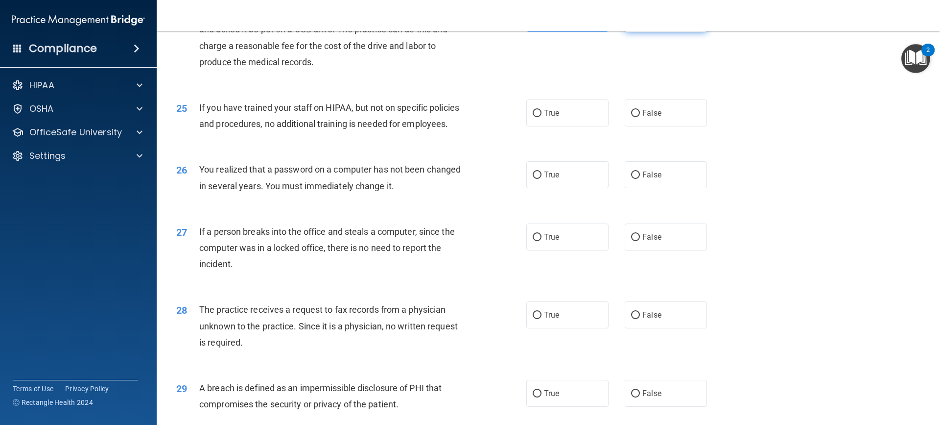
click at [674, 32] on label "False" at bounding box center [666, 18] width 82 height 27
click at [640, 23] on input "False" at bounding box center [635, 18] width 9 height 7
click at [559, 32] on label "True" at bounding box center [568, 18] width 82 height 27
click at [542, 23] on input "True" at bounding box center [537, 18] width 9 height 7
click at [662, 126] on label "False" at bounding box center [666, 112] width 82 height 27
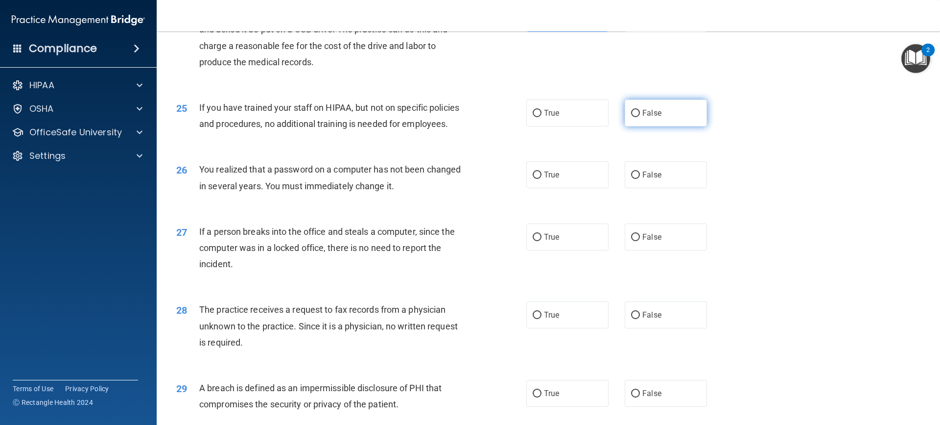
click at [640, 117] on input "False" at bounding box center [635, 113] width 9 height 7
click at [574, 188] on label "True" at bounding box center [568, 174] width 82 height 27
click at [542, 179] on input "True" at bounding box center [537, 174] width 9 height 7
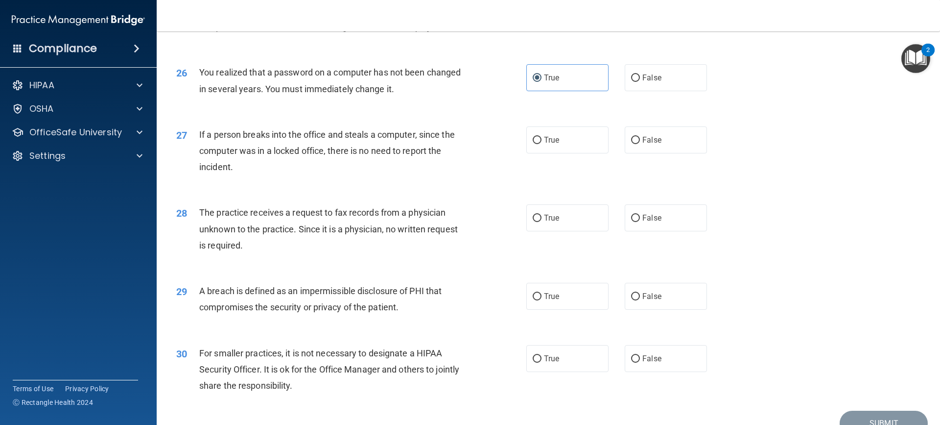
scroll to position [1812, 0]
click at [656, 152] on label "False" at bounding box center [666, 138] width 82 height 27
click at [640, 143] on input "False" at bounding box center [635, 139] width 9 height 7
click at [634, 221] on input "False" at bounding box center [635, 217] width 9 height 7
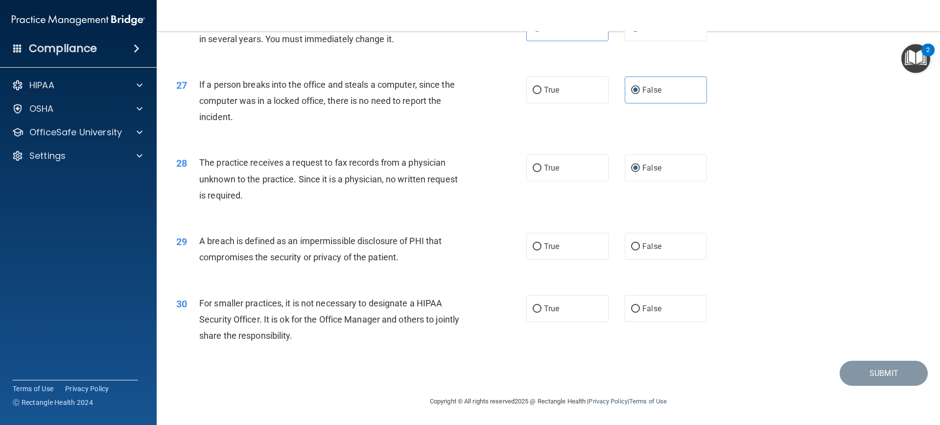
scroll to position [1893, 0]
click at [553, 260] on label "True" at bounding box center [568, 246] width 82 height 27
click at [542, 250] on input "True" at bounding box center [537, 246] width 9 height 7
click at [625, 315] on label "False" at bounding box center [666, 308] width 82 height 27
click at [631, 312] on input "False" at bounding box center [635, 308] width 9 height 7
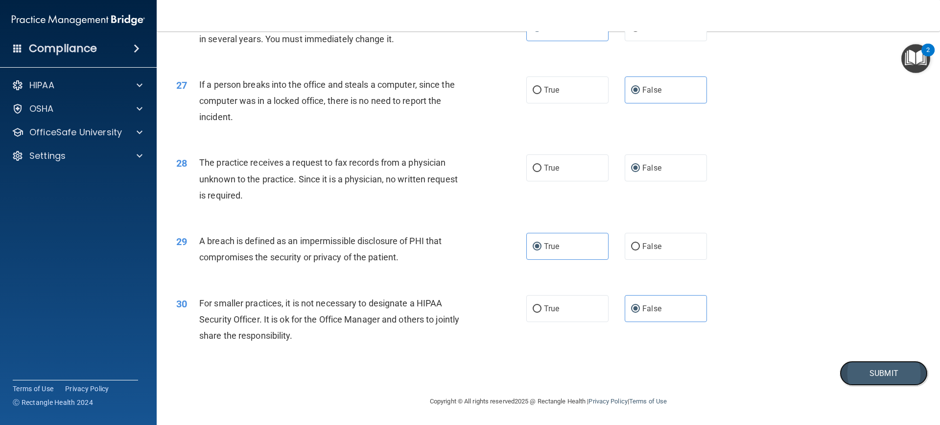
click at [888, 379] on button "Submit" at bounding box center [884, 372] width 88 height 25
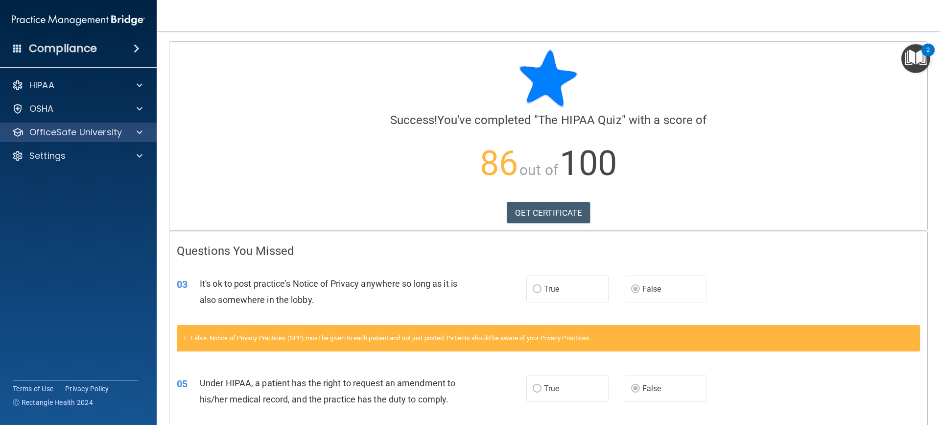
click at [129, 139] on div "OfficeSafe University" at bounding box center [78, 132] width 157 height 20
click at [126, 133] on div at bounding box center [138, 132] width 24 height 12
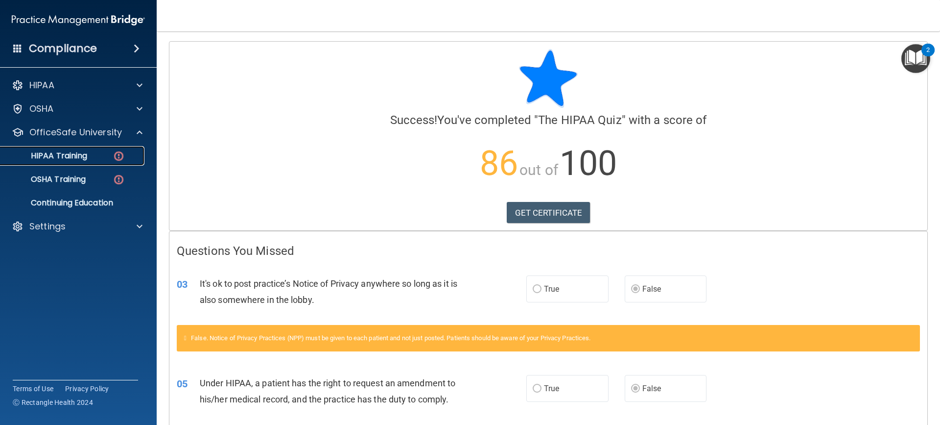
click at [95, 153] on div "HIPAA Training" at bounding box center [73, 156] width 134 height 10
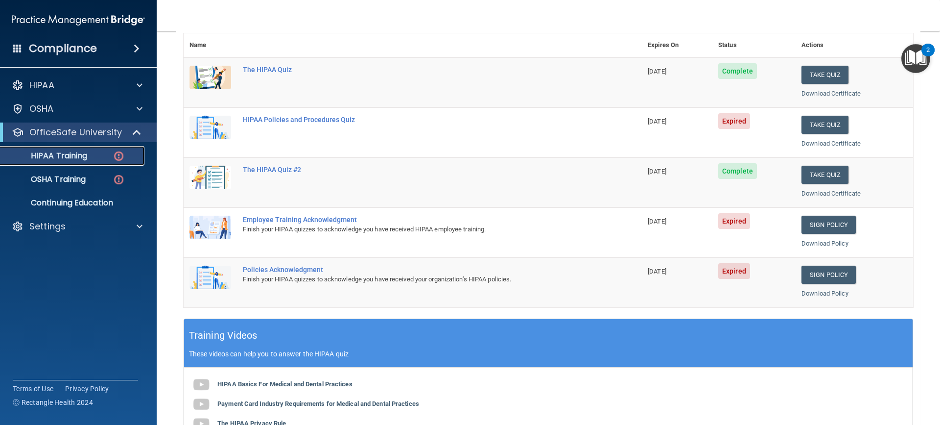
scroll to position [98, 0]
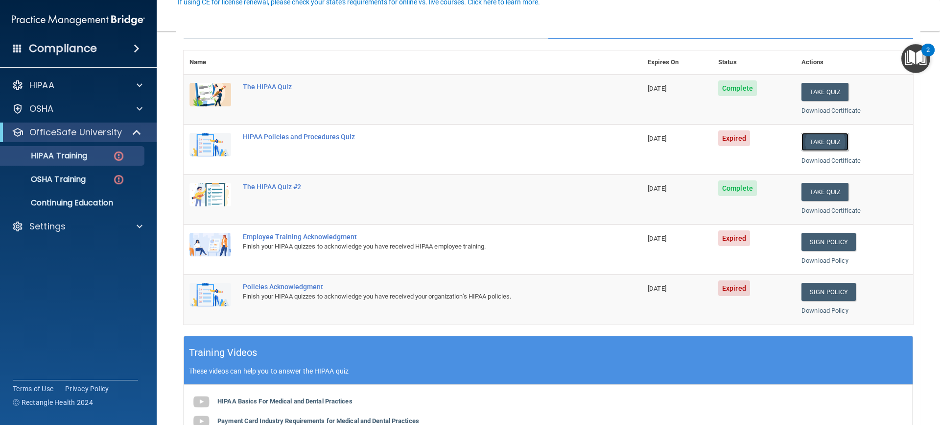
click at [824, 141] on button "Take Quiz" at bounding box center [825, 142] width 47 height 18
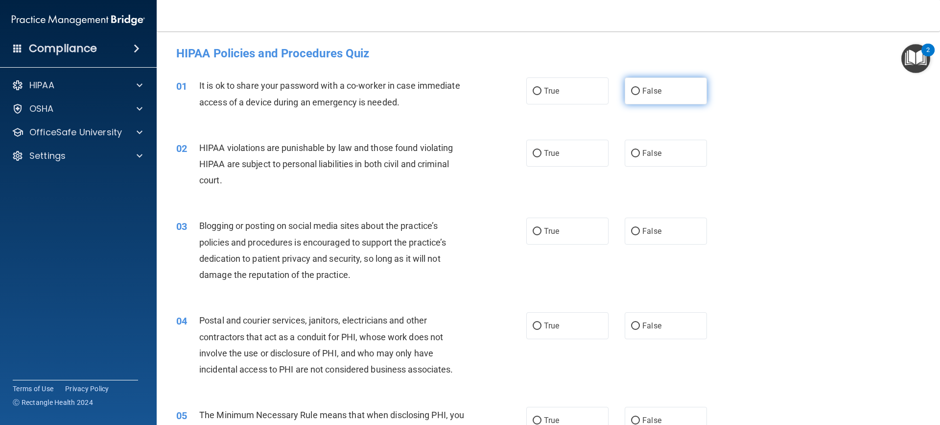
click at [664, 91] on label "False" at bounding box center [666, 90] width 82 height 27
click at [640, 91] on input "False" at bounding box center [635, 91] width 9 height 7
click at [542, 161] on label "True" at bounding box center [568, 153] width 82 height 27
click at [542, 157] on input "True" at bounding box center [537, 153] width 9 height 7
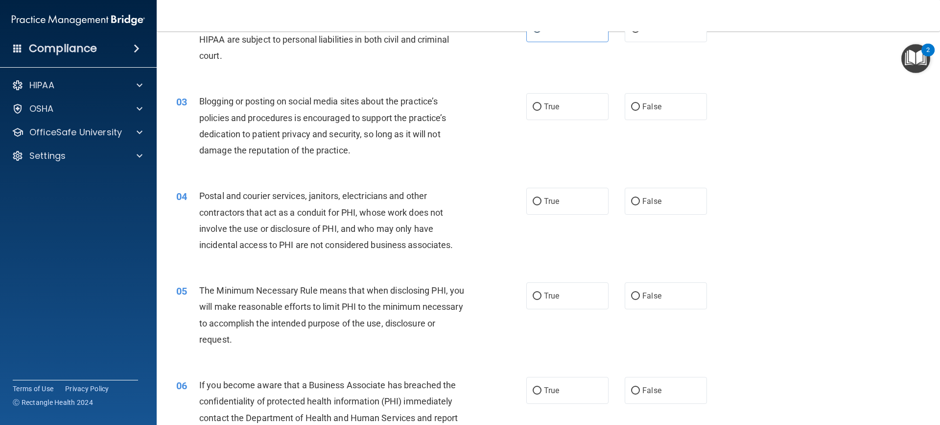
scroll to position [147, 0]
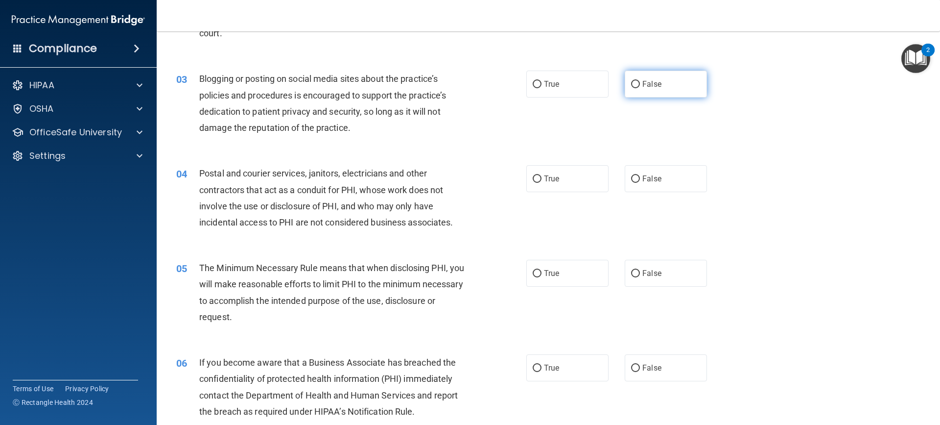
click at [643, 86] on span "False" at bounding box center [652, 83] width 19 height 9
click at [640, 86] on input "False" at bounding box center [635, 84] width 9 height 7
click at [660, 182] on label "False" at bounding box center [666, 178] width 82 height 27
click at [640, 182] on input "False" at bounding box center [635, 178] width 9 height 7
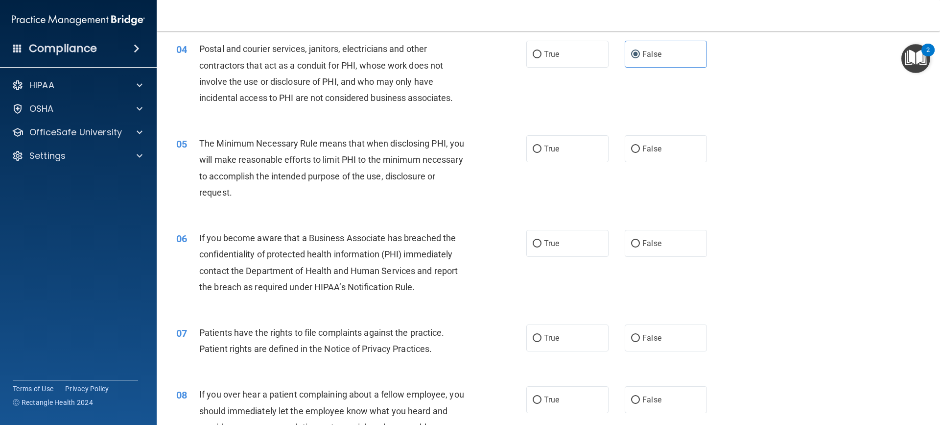
scroll to position [294, 0]
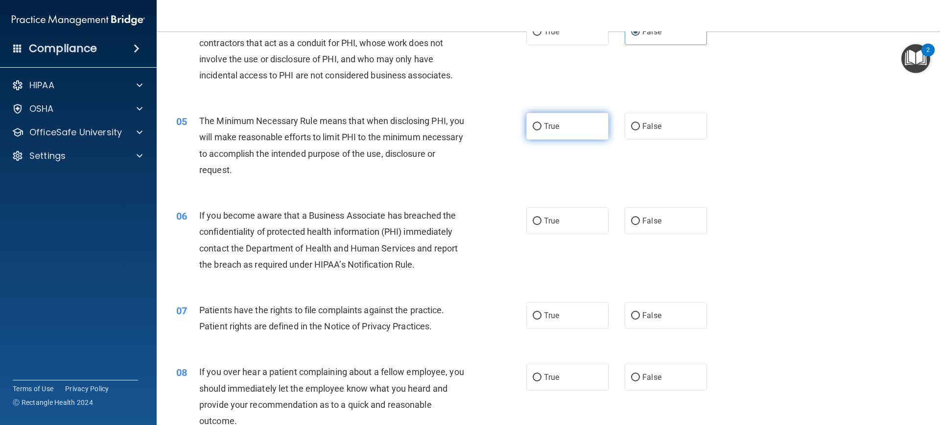
click at [585, 114] on label "True" at bounding box center [568, 126] width 82 height 27
click at [542, 123] on input "True" at bounding box center [537, 126] width 9 height 7
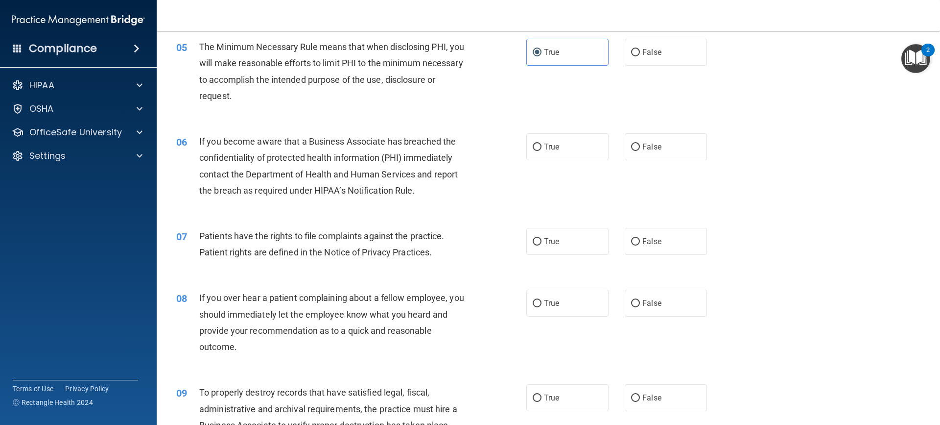
scroll to position [392, 0]
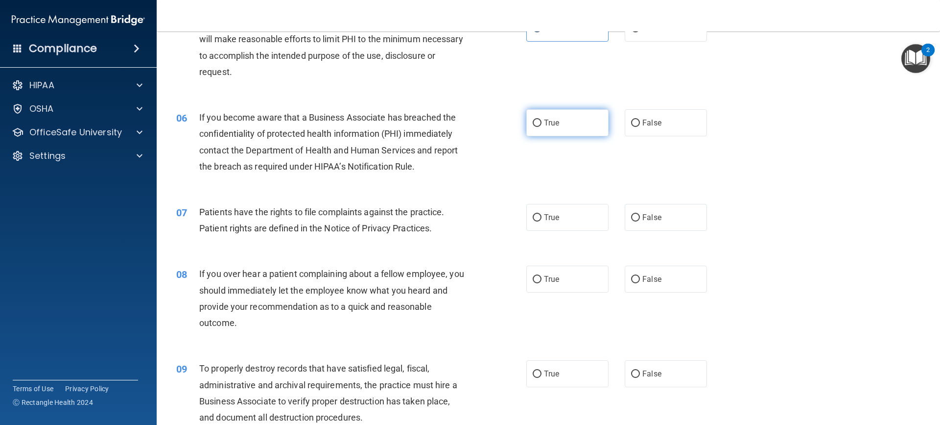
click at [563, 120] on label "True" at bounding box center [568, 122] width 82 height 27
click at [542, 120] on input "True" at bounding box center [537, 123] width 9 height 7
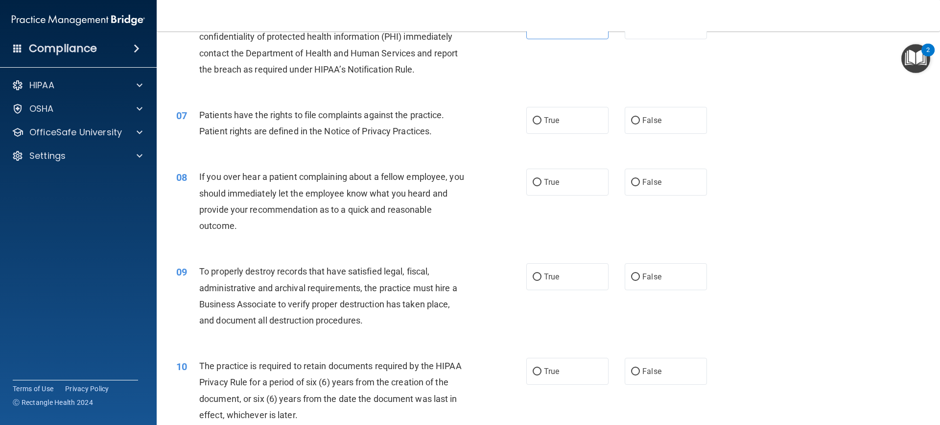
scroll to position [490, 0]
click at [566, 125] on label "True" at bounding box center [568, 119] width 82 height 27
click at [542, 123] on input "True" at bounding box center [537, 119] width 9 height 7
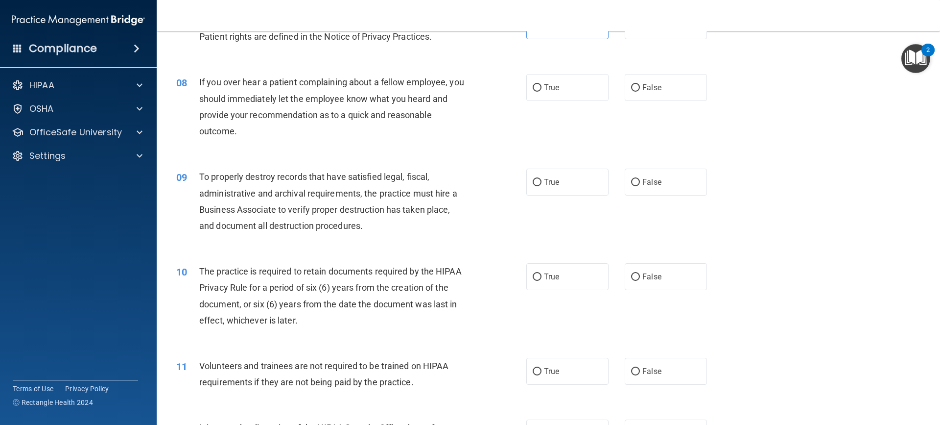
scroll to position [588, 0]
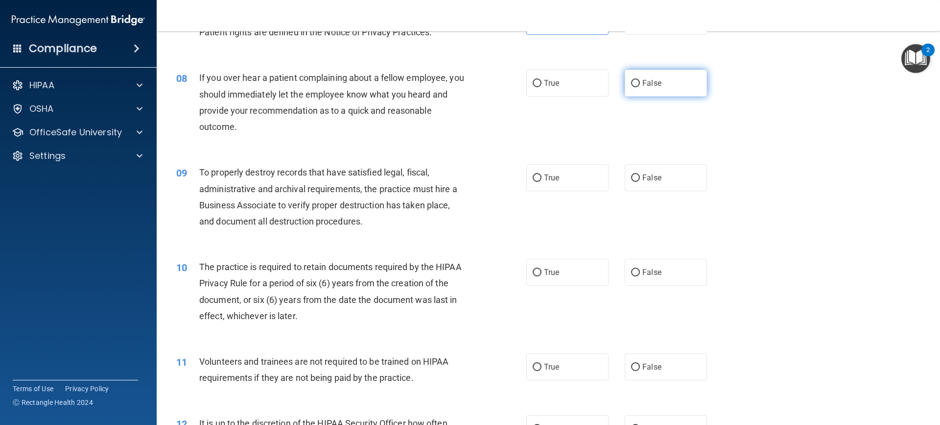
click at [690, 82] on label "False" at bounding box center [666, 83] width 82 height 27
click at [640, 82] on input "False" at bounding box center [635, 83] width 9 height 7
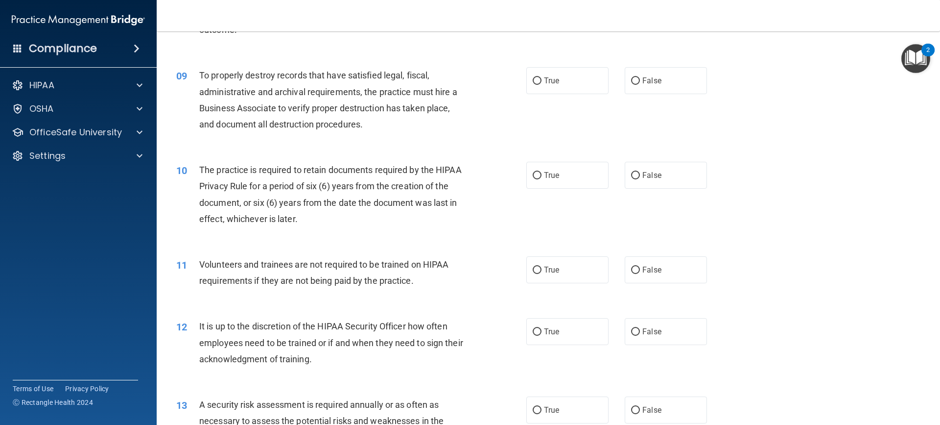
scroll to position [686, 0]
click at [560, 85] on label "True" at bounding box center [568, 79] width 82 height 27
click at [542, 84] on input "True" at bounding box center [537, 79] width 9 height 7
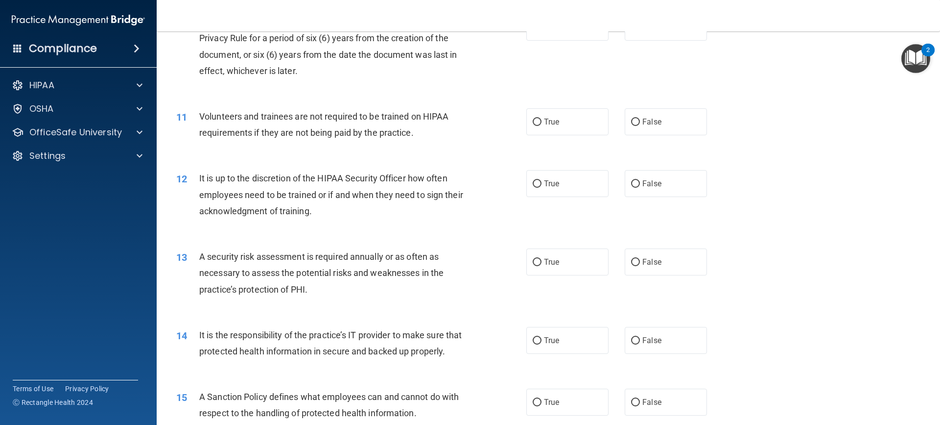
scroll to position [784, 0]
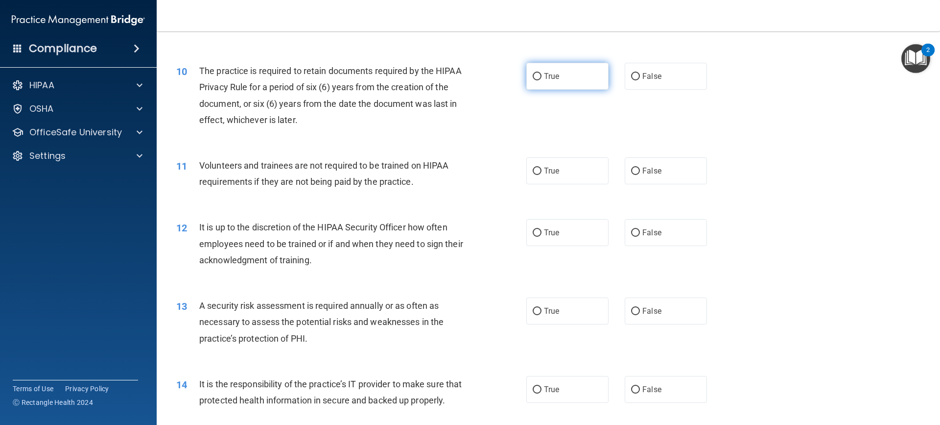
click at [558, 77] on label "True" at bounding box center [568, 76] width 82 height 27
click at [542, 77] on input "True" at bounding box center [537, 76] width 9 height 7
click at [674, 168] on label "False" at bounding box center [666, 170] width 82 height 27
click at [640, 168] on input "False" at bounding box center [635, 171] width 9 height 7
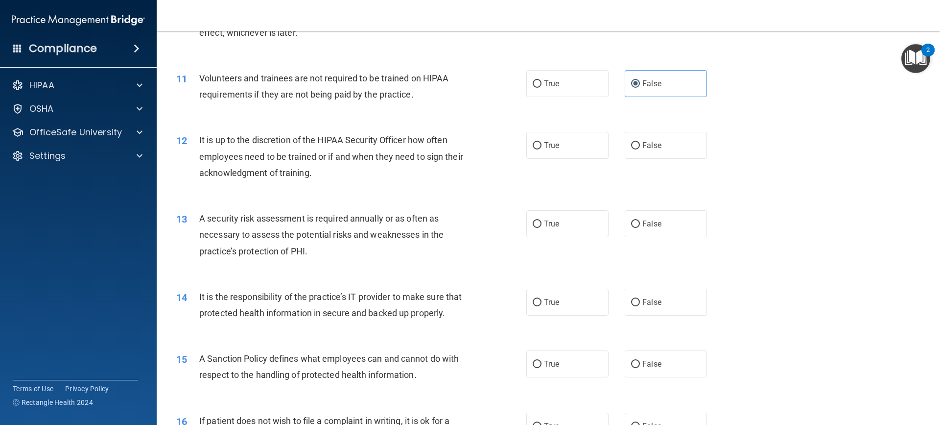
scroll to position [882, 0]
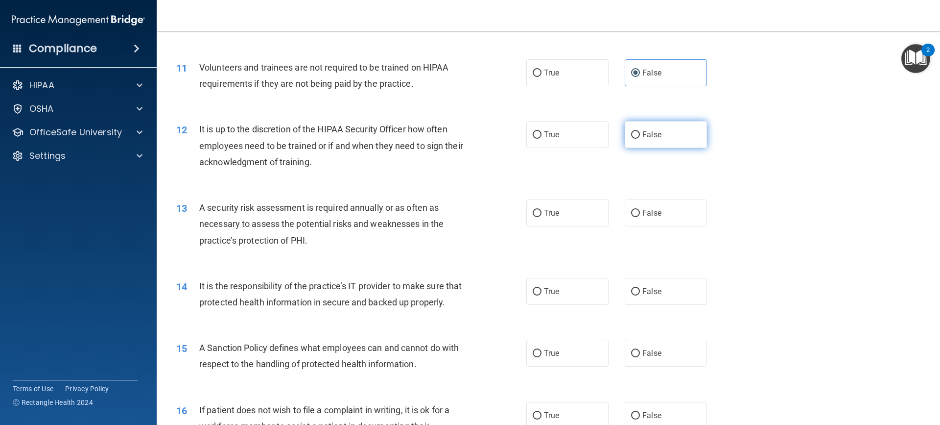
click at [661, 139] on label "False" at bounding box center [666, 134] width 82 height 27
click at [640, 139] on input "False" at bounding box center [635, 134] width 9 height 7
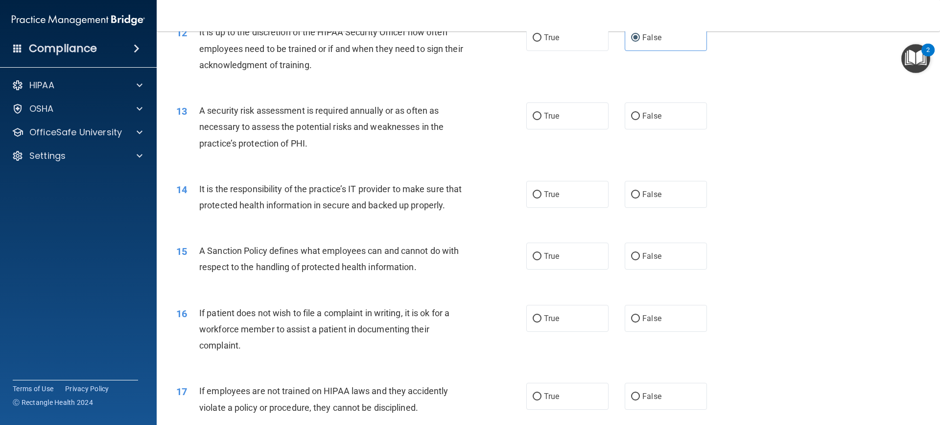
scroll to position [980, 0]
click at [592, 115] on label "True" at bounding box center [568, 114] width 82 height 27
click at [542, 115] on input "True" at bounding box center [537, 115] width 9 height 7
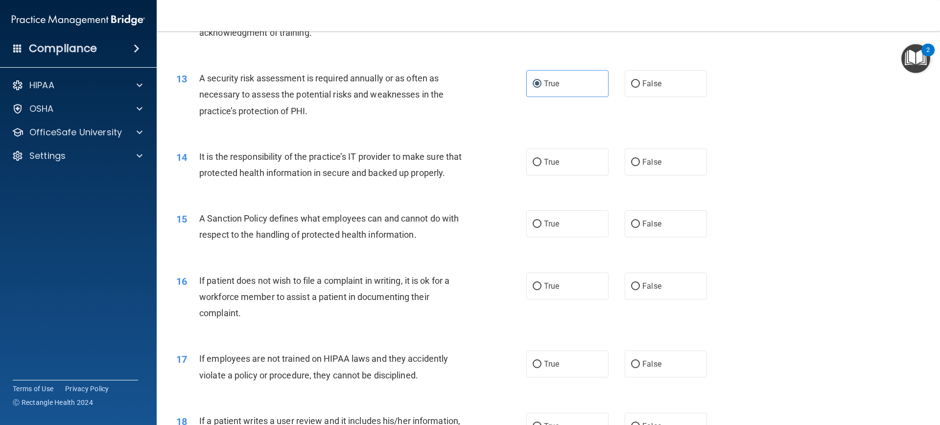
scroll to position [1077, 0]
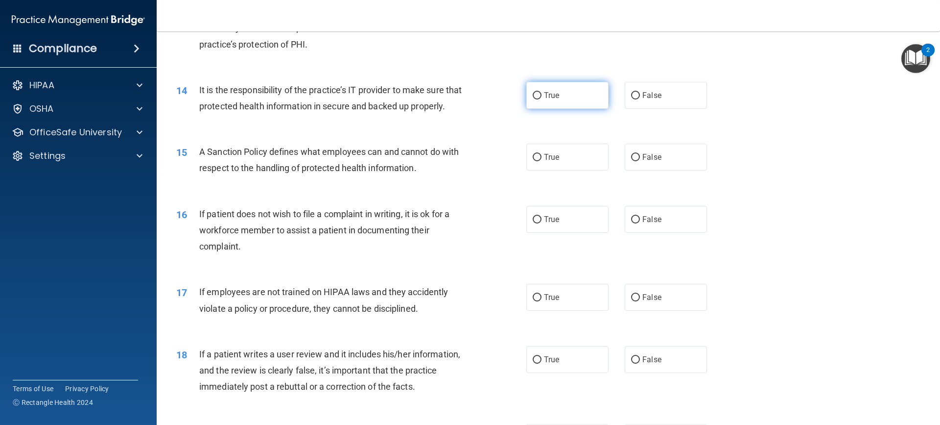
click at [550, 98] on span "True" at bounding box center [551, 95] width 15 height 9
click at [542, 98] on input "True" at bounding box center [537, 95] width 9 height 7
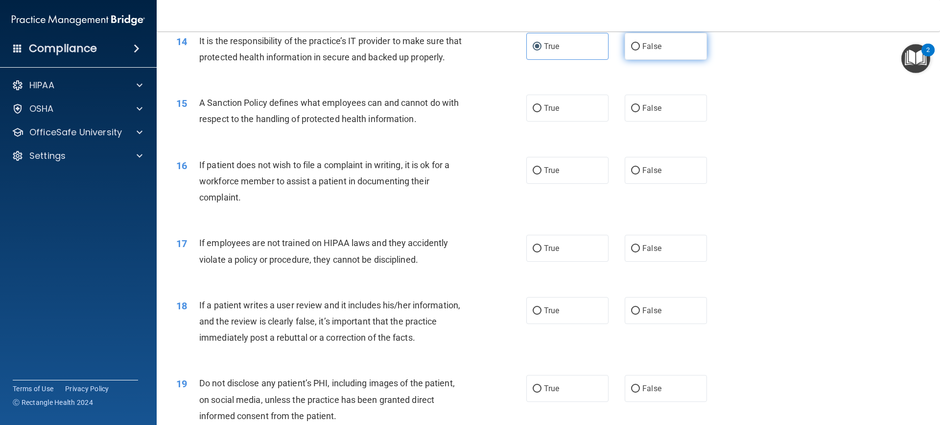
click at [680, 43] on label "False" at bounding box center [666, 46] width 82 height 27
click at [640, 43] on input "False" at bounding box center [635, 46] width 9 height 7
click at [550, 113] on span "True" at bounding box center [551, 107] width 15 height 9
click at [542, 112] on input "True" at bounding box center [537, 108] width 9 height 7
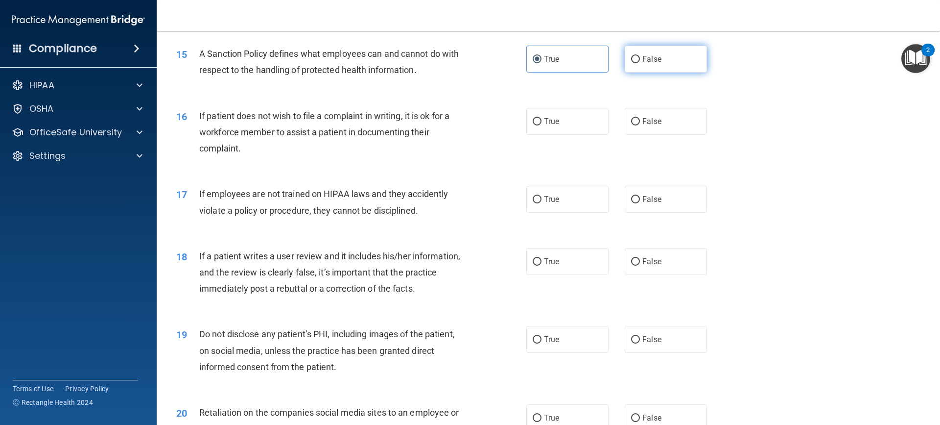
click at [651, 64] on span "False" at bounding box center [652, 58] width 19 height 9
click at [640, 63] on input "False" at bounding box center [635, 59] width 9 height 7
click at [583, 135] on label "True" at bounding box center [568, 121] width 82 height 27
click at [542, 125] on input "True" at bounding box center [537, 121] width 9 height 7
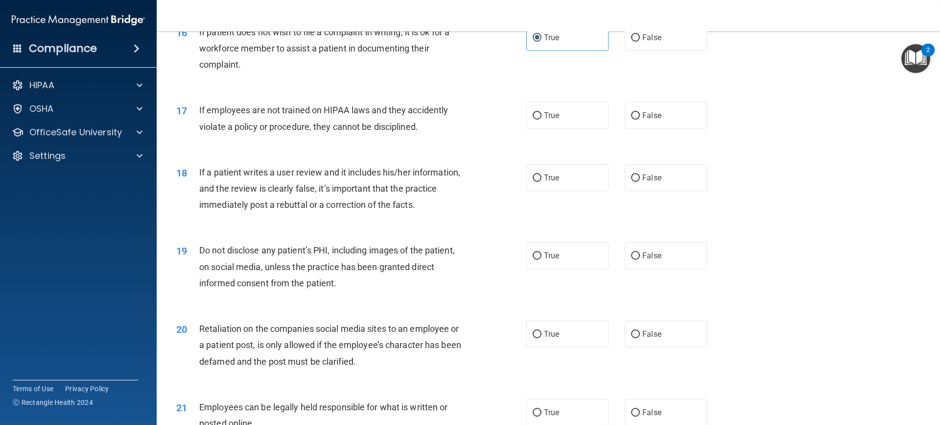
scroll to position [1273, 0]
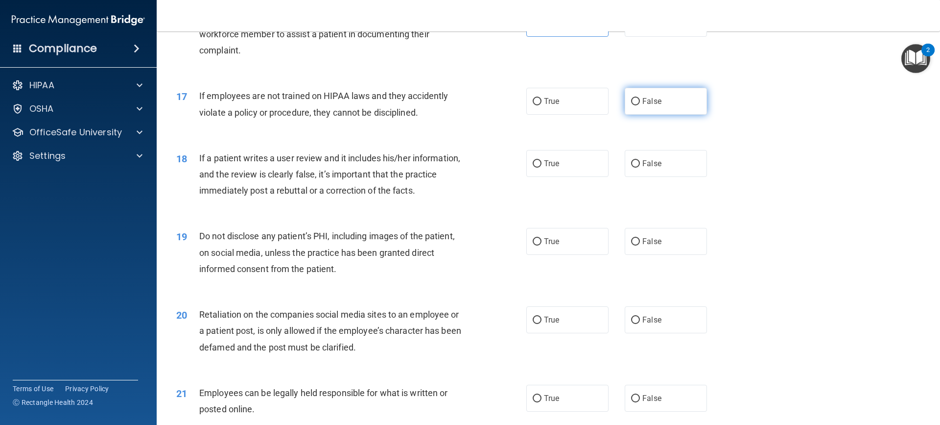
click at [644, 115] on label "False" at bounding box center [666, 101] width 82 height 27
click at [640, 105] on input "False" at bounding box center [635, 101] width 9 height 7
click at [642, 177] on label "False" at bounding box center [666, 163] width 82 height 27
click at [640, 168] on input "False" at bounding box center [635, 163] width 9 height 7
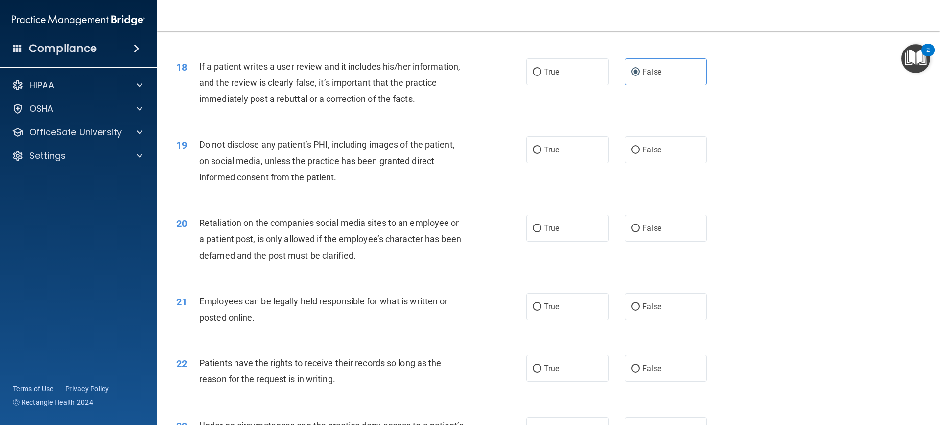
scroll to position [1371, 0]
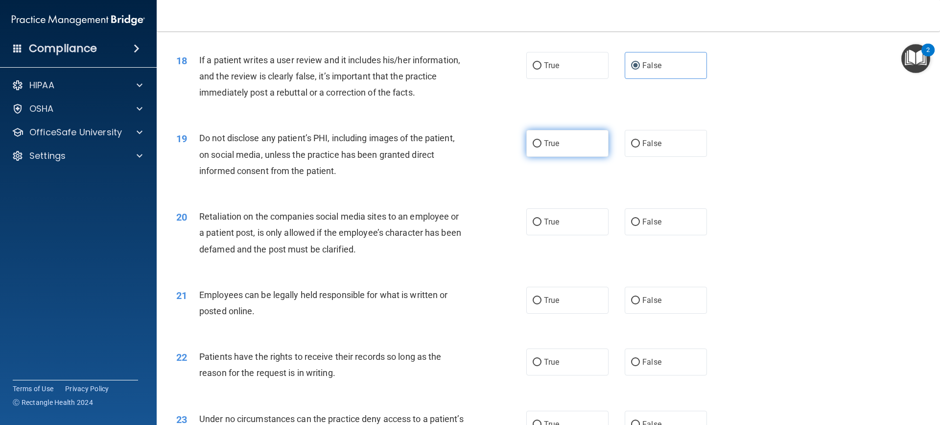
click at [573, 157] on label "True" at bounding box center [568, 143] width 82 height 27
click at [542, 147] on input "True" at bounding box center [537, 143] width 9 height 7
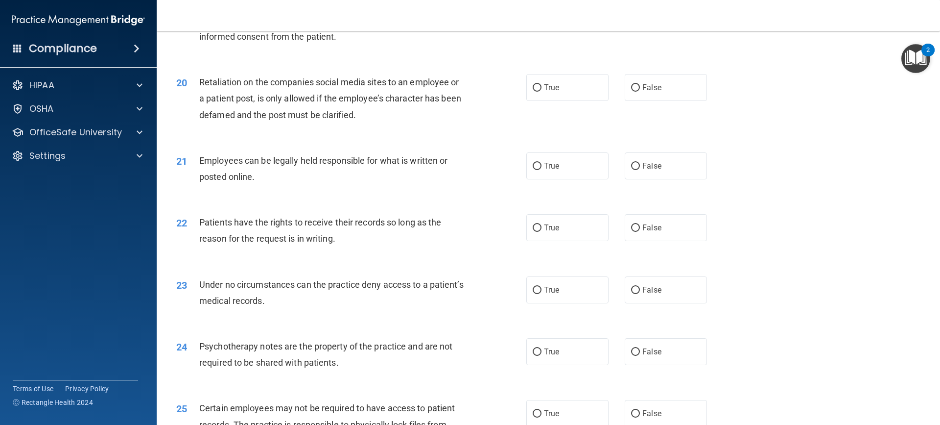
scroll to position [1518, 0]
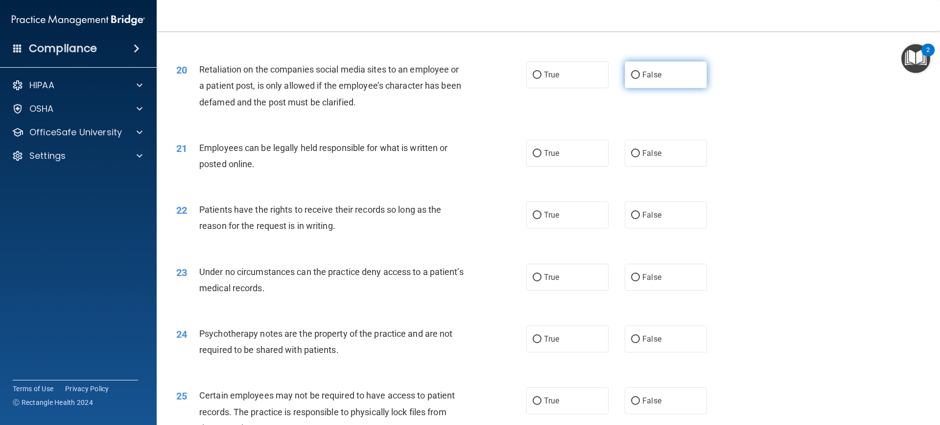
click at [661, 87] on label "False" at bounding box center [666, 74] width 82 height 27
click at [640, 79] on input "False" at bounding box center [635, 75] width 9 height 7
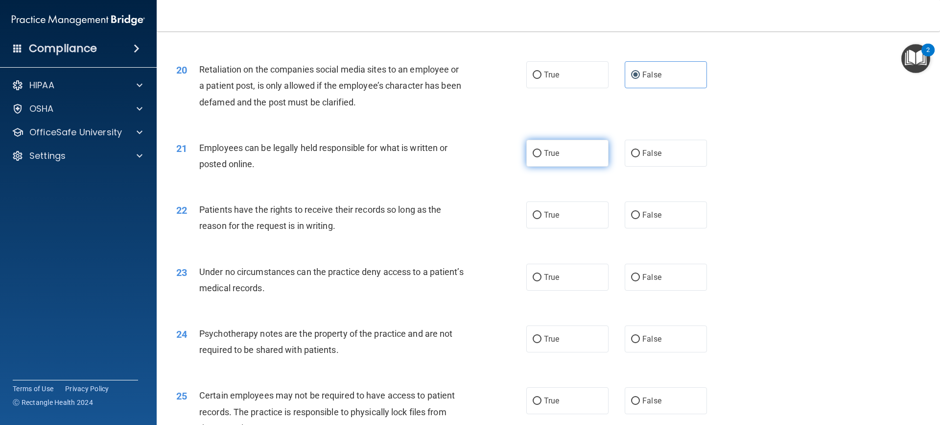
click at [562, 167] on label "True" at bounding box center [568, 153] width 82 height 27
click at [542, 157] on input "True" at bounding box center [537, 153] width 9 height 7
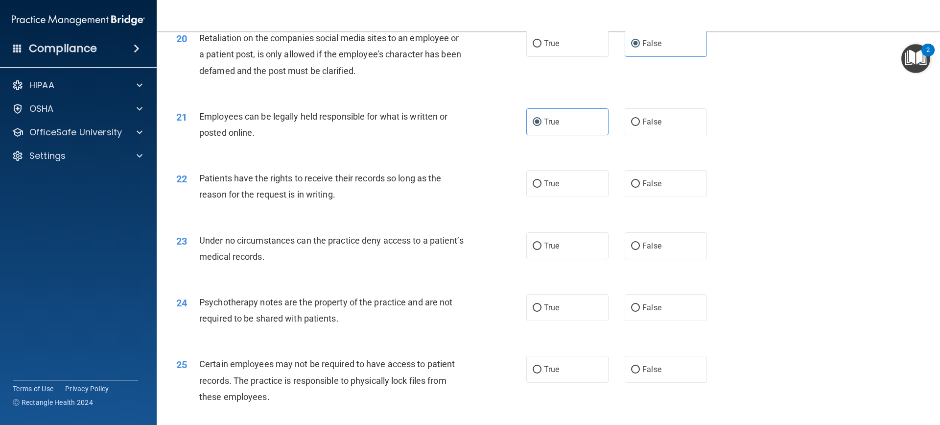
scroll to position [1567, 0]
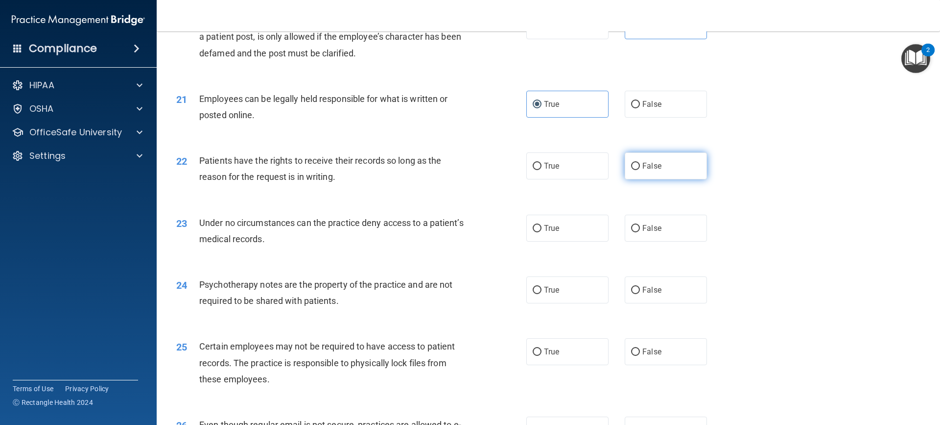
click at [638, 179] on label "False" at bounding box center [666, 165] width 82 height 27
click at [638, 170] on input "False" at bounding box center [635, 166] width 9 height 7
click at [598, 179] on label "True" at bounding box center [568, 165] width 82 height 27
click at [542, 170] on input "True" at bounding box center [537, 166] width 9 height 7
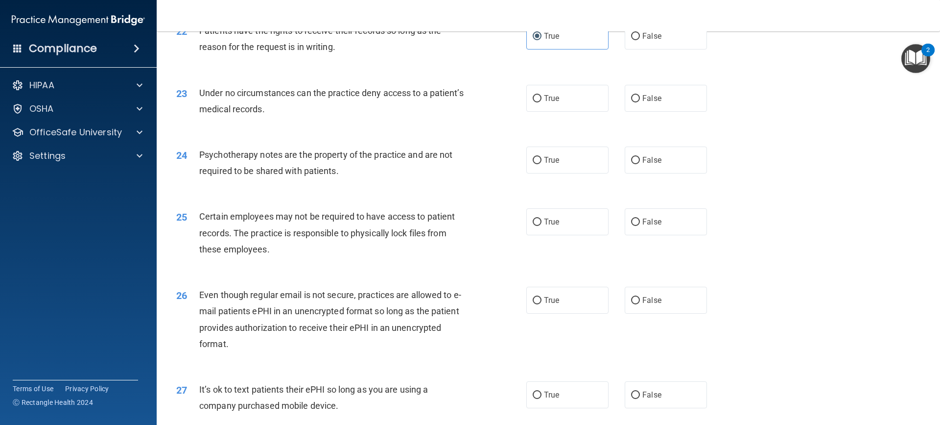
scroll to position [1714, 0]
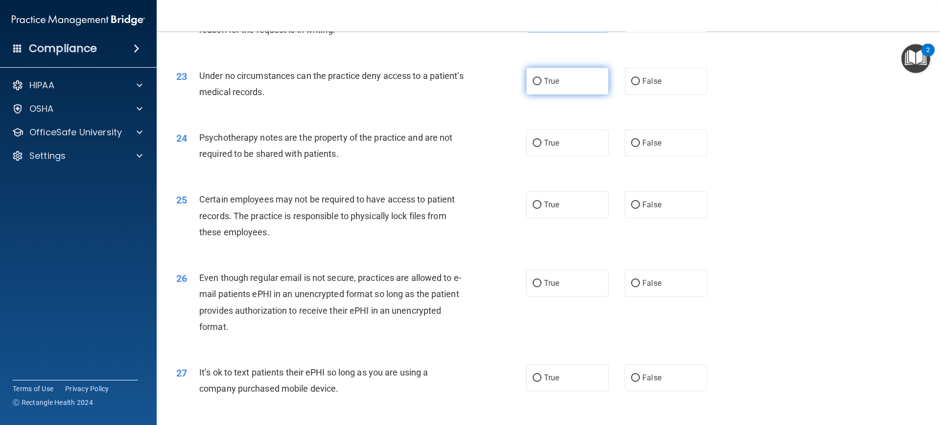
click at [575, 95] on label "True" at bounding box center [568, 81] width 82 height 27
click at [542, 85] on input "True" at bounding box center [537, 81] width 9 height 7
click at [574, 156] on label "True" at bounding box center [568, 142] width 82 height 27
click at [542, 147] on input "True" at bounding box center [537, 143] width 9 height 7
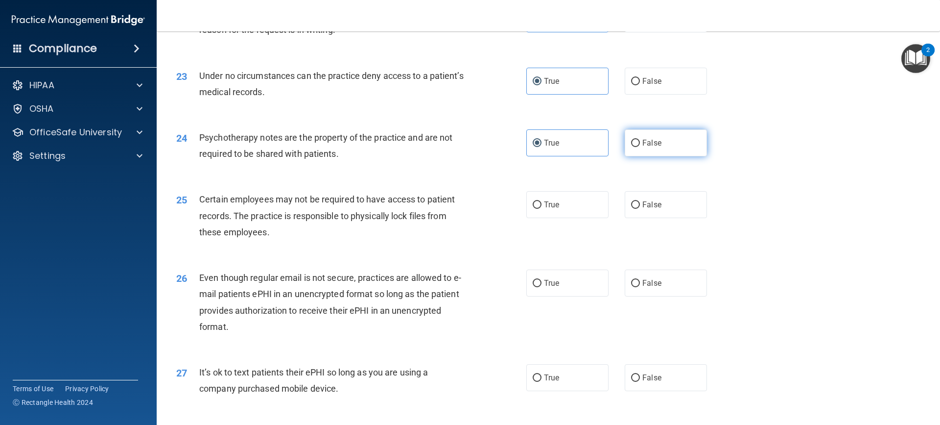
click at [658, 156] on label "False" at bounding box center [666, 142] width 82 height 27
click at [640, 147] on input "False" at bounding box center [635, 143] width 9 height 7
click at [670, 218] on label "False" at bounding box center [666, 204] width 82 height 27
click at [640, 209] on input "False" at bounding box center [635, 204] width 9 height 7
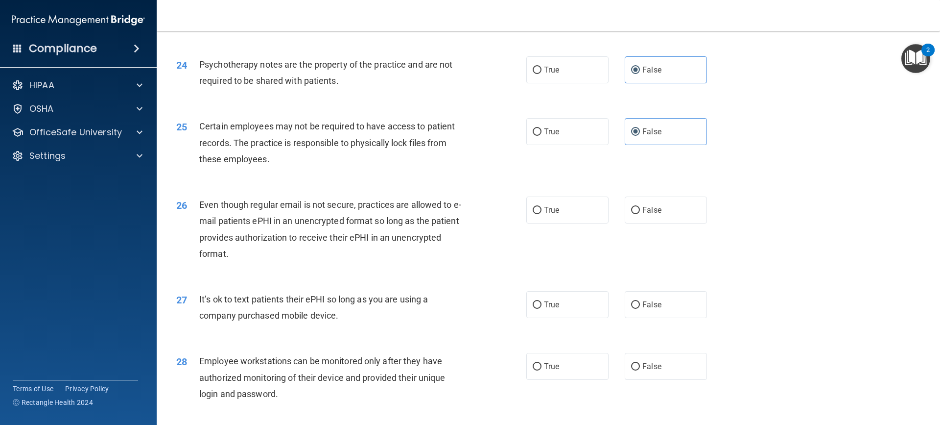
scroll to position [1812, 0]
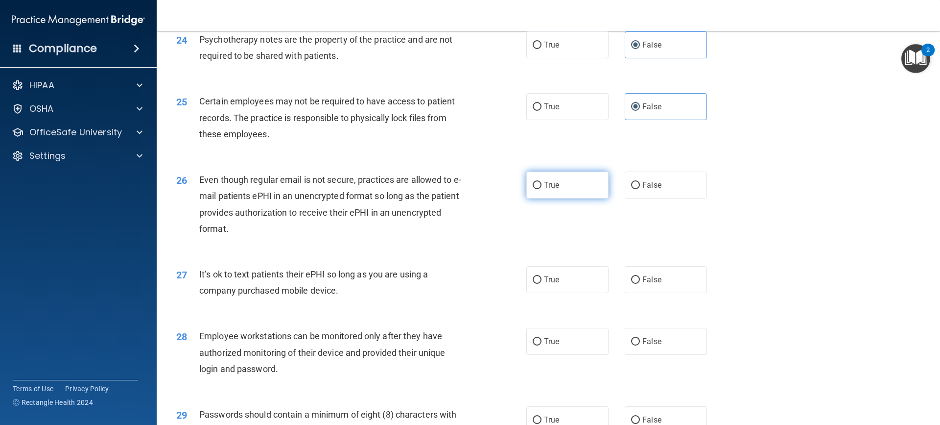
click at [563, 197] on label "True" at bounding box center [568, 184] width 82 height 27
click at [542, 189] on input "True" at bounding box center [537, 185] width 9 height 7
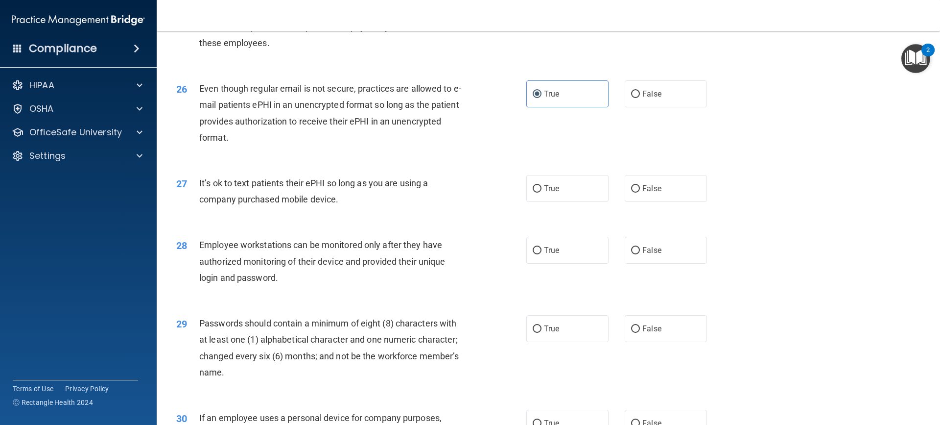
scroll to position [1910, 0]
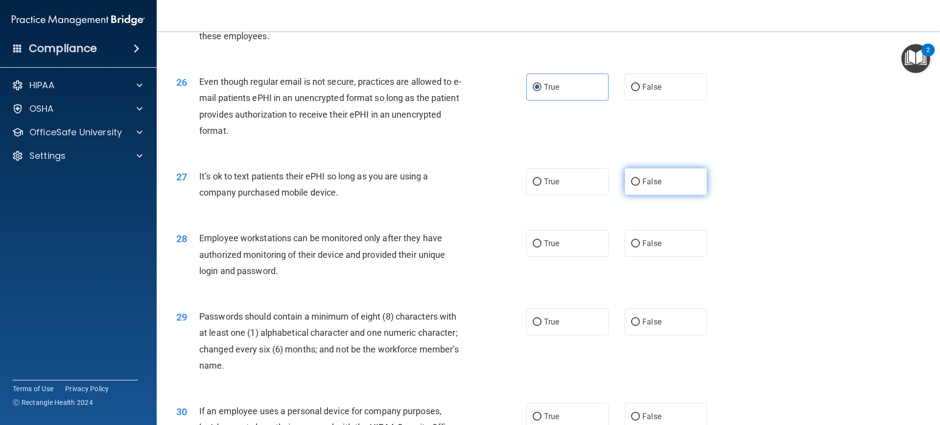
click at [658, 195] on label "False" at bounding box center [666, 181] width 82 height 27
click at [640, 186] on input "False" at bounding box center [635, 181] width 9 height 7
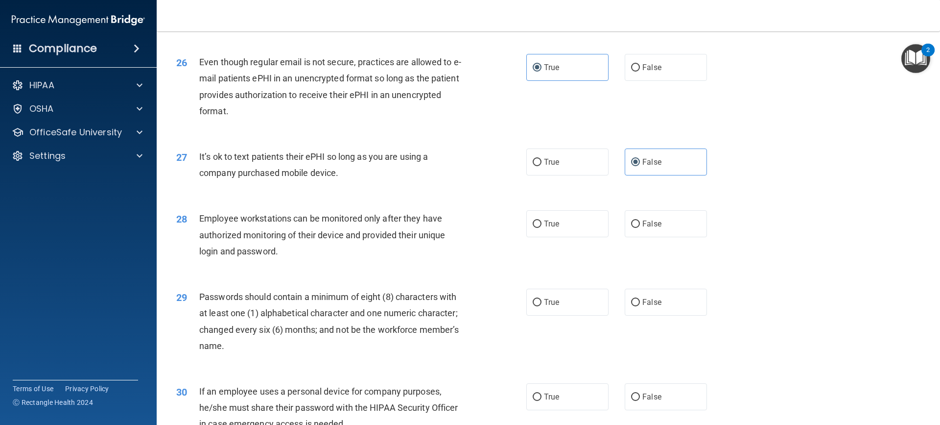
scroll to position [1959, 0]
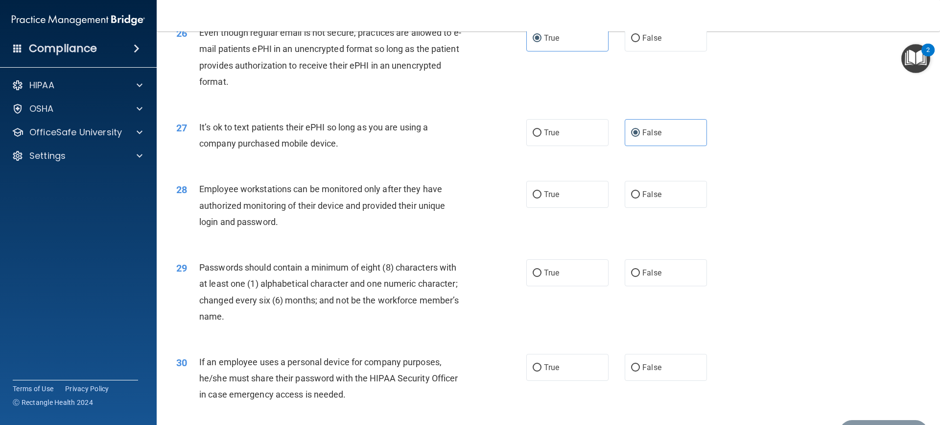
drag, startPoint x: 643, startPoint y: 217, endPoint x: 613, endPoint y: 219, distance: 30.4
click at [643, 208] on label "False" at bounding box center [666, 194] width 82 height 27
click at [640, 198] on input "False" at bounding box center [635, 194] width 9 height 7
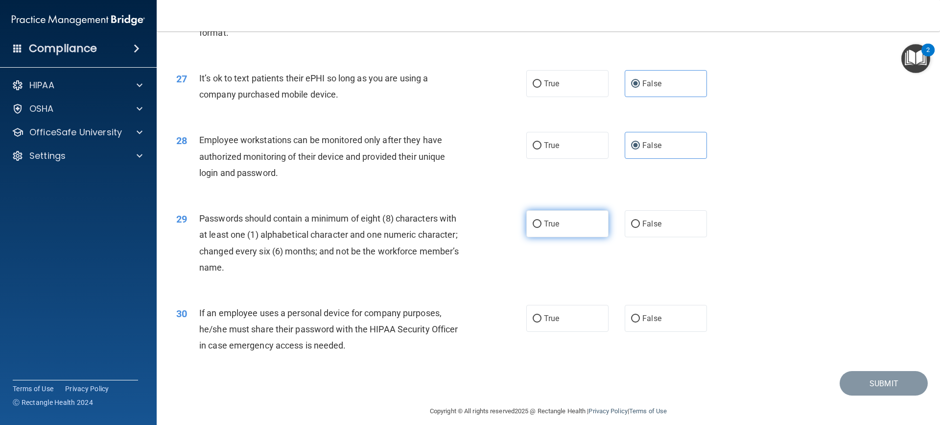
click at [532, 237] on label "True" at bounding box center [568, 223] width 82 height 27
click at [533, 228] on input "True" at bounding box center [537, 223] width 9 height 7
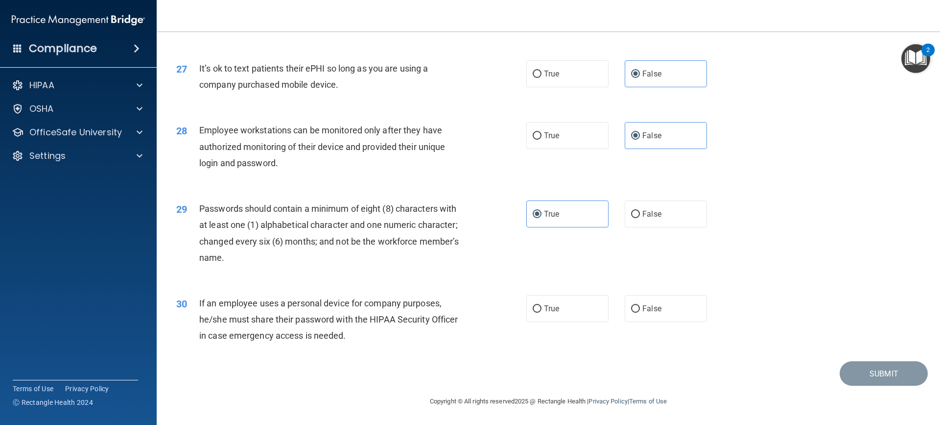
scroll to position [2034, 0]
click at [568, 305] on label "True" at bounding box center [568, 308] width 82 height 27
click at [542, 305] on input "True" at bounding box center [537, 308] width 9 height 7
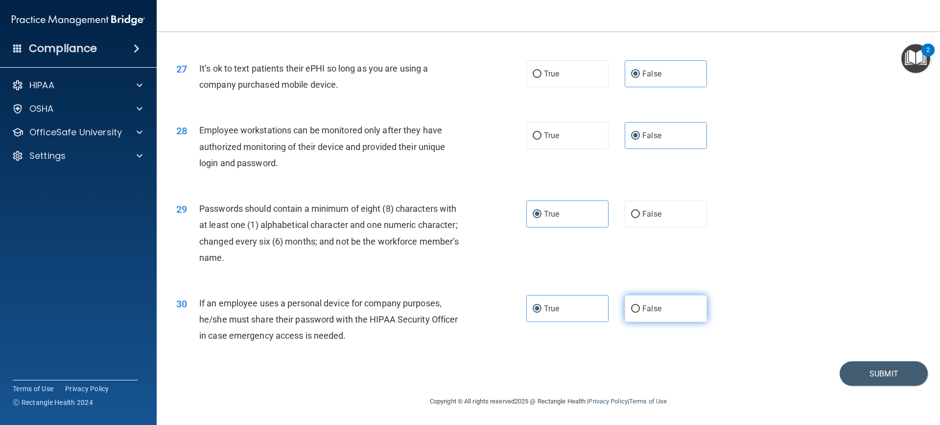
click at [643, 304] on span "False" at bounding box center [652, 308] width 19 height 9
click at [640, 305] on input "False" at bounding box center [635, 308] width 9 height 7
click at [903, 373] on button "Submit" at bounding box center [884, 373] width 88 height 25
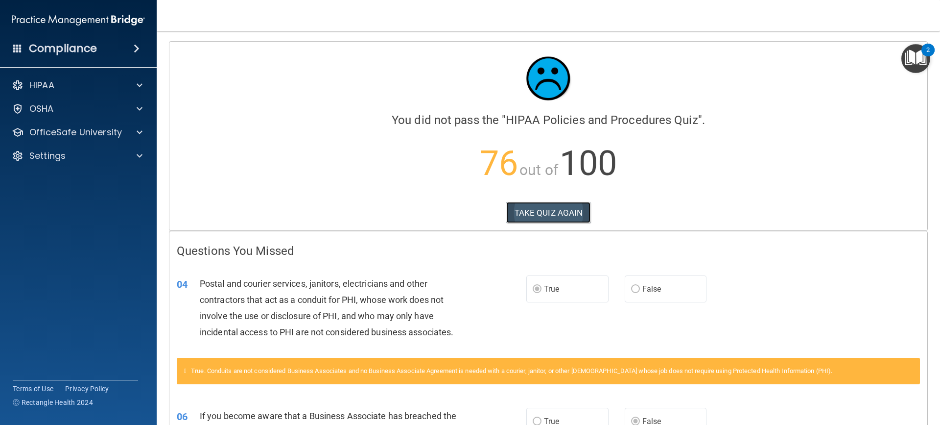
click at [554, 220] on button "TAKE QUIZ AGAIN" at bounding box center [548, 213] width 85 height 22
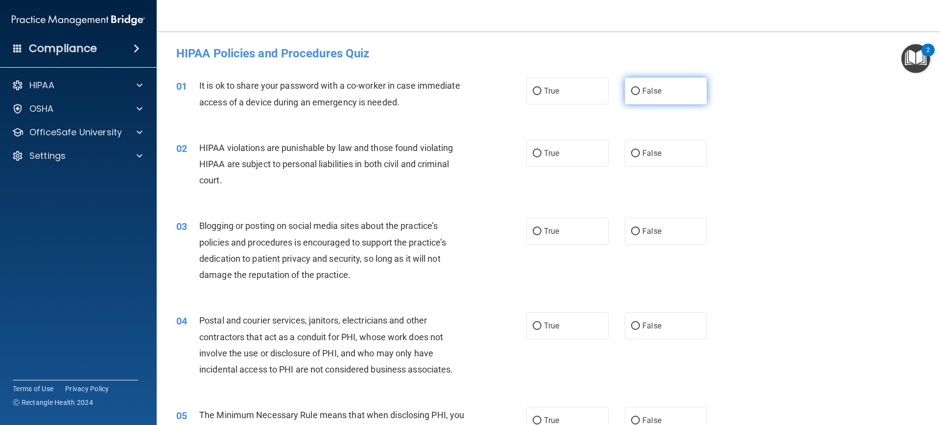
click at [667, 86] on label "False" at bounding box center [666, 90] width 82 height 27
click at [640, 88] on input "False" at bounding box center [635, 91] width 9 height 7
click at [552, 164] on label "True" at bounding box center [568, 153] width 82 height 27
click at [542, 157] on input "True" at bounding box center [537, 153] width 9 height 7
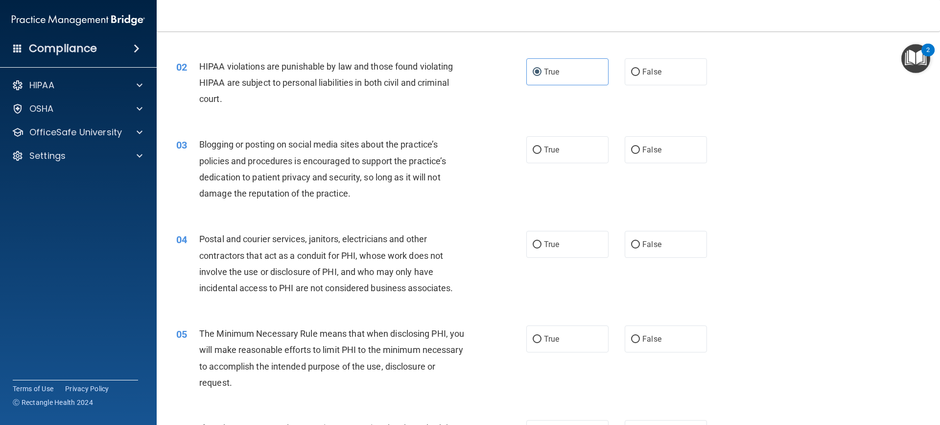
scroll to position [98, 0]
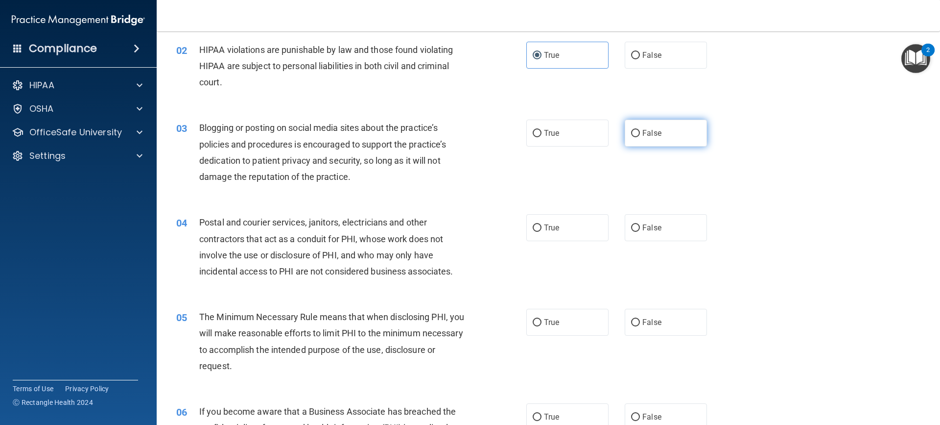
click at [665, 139] on label "False" at bounding box center [666, 133] width 82 height 27
click at [640, 137] on input "False" at bounding box center [635, 133] width 9 height 7
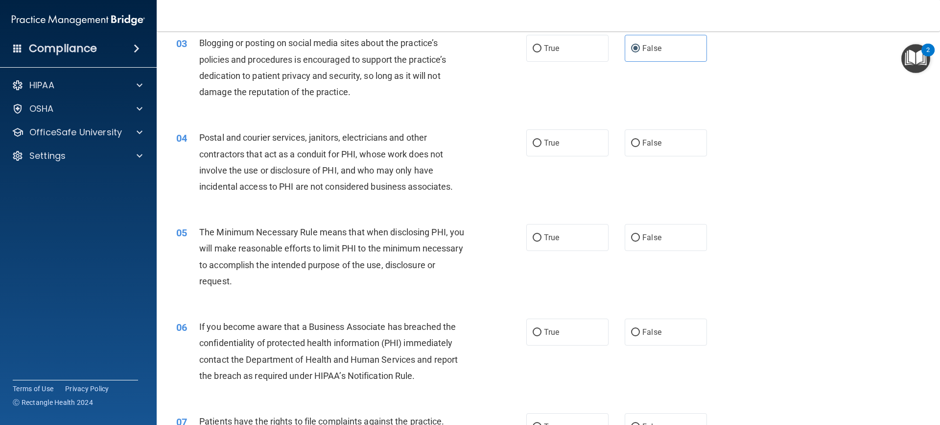
scroll to position [196, 0]
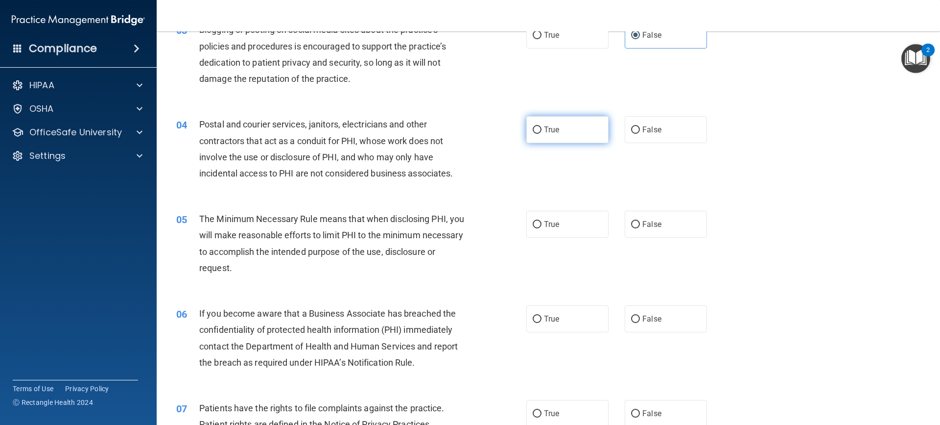
click at [563, 141] on label "True" at bounding box center [568, 129] width 82 height 27
click at [542, 134] on input "True" at bounding box center [537, 129] width 9 height 7
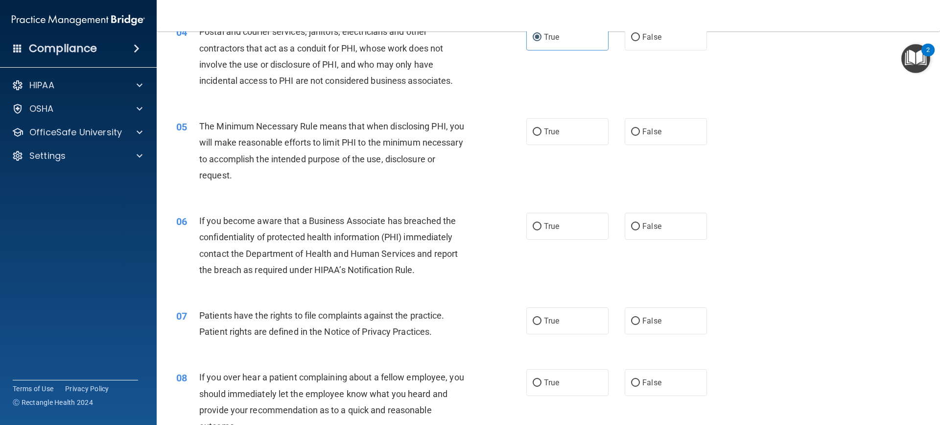
scroll to position [294, 0]
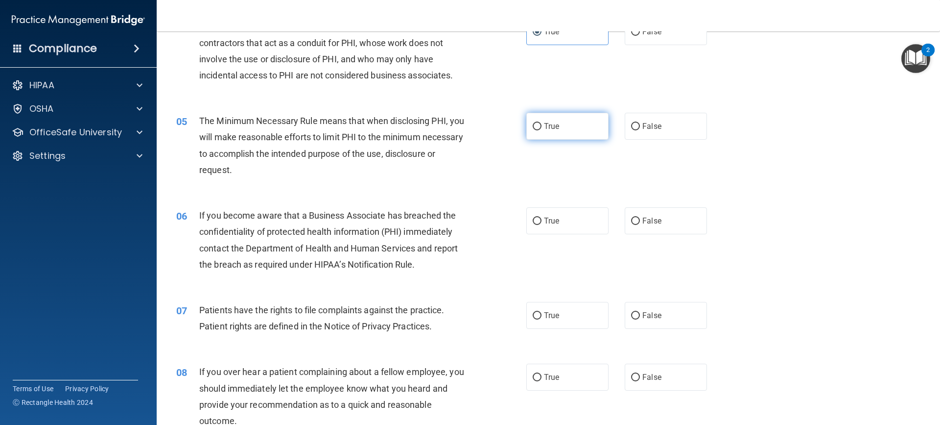
click at [557, 136] on label "True" at bounding box center [568, 126] width 82 height 27
click at [542, 130] on input "True" at bounding box center [537, 126] width 9 height 7
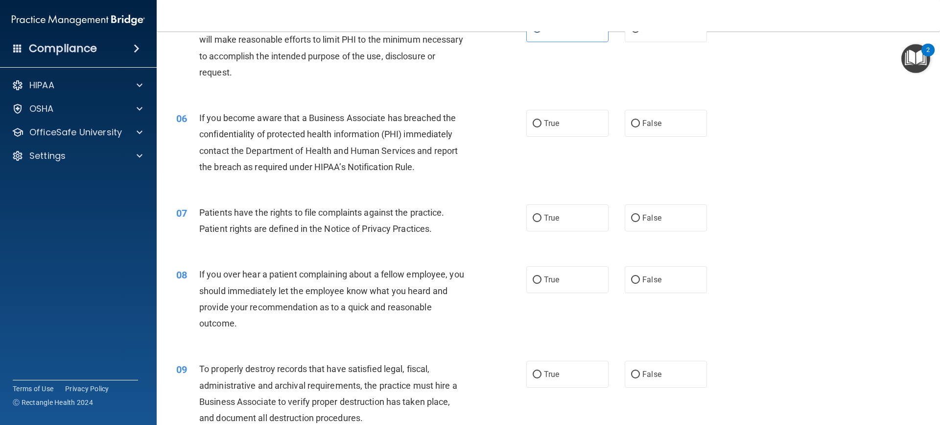
scroll to position [392, 0]
click at [646, 125] on span "False" at bounding box center [652, 122] width 19 height 9
click at [640, 125] on input "False" at bounding box center [635, 123] width 9 height 7
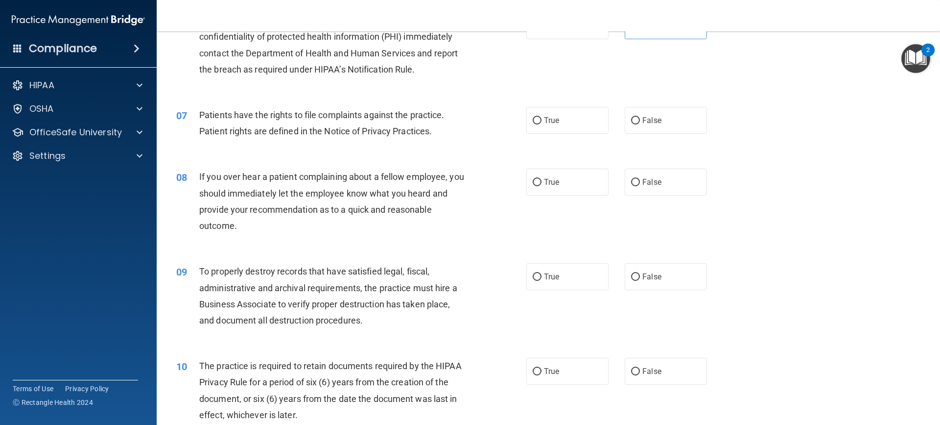
scroll to position [490, 0]
click at [560, 119] on label "True" at bounding box center [568, 119] width 82 height 27
click at [542, 119] on input "True" at bounding box center [537, 119] width 9 height 7
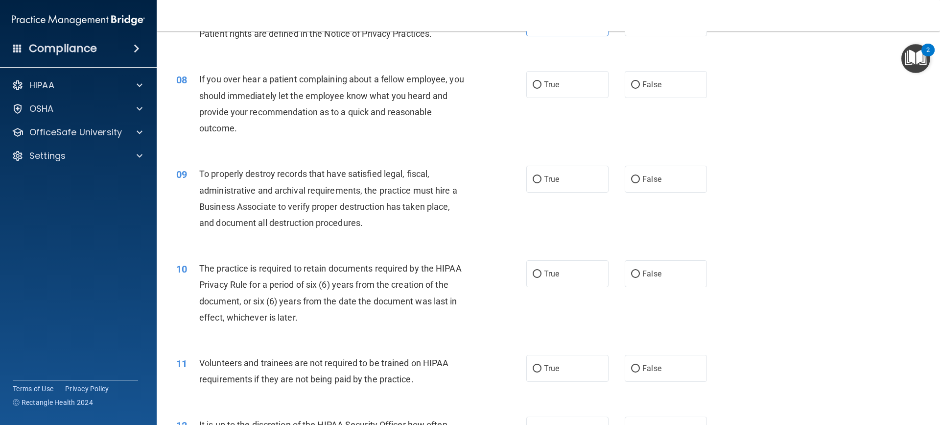
scroll to position [588, 0]
click at [657, 88] on label "False" at bounding box center [666, 83] width 82 height 27
click at [640, 87] on input "False" at bounding box center [635, 83] width 9 height 7
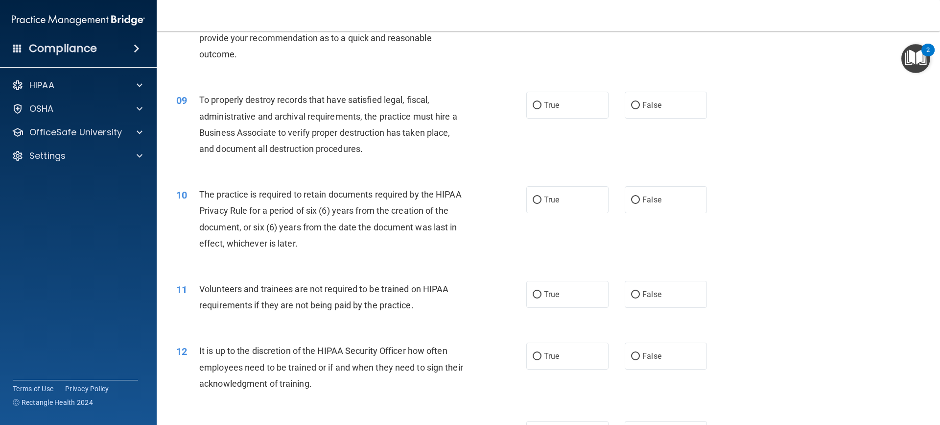
scroll to position [686, 0]
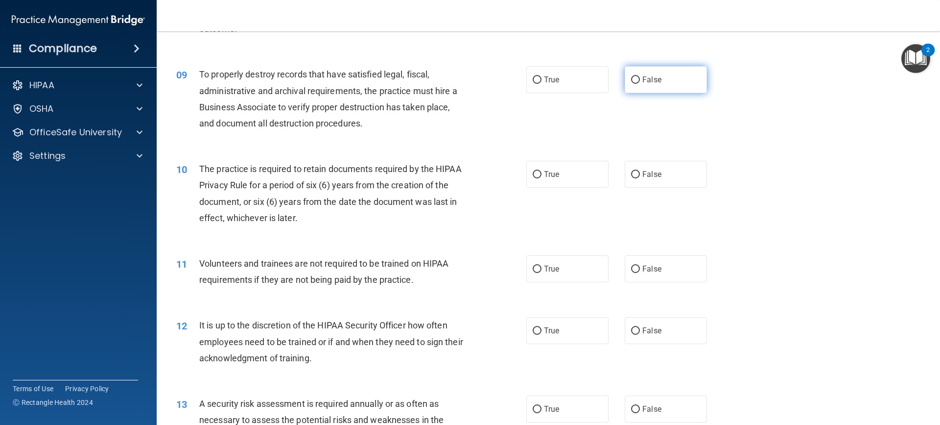
click at [635, 83] on input "False" at bounding box center [635, 79] width 9 height 7
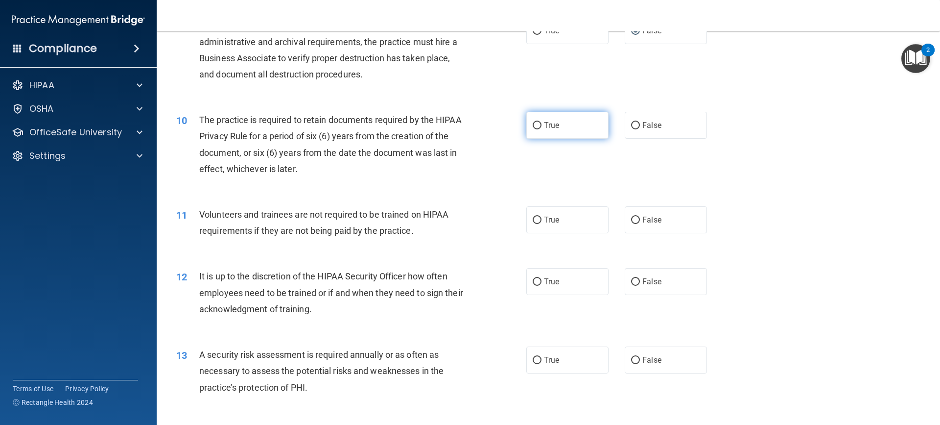
click at [550, 132] on label "True" at bounding box center [568, 125] width 82 height 27
click at [542, 129] on input "True" at bounding box center [537, 125] width 9 height 7
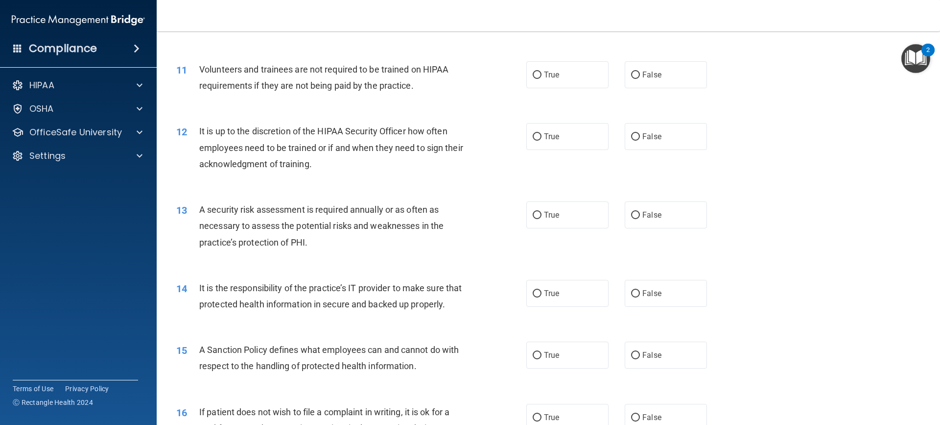
scroll to position [882, 0]
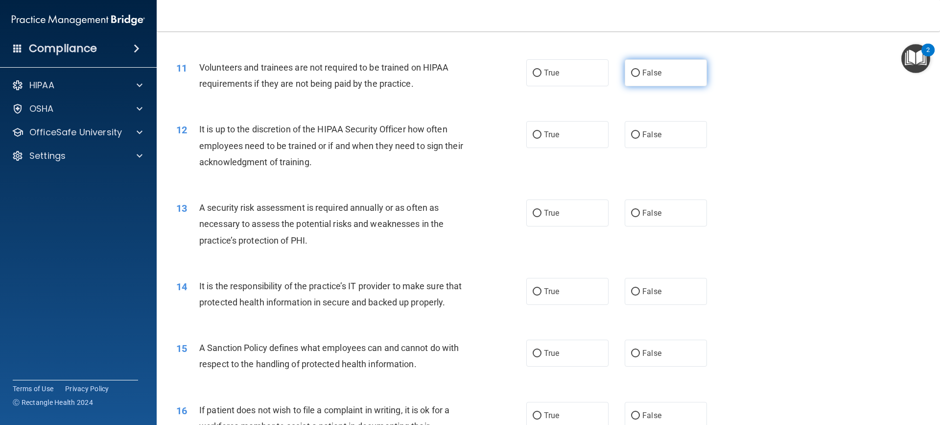
click at [687, 82] on label "False" at bounding box center [666, 72] width 82 height 27
click at [640, 77] on input "False" at bounding box center [635, 73] width 9 height 7
drag, startPoint x: 701, startPoint y: 141, endPoint x: 679, endPoint y: 142, distance: 22.1
click at [700, 141] on label "False" at bounding box center [666, 134] width 82 height 27
click at [640, 139] on input "False" at bounding box center [635, 134] width 9 height 7
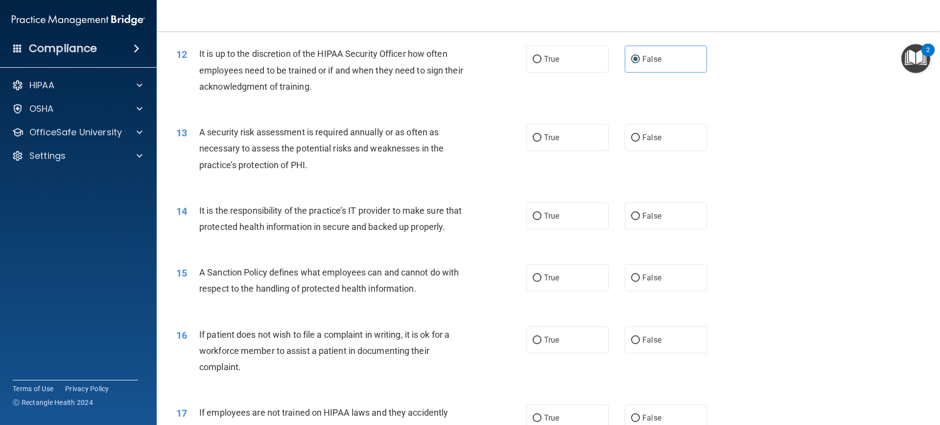
scroll to position [980, 0]
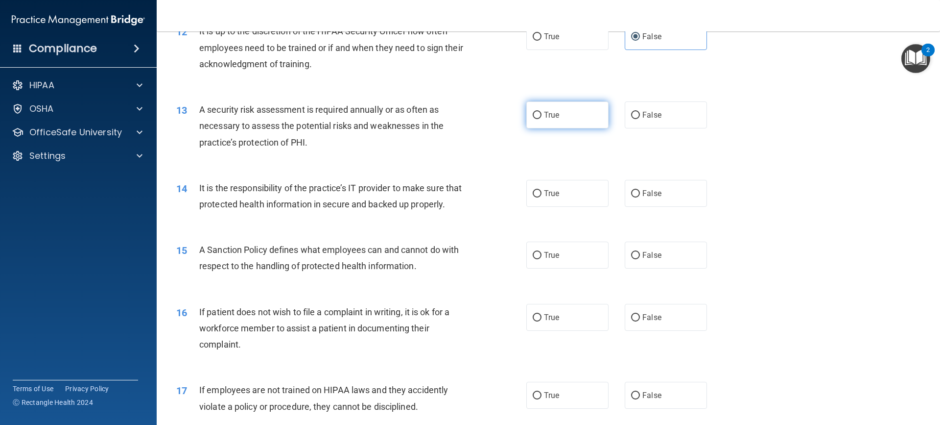
click at [569, 123] on label "True" at bounding box center [568, 114] width 82 height 27
click at [542, 119] on input "True" at bounding box center [537, 115] width 9 height 7
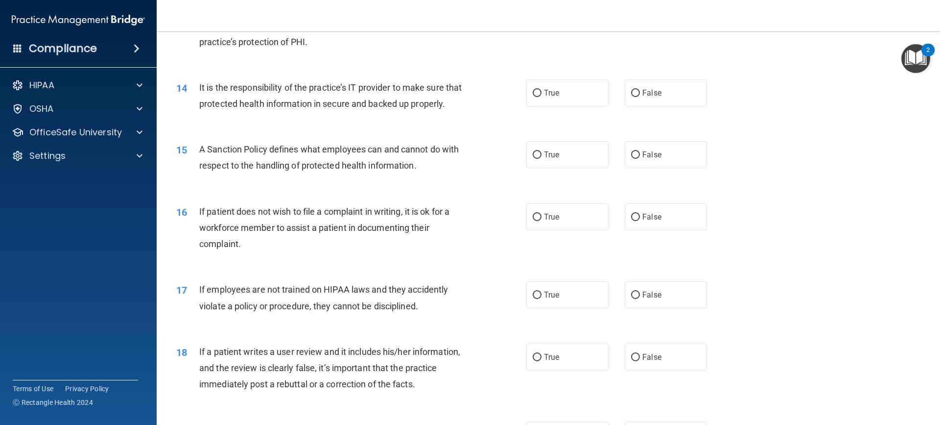
scroll to position [1126, 0]
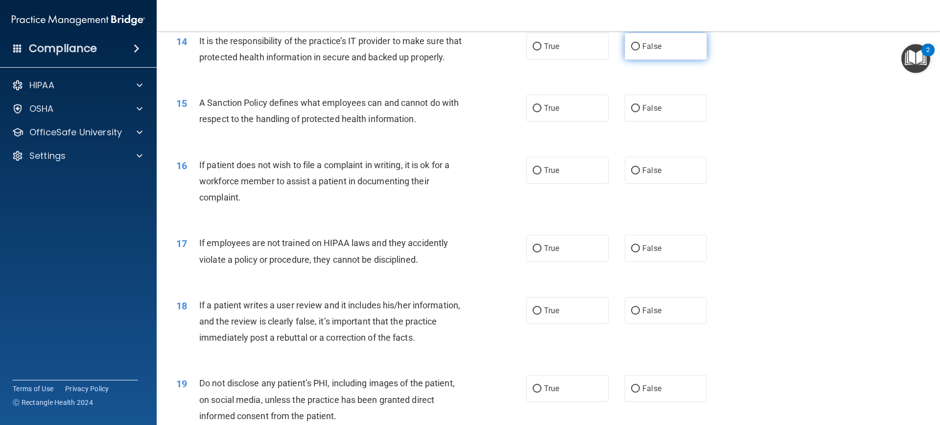
click at [681, 48] on label "False" at bounding box center [666, 46] width 82 height 27
click at [640, 48] on input "False" at bounding box center [635, 46] width 9 height 7
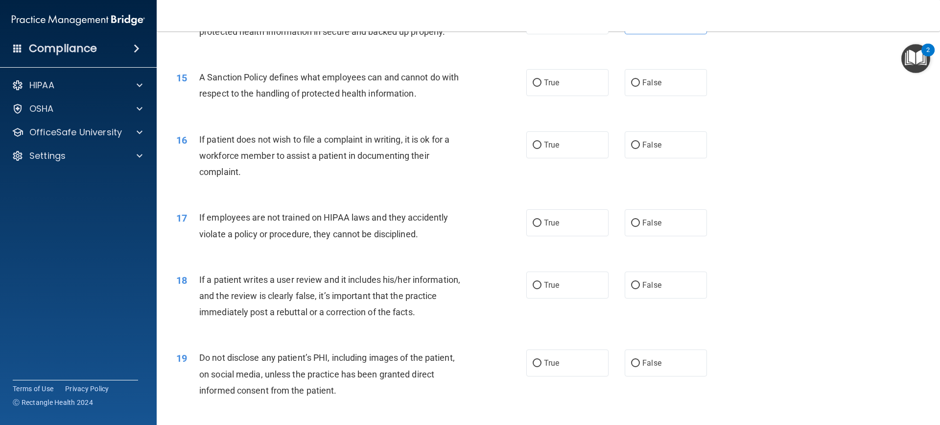
scroll to position [1175, 0]
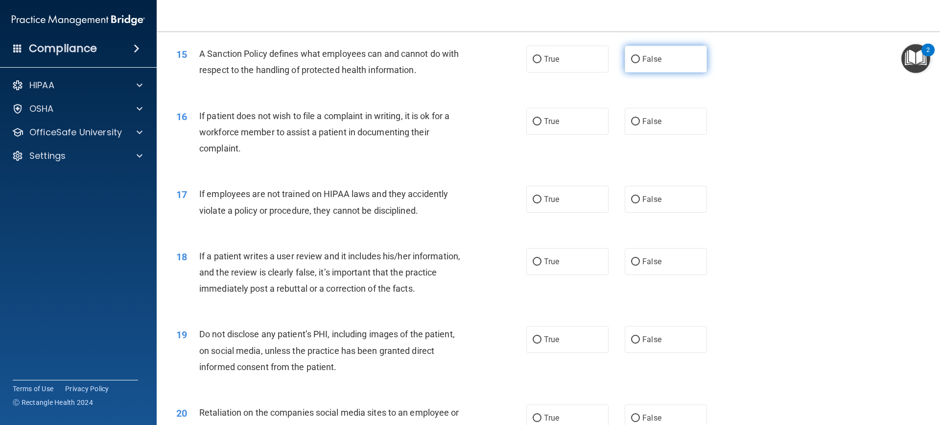
click at [646, 72] on label "False" at bounding box center [666, 59] width 82 height 27
click at [640, 63] on input "False" at bounding box center [635, 59] width 9 height 7
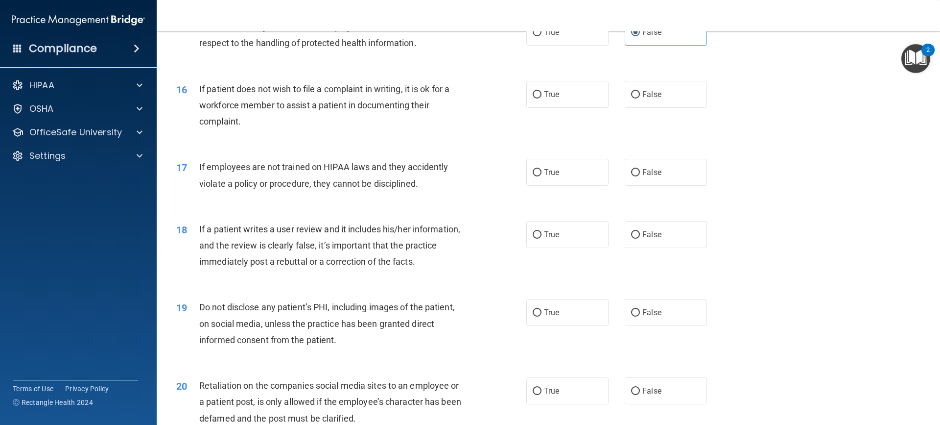
scroll to position [1224, 0]
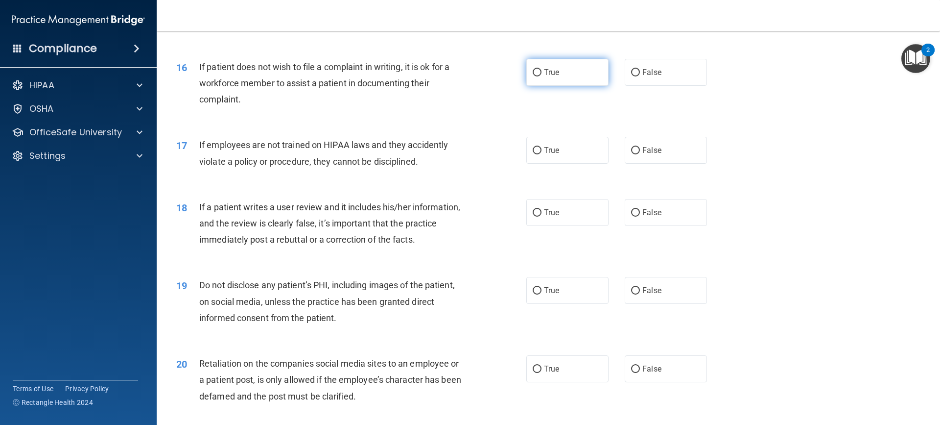
click at [571, 86] on label "True" at bounding box center [568, 72] width 82 height 27
click at [542, 76] on input "True" at bounding box center [537, 72] width 9 height 7
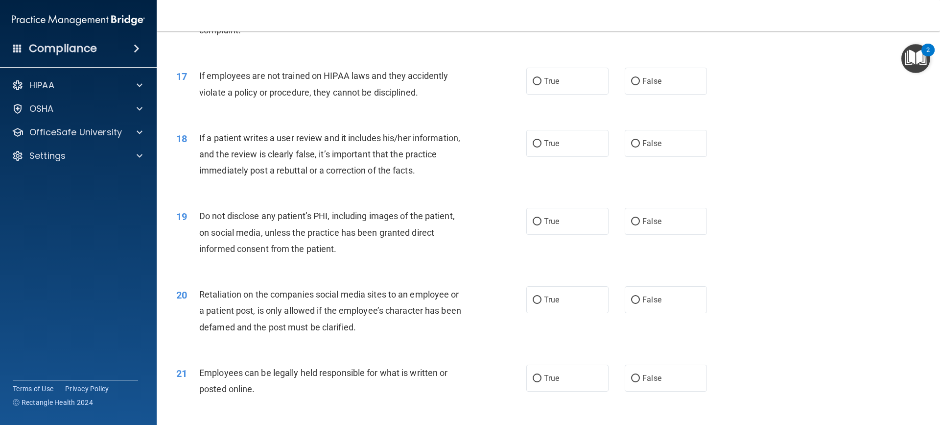
scroll to position [1322, 0]
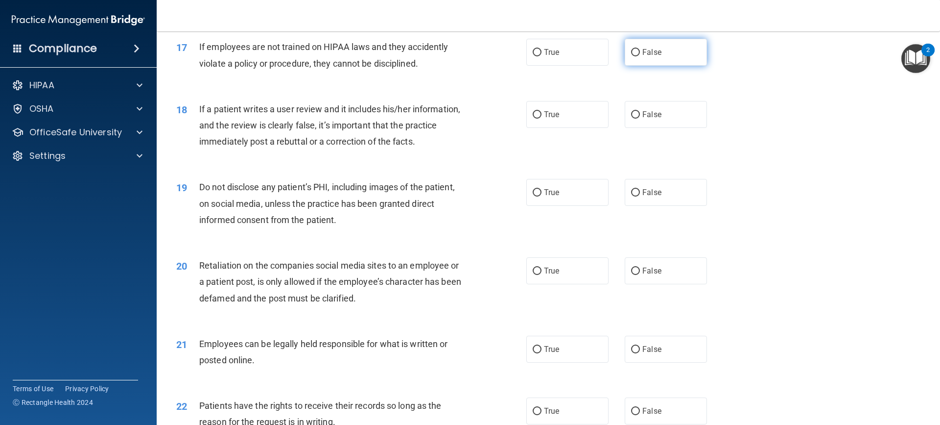
click at [662, 66] on label "False" at bounding box center [666, 52] width 82 height 27
click at [640, 56] on input "False" at bounding box center [635, 52] width 9 height 7
click at [672, 128] on label "False" at bounding box center [666, 114] width 82 height 27
click at [640, 119] on input "False" at bounding box center [635, 114] width 9 height 7
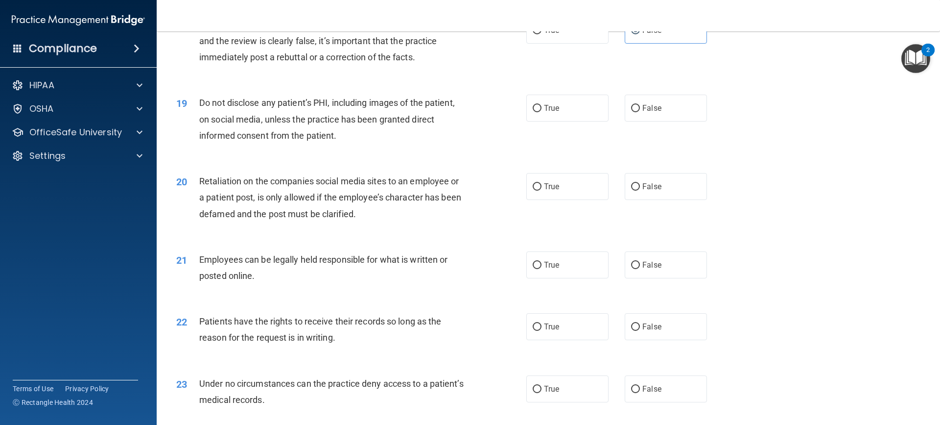
scroll to position [1420, 0]
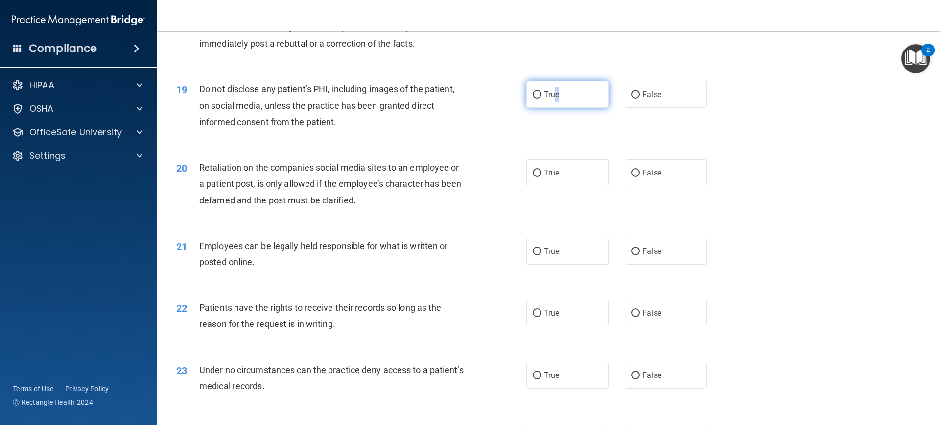
click at [554, 99] on span "True" at bounding box center [551, 94] width 15 height 9
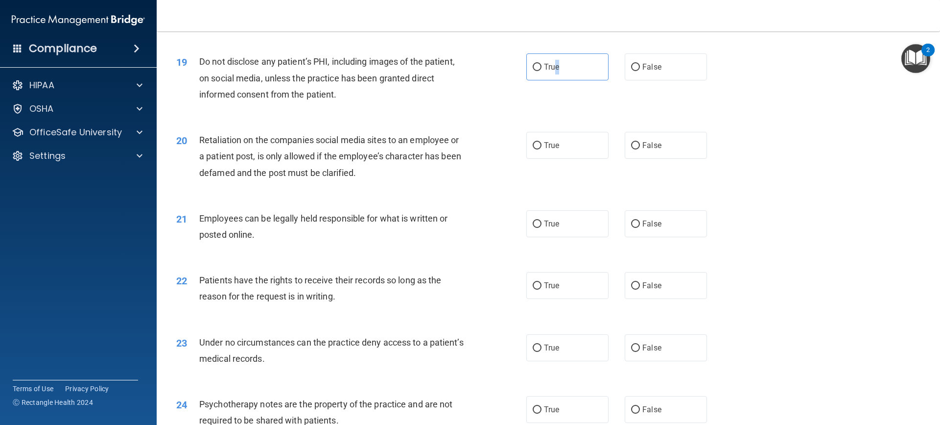
scroll to position [1469, 0]
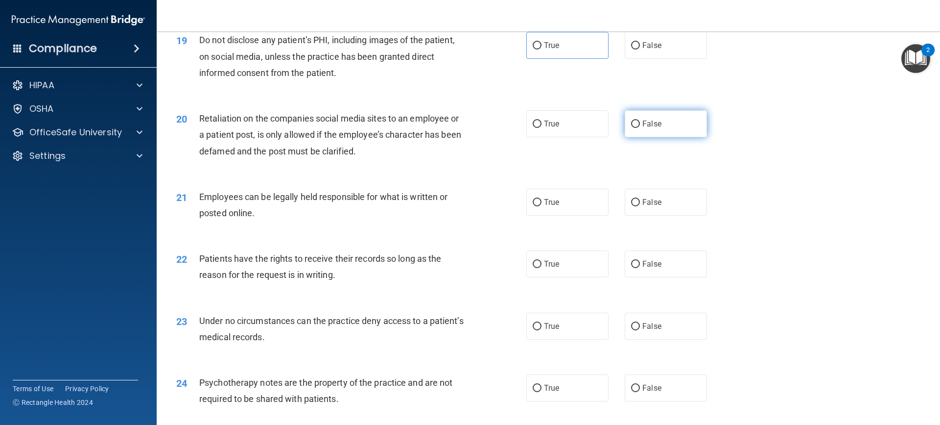
click at [672, 137] on label "False" at bounding box center [666, 123] width 82 height 27
click at [640, 128] on input "False" at bounding box center [635, 123] width 9 height 7
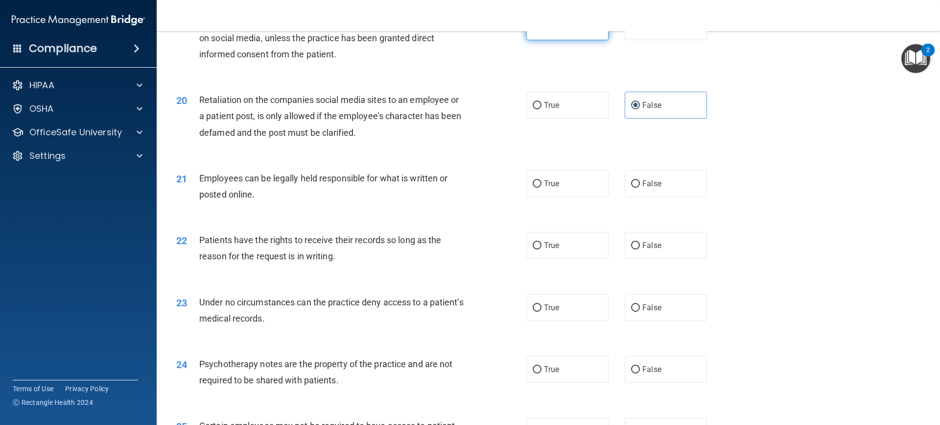
scroll to position [1420, 0]
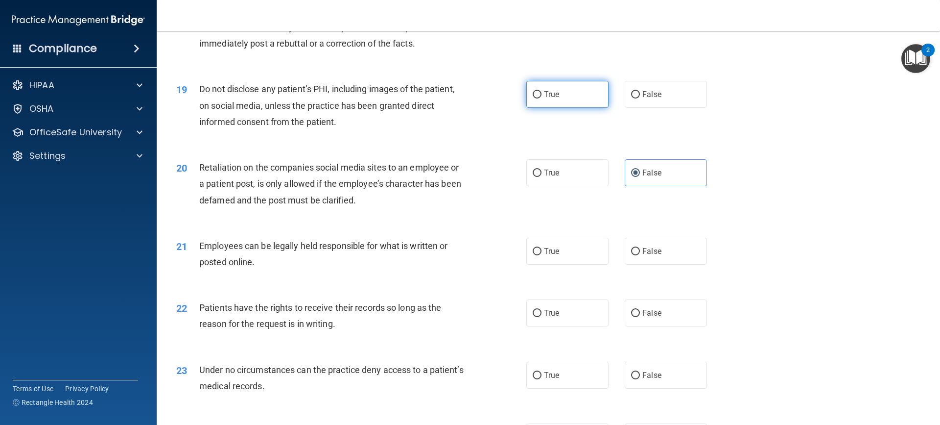
click at [559, 108] on label "True" at bounding box center [568, 94] width 82 height 27
click at [542, 98] on input "True" at bounding box center [537, 94] width 9 height 7
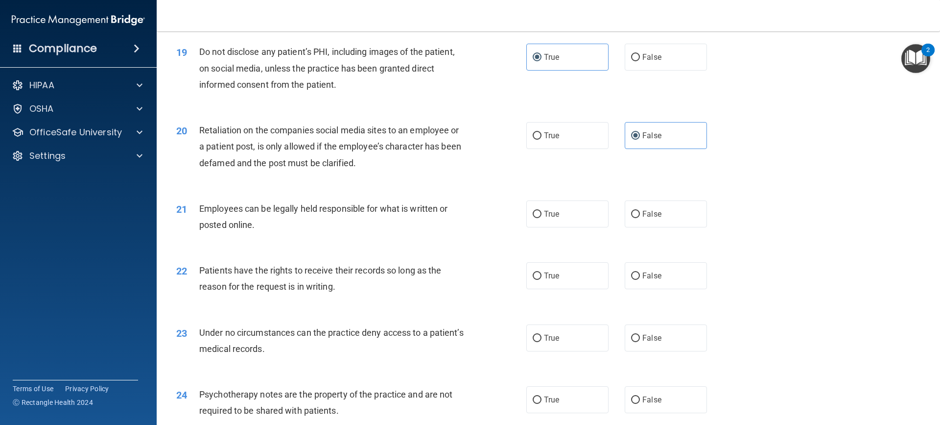
scroll to position [1518, 0]
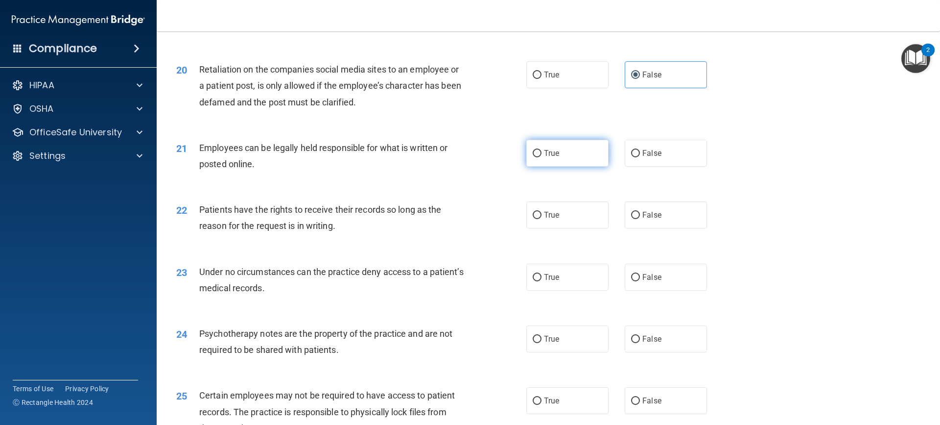
click at [558, 167] on label "True" at bounding box center [568, 153] width 82 height 27
click at [542, 157] on input "True" at bounding box center [537, 153] width 9 height 7
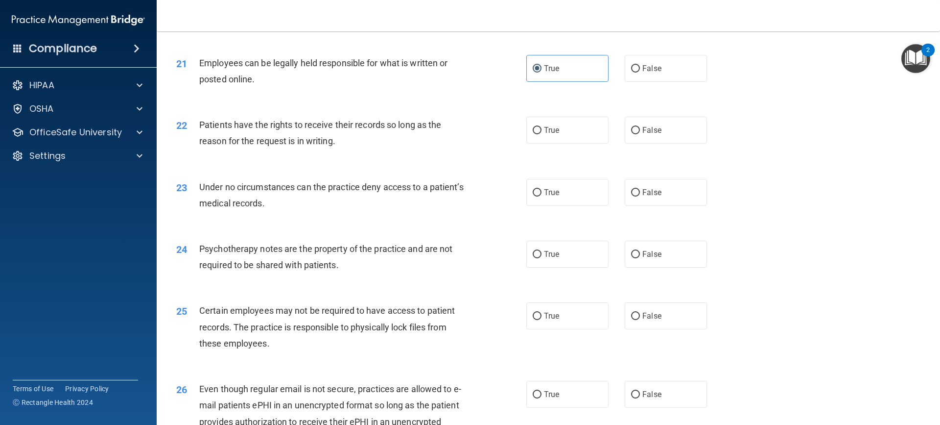
scroll to position [1616, 0]
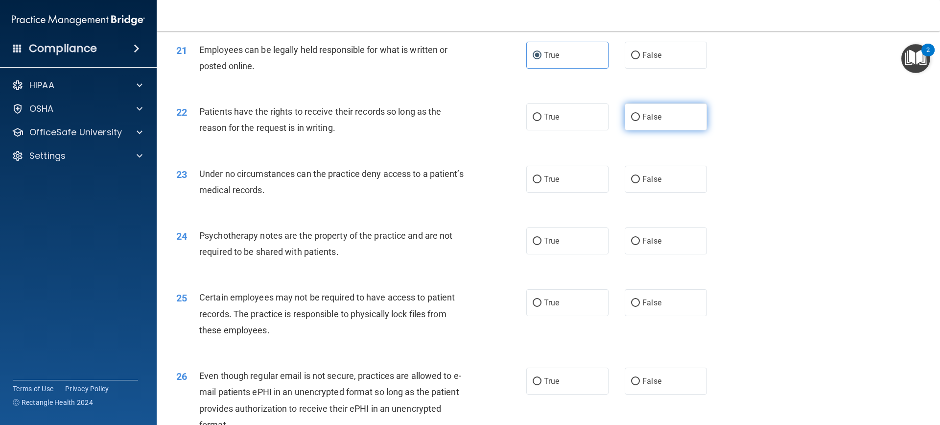
click at [656, 121] on span "False" at bounding box center [652, 116] width 19 height 9
click at [640, 121] on input "False" at bounding box center [635, 117] width 9 height 7
click at [551, 192] on label "True" at bounding box center [568, 179] width 82 height 27
click at [542, 183] on input "True" at bounding box center [537, 179] width 9 height 7
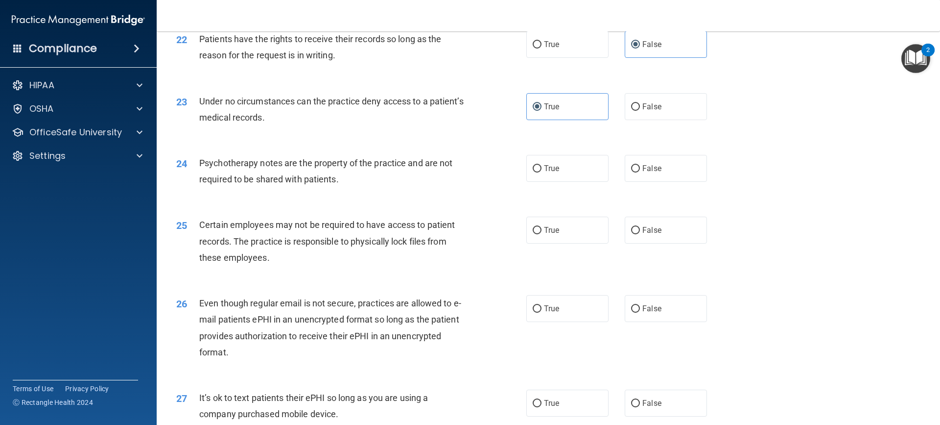
scroll to position [1714, 0]
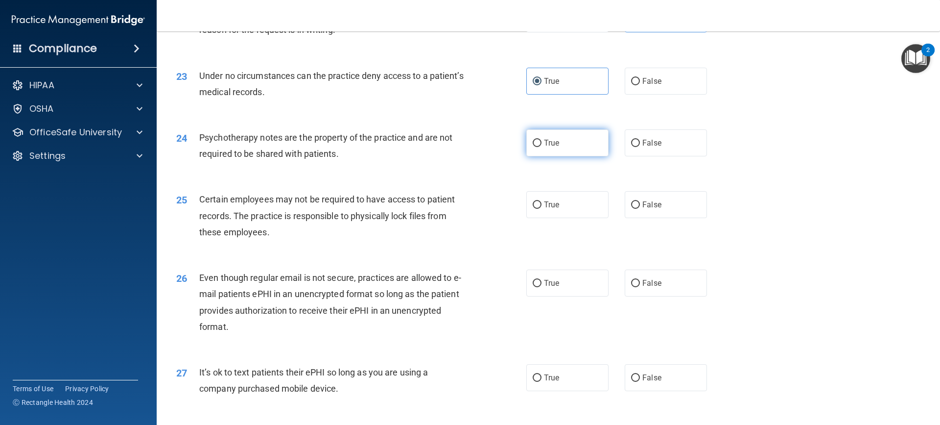
click at [568, 156] on label "True" at bounding box center [568, 142] width 82 height 27
click at [542, 147] on input "True" at bounding box center [537, 143] width 9 height 7
click at [574, 218] on label "True" at bounding box center [568, 204] width 82 height 27
click at [542, 209] on input "True" at bounding box center [537, 204] width 9 height 7
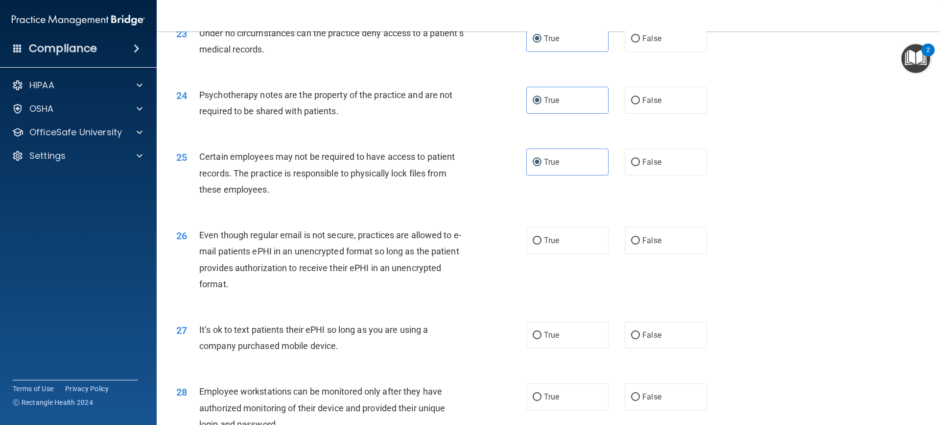
scroll to position [1812, 0]
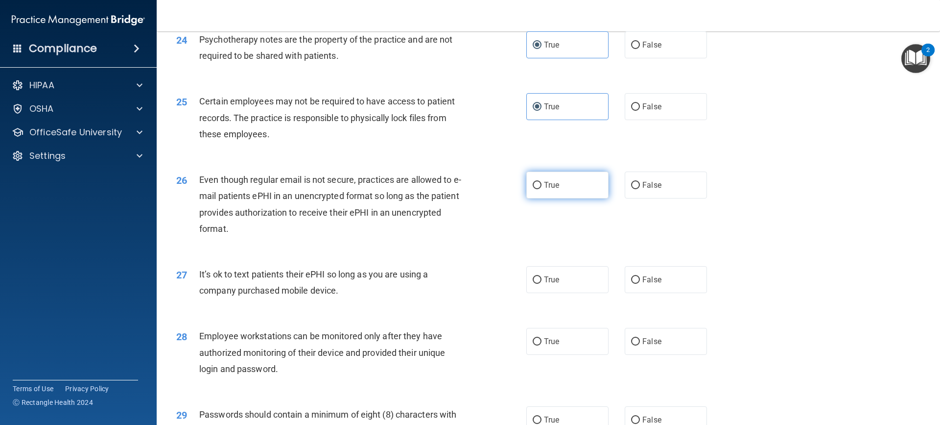
click at [575, 198] on label "True" at bounding box center [568, 184] width 82 height 27
click at [542, 189] on input "True" at bounding box center [537, 185] width 9 height 7
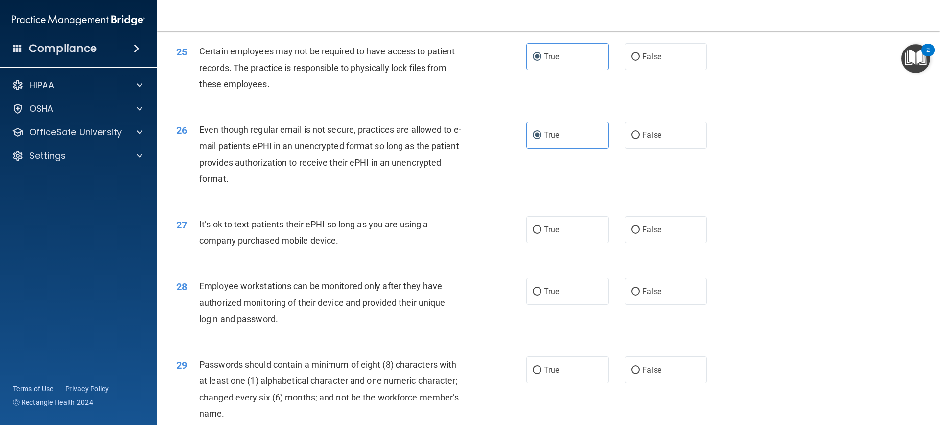
scroll to position [1910, 0]
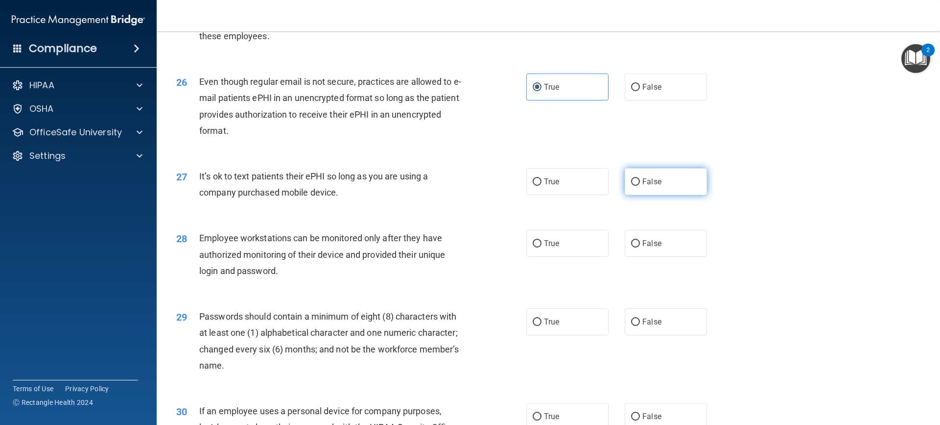
click at [667, 195] on label "False" at bounding box center [666, 181] width 82 height 27
click at [640, 186] on input "False" at bounding box center [635, 181] width 9 height 7
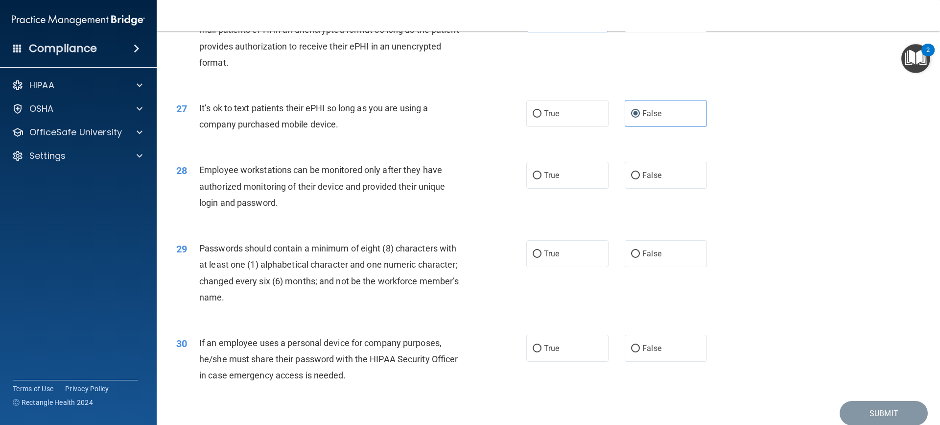
scroll to position [2008, 0]
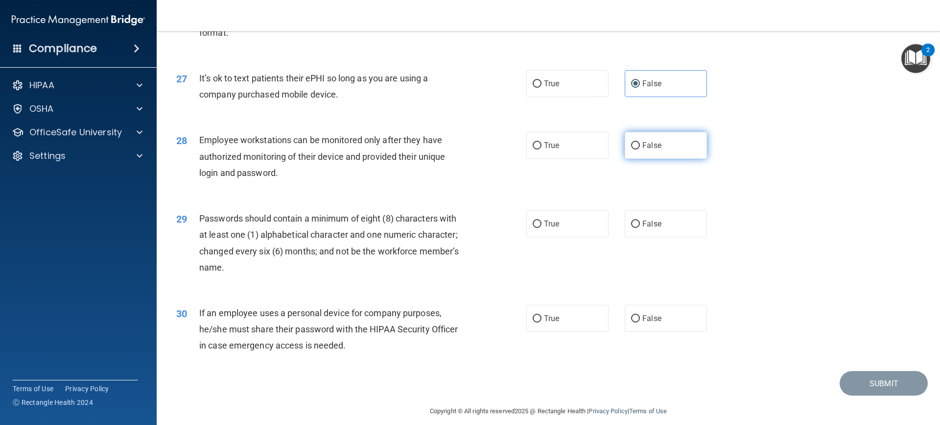
click at [643, 159] on label "False" at bounding box center [666, 145] width 82 height 27
click at [640, 149] on input "False" at bounding box center [635, 145] width 9 height 7
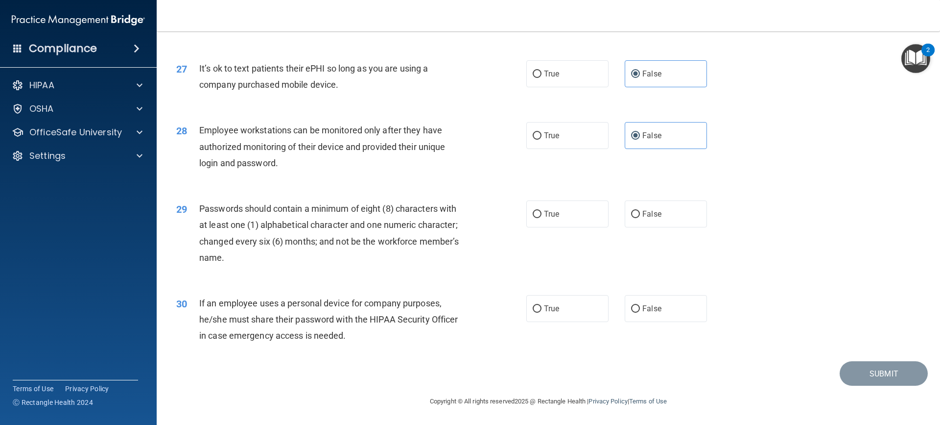
scroll to position [2034, 0]
click at [574, 216] on label "True" at bounding box center [568, 213] width 82 height 27
click at [542, 216] on input "True" at bounding box center [537, 214] width 9 height 7
click at [649, 319] on label "False" at bounding box center [666, 308] width 82 height 27
click at [640, 312] on input "False" at bounding box center [635, 308] width 9 height 7
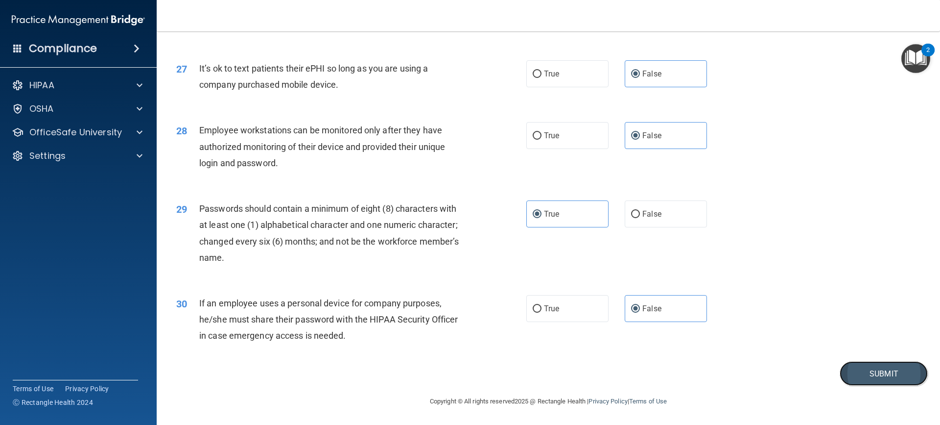
click at [898, 371] on button "Submit" at bounding box center [884, 373] width 88 height 25
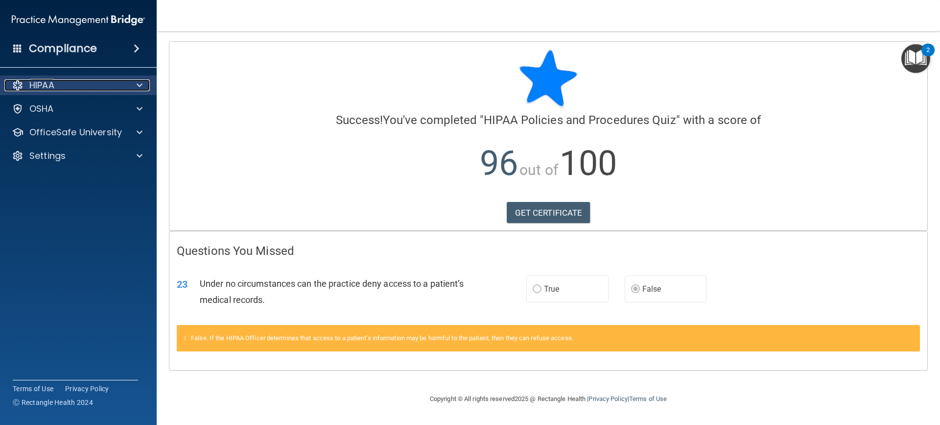
click at [94, 88] on div "HIPAA" at bounding box center [64, 85] width 121 height 12
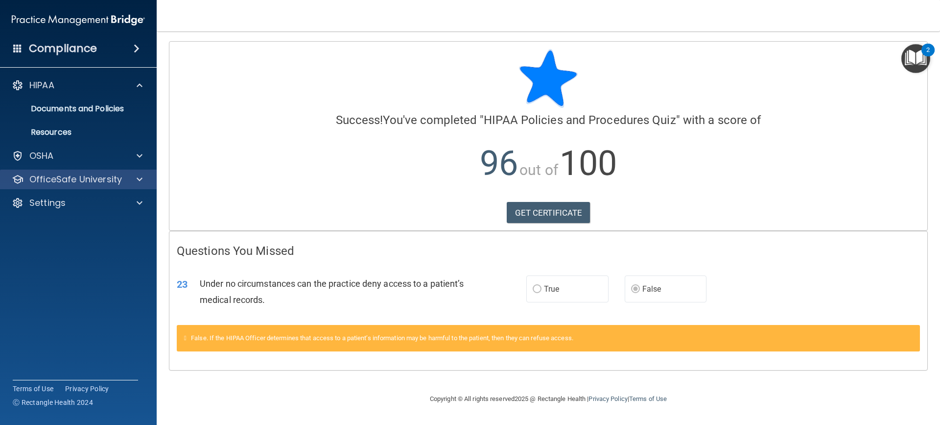
click at [64, 185] on div "OfficeSafe University" at bounding box center [78, 179] width 157 height 20
click at [135, 177] on div at bounding box center [138, 179] width 24 height 12
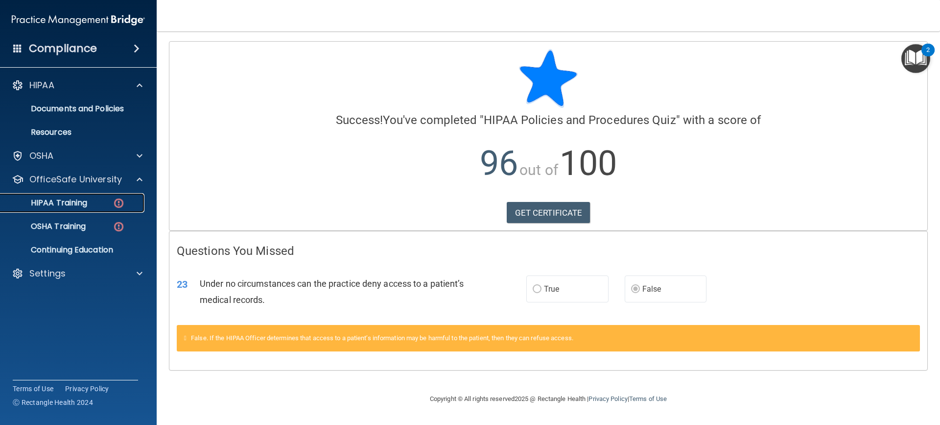
drag, startPoint x: 77, startPoint y: 199, endPoint x: 85, endPoint y: 199, distance: 7.8
click at [77, 199] on p "HIPAA Training" at bounding box center [46, 203] width 81 height 10
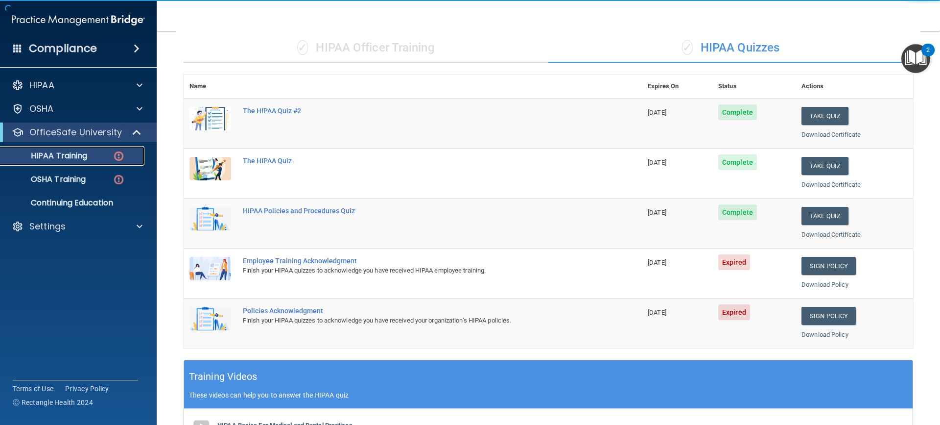
scroll to position [147, 0]
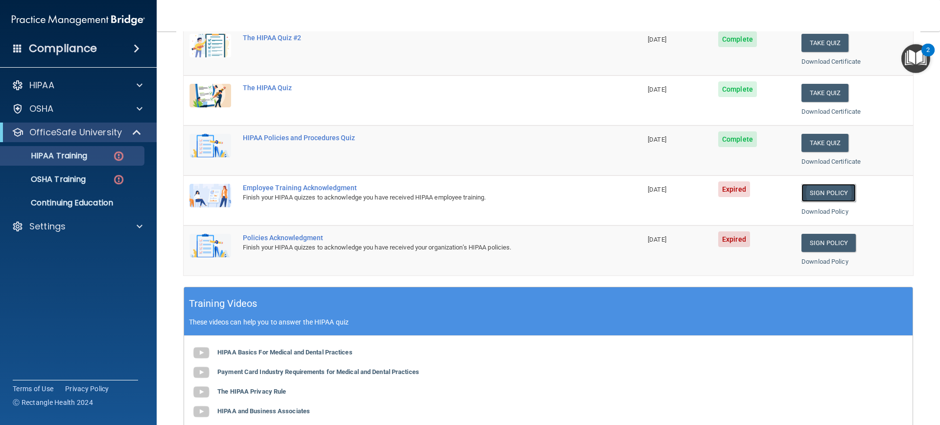
click at [832, 194] on link "Sign Policy" at bounding box center [829, 193] width 54 height 18
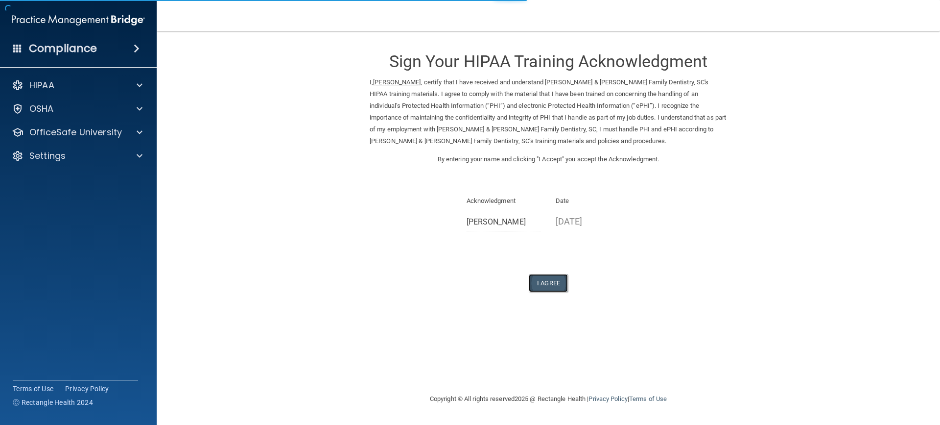
click at [546, 286] on button "I Agree" at bounding box center [548, 283] width 39 height 18
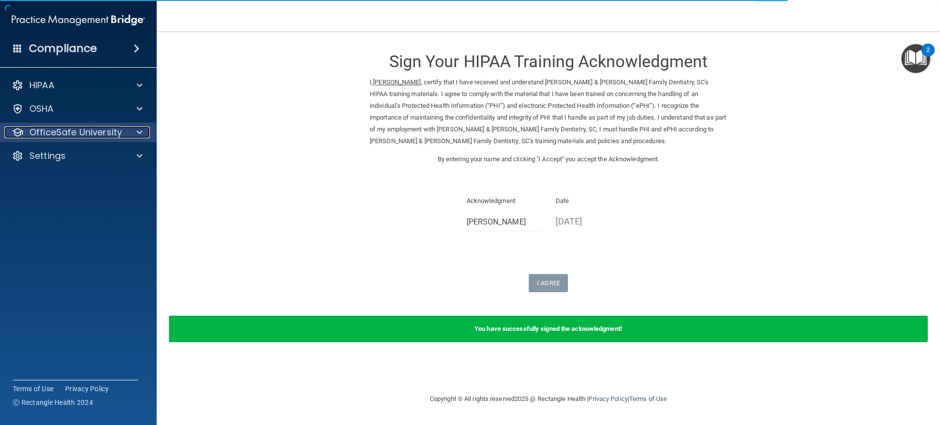
click at [96, 137] on p "OfficeSafe University" at bounding box center [75, 132] width 93 height 12
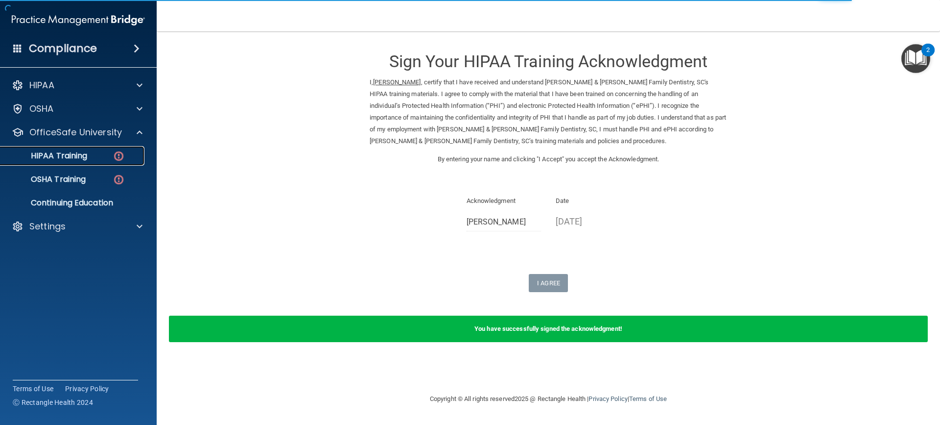
click at [97, 159] on div "HIPAA Training" at bounding box center [73, 156] width 134 height 10
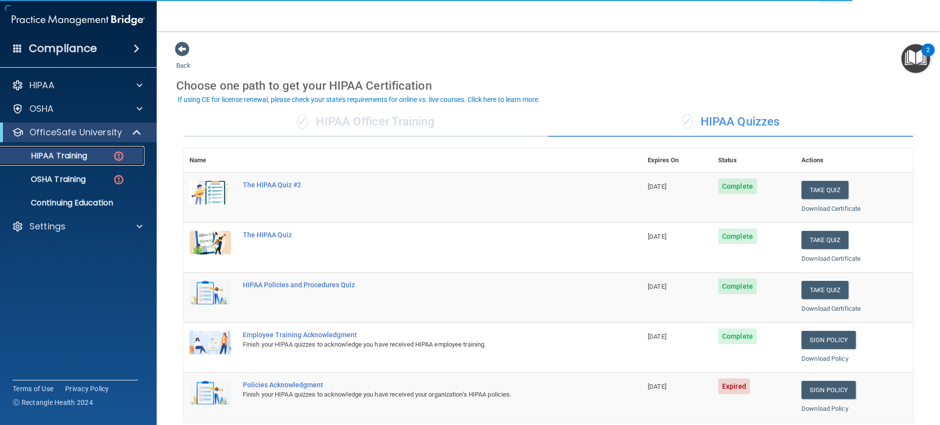
scroll to position [98, 0]
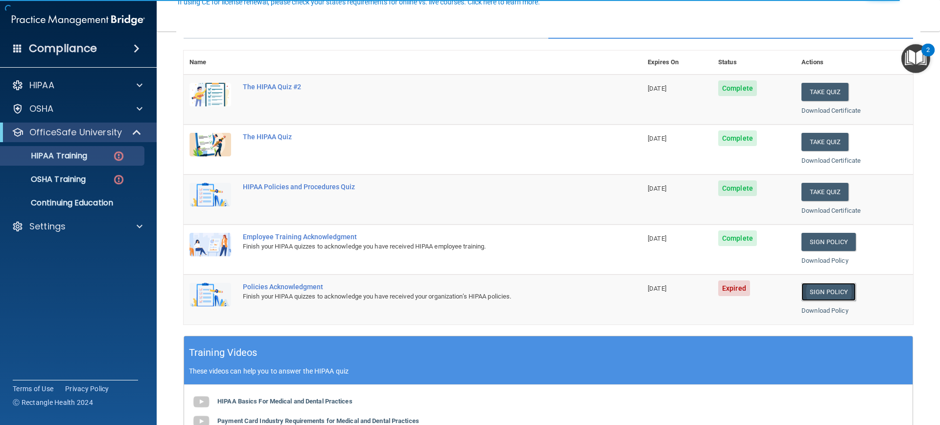
click at [836, 292] on link "Sign Policy" at bounding box center [829, 292] width 54 height 18
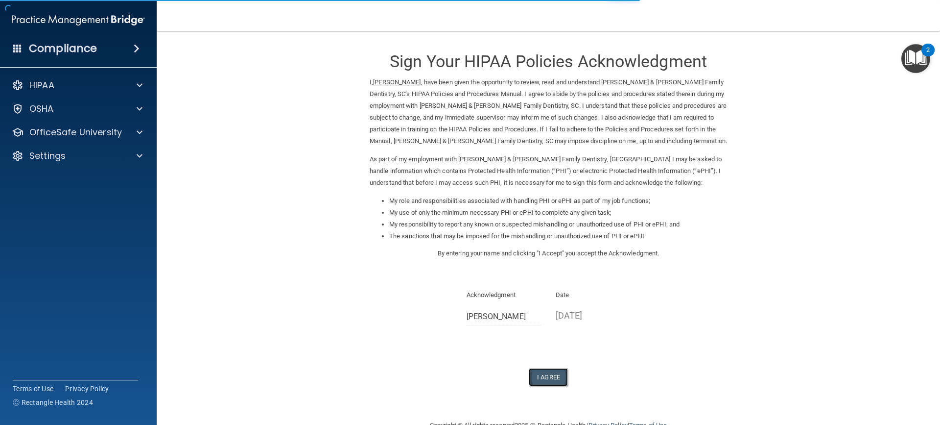
click at [548, 378] on button "I Agree" at bounding box center [548, 377] width 39 height 18
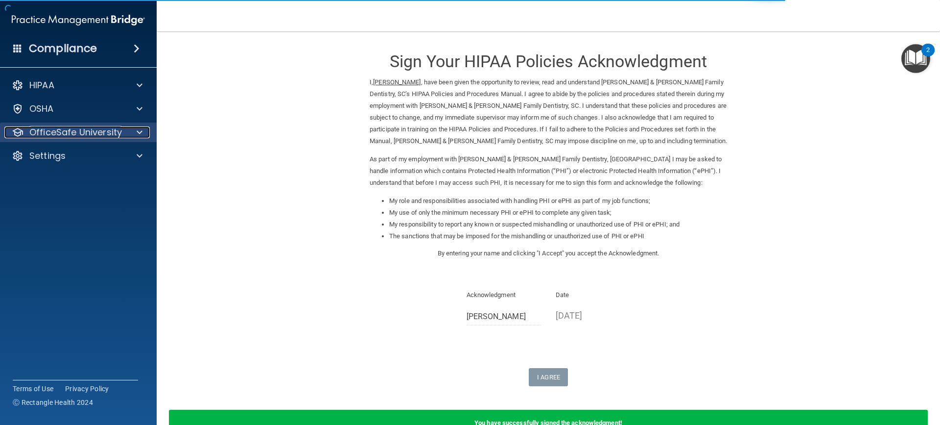
click at [127, 133] on div at bounding box center [138, 132] width 24 height 12
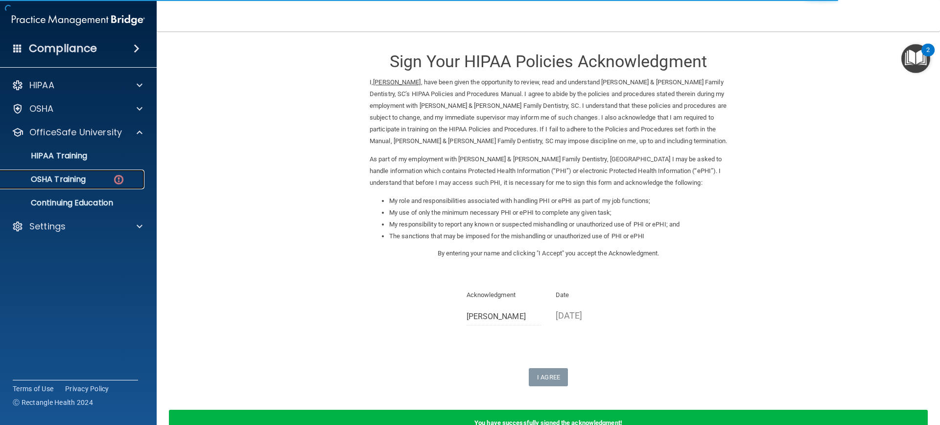
click at [96, 177] on div "OSHA Training" at bounding box center [73, 179] width 134 height 10
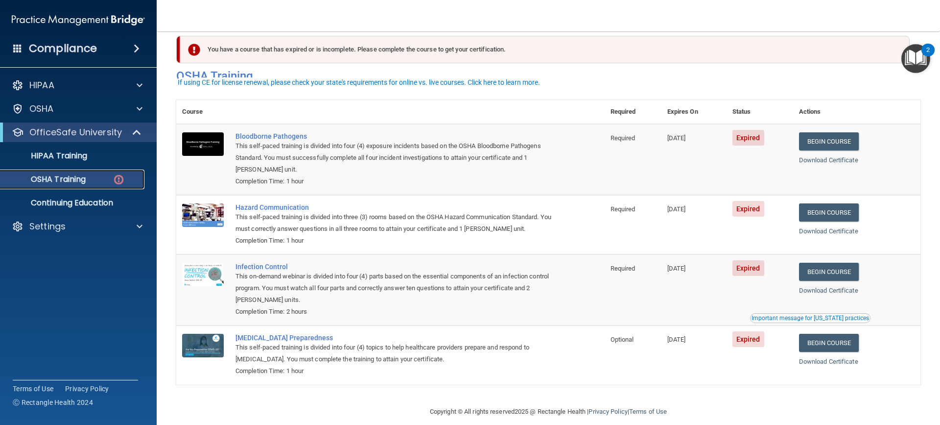
scroll to position [26, 0]
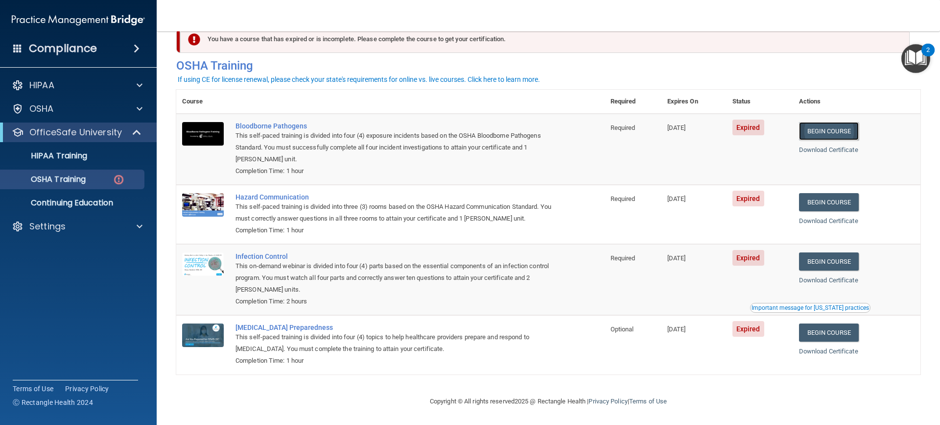
click at [828, 131] on link "Begin Course" at bounding box center [829, 131] width 60 height 18
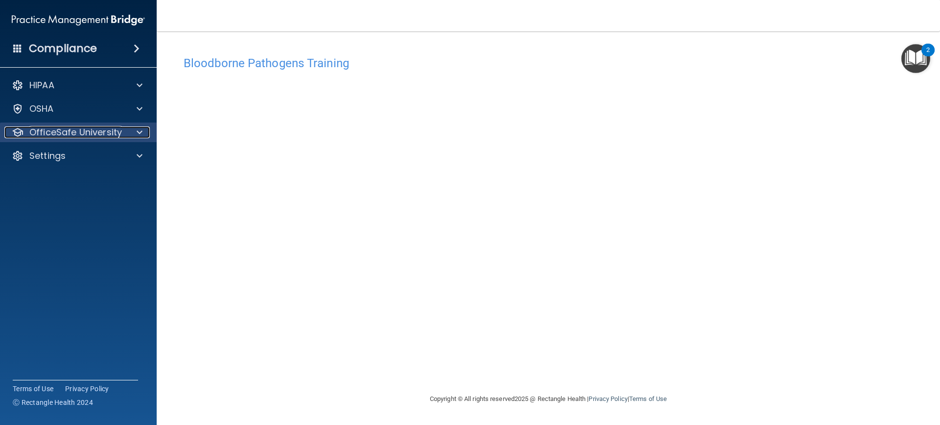
click at [65, 130] on p "OfficeSafe University" at bounding box center [75, 132] width 93 height 12
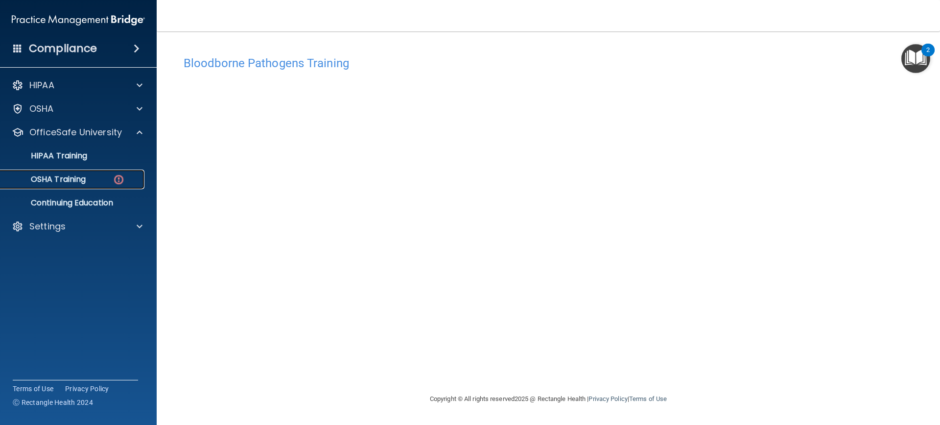
click at [108, 181] on div "OSHA Training" at bounding box center [73, 179] width 134 height 10
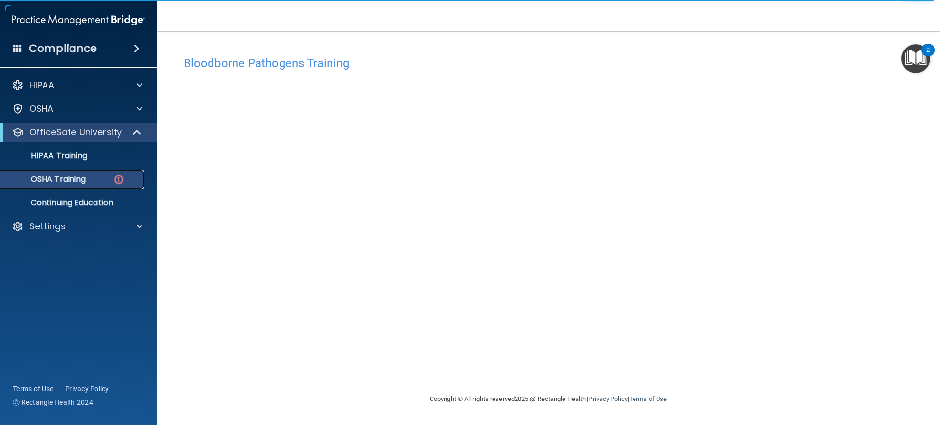
click at [125, 174] on link "OSHA Training" at bounding box center [67, 179] width 154 height 20
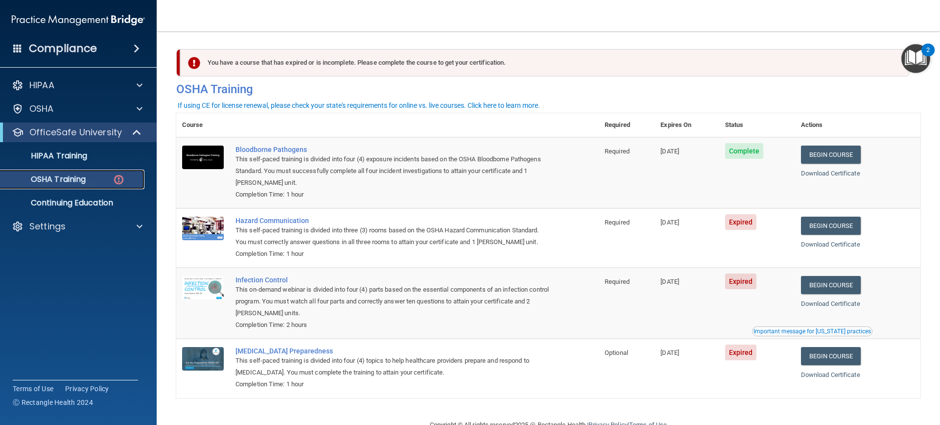
scroll to position [26, 0]
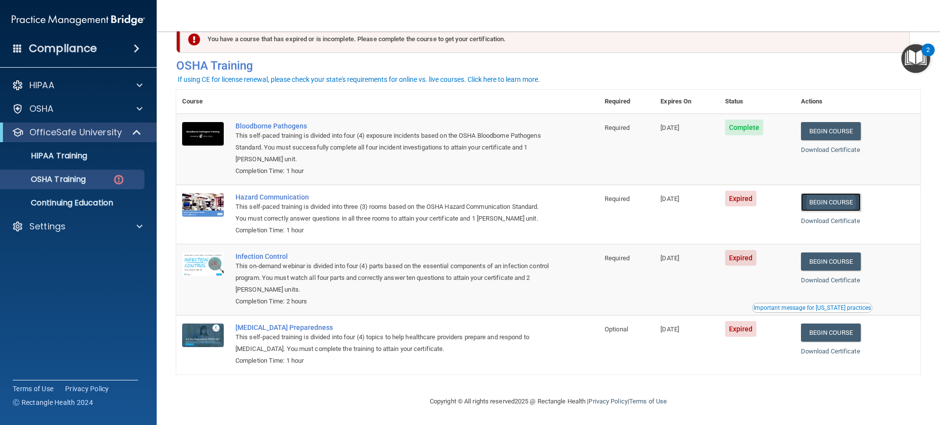
click at [831, 207] on link "Begin Course" at bounding box center [831, 202] width 60 height 18
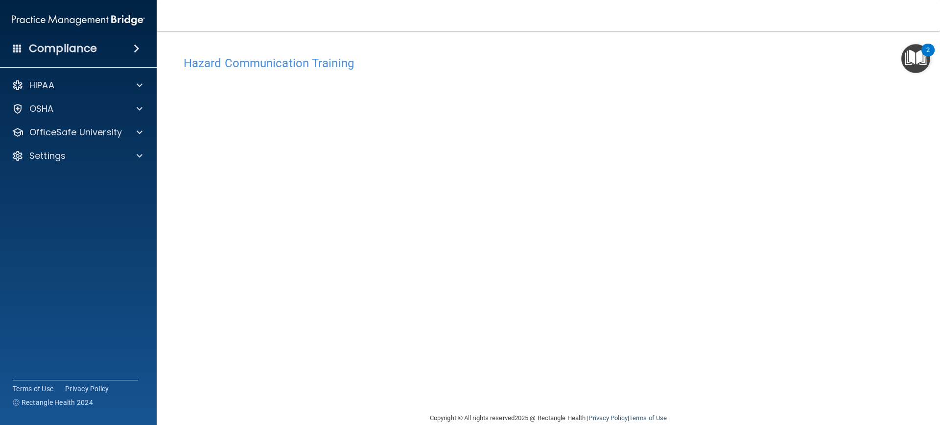
scroll to position [17, 0]
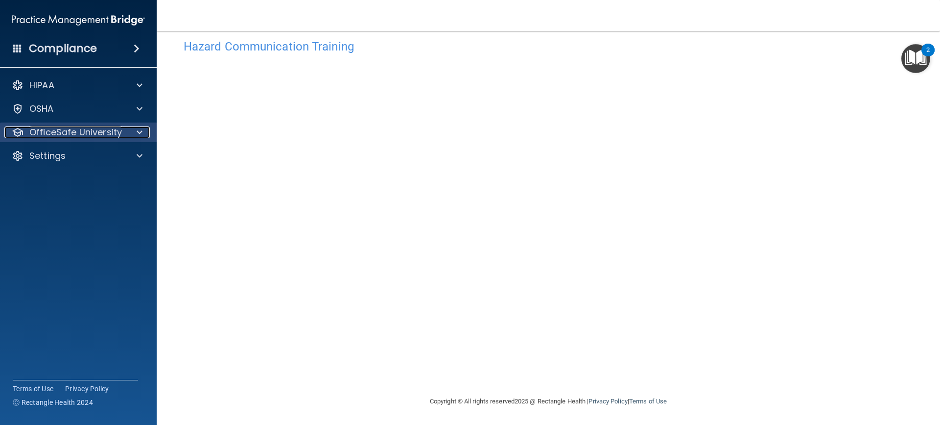
click at [90, 132] on p "OfficeSafe University" at bounding box center [75, 132] width 93 height 12
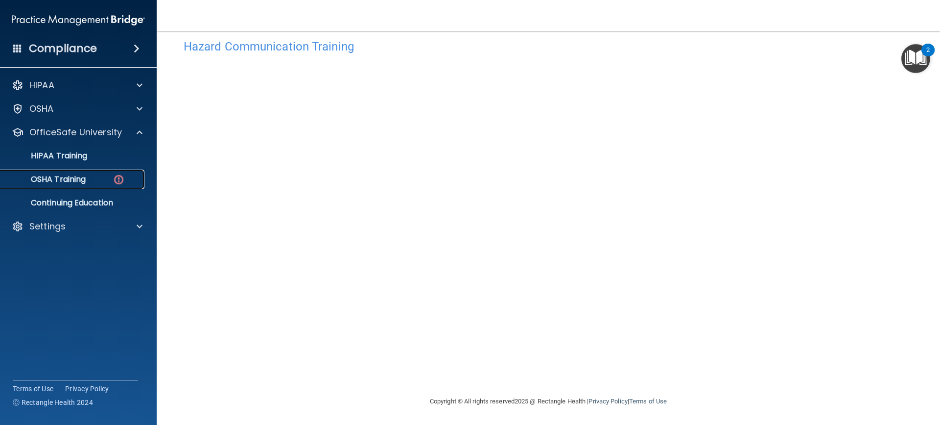
click at [98, 176] on div "OSHA Training" at bounding box center [73, 179] width 134 height 10
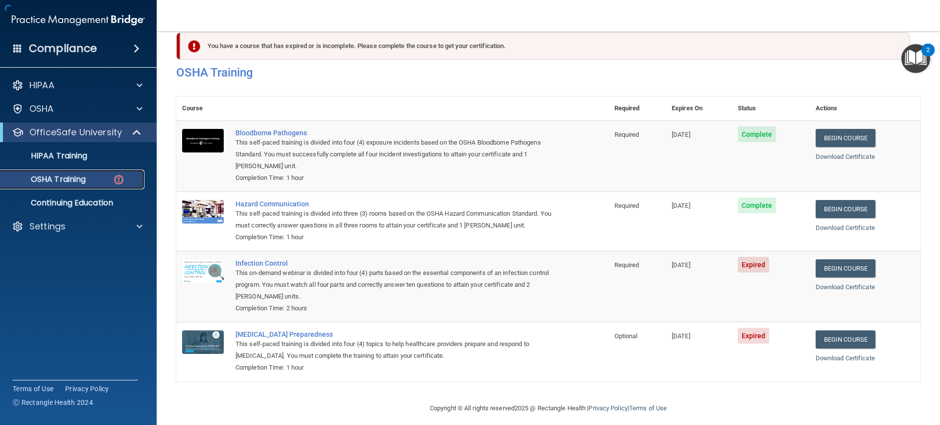
scroll to position [26, 0]
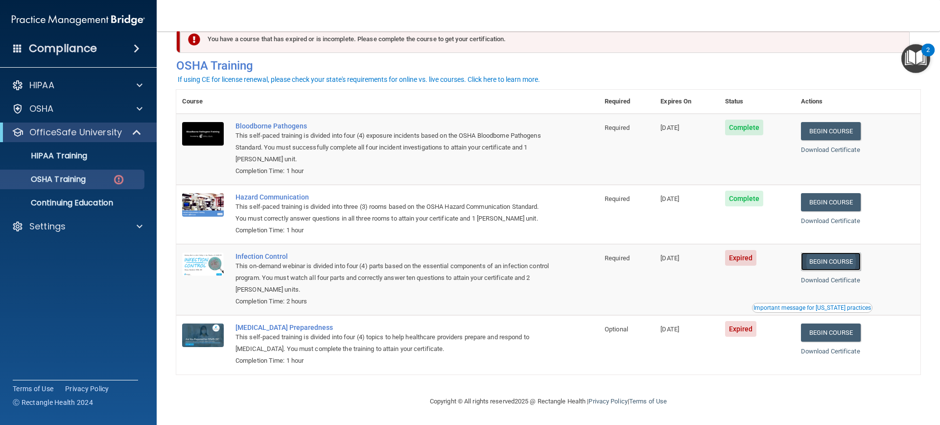
click at [826, 262] on link "Begin Course" at bounding box center [831, 261] width 60 height 18
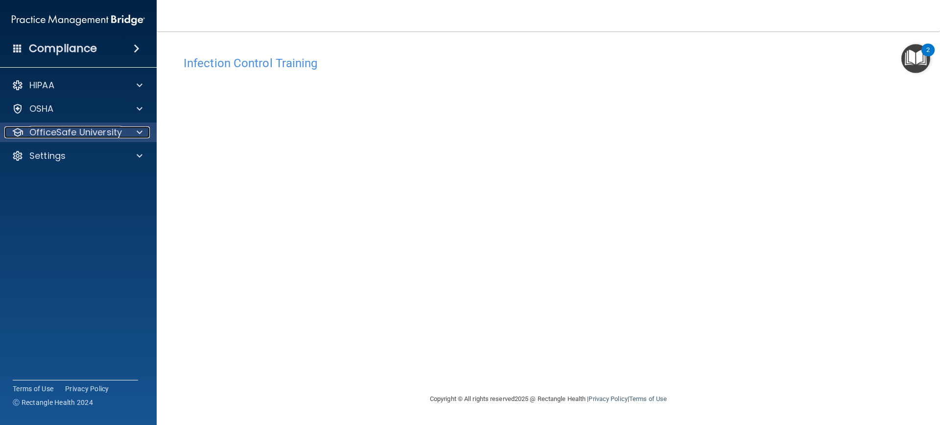
click at [49, 130] on p "OfficeSafe University" at bounding box center [75, 132] width 93 height 12
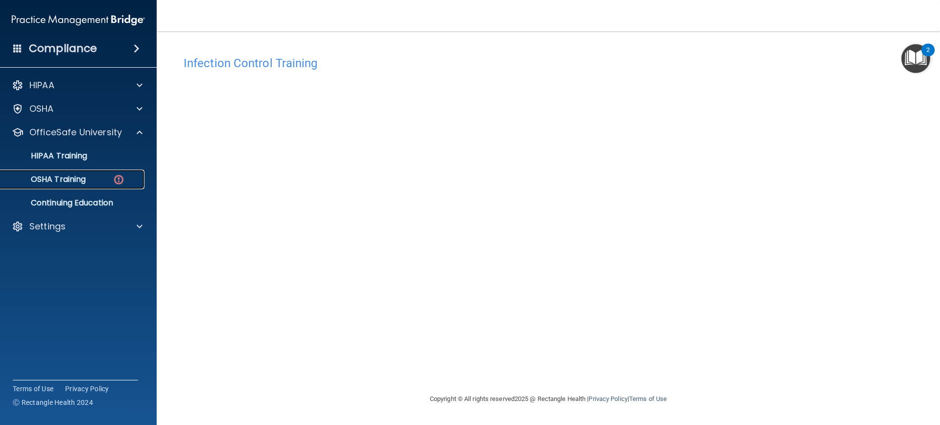
click at [102, 179] on div "OSHA Training" at bounding box center [73, 179] width 134 height 10
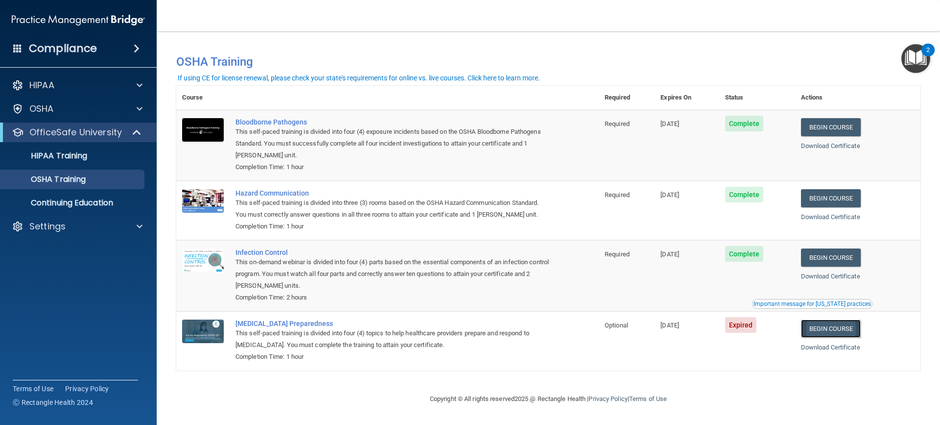
click at [850, 333] on link "Begin Course" at bounding box center [831, 328] width 60 height 18
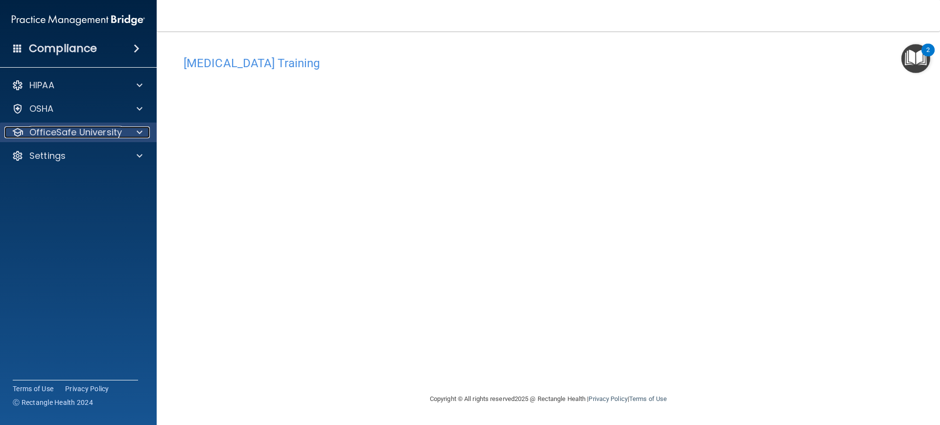
click at [94, 136] on p "OfficeSafe University" at bounding box center [75, 132] width 93 height 12
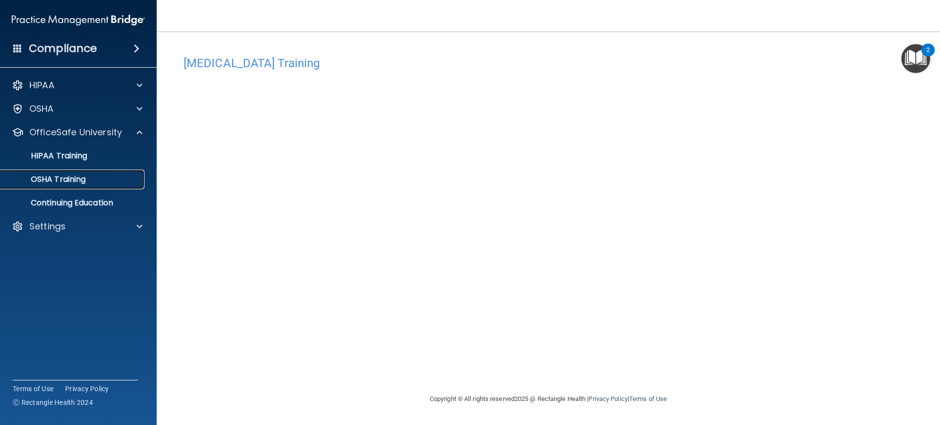
click at [78, 178] on p "OSHA Training" at bounding box center [45, 179] width 79 height 10
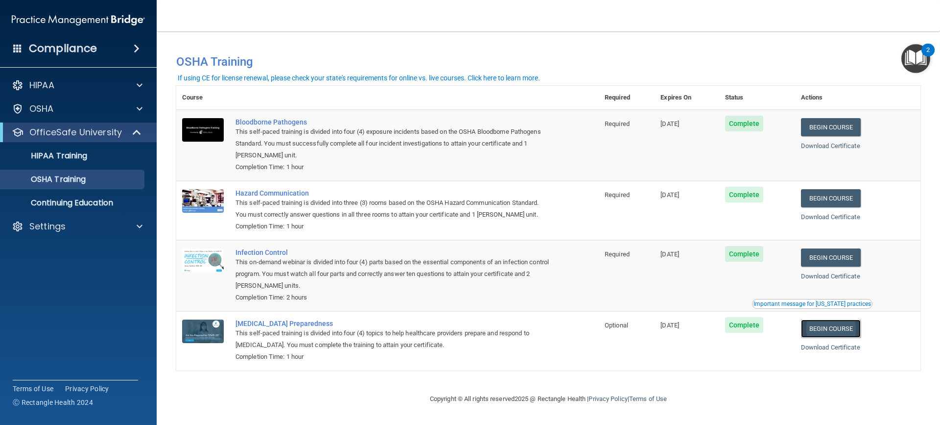
click at [852, 332] on link "Begin Course" at bounding box center [831, 328] width 60 height 18
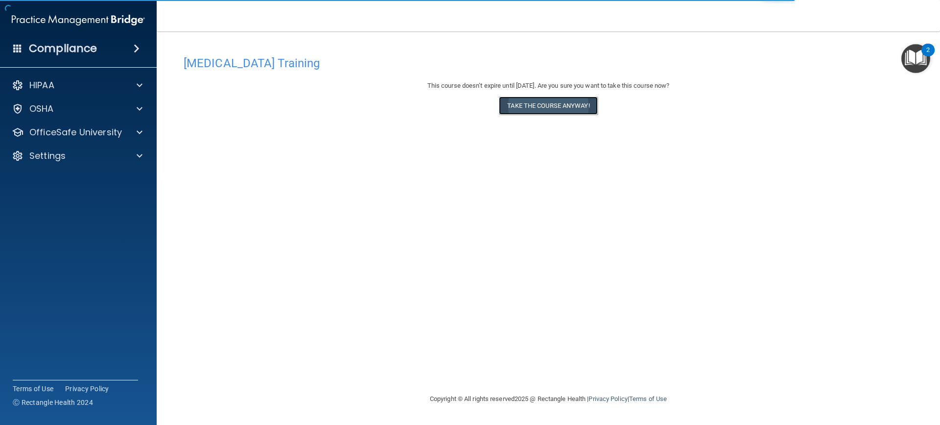
click at [576, 108] on button "Take the course anyway!" at bounding box center [548, 105] width 98 height 18
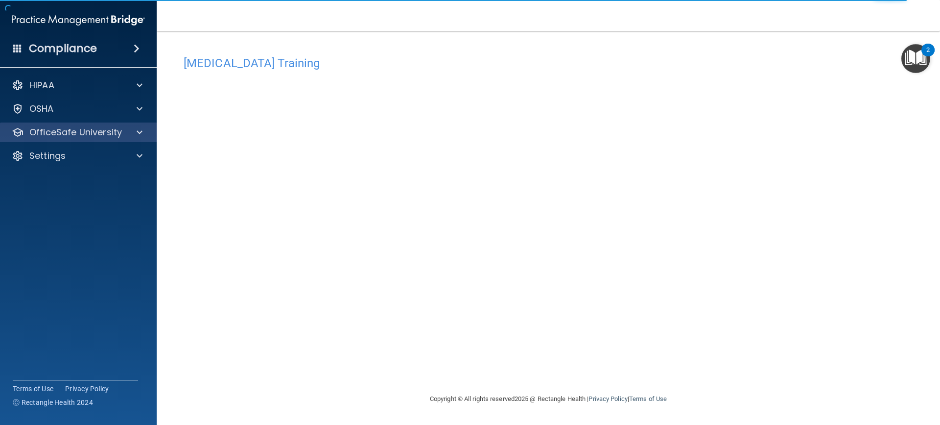
click at [90, 138] on div "OfficeSafe University" at bounding box center [78, 132] width 157 height 20
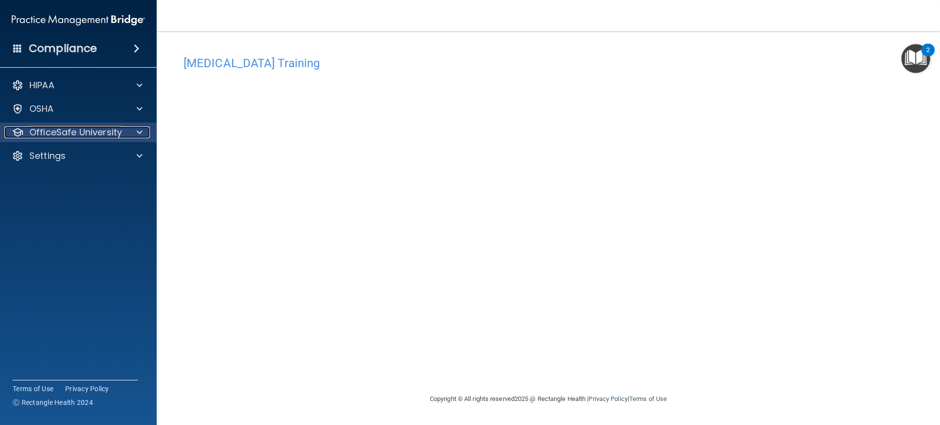
click at [99, 133] on p "OfficeSafe University" at bounding box center [75, 132] width 93 height 12
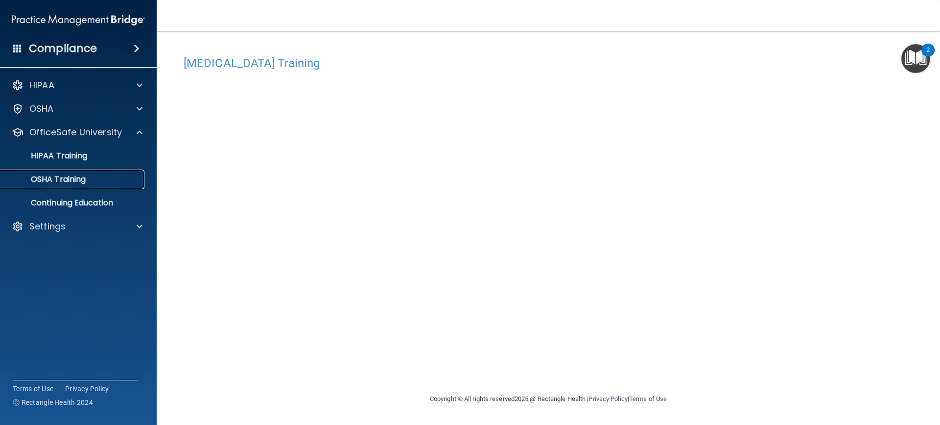
click at [78, 175] on p "OSHA Training" at bounding box center [45, 179] width 79 height 10
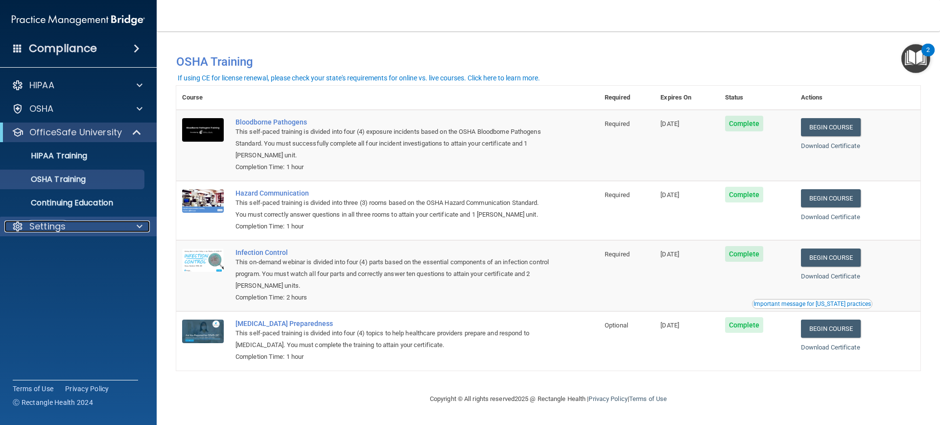
click at [80, 227] on div "Settings" at bounding box center [64, 226] width 121 height 12
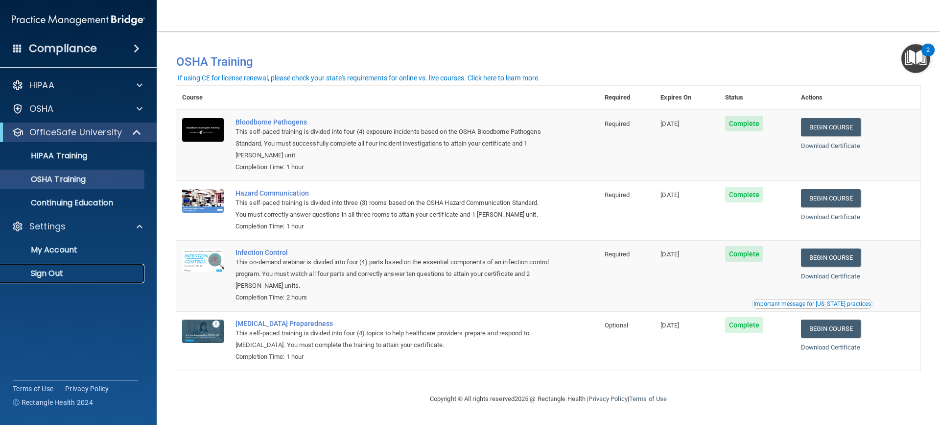
click at [75, 277] on p "Sign Out" at bounding box center [73, 273] width 134 height 10
